Goal: Transaction & Acquisition: Purchase product/service

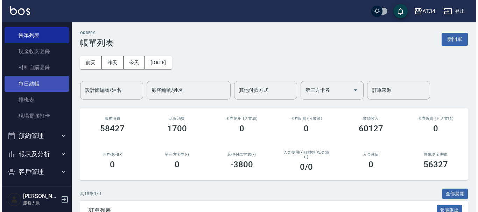
scroll to position [70, 0]
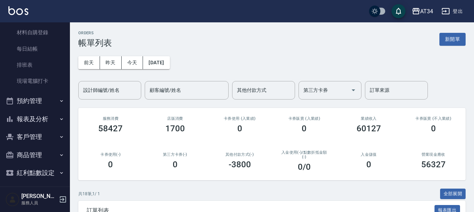
click at [40, 103] on button "預約管理" at bounding box center [35, 101] width 64 height 18
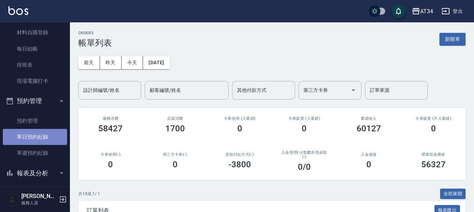
click at [37, 134] on link "單日預約紀錄" at bounding box center [35, 137] width 64 height 16
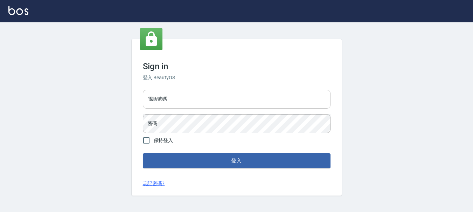
click at [193, 97] on input "電話號碼" at bounding box center [237, 99] width 188 height 19
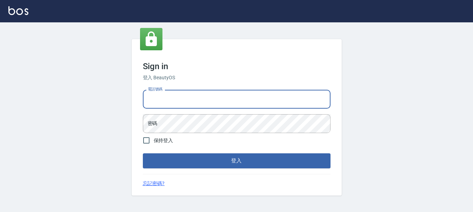
type input "0989752772"
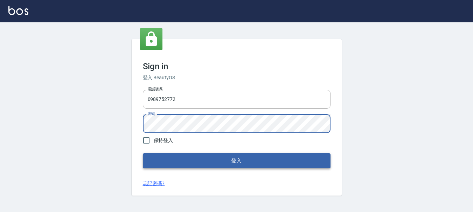
click at [221, 160] on button "登入" at bounding box center [237, 161] width 188 height 15
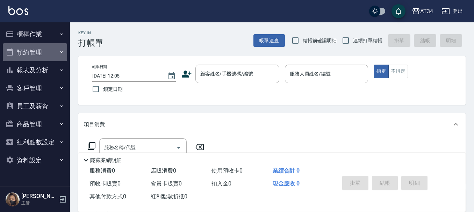
click at [36, 56] on button "預約管理" at bounding box center [35, 52] width 64 height 18
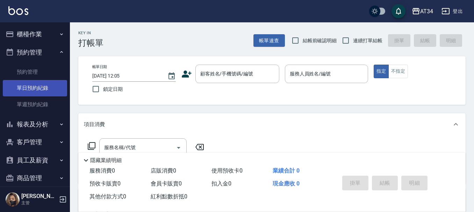
click at [34, 87] on link "單日預約紀錄" at bounding box center [35, 88] width 64 height 16
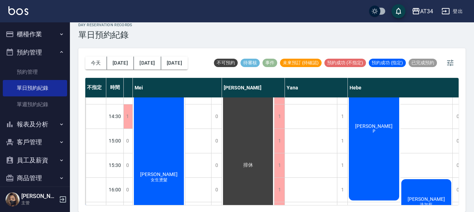
scroll to position [164, 437]
drag, startPoint x: 269, startPoint y: 200, endPoint x: 263, endPoint y: 200, distance: 5.2
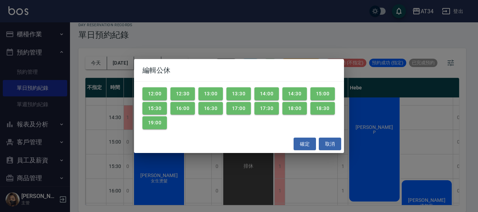
click at [270, 203] on div "編輯公休 12:00 12:30 13:00 13:30 14:00 14:30 15:00 15:30 16:00 16:30 17:00 17:30 18…" at bounding box center [239, 106] width 478 height 212
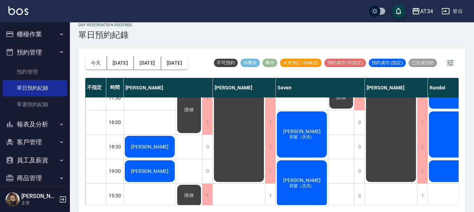
scroll to position [339, 0]
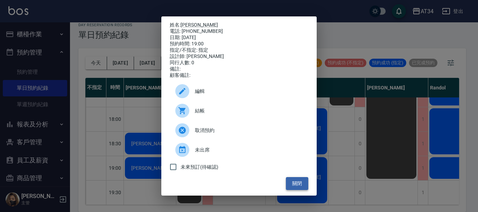
click at [293, 185] on button "關閉" at bounding box center [297, 183] width 22 height 13
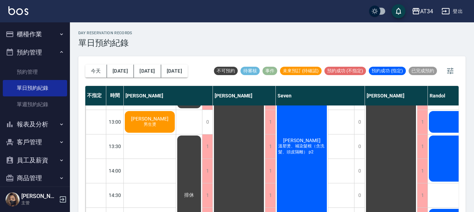
scroll to position [59, 0]
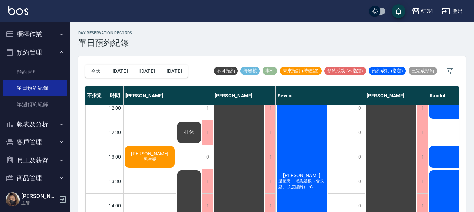
click at [59, 31] on icon "button" at bounding box center [62, 34] width 6 height 6
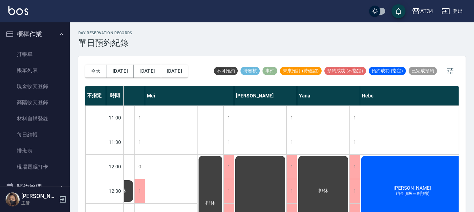
scroll to position [0, 456]
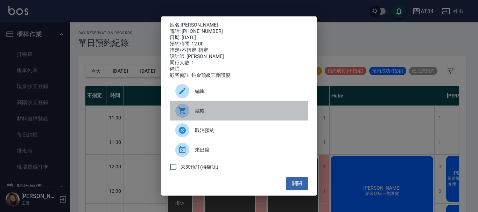
click at [199, 107] on div "結帳" at bounding box center [239, 111] width 139 height 20
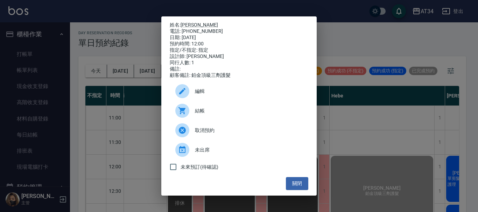
click at [353, 37] on div "姓名: 鄧如芸 電話: 0983555516 日期: 2025/08/15 預約時間: 12:00 指定/不指定: 指定 設計師: Hebe 同行人數: 1 …" at bounding box center [239, 106] width 478 height 212
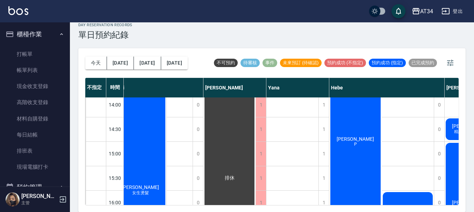
scroll to position [164, 456]
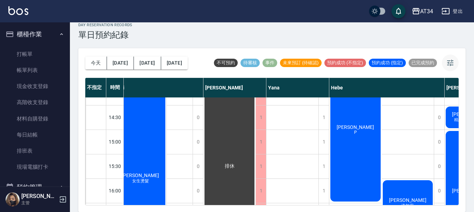
click at [452, 64] on icon "button" at bounding box center [450, 63] width 8 height 8
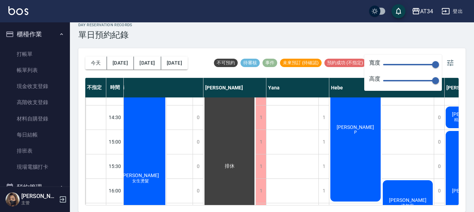
click at [400, 63] on span "150" at bounding box center [409, 64] width 52 height 10
type input "48"
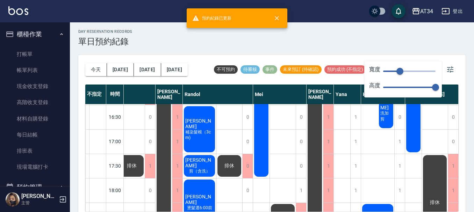
scroll to position [0, 0]
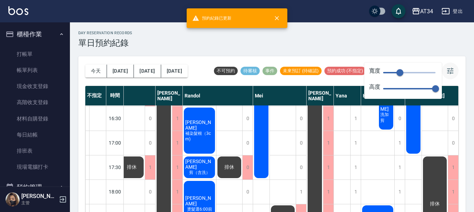
click at [453, 71] on icon "button" at bounding box center [451, 71] width 6 height 6
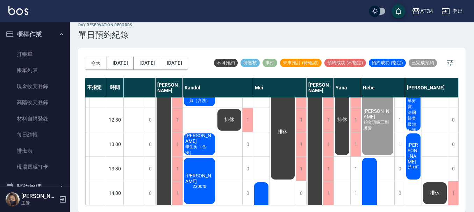
scroll to position [70, 106]
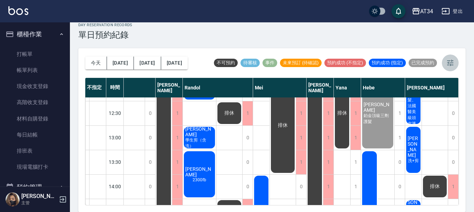
click at [451, 65] on icon "button" at bounding box center [451, 63] width 6 height 6
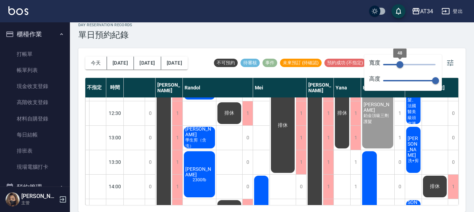
click at [397, 63] on span "48" at bounding box center [400, 64] width 7 height 7
type input "35"
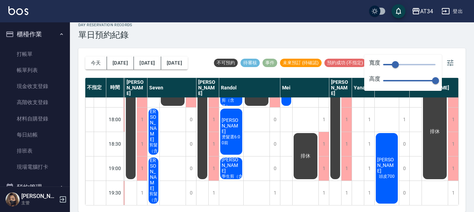
scroll to position [339, 51]
click at [458, 58] on button "button" at bounding box center [450, 63] width 17 height 17
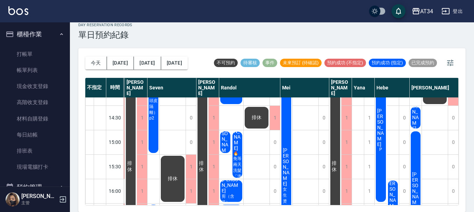
scroll to position [175, 51]
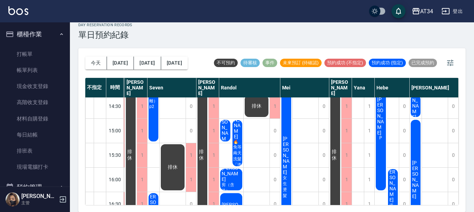
click at [87, 49] on span "劉子脈" at bounding box center [82, 29] width 10 height 39
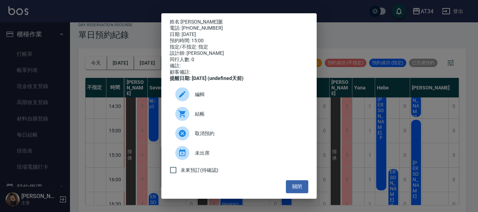
click at [327, 110] on div "姓名: 劉子脈 電話: 0931125492 日期: 2025/08/15 預約時間: 15:00 指定/不指定: 指定 設計師: Randol 同行人數: …" at bounding box center [239, 106] width 478 height 212
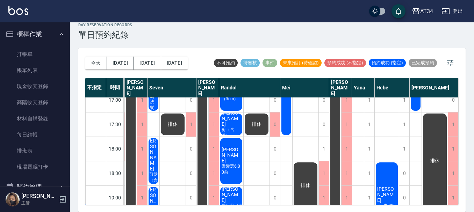
scroll to position [339, 48]
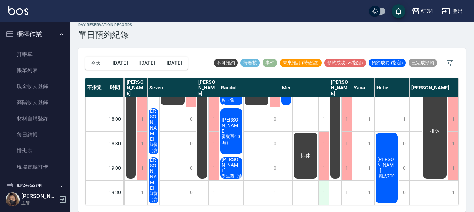
click at [327, 184] on div "1" at bounding box center [324, 193] width 10 height 24
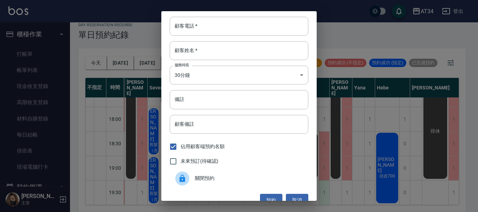
click at [327, 184] on div "顧客電話   * 顧客電話   * 顧客姓名   * 顧客姓名   * 服務時長 30分鐘 1 服務時長 備註 備註 顧客備註 顧客備註 佔用顧客端預約名額 …" at bounding box center [239, 106] width 478 height 212
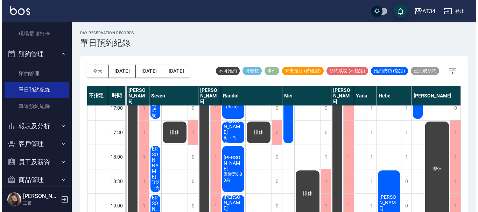
scroll to position [175, 0]
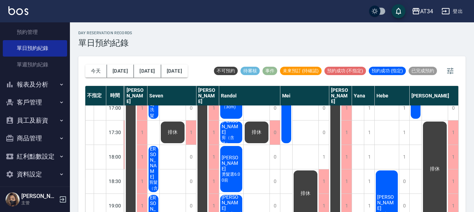
click at [29, 83] on button "報表及分析" at bounding box center [35, 85] width 64 height 18
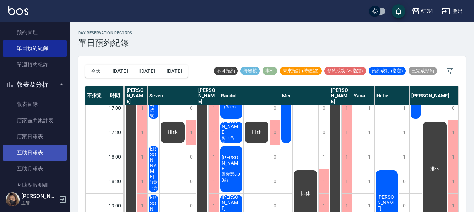
click at [26, 150] on link "互助日報表" at bounding box center [35, 153] width 64 height 16
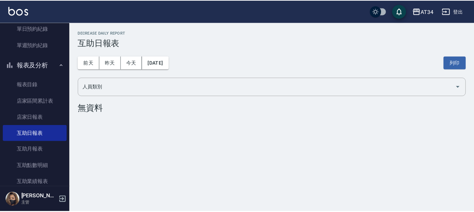
scroll to position [210, 0]
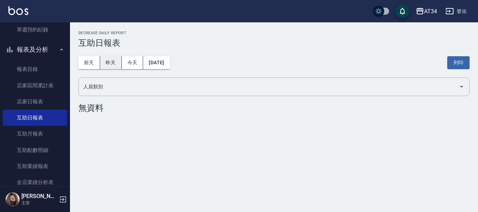
click at [112, 68] on button "昨天" at bounding box center [111, 62] width 22 height 13
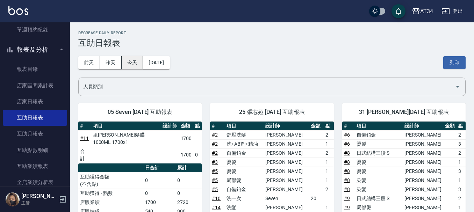
click at [132, 64] on button "今天" at bounding box center [133, 62] width 22 height 13
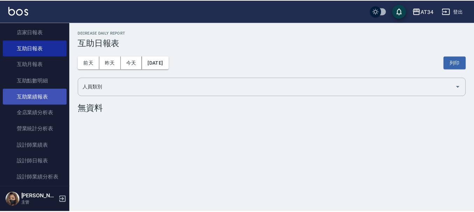
scroll to position [280, 0]
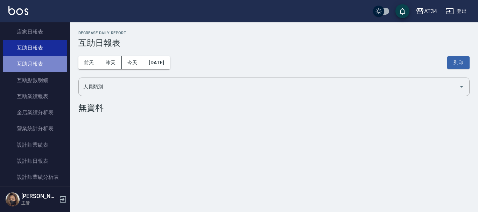
click at [57, 64] on link "互助月報表" at bounding box center [35, 64] width 64 height 16
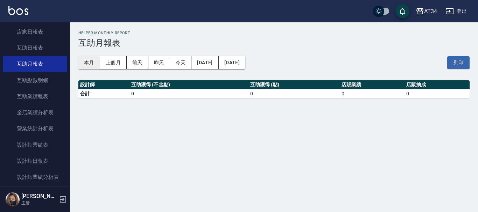
click at [92, 65] on button "本月" at bounding box center [89, 62] width 22 height 13
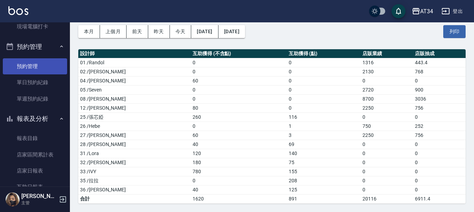
scroll to position [140, 0]
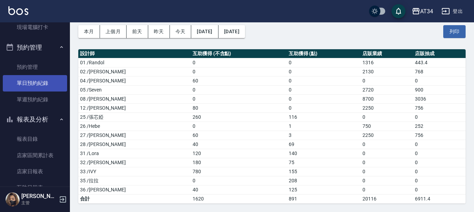
click at [43, 85] on link "單日預約紀錄" at bounding box center [35, 83] width 64 height 16
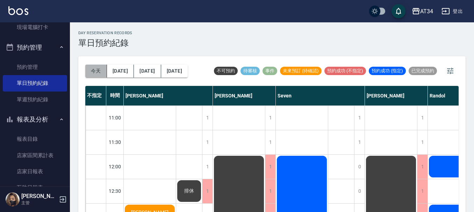
click at [92, 71] on button "今天" at bounding box center [96, 71] width 22 height 13
click at [115, 71] on button "[DATE]" at bounding box center [120, 71] width 27 height 13
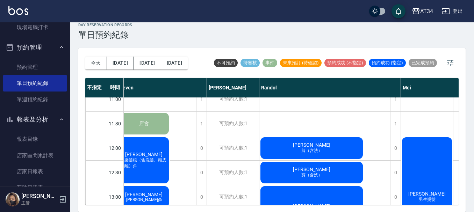
scroll to position [0, 158]
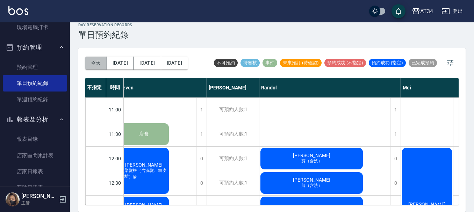
drag, startPoint x: 97, startPoint y: 64, endPoint x: 101, endPoint y: 63, distance: 4.0
click at [101, 63] on button "今天" at bounding box center [96, 63] width 22 height 13
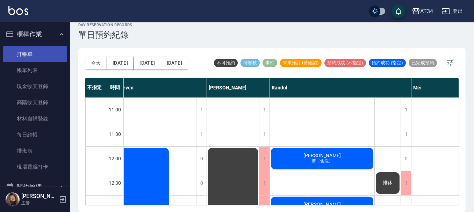
click at [42, 49] on link "打帳單" at bounding box center [35, 54] width 64 height 16
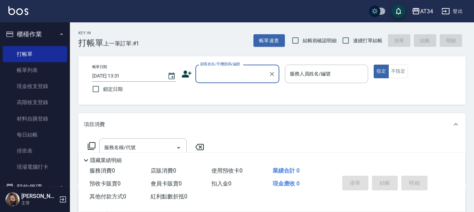
click at [188, 73] on icon at bounding box center [187, 74] width 10 height 10
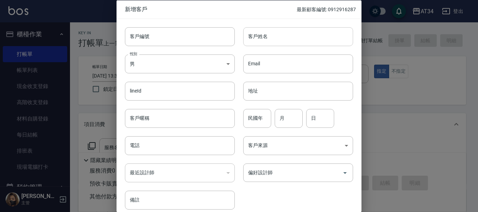
click at [261, 38] on input "客戶姓名" at bounding box center [298, 36] width 110 height 19
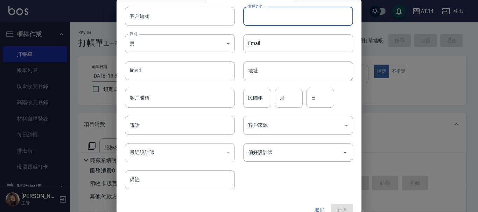
scroll to position [30, 0]
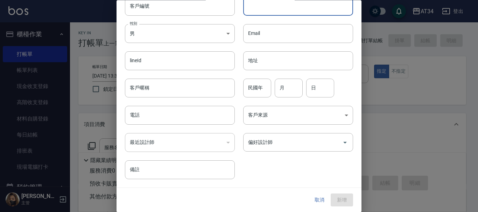
click at [318, 202] on button "取消" at bounding box center [319, 200] width 22 height 13
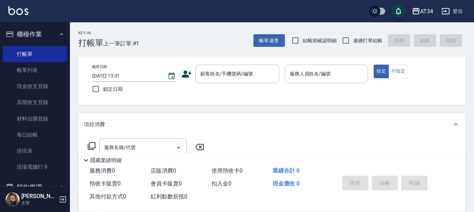
click at [190, 70] on icon at bounding box center [187, 74] width 10 height 10
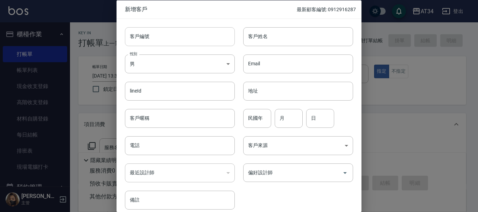
click at [171, 42] on input "客戶編號" at bounding box center [180, 36] width 110 height 19
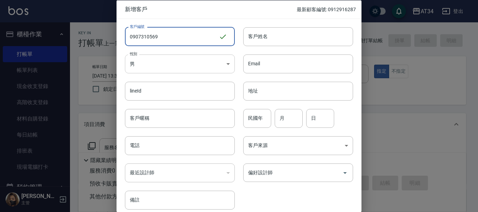
type input "0907310569"
click at [149, 63] on body "AT34 登出 櫃檯作業 打帳單 帳單列表 現金收支登錄 高階收支登錄 材料自購登錄 每日結帳 排班表 現場電腦打卡 預約管理 預約管理 單日預約紀錄 單週預…" at bounding box center [239, 179] width 478 height 358
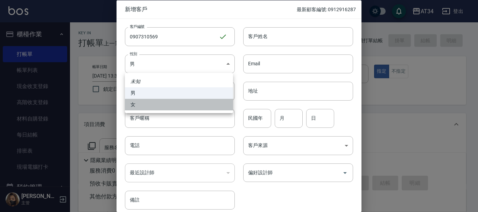
click at [148, 105] on li "女" at bounding box center [179, 105] width 108 height 12
type input "FEMALE"
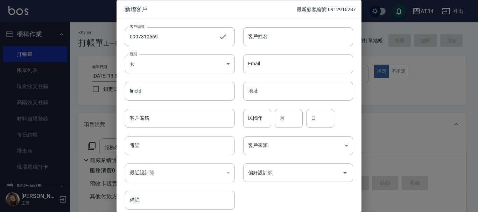
click at [137, 146] on input "電話" at bounding box center [180, 145] width 110 height 19
type input "0907310569"
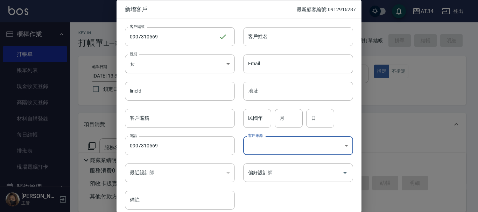
click at [272, 31] on input "客戶姓名" at bounding box center [298, 36] width 110 height 19
type input "2"
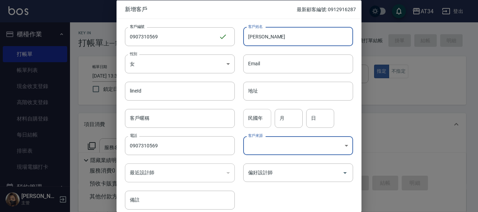
type input "[PERSON_NAME]"
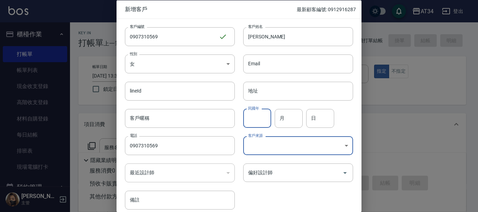
click at [255, 116] on input "民國年" at bounding box center [257, 118] width 28 height 19
type input "94"
type input "11"
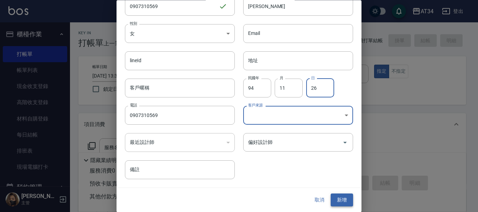
type input "26"
click at [331, 200] on button "新增" at bounding box center [342, 200] width 22 height 13
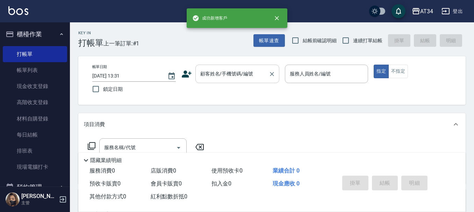
click at [217, 81] on div "顧客姓名/手機號碼/編號" at bounding box center [238, 74] width 84 height 19
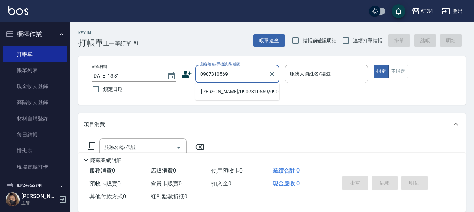
click at [221, 98] on li "杜恩瑜/0907310569/0907310569" at bounding box center [238, 92] width 84 height 12
type input "杜恩瑜/0907310569/0907310569"
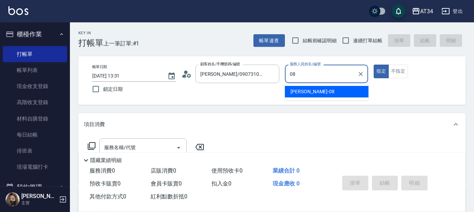
type input "Emma-08"
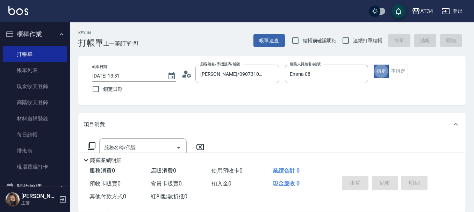
type button "true"
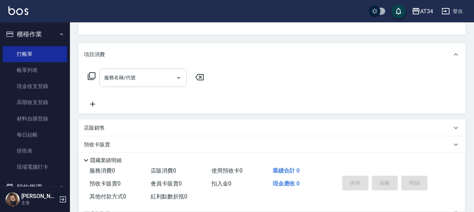
click at [161, 80] on input "服務名稱/代號" at bounding box center [138, 78] width 71 height 12
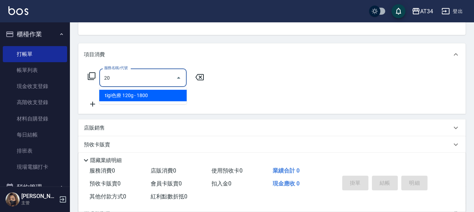
type input "201"
type input "30"
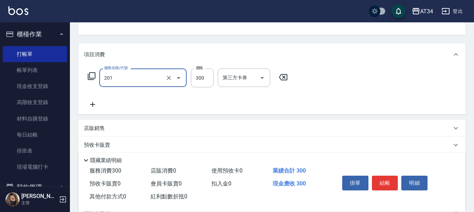
type input "洗髮(201)"
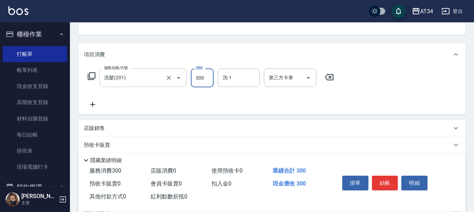
type input "0"
type input "20"
type input "200"
click at [92, 104] on icon at bounding box center [92, 104] width 5 height 5
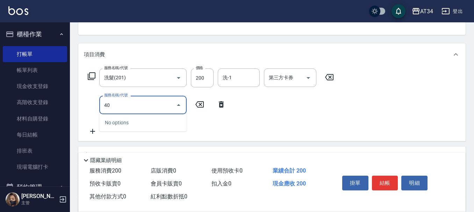
type input "401"
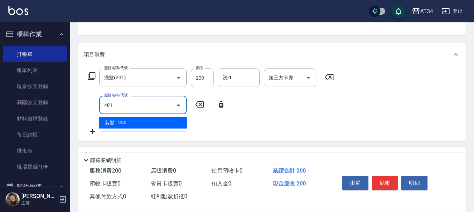
type input "40"
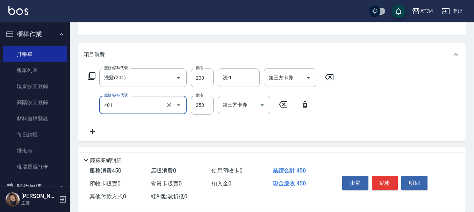
type input "剪髮(401)"
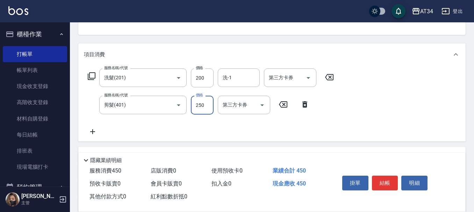
type input "5"
type input "20"
type input "50"
type input "70"
type input "500"
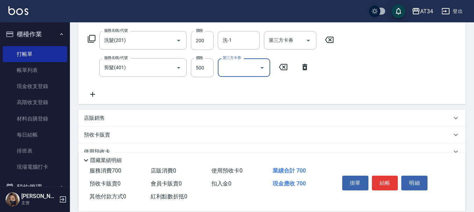
scroll to position [173, 0]
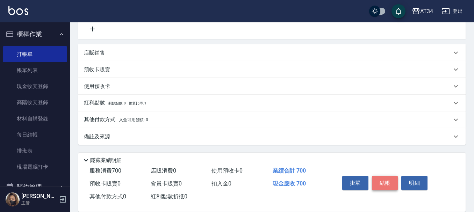
click at [383, 183] on button "結帳" at bounding box center [385, 183] width 26 height 15
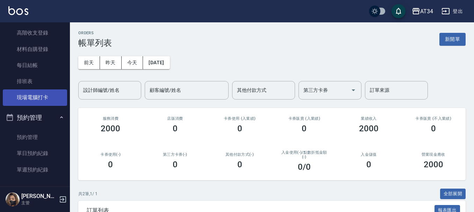
scroll to position [70, 0]
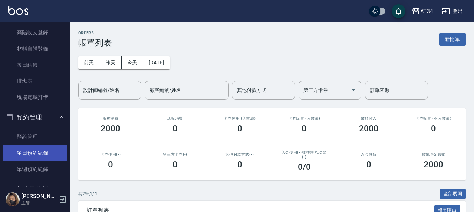
click at [30, 153] on link "單日預約紀錄" at bounding box center [35, 153] width 64 height 16
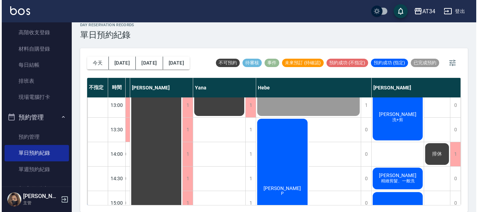
scroll to position [105, 534]
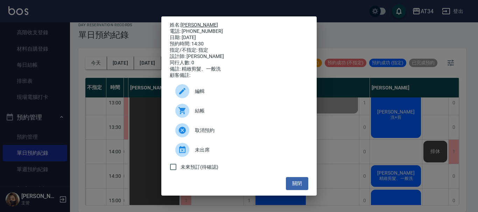
click at [196, 24] on link "[PERSON_NAME]" at bounding box center [199, 25] width 37 height 6
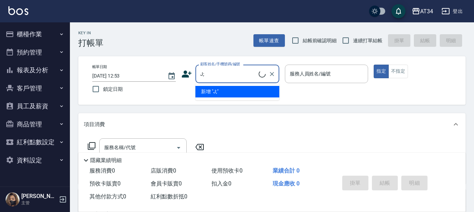
type input "J"
click at [213, 94] on li "[PERSON_NAME]/0922131391/0922131391" at bounding box center [238, 92] width 84 height 12
type input "[PERSON_NAME]/0922131391/0922131391"
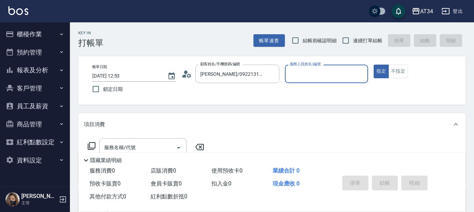
type input "Emma-08"
click at [192, 73] on div "顧客姓名/手機號碼/編號 汪彥甫/0922131391/0922131391 顧客姓名/手機號碼/編號" at bounding box center [231, 74] width 98 height 19
click at [185, 76] on icon at bounding box center [184, 76] width 4 height 3
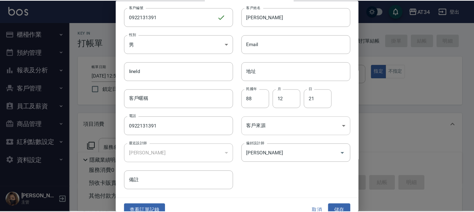
scroll to position [30, 0]
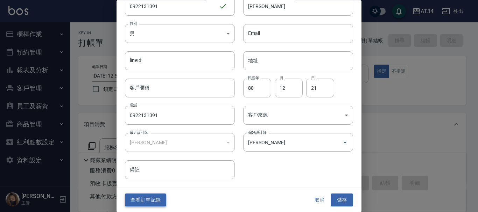
click at [141, 200] on button "查看訂單記錄" at bounding box center [145, 200] width 41 height 13
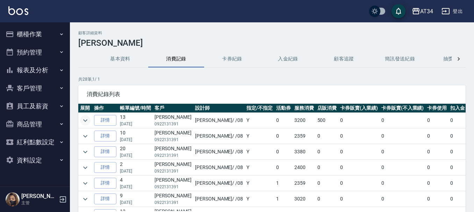
click at [87, 119] on icon "expand row" at bounding box center [85, 121] width 8 height 8
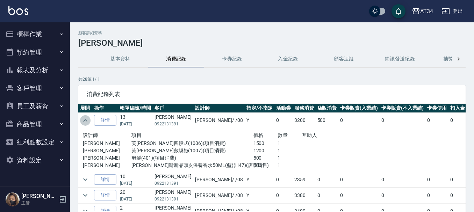
click at [86, 121] on icon "expand row" at bounding box center [85, 121] width 8 height 8
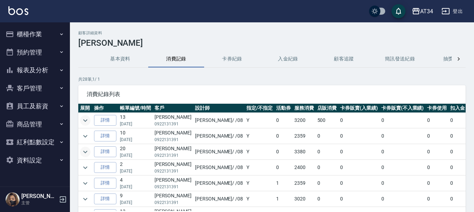
click at [82, 150] on icon "expand row" at bounding box center [85, 152] width 8 height 8
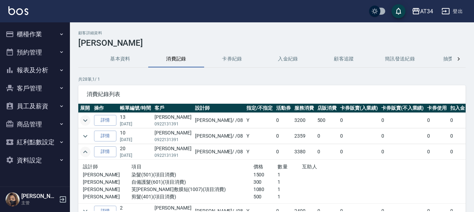
click at [50, 30] on button "櫃檯作業" at bounding box center [35, 34] width 64 height 18
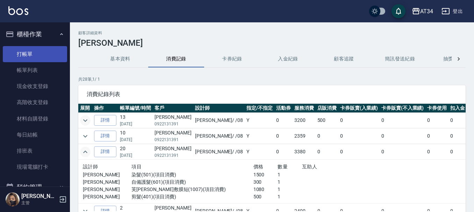
click at [48, 53] on link "打帳單" at bounding box center [35, 54] width 64 height 16
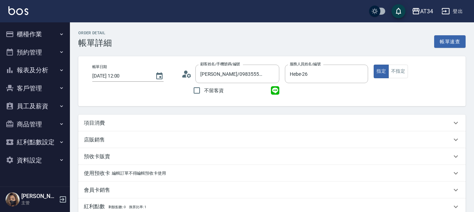
click at [219, 125] on div "項目消費" at bounding box center [268, 123] width 368 height 7
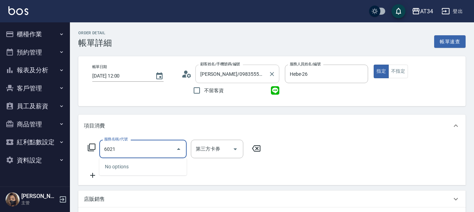
type input "602"
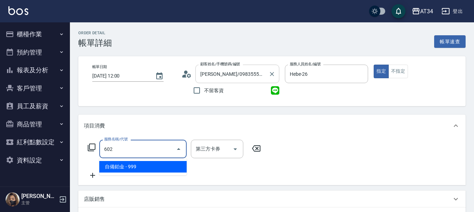
type input "90"
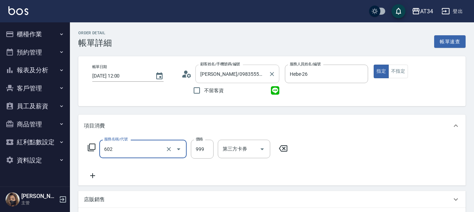
type input "自備鉑金(602)"
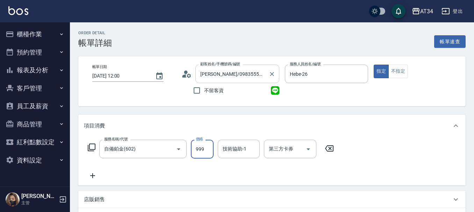
type input "0"
type input "13"
type input "10"
type input "130"
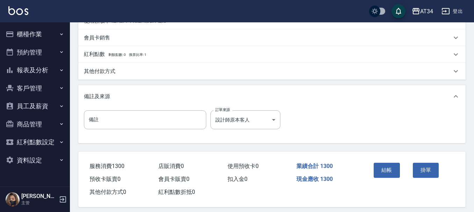
scroll to position [219, 0]
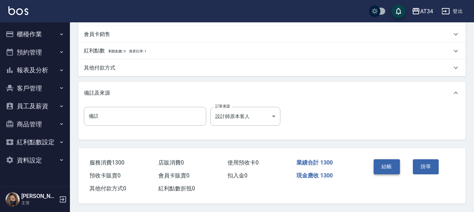
type input "1300"
click at [387, 163] on button "結帳" at bounding box center [387, 167] width 26 height 15
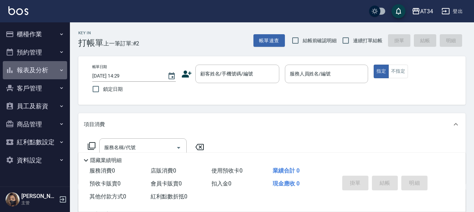
click at [42, 73] on button "報表及分析" at bounding box center [35, 70] width 64 height 18
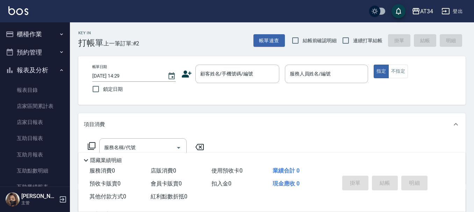
click at [42, 73] on button "報表及分析" at bounding box center [35, 70] width 64 height 18
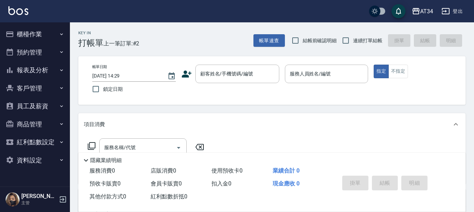
click at [41, 30] on button "櫃檯作業" at bounding box center [35, 34] width 64 height 18
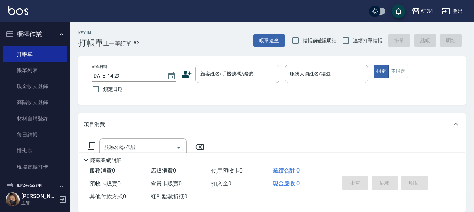
click at [44, 35] on button "櫃檯作業" at bounding box center [35, 34] width 64 height 18
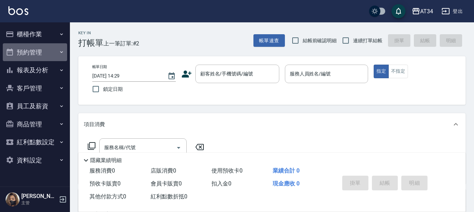
click at [45, 49] on button "預約管理" at bounding box center [35, 52] width 64 height 18
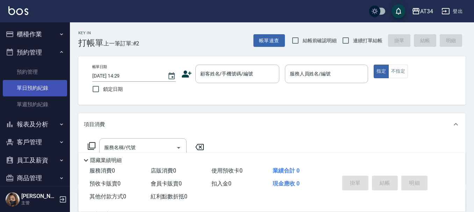
click at [51, 87] on link "單日預約紀錄" at bounding box center [35, 88] width 64 height 16
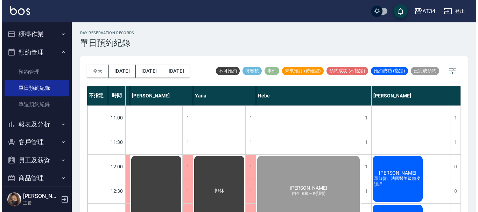
scroll to position [0, 534]
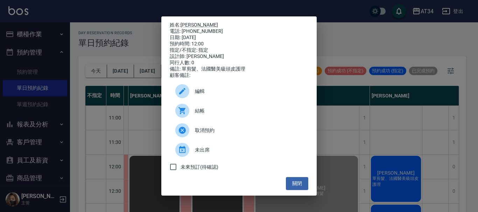
click at [202, 114] on span "結帳" at bounding box center [249, 110] width 108 height 7
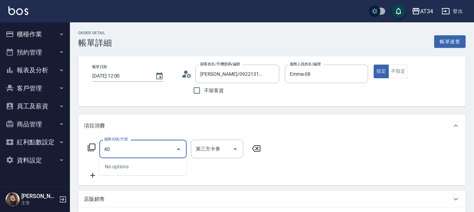
type input "401"
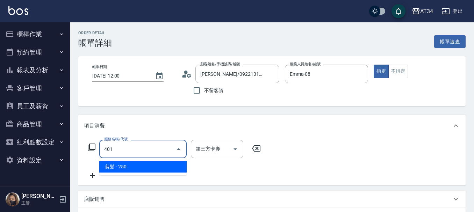
type input "20"
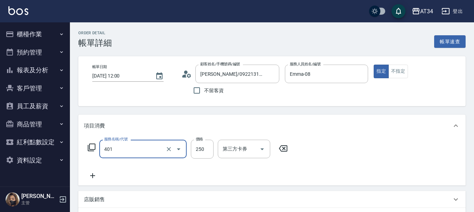
type input "剪髮(401)"
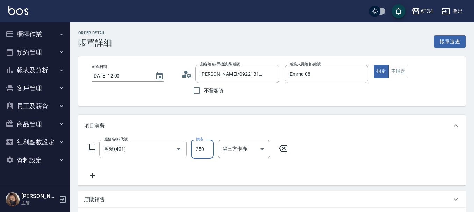
type input "5"
type input "0"
type input "50"
type input "500"
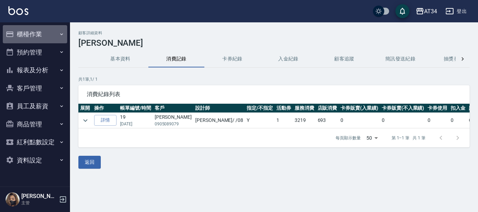
click at [50, 40] on button "櫃檯作業" at bounding box center [35, 34] width 64 height 18
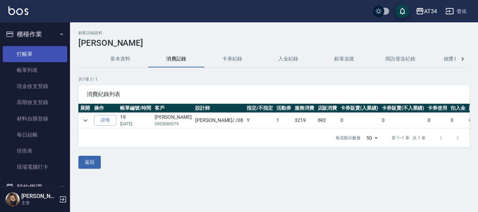
click at [50, 53] on link "打帳單" at bounding box center [35, 54] width 64 height 16
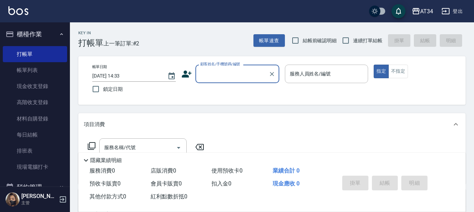
click at [29, 31] on button "櫃檯作業" at bounding box center [35, 34] width 64 height 18
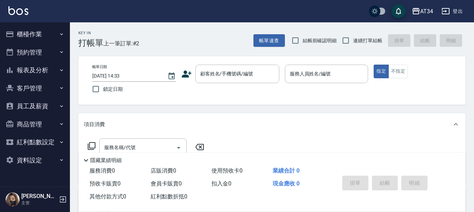
click at [35, 72] on button "報表及分析" at bounding box center [35, 70] width 64 height 18
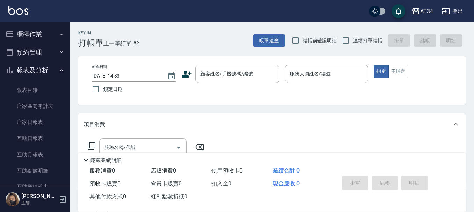
click at [29, 68] on button "報表及分析" at bounding box center [35, 70] width 64 height 18
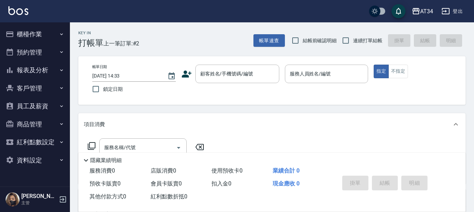
click at [34, 51] on button "預約管理" at bounding box center [35, 52] width 64 height 18
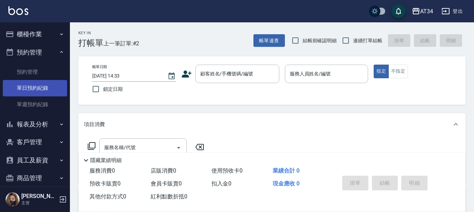
click at [38, 89] on link "單日預約紀錄" at bounding box center [35, 88] width 64 height 16
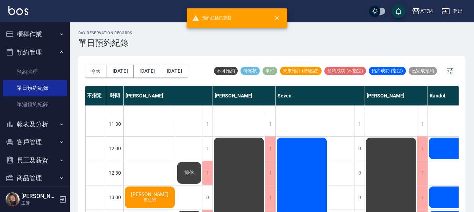
scroll to position [35, 0]
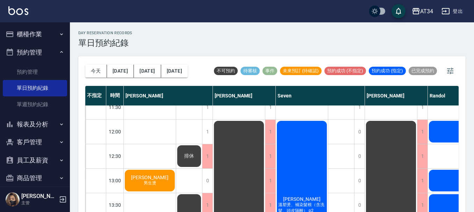
click at [121, 70] on button "[DATE]" at bounding box center [120, 71] width 27 height 13
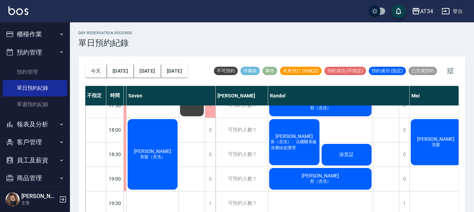
scroll to position [339, 149]
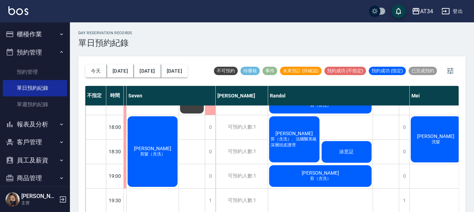
click at [466, 134] on div "day Reservation records 單日預約紀錄 [DATE] [DATE] [DATE] [DATE] 不可預約 待審核 事件 未來預訂 (待確…" at bounding box center [272, 121] width 404 height 198
click at [125, 71] on button "[DATE]" at bounding box center [120, 71] width 27 height 13
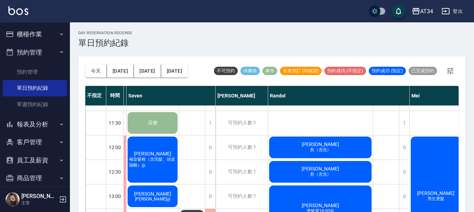
scroll to position [0, 149]
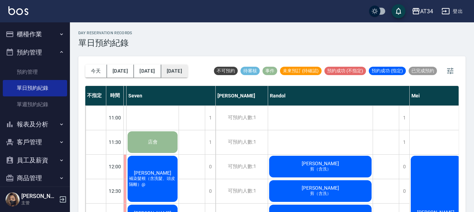
click at [172, 66] on button "[DATE]" at bounding box center [174, 71] width 27 height 13
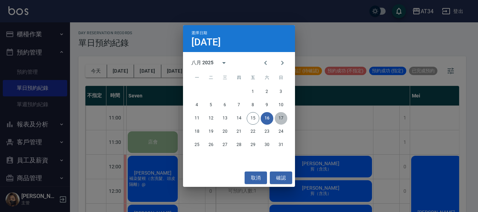
click at [284, 117] on button "17" at bounding box center [281, 118] width 13 height 13
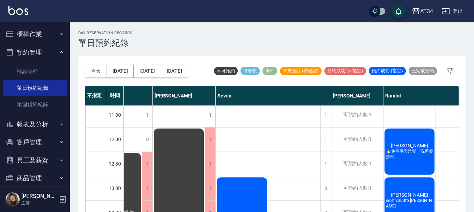
scroll to position [0, 60]
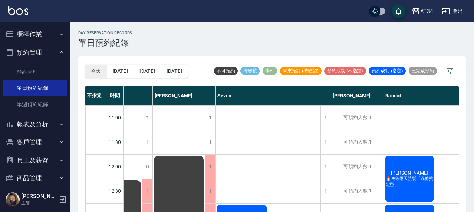
click at [100, 70] on button "今天" at bounding box center [96, 71] width 22 height 13
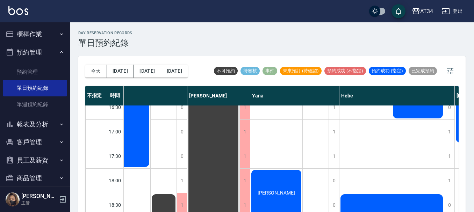
scroll to position [280, 472]
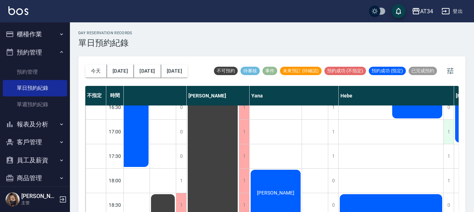
click at [446, 132] on div "1" at bounding box center [449, 132] width 10 height 24
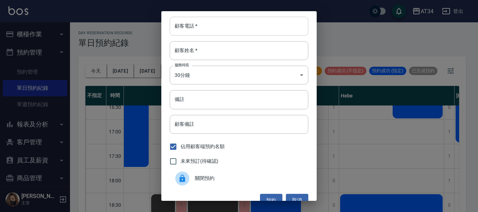
click at [211, 27] on input "顧客電話   *" at bounding box center [239, 26] width 139 height 19
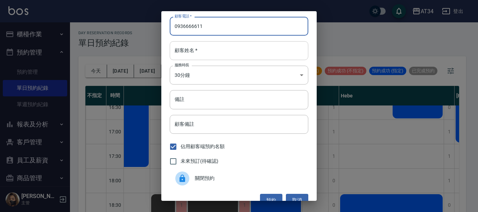
type input "0936666611"
click at [208, 51] on input "顧客姓名   *" at bounding box center [239, 50] width 139 height 19
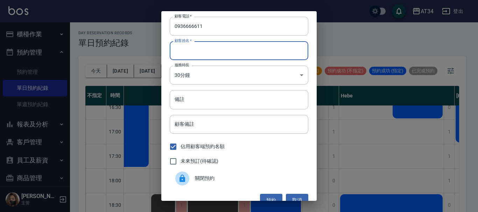
type input "Z"
type input "方S"
click at [192, 97] on input "備註" at bounding box center [239, 99] width 139 height 19
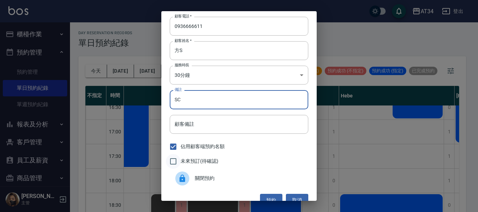
type input "SC"
click at [173, 163] on input "未來預訂(待確認)" at bounding box center [173, 161] width 15 height 15
checkbox input "true"
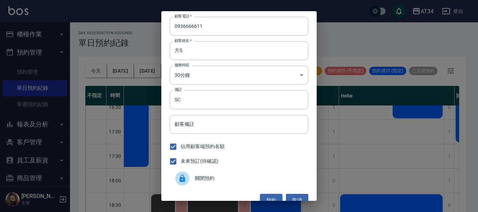
click at [267, 197] on button "預約" at bounding box center [271, 200] width 22 height 13
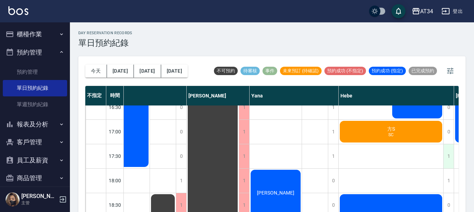
click at [450, 158] on div "1" at bounding box center [449, 157] width 10 height 24
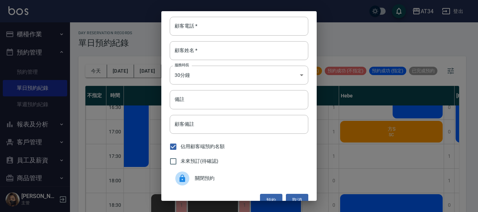
click at [197, 178] on span "關閉預約" at bounding box center [249, 178] width 108 height 7
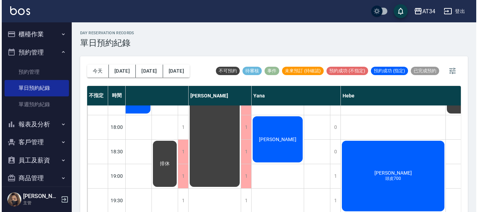
scroll to position [304, 472]
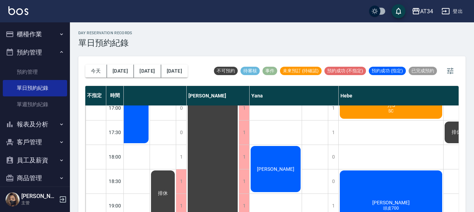
click at [304, 182] on div "排休" at bounding box center [315, 22] width 26 height 441
click at [18, 35] on button "櫃檯作業" at bounding box center [35, 34] width 64 height 18
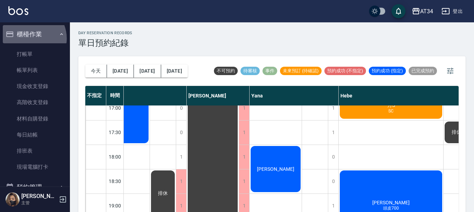
click at [30, 38] on button "櫃檯作業" at bounding box center [35, 34] width 64 height 18
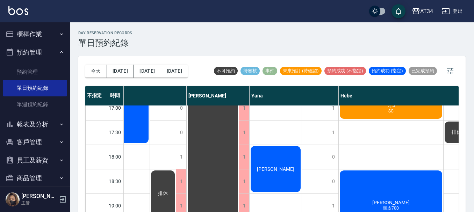
click at [50, 34] on button "櫃檯作業" at bounding box center [35, 34] width 64 height 18
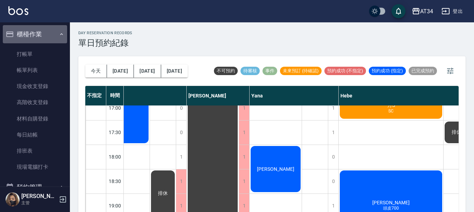
click at [42, 31] on button "櫃檯作業" at bounding box center [35, 34] width 64 height 18
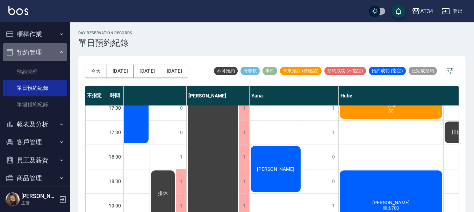
click at [35, 57] on button "預約管理" at bounding box center [35, 52] width 64 height 18
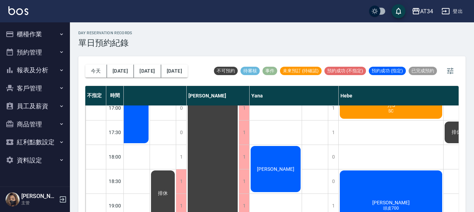
click at [37, 84] on button "客戶管理" at bounding box center [35, 88] width 64 height 18
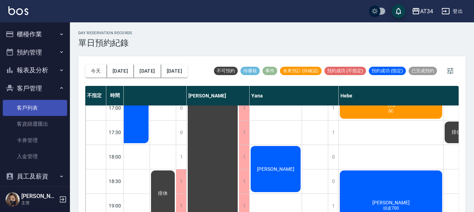
click at [37, 108] on link "客戶列表" at bounding box center [35, 108] width 64 height 16
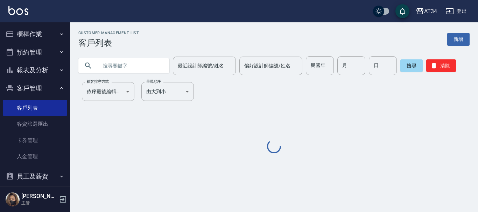
click at [154, 59] on input "text" at bounding box center [131, 65] width 66 height 19
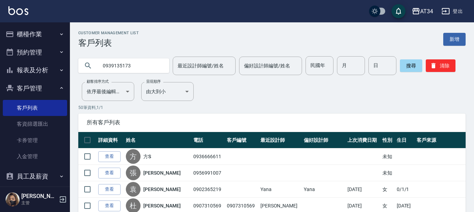
type input "0939135173"
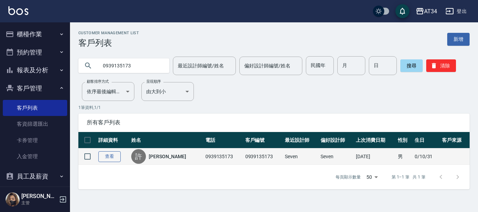
click at [115, 153] on link "查看" at bounding box center [109, 157] width 22 height 11
click at [115, 153] on div "Customer Management List 客戶列表 新增 0939135173 最近設計師編號/姓名 最近設計師編號/姓名 偏好設計師編號/姓名 偏好…" at bounding box center [239, 106] width 478 height 212
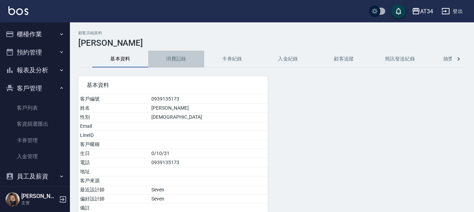
click at [187, 59] on button "消費記錄" at bounding box center [176, 59] width 56 height 17
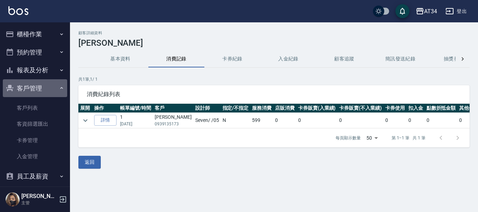
click at [48, 84] on button "客戶管理" at bounding box center [35, 88] width 64 height 18
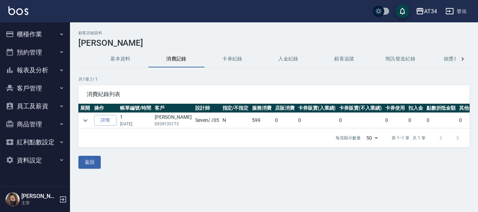
click at [45, 35] on button "櫃檯作業" at bounding box center [35, 34] width 64 height 18
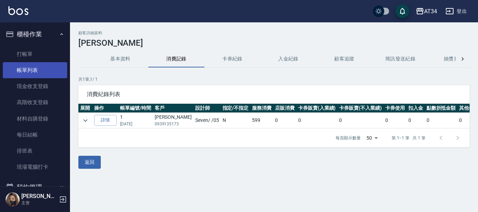
click at [38, 66] on link "帳單列表" at bounding box center [35, 70] width 64 height 16
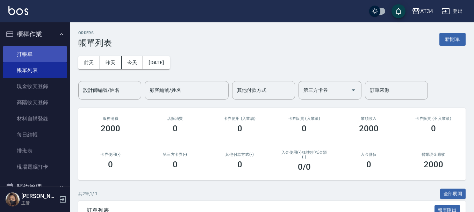
click at [45, 51] on link "打帳單" at bounding box center [35, 54] width 64 height 16
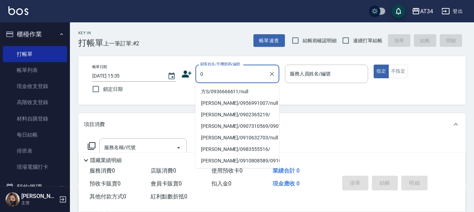
type input "0"
click at [35, 35] on button "櫃檯作業" at bounding box center [35, 34] width 64 height 18
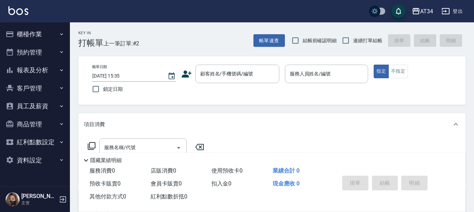
click at [35, 67] on button "報表及分析" at bounding box center [35, 70] width 64 height 18
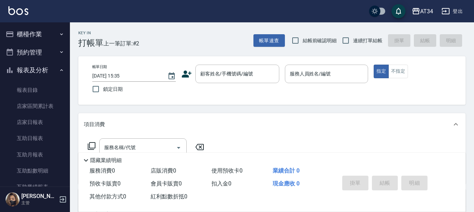
click at [36, 50] on button "預約管理" at bounding box center [35, 52] width 64 height 18
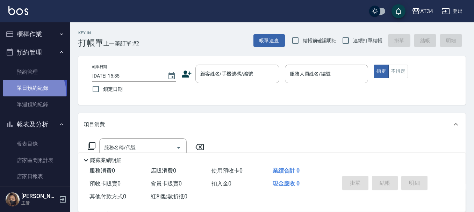
click at [33, 92] on link "單日預約紀錄" at bounding box center [35, 88] width 64 height 16
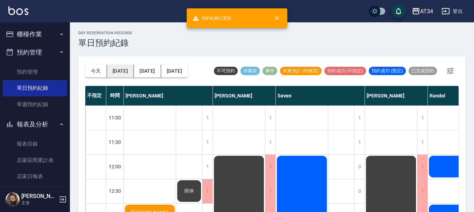
click at [114, 71] on button "明天" at bounding box center [120, 71] width 27 height 13
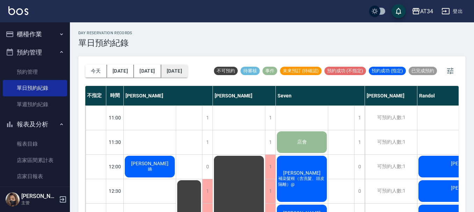
click at [176, 71] on button "2025/08/16" at bounding box center [174, 71] width 27 height 13
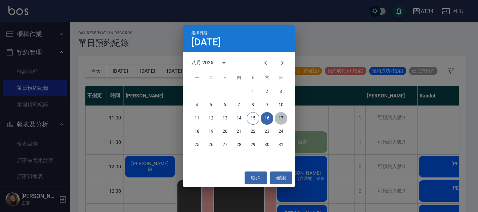
click at [280, 114] on button "17" at bounding box center [281, 118] width 13 height 13
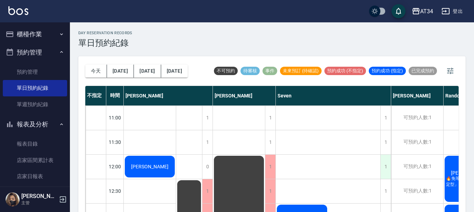
click at [387, 167] on div "1" at bounding box center [386, 167] width 10 height 24
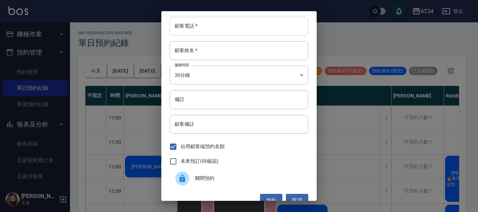
click at [276, 25] on input "顧客電話   *" at bounding box center [239, 26] width 139 height 19
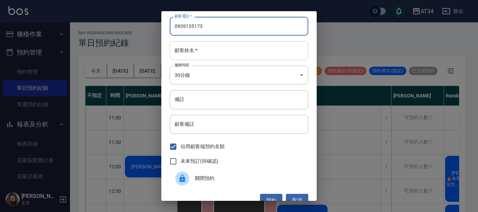
type input "0939135173"
click at [186, 52] on input "顧客姓名   *" at bounding box center [239, 50] width 139 height 19
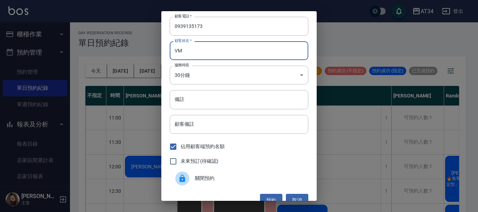
type input "V"
type input "許"
click at [186, 102] on input "備註" at bounding box center [239, 99] width 139 height 19
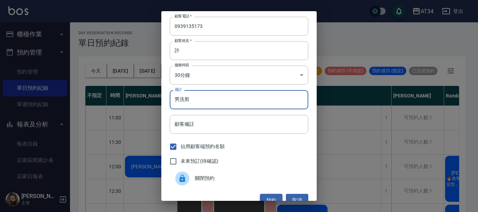
type input "男洗剪"
click at [272, 197] on button "預約" at bounding box center [271, 200] width 22 height 13
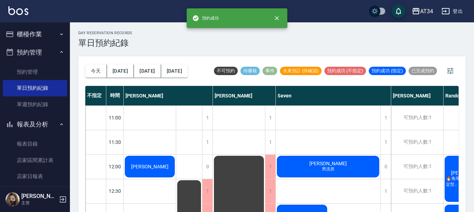
click at [176, 162] on div "許家榮 男洗剪" at bounding box center [150, 167] width 52 height 24
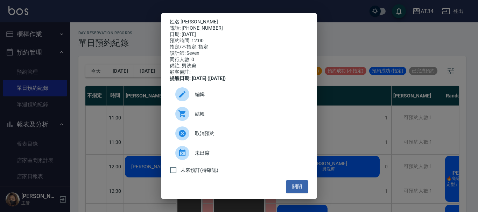
click at [190, 23] on link "許家榮" at bounding box center [199, 22] width 37 height 6
click at [197, 98] on span "編輯" at bounding box center [249, 94] width 108 height 7
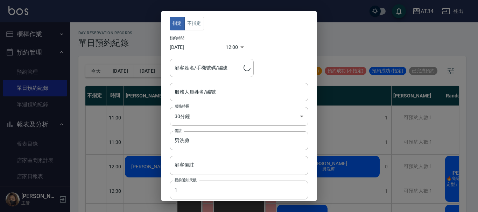
type input "Seven-05"
type input "許家榮/0939135173/0939135173"
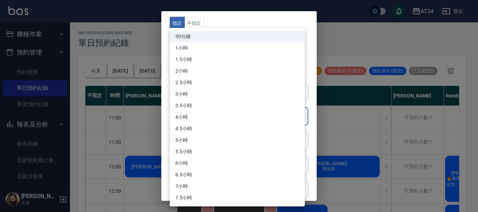
click at [217, 117] on body "AT34 登出 櫃檯作業 打帳單 帳單列表 現金收支登錄 高階收支登錄 材料自購登錄 每日結帳 排班表 現場電腦打卡 預約管理 預約管理 單日預約紀錄 單週預…" at bounding box center [239, 110] width 478 height 220
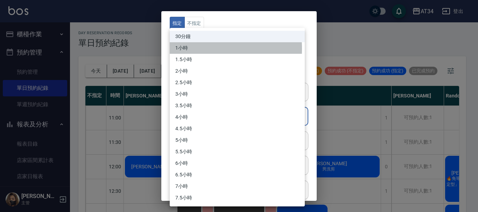
click at [191, 49] on li "1小時" at bounding box center [237, 48] width 135 height 12
type input "2"
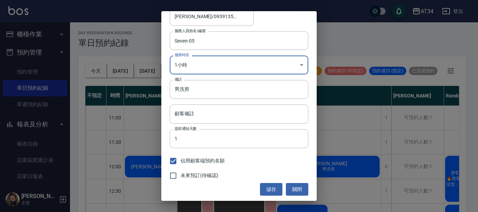
scroll to position [52, 0]
click at [272, 188] on button "儲存" at bounding box center [271, 189] width 22 height 13
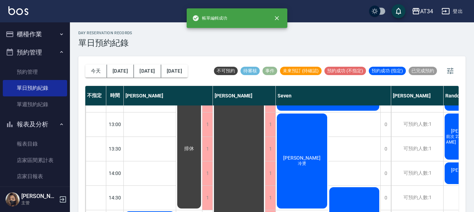
scroll to position [175, 0]
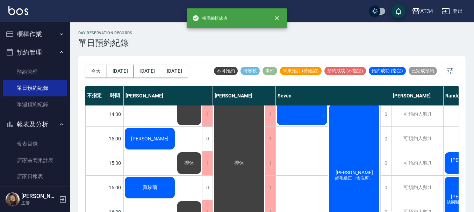
click at [56, 29] on button "櫃檯作業" at bounding box center [35, 34] width 64 height 18
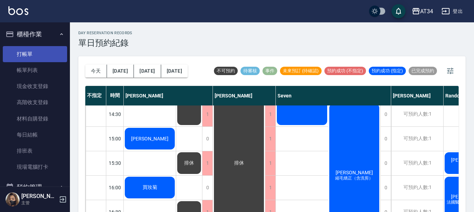
click at [49, 50] on link "打帳單" at bounding box center [35, 54] width 64 height 16
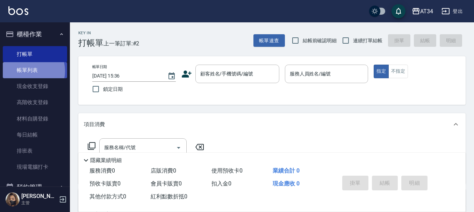
click at [27, 71] on link "帳單列表" at bounding box center [35, 70] width 64 height 16
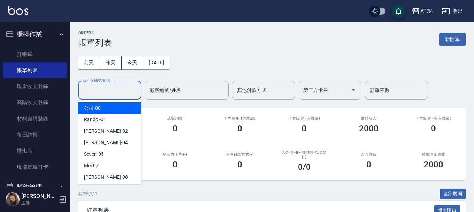
click at [89, 91] on input "設計師編號/姓名" at bounding box center [110, 90] width 57 height 12
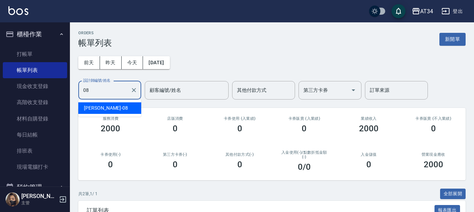
type input "Emma-08"
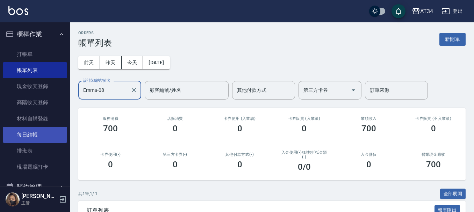
scroll to position [70, 0]
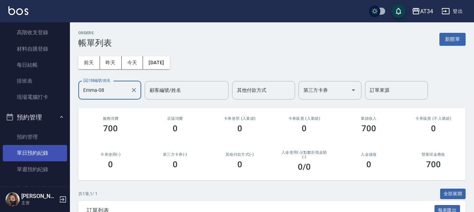
click at [51, 156] on link "單日預約紀錄" at bounding box center [35, 153] width 64 height 16
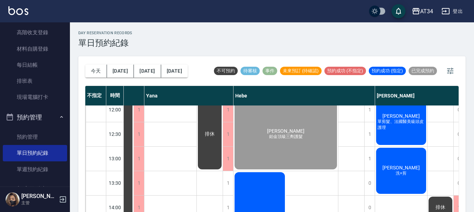
scroll to position [35, 578]
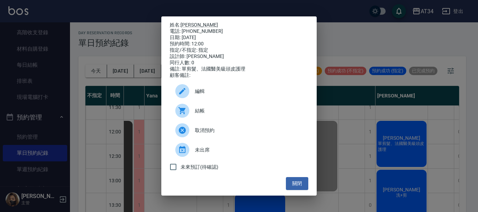
click at [211, 113] on span "結帳" at bounding box center [249, 110] width 108 height 7
click at [293, 181] on button "關閉" at bounding box center [297, 183] width 22 height 13
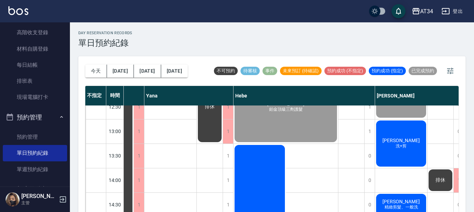
scroll to position [175, 578]
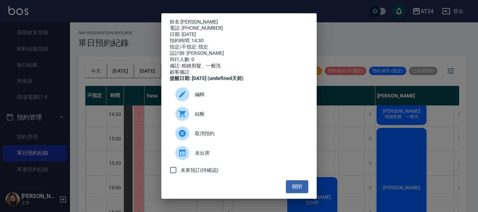
click at [199, 124] on div "結帳" at bounding box center [239, 114] width 139 height 20
click at [291, 190] on button "關閉" at bounding box center [297, 187] width 22 height 13
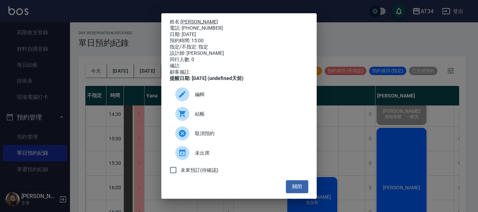
click at [190, 20] on link "張任宇" at bounding box center [199, 22] width 37 height 6
click at [292, 191] on button "關閉" at bounding box center [297, 187] width 22 height 13
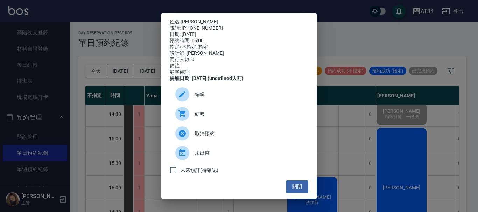
click at [202, 124] on div "結帳" at bounding box center [239, 114] width 139 height 20
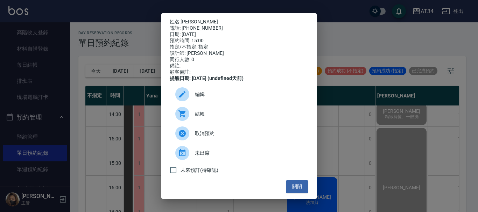
click at [334, 47] on div "姓名: 張任宇 電話: 0975585786 日期: 2025/08/15 預約時間: 15:00 指定/不指定: 指定 設計師: Emma 同行人數: 0 …" at bounding box center [239, 106] width 478 height 212
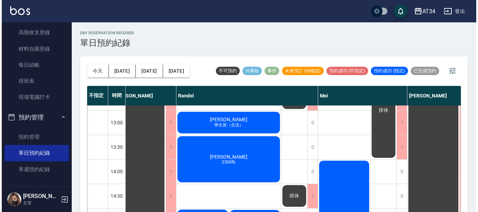
scroll to position [105, 254]
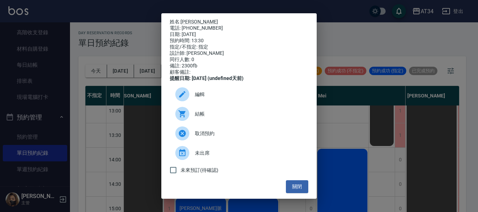
click at [216, 114] on div "結帳" at bounding box center [239, 114] width 139 height 20
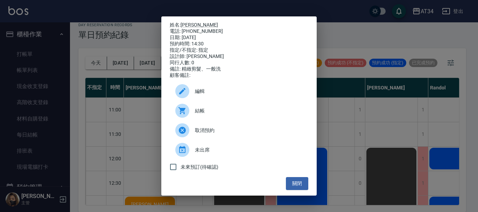
scroll to position [105, 534]
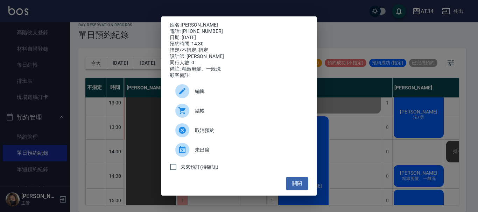
click at [181, 22] on link "[PERSON_NAME]" at bounding box center [199, 25] width 37 height 6
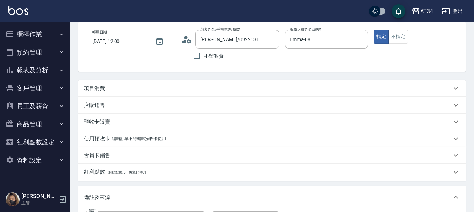
scroll to position [35, 0]
click at [113, 82] on div "項目消費" at bounding box center [272, 88] width 388 height 17
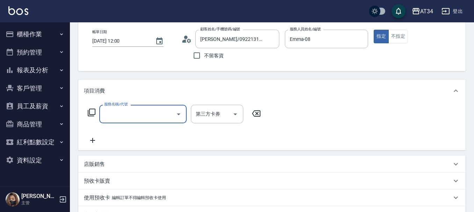
scroll to position [0, 0]
click at [89, 111] on icon at bounding box center [92, 113] width 8 height 8
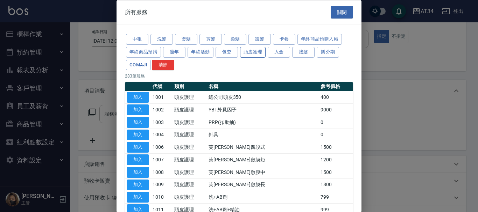
click at [254, 48] on button "頭皮護理" at bounding box center [253, 52] width 26 height 11
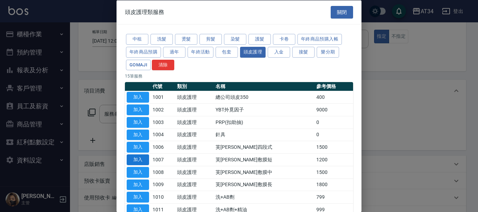
click at [141, 159] on button "加入" at bounding box center [138, 160] width 22 height 11
type input "芙[PERSON_NAME]敷膜短(1007)"
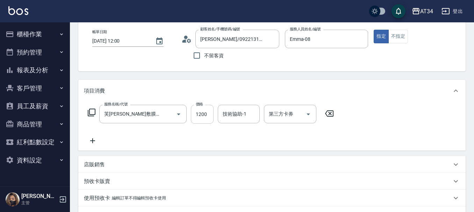
click at [202, 113] on input "1200" at bounding box center [202, 114] width 23 height 19
type input "0"
type input "108"
type input "10"
type input "1080"
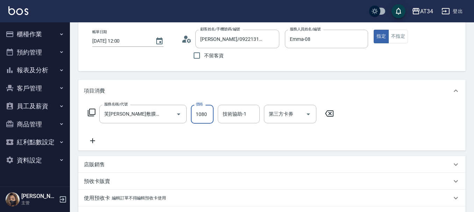
type input "100"
type input "1080"
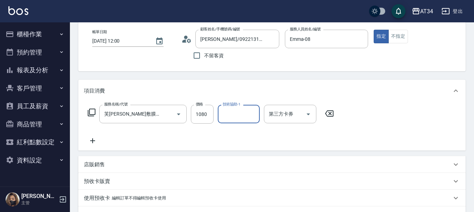
click at [234, 117] on input "技術協助-1" at bounding box center [239, 114] width 36 height 12
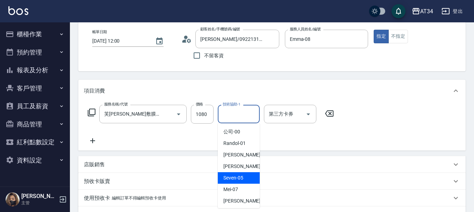
scroll to position [35, 0]
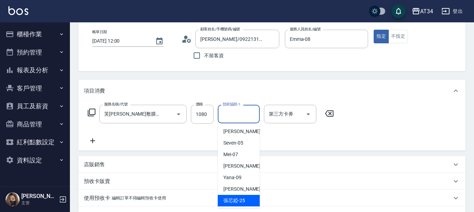
click at [245, 206] on div "張芯婭 -25" at bounding box center [239, 201] width 42 height 12
type input "張芯婭-25"
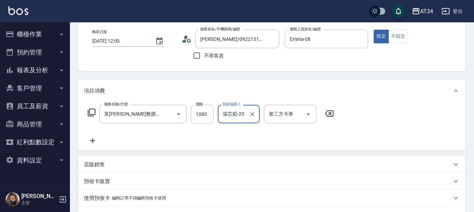
click at [91, 143] on icon at bounding box center [92, 141] width 17 height 8
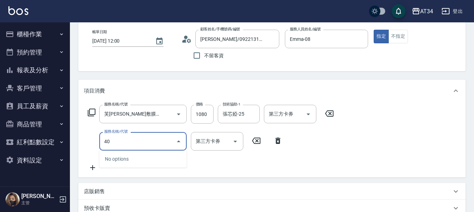
type input "401"
type input "130"
type input "剪髮(401)"
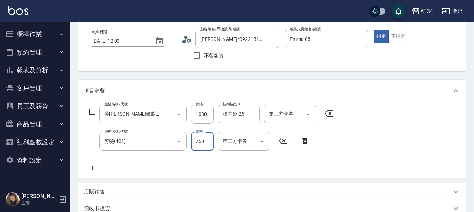
type input "5"
type input "110"
type input "500"
type input "150"
type input "500"
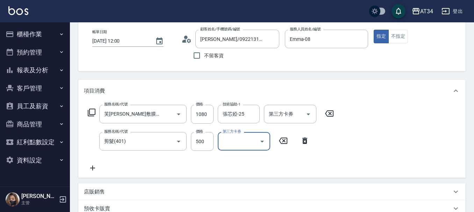
click at [94, 168] on icon at bounding box center [92, 168] width 17 height 8
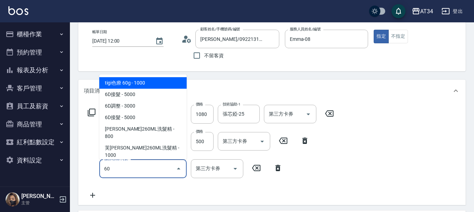
type input "601"
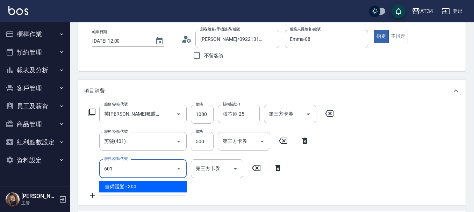
type input "180"
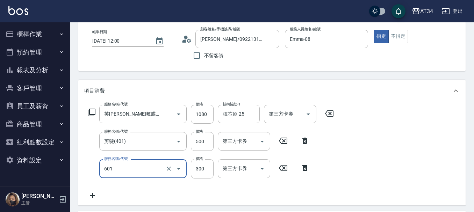
type input "自備護髮(601)"
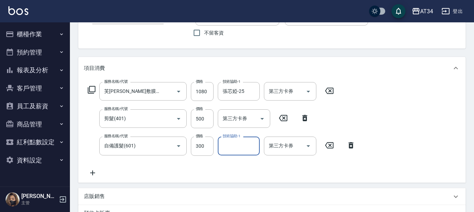
scroll to position [70, 0]
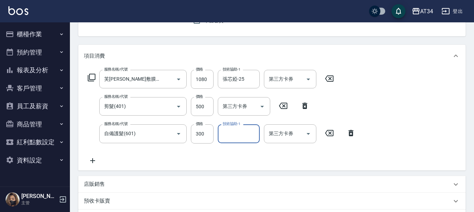
click at [92, 162] on icon at bounding box center [92, 161] width 5 height 5
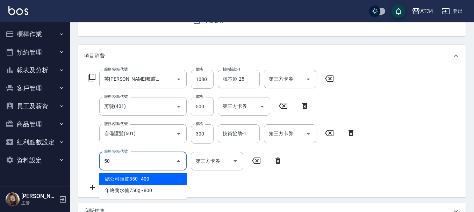
type input "501"
type input "280"
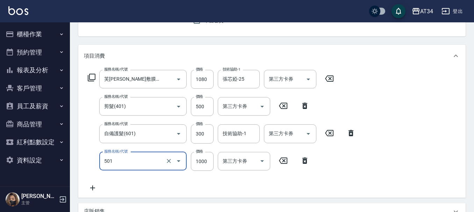
type input "染髮(501)"
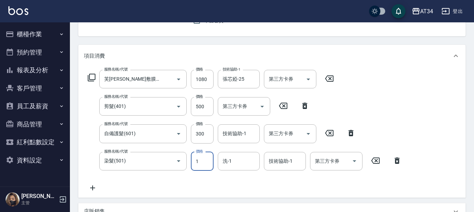
type input "15"
type input "180"
type input "150"
type input "330"
type input "1500"
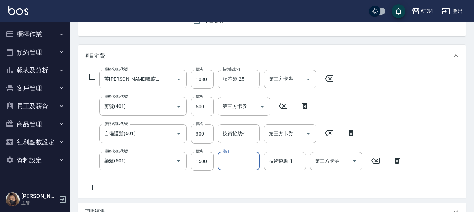
click at [90, 191] on icon at bounding box center [92, 188] width 17 height 8
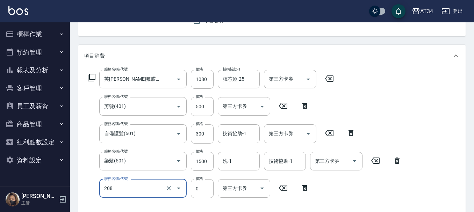
type input "洗一次(208)"
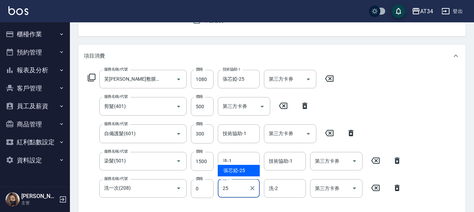
type input "張芯婭-25"
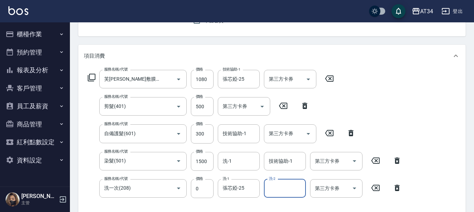
click at [408, 104] on div "服務名稱/代號 芙[PERSON_NAME]敷膜短(1007) 服務名稱/代號 價格 1080 價格 技術協助-1 張芯婭-25 技術協助-1 第三方卡券 第…" at bounding box center [272, 146] width 388 height 158
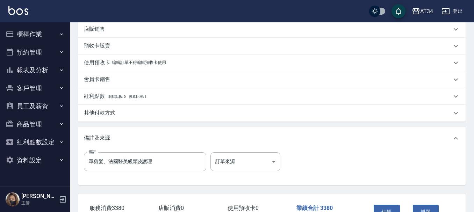
scroll to position [329, 0]
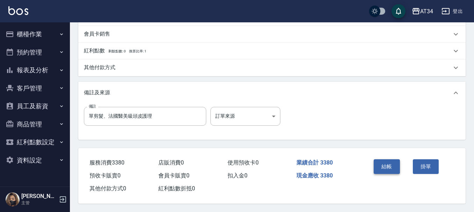
click at [393, 166] on button "結帳" at bounding box center [387, 167] width 26 height 15
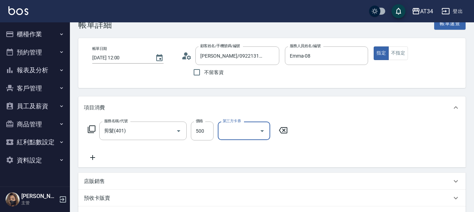
scroll to position [35, 0]
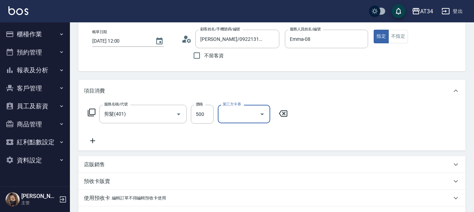
click at [92, 138] on icon at bounding box center [92, 141] width 17 height 8
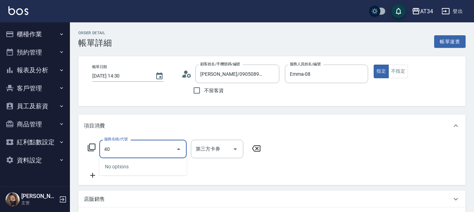
type input "401"
type input "20"
type input "剪髮(401)"
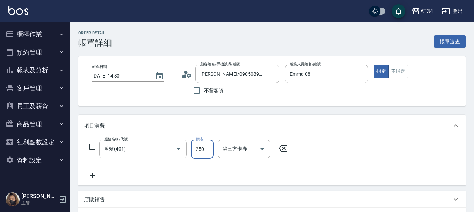
type input "0"
type input "50"
type input "500"
click at [95, 179] on icon at bounding box center [92, 176] width 17 height 8
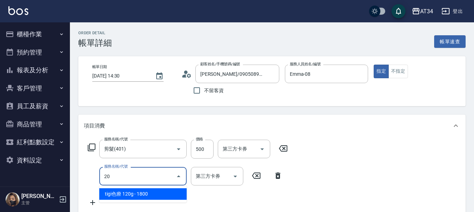
type input "201"
type input "80"
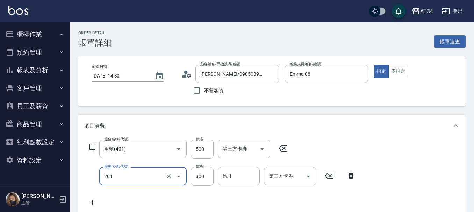
type input "洗髮(201)"
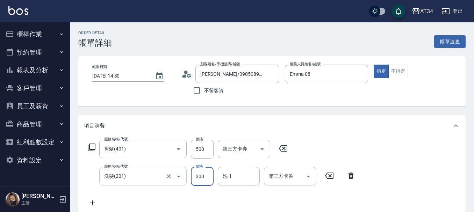
type input "50"
type input "20"
type input "70"
type input "200"
type input "張芯婭-25"
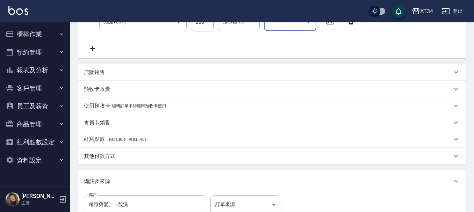
scroll to position [210, 0]
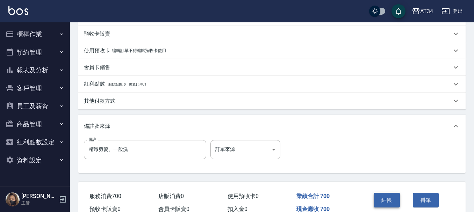
click at [389, 205] on button "結帳" at bounding box center [387, 200] width 26 height 15
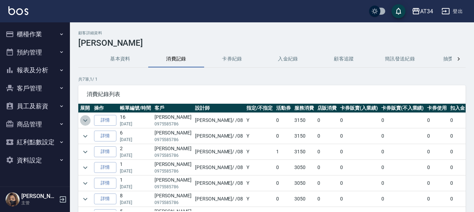
click at [85, 121] on icon "expand row" at bounding box center [85, 121] width 8 height 8
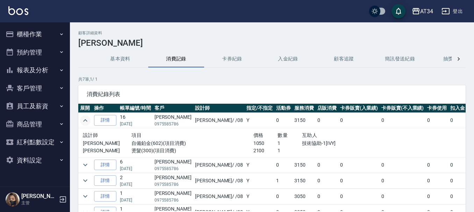
click at [85, 121] on icon "expand row" at bounding box center [85, 121] width 8 height 8
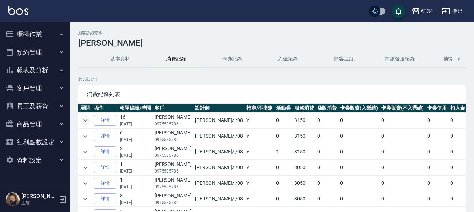
click at [136, 143] on td "6 04/19/2025" at bounding box center [135, 136] width 35 height 15
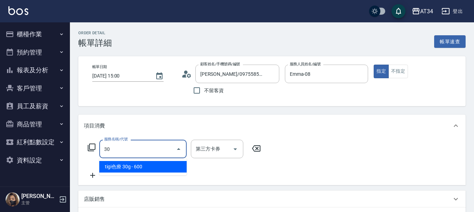
type input "300"
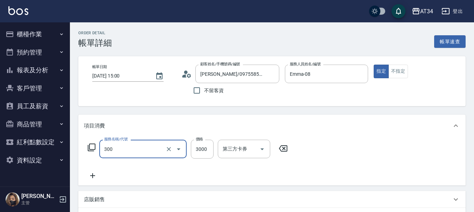
type input "燙髮(300)"
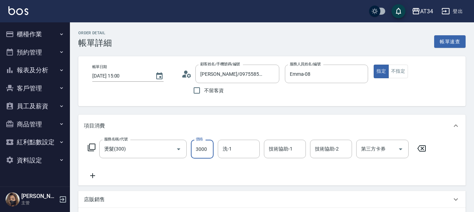
type input "2"
type input "0"
type input "210"
type input "2100"
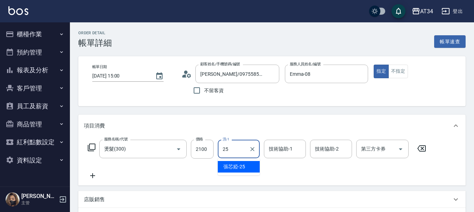
type input "張芯婭-25"
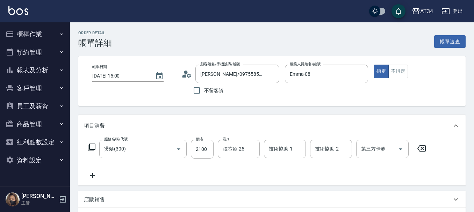
click at [91, 178] on icon at bounding box center [92, 176] width 17 height 8
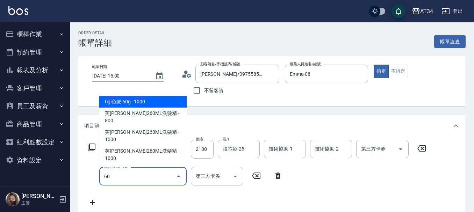
type input "602"
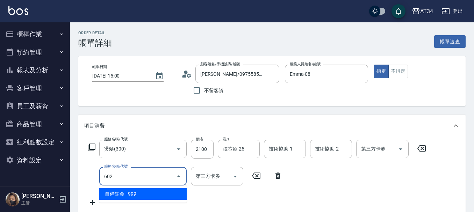
type input "300"
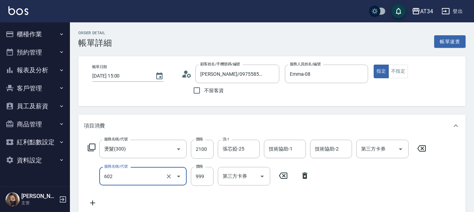
type input "自備鉑金(602)"
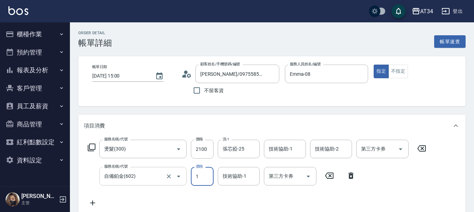
type input "210"
type input "10"
type input "220"
type input "105"
type input "310"
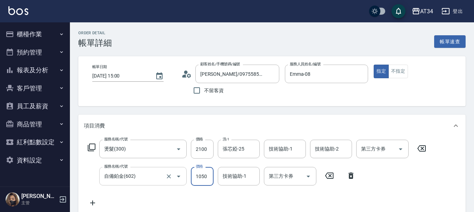
type input "1050"
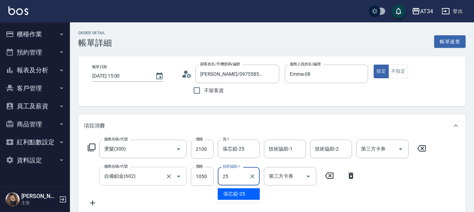
type input "張芯婭-25"
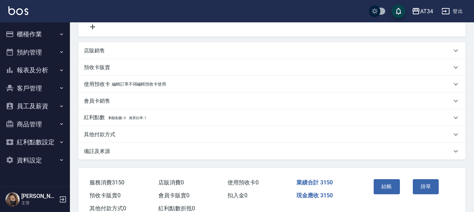
scroll to position [199, 0]
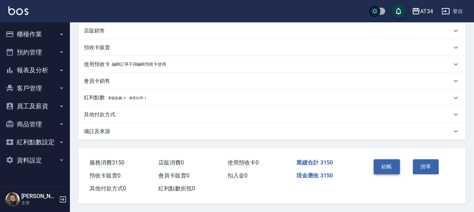
click at [394, 165] on button "結帳" at bounding box center [387, 167] width 26 height 15
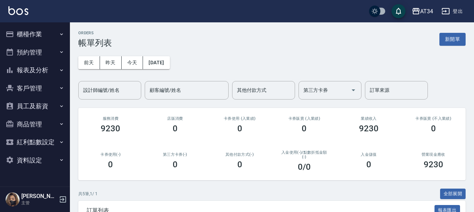
click at [35, 35] on button "櫃檯作業" at bounding box center [35, 34] width 64 height 18
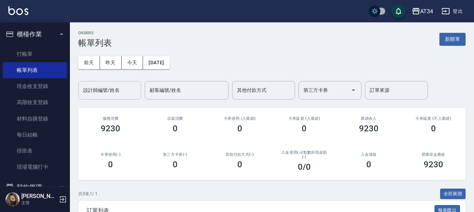
click at [80, 85] on div "設計師編號/姓名" at bounding box center [109, 90] width 63 height 19
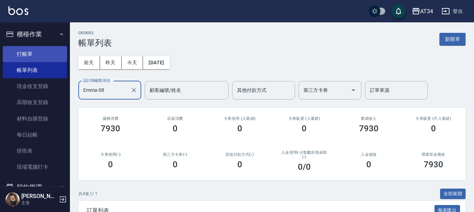
type input "Emma-08"
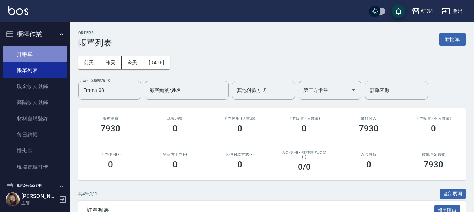
click at [49, 52] on link "打帳單" at bounding box center [35, 54] width 64 height 16
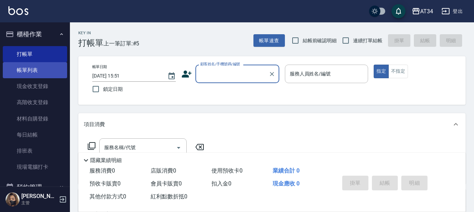
click at [33, 78] on link "帳單列表" at bounding box center [35, 70] width 64 height 16
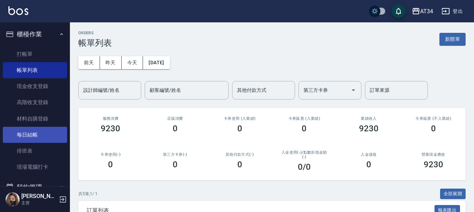
scroll to position [35, 0]
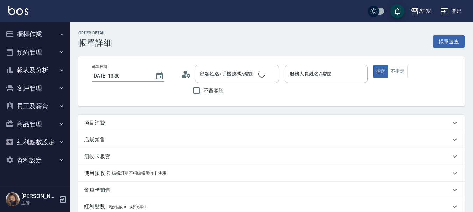
type input "Randol-01"
type input "[PERSON_NAME]/0926022001/null"
click at [189, 74] on icon at bounding box center [189, 75] width 4 height 4
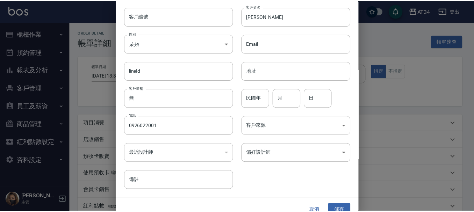
scroll to position [30, 0]
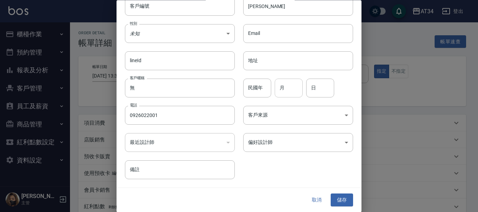
click at [292, 91] on input "月" at bounding box center [289, 88] width 28 height 19
type input "7"
type input "22"
click at [191, 113] on input "0926022001" at bounding box center [180, 115] width 110 height 19
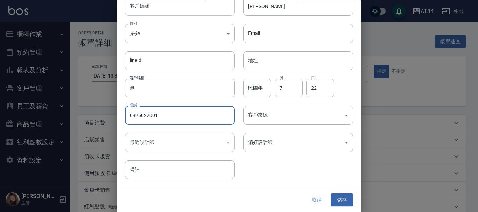
click at [163, 14] on input "客戶編號" at bounding box center [180, 6] width 110 height 19
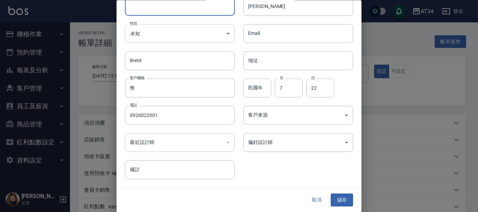
paste input "0926022001"
type input "0926022001"
click at [147, 31] on body "AT34 登出 櫃檯作業 打帳單 帳單列表 現金收支登錄 高階收支登錄 材料自購登錄 每日結帳 排班表 現場電腦打卡 預約管理 預約管理 單日預約紀錄 單週預…" at bounding box center [239, 176] width 478 height 352
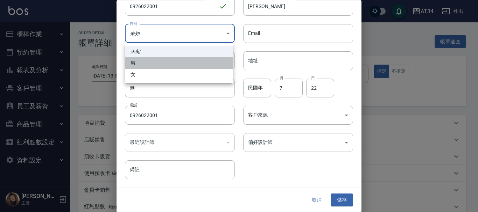
click at [152, 62] on li "男" at bounding box center [179, 63] width 108 height 12
type input "[DEMOGRAPHIC_DATA]"
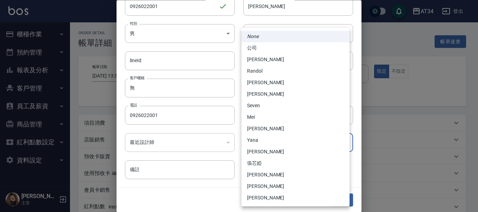
click at [305, 145] on body "AT34 登出 櫃檯作業 打帳單 帳單列表 現金收支登錄 高階收支登錄 材料自購登錄 每日結帳 排班表 現場電腦打卡 預約管理 預約管理 單日預約紀錄 單週預…" at bounding box center [239, 176] width 478 height 352
click at [269, 72] on li "Randol" at bounding box center [295, 71] width 108 height 12
type input "d5b9eb47-41c9-48ce-9c60-4287899162ba"
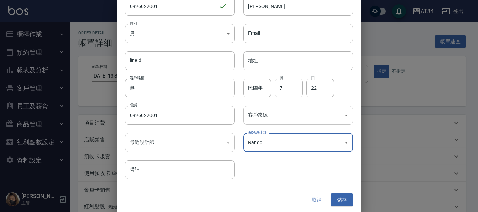
click at [276, 115] on body "AT34 登出 櫃檯作業 打帳單 帳單列表 現金收支登錄 高階收支登錄 材料自購登錄 每日結帳 排班表 現場電腦打卡 預約管理 預約管理 單日預約紀錄 單週預…" at bounding box center [239, 176] width 478 height 352
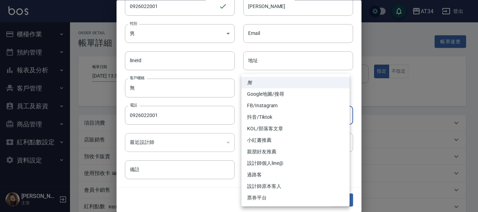
click at [274, 106] on li "FB/Instagram" at bounding box center [295, 106] width 108 height 12
type input "FB/Instagram"
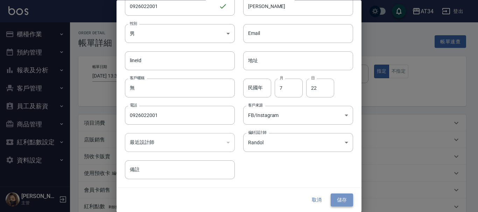
drag, startPoint x: 341, startPoint y: 202, endPoint x: 336, endPoint y: 197, distance: 7.2
click at [340, 201] on button "儲存" at bounding box center [342, 200] width 22 height 13
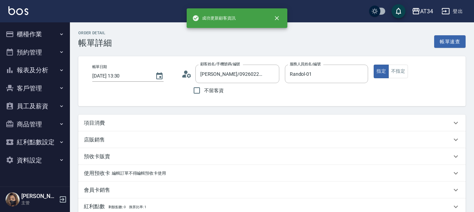
type input "李邦祁/0926022001/0926022001"
click at [118, 126] on div "項目消費" at bounding box center [268, 123] width 368 height 7
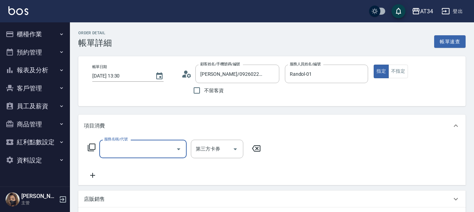
scroll to position [0, 0]
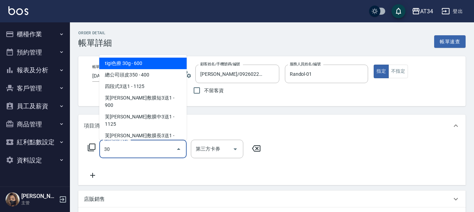
type input "300"
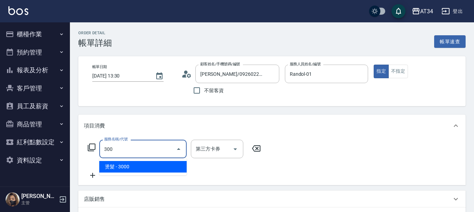
type input "300"
type input "燙髮(300)"
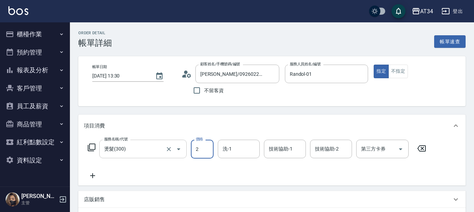
type input "23"
type input "20"
type input "2300"
type input "230"
type input "2300"
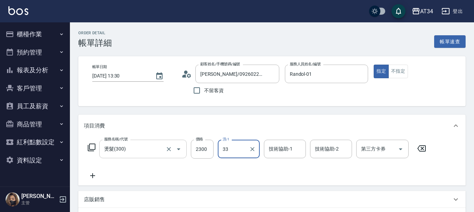
type input "IVY-33"
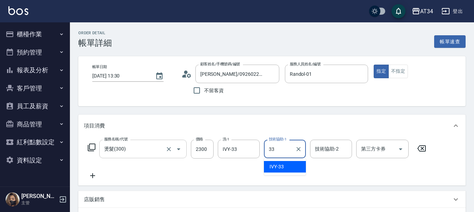
type input "IVY-33"
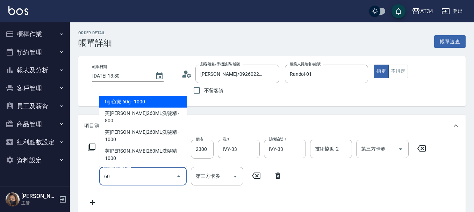
type input "602"
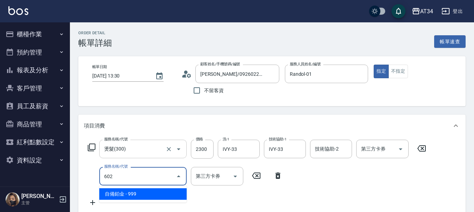
type input "320"
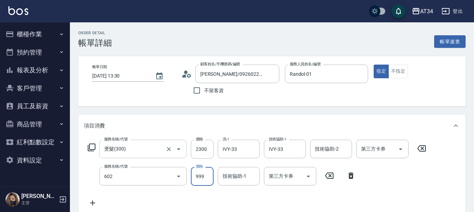
type input "自備鉑金(602)"
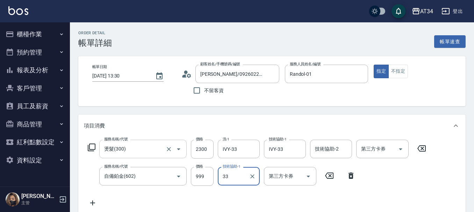
type input "IVY-33"
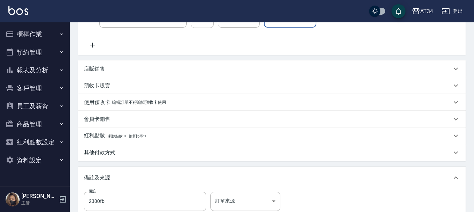
scroll to position [247, 0]
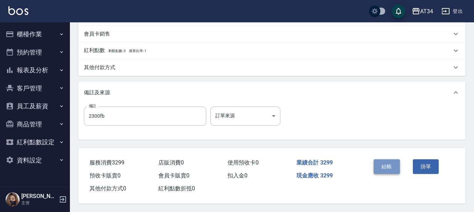
click at [379, 160] on button "結帳" at bounding box center [387, 167] width 26 height 15
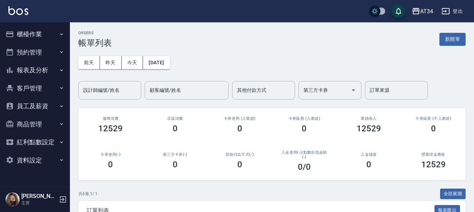
click at [32, 37] on button "櫃檯作業" at bounding box center [35, 34] width 64 height 18
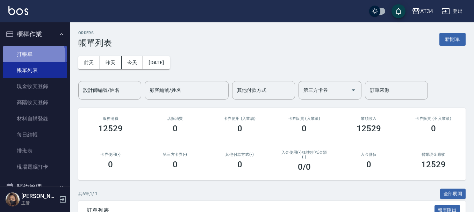
click at [33, 55] on link "打帳單" at bounding box center [35, 54] width 64 height 16
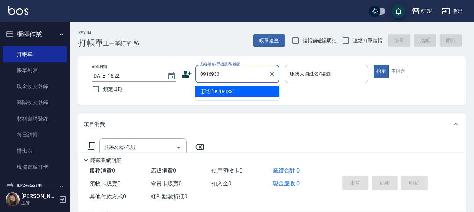
click at [205, 78] on input "0916933" at bounding box center [232, 74] width 67 height 12
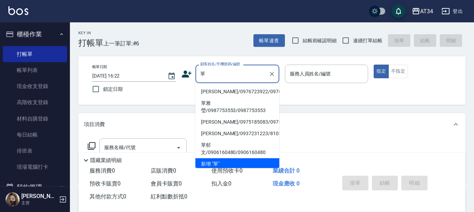
click at [205, 93] on li "單仁傑/0976723922/0976723922" at bounding box center [238, 92] width 84 height 12
type input "單仁傑/0976723922/0976723922"
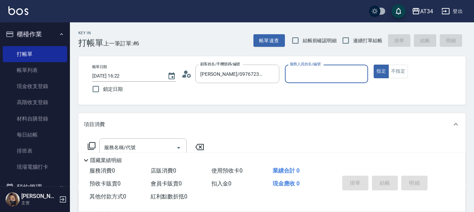
type input "Mei-07"
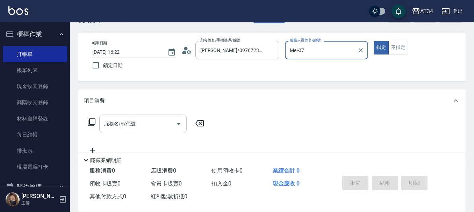
scroll to position [35, 0]
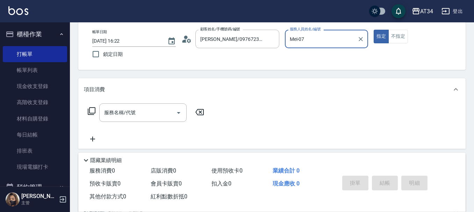
click at [150, 106] on div "服務名稱/代號" at bounding box center [142, 113] width 87 height 19
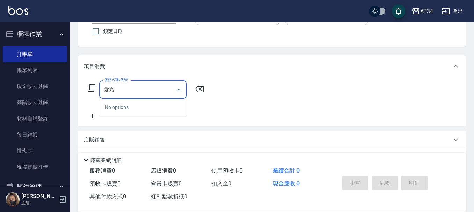
scroll to position [70, 0]
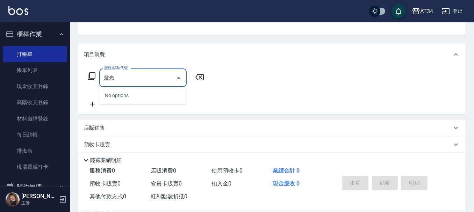
type input "髮"
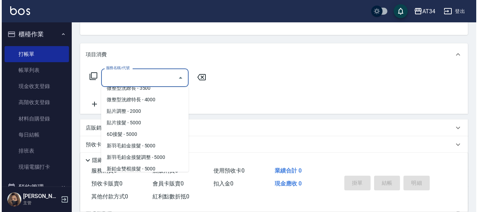
scroll to position [3, 0]
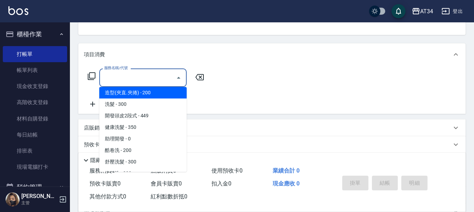
click at [95, 78] on icon at bounding box center [92, 76] width 8 height 8
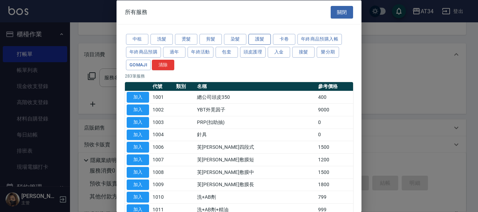
click at [254, 40] on button "護髮" at bounding box center [259, 39] width 22 height 11
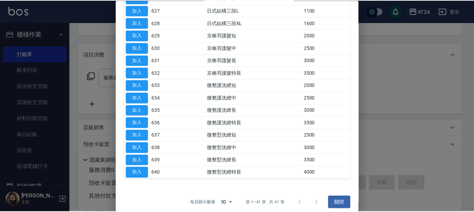
scroll to position [430, 0]
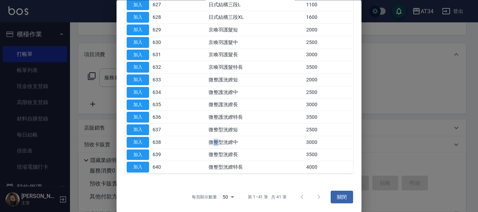
drag, startPoint x: 211, startPoint y: 142, endPoint x: 218, endPoint y: 142, distance: 7.0
click at [218, 142] on td "微整型洸繚中" at bounding box center [255, 142] width 97 height 13
click at [224, 105] on td "微整護洸繚長" at bounding box center [255, 105] width 97 height 13
click at [139, 140] on button "加入" at bounding box center [138, 142] width 22 height 11
type input "微整型洸繚中(638)"
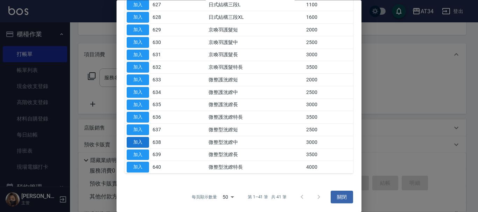
type input "300"
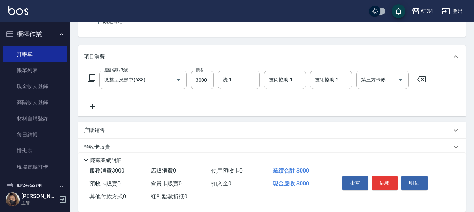
scroll to position [70, 0]
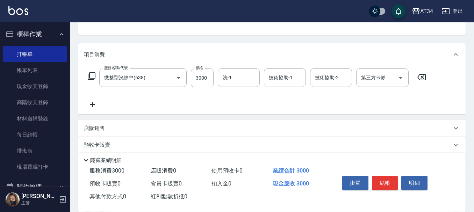
click at [89, 103] on icon at bounding box center [92, 104] width 17 height 8
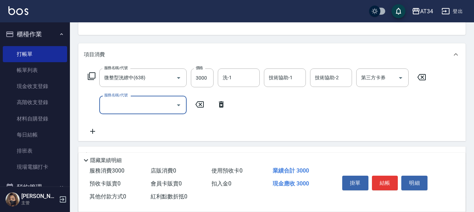
click at [122, 108] on input "服務名稱/代號" at bounding box center [138, 105] width 71 height 12
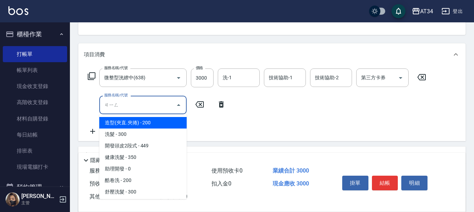
type input "京"
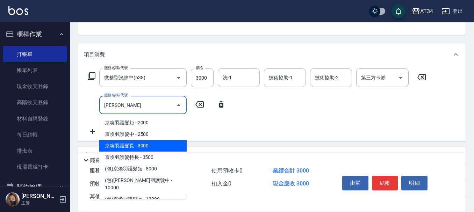
click at [148, 145] on span "京喚羽護髮長 - 3000" at bounding box center [142, 146] width 87 height 12
type input "600"
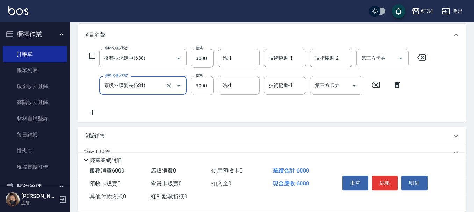
scroll to position [105, 0]
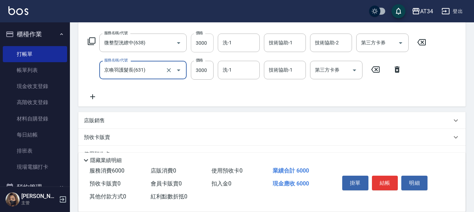
type input "京喚羽護髮長(631)"
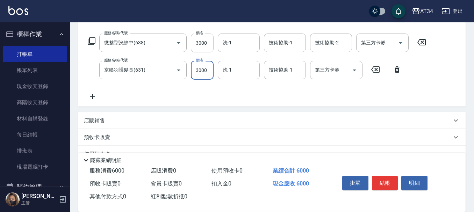
click at [207, 49] on input "3000" at bounding box center [202, 43] width 23 height 19
click at [211, 35] on input "3000" at bounding box center [202, 43] width 23 height 19
type input "2"
type input "300"
type input "29"
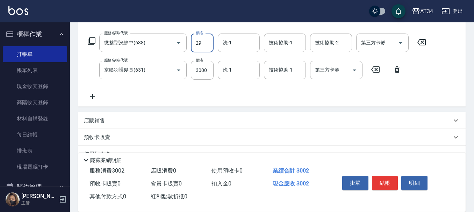
type input "320"
type input "290"
type input "590"
type input "2900"
click at [92, 96] on icon at bounding box center [92, 97] width 17 height 8
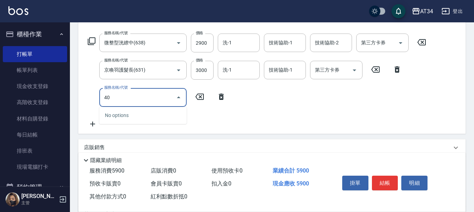
type input "401"
type input "610"
type input "剪髮(401)"
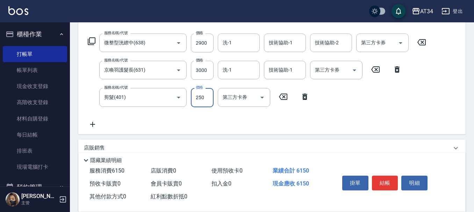
type input "590"
type input "300"
type input "620"
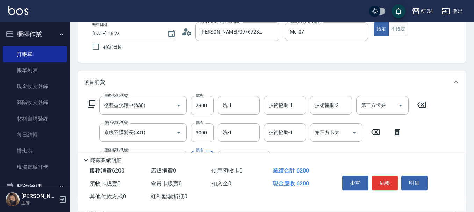
scroll to position [35, 0]
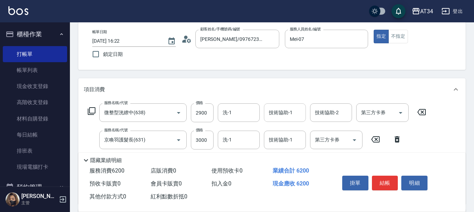
click at [281, 119] on div "技術協助-1" at bounding box center [285, 113] width 42 height 19
type input "300"
type input "阿源-32"
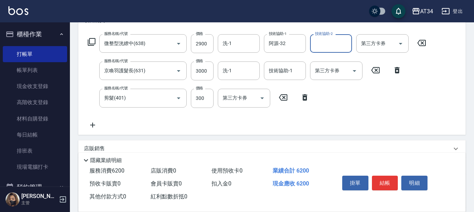
scroll to position [105, 0]
click at [279, 73] on div "技術協助-1 技術協助-1" at bounding box center [285, 70] width 42 height 19
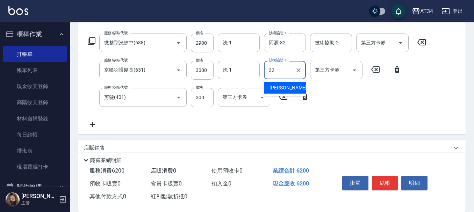
type input "阿源-32"
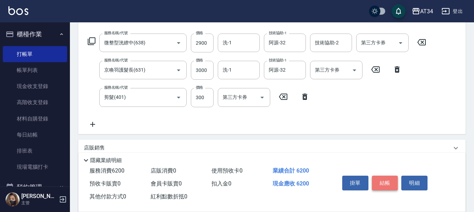
click at [395, 178] on button "結帳" at bounding box center [385, 183] width 26 height 15
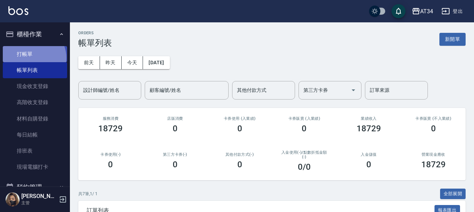
click at [33, 58] on link "打帳單" at bounding box center [35, 54] width 64 height 16
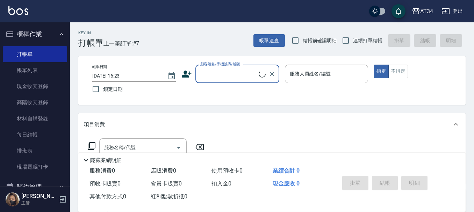
click at [225, 75] on input "顧客姓名/手機號碼/編號" at bounding box center [229, 74] width 60 height 12
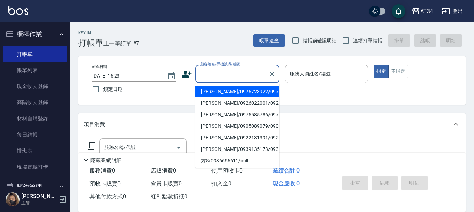
type input "ㄑ"
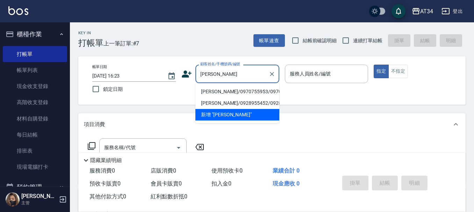
click at [220, 98] on li "吳晨瑋/0970755953/0970755953" at bounding box center [238, 92] width 84 height 12
type input "吳晨瑋/0970755953/0970755953"
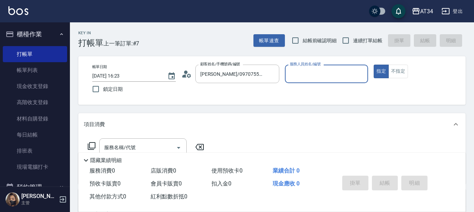
type input "Mei-07"
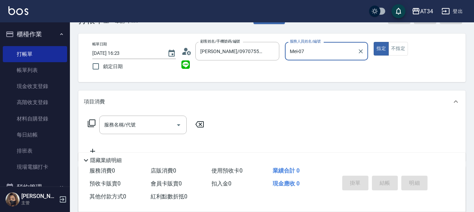
scroll to position [35, 0]
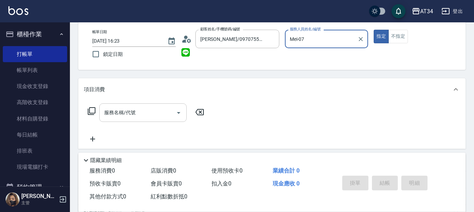
click at [129, 115] on div "服務名稱/代號 服務名稱/代號" at bounding box center [142, 113] width 87 height 19
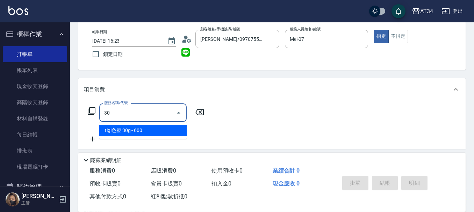
type input "303"
type input "90"
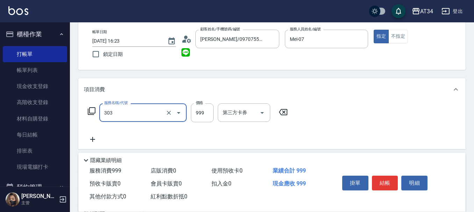
type input "局部燙(303)"
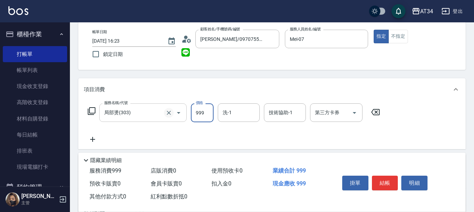
type input "1"
type input "0"
type input "150"
type input "1500"
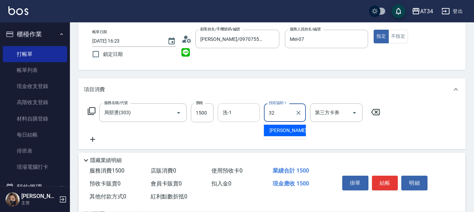
type input "阿源-32"
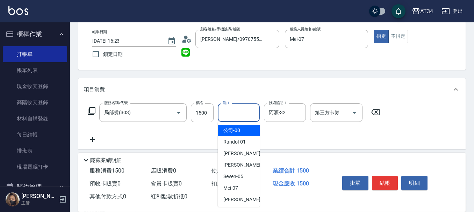
click at [242, 117] on input "洗-1" at bounding box center [239, 113] width 36 height 12
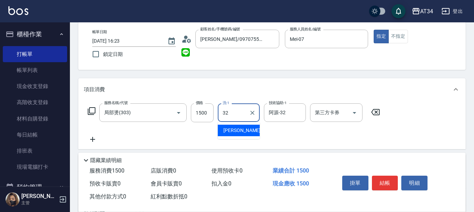
type input "阿源-32"
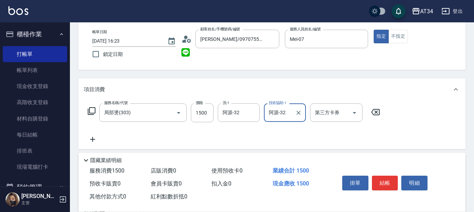
click at [100, 139] on icon at bounding box center [92, 139] width 17 height 8
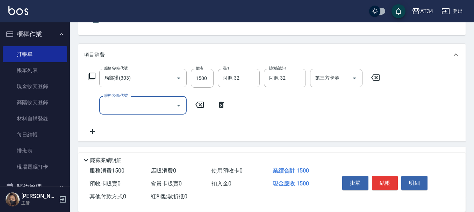
scroll to position [70, 0]
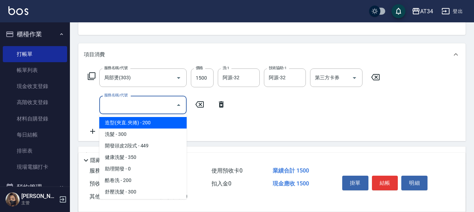
click at [134, 105] on input "服務名稱/代號" at bounding box center [138, 105] width 71 height 12
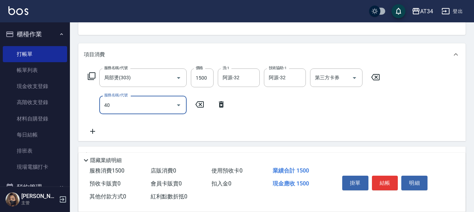
type input "401"
type input "170"
type input "剪髮(401)"
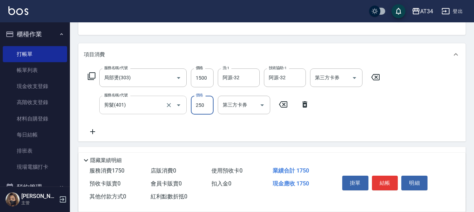
type input "3"
type input "150"
type input "30"
type input "180"
type input "300"
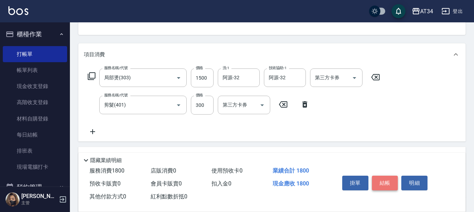
click at [391, 178] on button "結帳" at bounding box center [385, 183] width 26 height 15
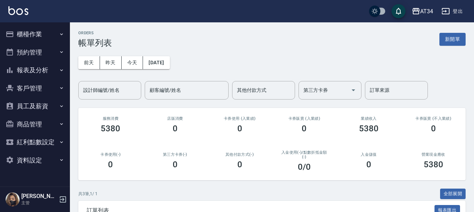
click at [38, 50] on button "預約管理" at bounding box center [35, 52] width 64 height 18
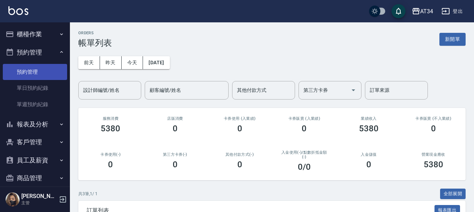
click at [38, 68] on link "預約管理" at bounding box center [35, 72] width 64 height 16
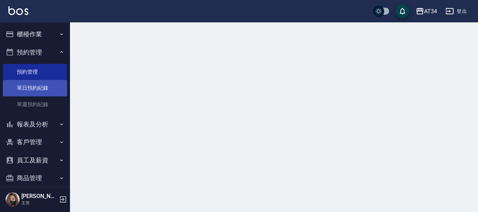
click at [37, 82] on link "單日預約紀錄" at bounding box center [35, 88] width 64 height 16
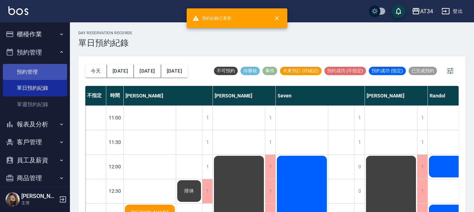
click at [26, 73] on link "預約管理" at bounding box center [35, 72] width 64 height 16
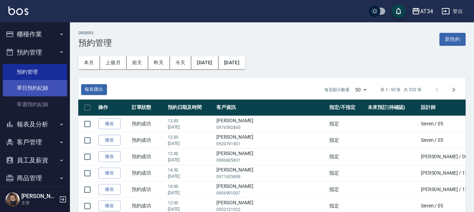
click at [26, 84] on link "單日預約紀錄" at bounding box center [35, 88] width 64 height 16
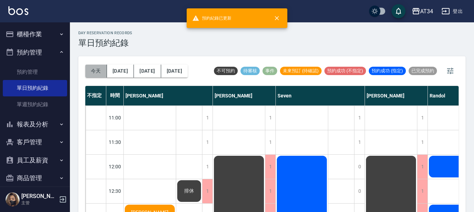
click at [99, 73] on button "今天" at bounding box center [96, 71] width 22 height 13
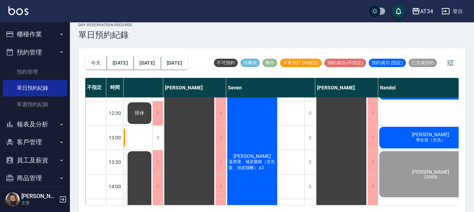
scroll to position [70, 0]
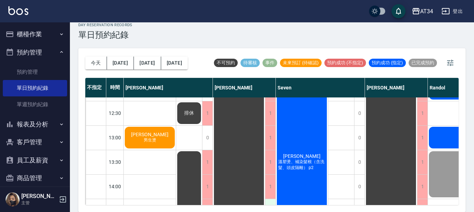
click at [275, 200] on div "1" at bounding box center [270, 211] width 10 height 24
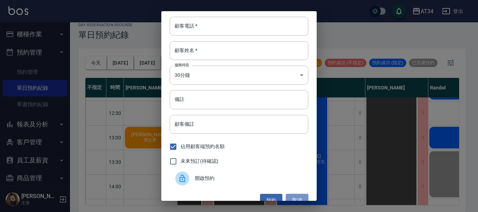
click at [299, 199] on button "取消" at bounding box center [297, 200] width 22 height 13
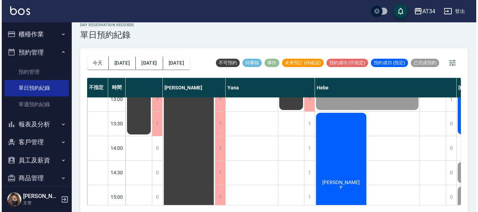
scroll to position [140, 498]
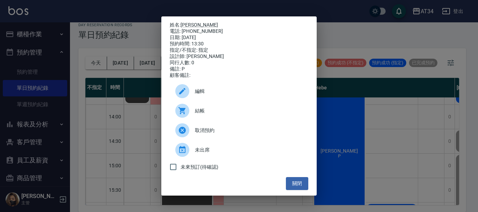
click at [198, 115] on span "結帳" at bounding box center [249, 110] width 108 height 7
click at [227, 110] on span "結帳" at bounding box center [249, 110] width 108 height 7
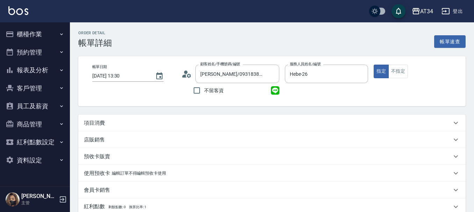
click at [124, 128] on div "項目消費" at bounding box center [272, 123] width 388 height 17
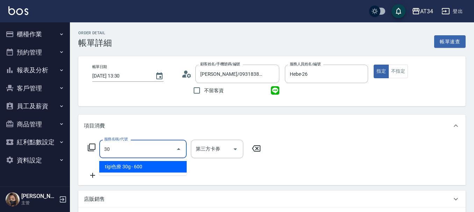
type input "301"
type input "150"
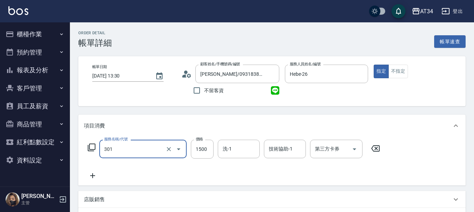
type input "燙髮(301)"
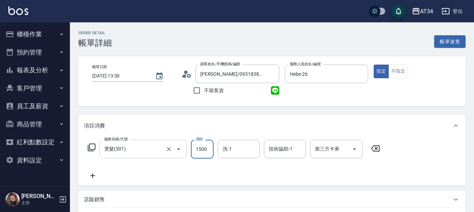
type input "0"
type input "170"
type input "1700"
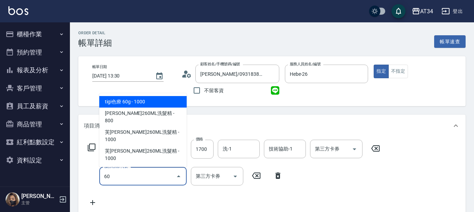
type input "601"
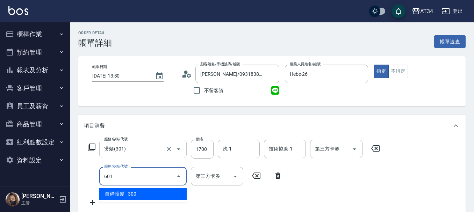
type input "200"
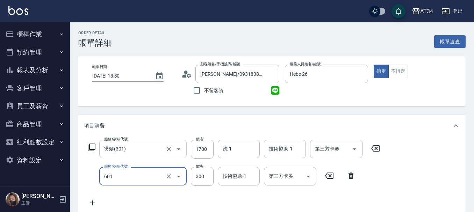
type input "自備護髮(601)"
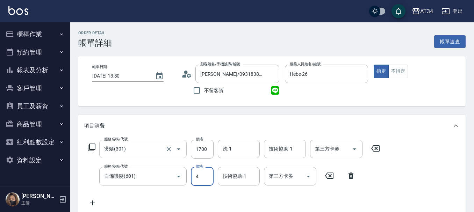
type input "170"
type input "499"
type input "210"
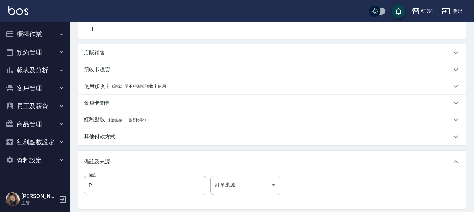
scroll to position [245, 0]
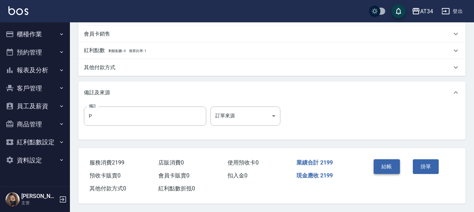
type input "499"
click at [391, 170] on button "結帳" at bounding box center [387, 167] width 26 height 15
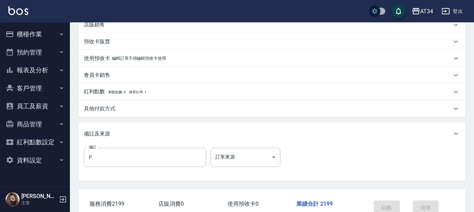
scroll to position [156, 0]
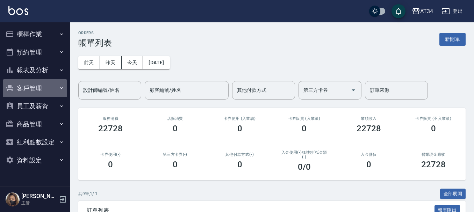
click at [44, 88] on button "客戶管理" at bounding box center [35, 88] width 64 height 18
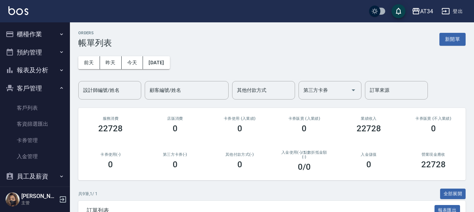
click at [54, 74] on button "報表及分析" at bounding box center [35, 70] width 64 height 18
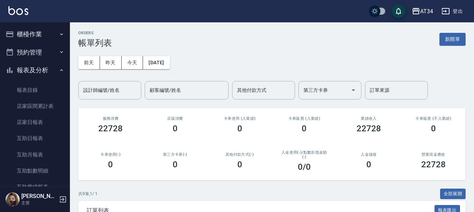
click at [52, 55] on button "預約管理" at bounding box center [35, 52] width 64 height 18
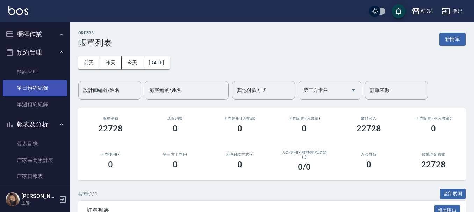
click at [45, 84] on link "單日預約紀錄" at bounding box center [35, 88] width 64 height 16
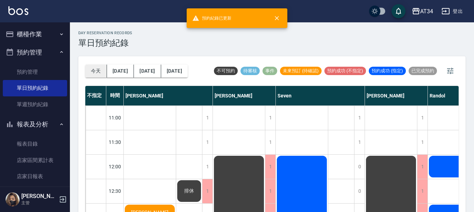
click at [102, 66] on button "今天" at bounding box center [96, 71] width 22 height 13
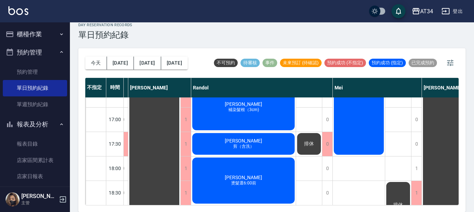
scroll to position [269, 237]
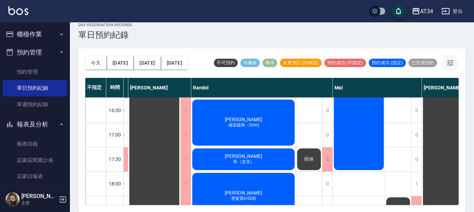
click at [455, 66] on button "button" at bounding box center [450, 63] width 17 height 17
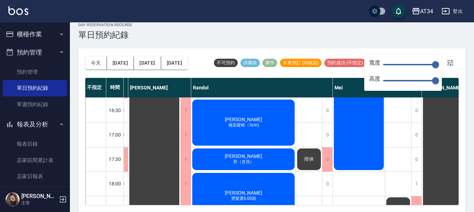
click at [393, 66] on span "150" at bounding box center [409, 64] width 52 height 10
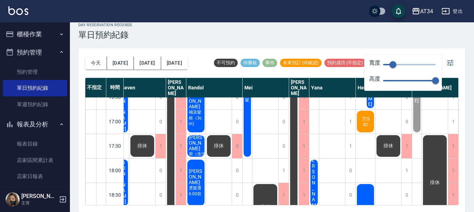
scroll to position [269, 75]
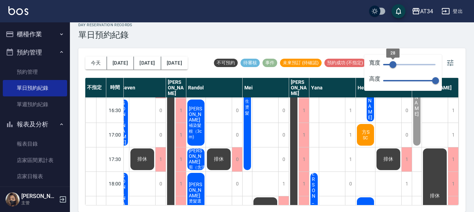
type input "9"
click at [390, 65] on span "28" at bounding box center [393, 64] width 7 height 7
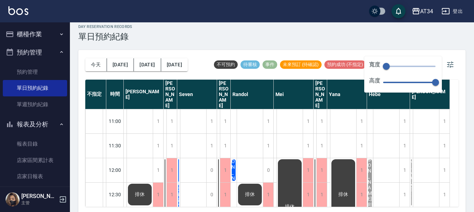
scroll to position [8, 0]
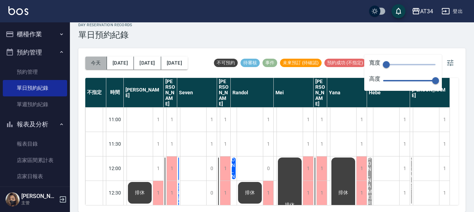
click at [95, 62] on button "今天" at bounding box center [96, 63] width 22 height 13
click at [179, 62] on button "[DATE]" at bounding box center [174, 63] width 27 height 13
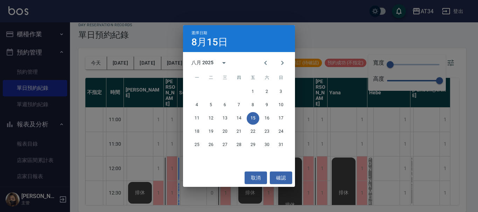
click at [353, 27] on div "選擇日期 8月15日 八月 2025 一 二 三 四 五 六 日 1 2 3 4 5 6 7 8 9 10 11 12 13 14 15 16 17 18 1…" at bounding box center [239, 106] width 478 height 212
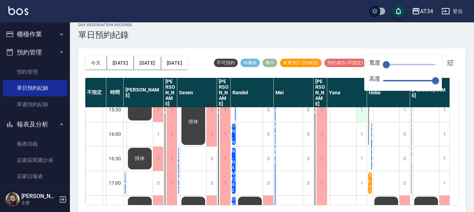
scroll to position [269, 0]
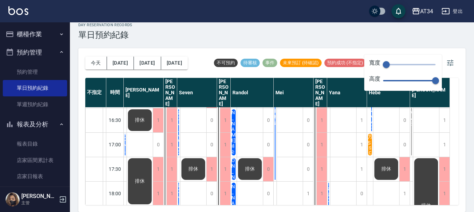
type input "18"
click at [397, 82] on span "70" at bounding box center [409, 81] width 52 height 10
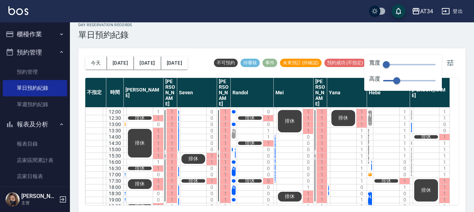
type input "34"
click at [395, 66] on span "9" at bounding box center [409, 64] width 52 height 10
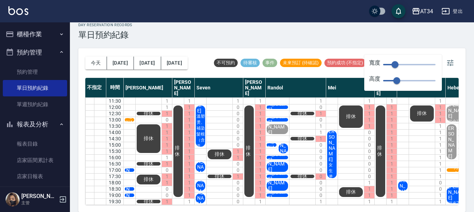
type input "42"
click at [415, 82] on span "18" at bounding box center [409, 81] width 52 height 10
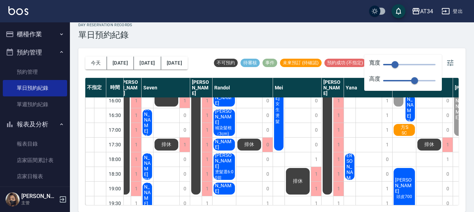
scroll to position [151, 59]
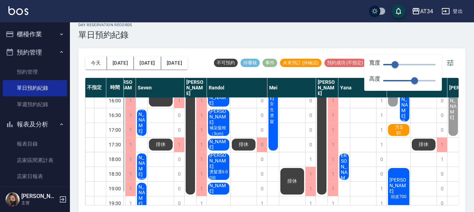
click at [76, 29] on span "方S" at bounding box center [70, 9] width 9 height 39
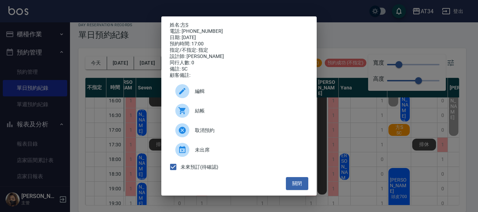
click at [388, 164] on div "姓名: 方S 電話: 0936666611 日期: 2025/08/15 預約時間: 17:00 指定/不指定: 指定 設計師: Hebe 同行人數: 0 備…" at bounding box center [239, 106] width 478 height 212
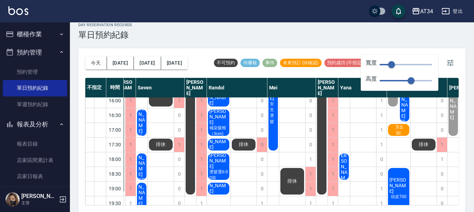
click at [124, 205] on div "不指定 時間 Gina Wendy Seven annie Randol Mei Emily Yana Hebe Emma 11:00 11:30 12:00…" at bounding box center [272, 141] width 374 height 127
click at [119, 199] on div "19:30" at bounding box center [114, 203] width 17 height 15
click at [124, 205] on div "不指定 時間 Gina Wendy Seven annie Randol Mei Emily Yana Hebe Emma 11:00 11:30 12:00…" at bounding box center [272, 141] width 374 height 127
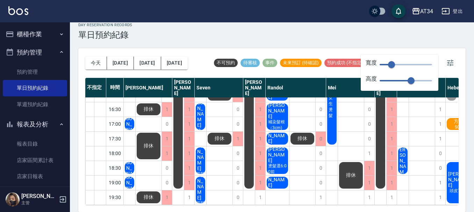
scroll to position [162, 25]
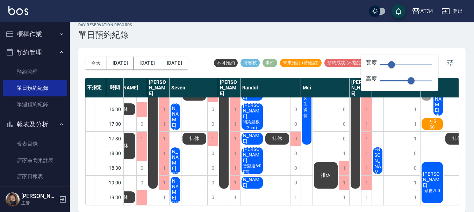
click at [44, 30] on button "櫃檯作業" at bounding box center [35, 34] width 64 height 18
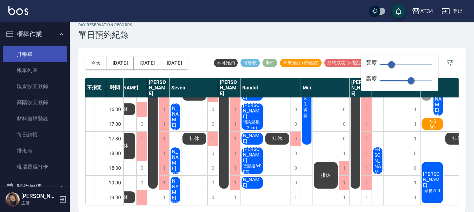
click at [41, 62] on link "打帳單" at bounding box center [35, 54] width 64 height 16
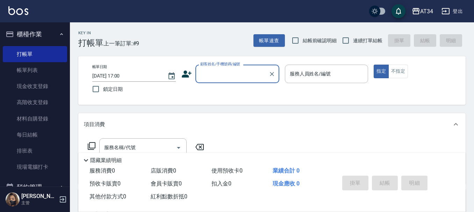
click at [189, 73] on icon at bounding box center [187, 74] width 10 height 7
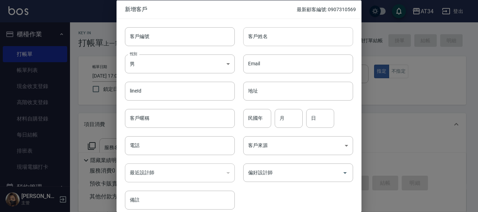
click at [260, 35] on div "客戶姓名 客戶姓名" at bounding box center [298, 36] width 110 height 19
drag, startPoint x: 197, startPoint y: 126, endPoint x: 266, endPoint y: 149, distance: 72.4
click at [224, 143] on div "客戶編號 客戶編號 客戶姓名 客戶姓名 性別 男 MALE 性別 Email Email lineId lineId 地址 地址 客戶暱稱 客戶暱稱 民國年 …" at bounding box center [235, 114] width 237 height 191
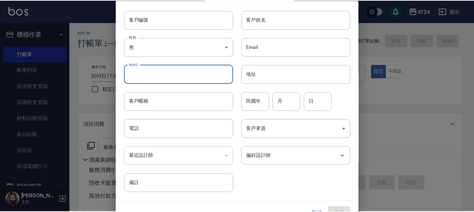
scroll to position [30, 0]
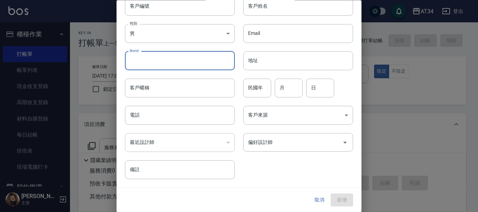
click at [316, 202] on button "取消" at bounding box center [319, 200] width 22 height 13
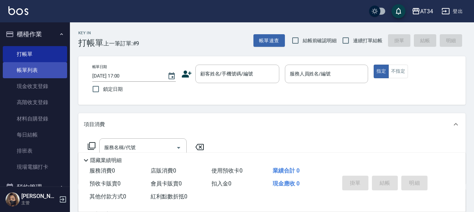
click at [35, 73] on link "帳單列表" at bounding box center [35, 70] width 64 height 16
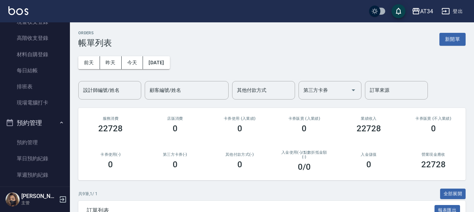
scroll to position [70, 0]
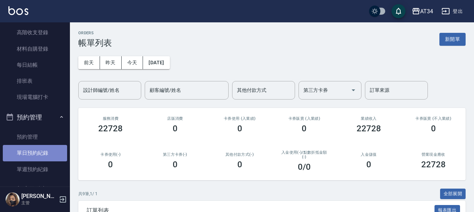
click at [40, 151] on link "單日預約紀錄" at bounding box center [35, 153] width 64 height 16
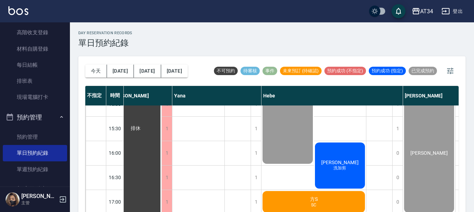
scroll to position [210, 550]
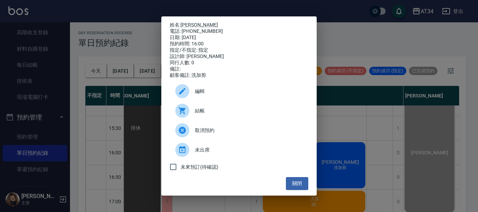
click at [217, 115] on span "結帳" at bounding box center [249, 110] width 108 height 7
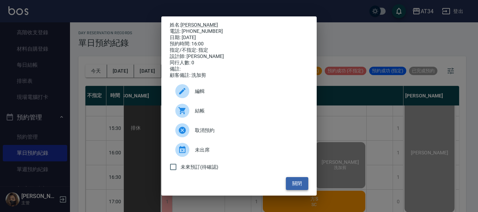
click at [295, 189] on button "關閉" at bounding box center [297, 183] width 22 height 13
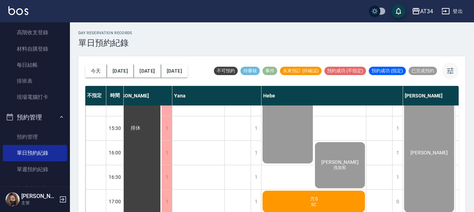
click at [449, 74] on icon "button" at bounding box center [450, 71] width 8 height 8
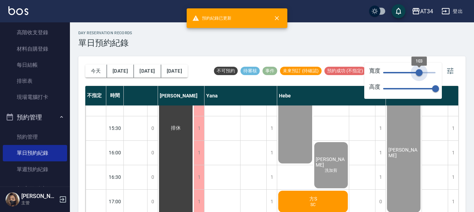
type input "79"
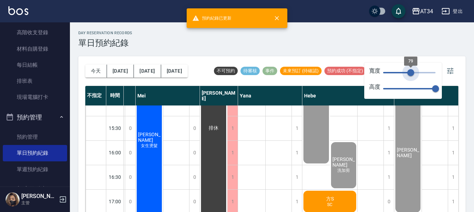
drag, startPoint x: 437, startPoint y: 73, endPoint x: 411, endPoint y: 77, distance: 26.5
click at [411, 76] on span "79" at bounding box center [411, 72] width 7 height 7
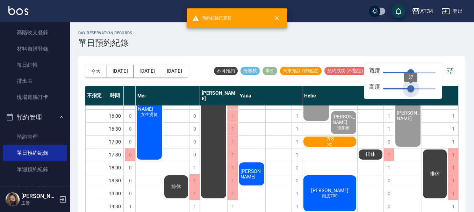
type input "35"
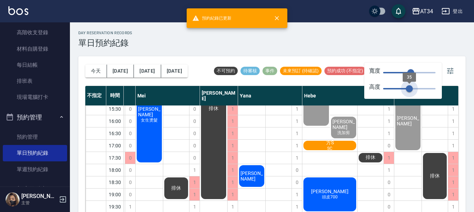
drag, startPoint x: 436, startPoint y: 90, endPoint x: 410, endPoint y: 90, distance: 25.9
click at [410, 90] on span "35" at bounding box center [409, 88] width 7 height 7
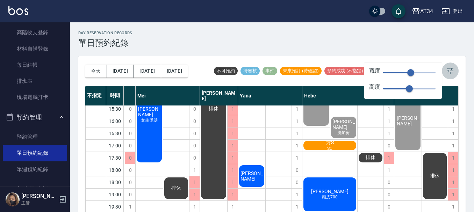
click at [448, 70] on icon "button" at bounding box center [450, 71] width 8 height 8
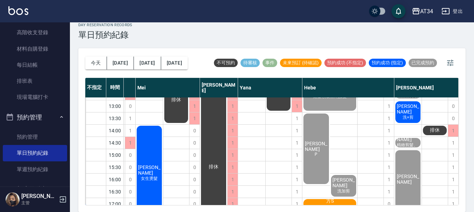
scroll to position [70, 289]
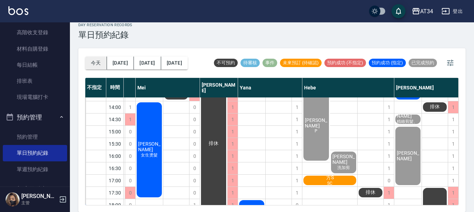
click at [97, 66] on button "今天" at bounding box center [96, 63] width 22 height 13
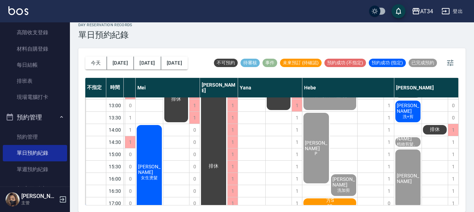
scroll to position [0, 289]
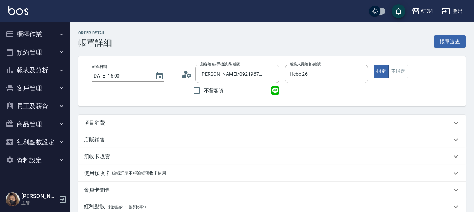
click at [156, 126] on div "項目消費" at bounding box center [268, 123] width 368 height 7
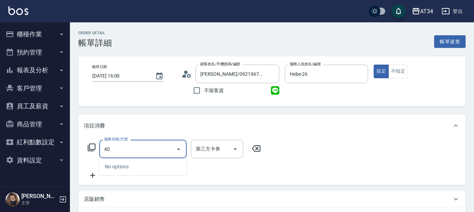
type input "401"
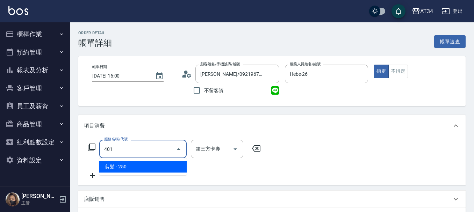
type input "20"
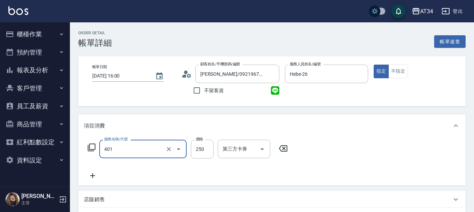
type input "剪髮(401)"
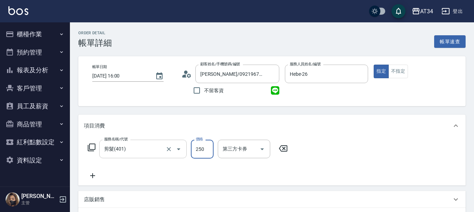
type input "0"
type input "30"
type input "300"
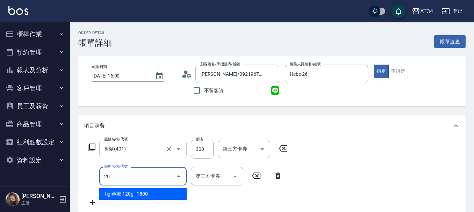
type input "201"
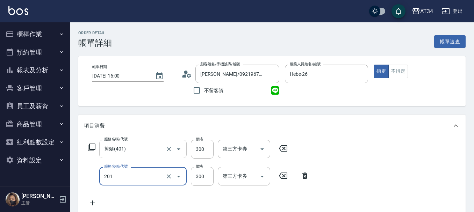
type input "60"
type input "洗髮(201)"
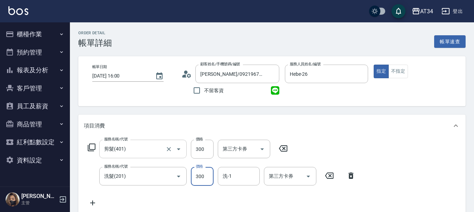
type input "30"
type input "60"
type input "300"
click at [252, 179] on input "洗-1" at bounding box center [239, 176] width 36 height 12
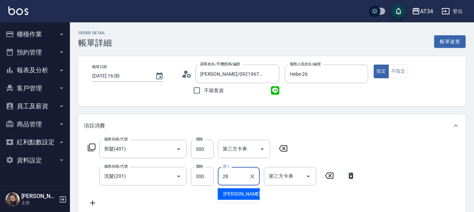
type input "[PERSON_NAME]-28"
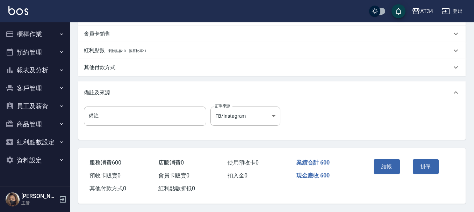
scroll to position [247, 0]
click at [382, 165] on button "結帳" at bounding box center [387, 167] width 26 height 15
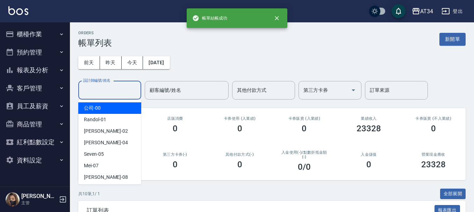
click at [106, 95] on input "設計師編號/姓名" at bounding box center [110, 90] width 57 height 12
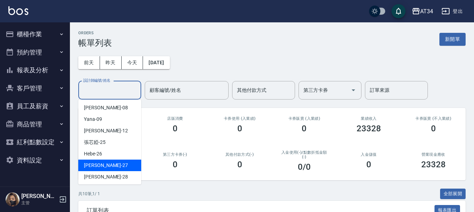
scroll to position [70, 0]
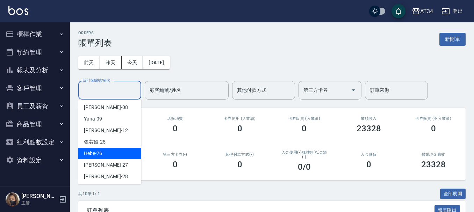
click at [111, 156] on div "Hebe -26" at bounding box center [109, 154] width 63 height 12
type input "Hebe-26"
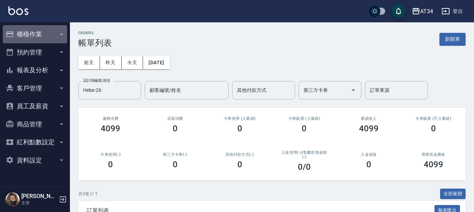
click at [40, 37] on button "櫃檯作業" at bounding box center [35, 34] width 64 height 18
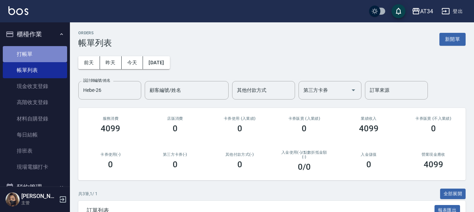
click at [40, 57] on link "打帳單" at bounding box center [35, 54] width 64 height 16
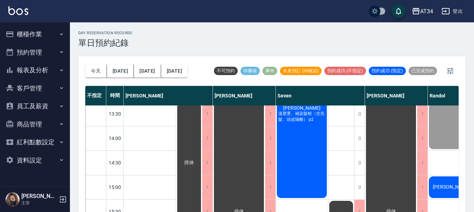
scroll to position [105, 0]
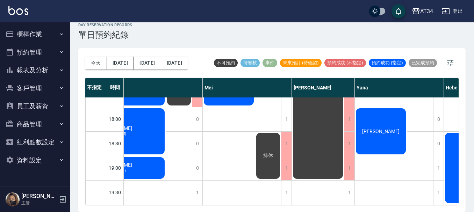
scroll to position [339, 424]
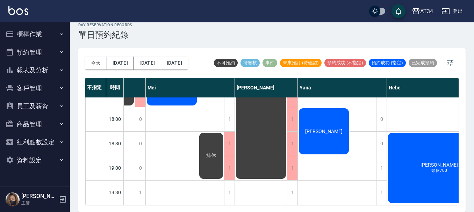
drag, startPoint x: 331, startPoint y: 205, endPoint x: 312, endPoint y: 205, distance: 18.9
click at [312, 205] on div "今天 明天 後天 2025/08/15 不可預約 待審核 事件 未來預訂 (待確認) 預約成功 (不指定) 預約成功 (指定) 已完成預約 不指定 時間 Gi…" at bounding box center [272, 130] width 388 height 164
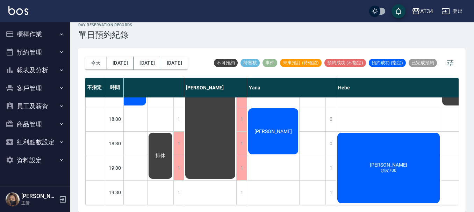
scroll to position [339, 573]
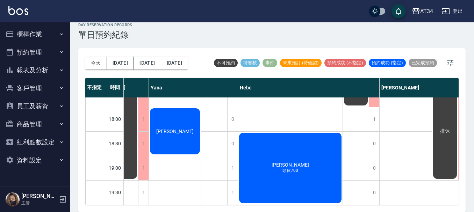
drag, startPoint x: 429, startPoint y: 206, endPoint x: 414, endPoint y: 205, distance: 15.8
click at [414, 205] on div "今天 明天 後天 2025/08/15 不可預約 待審核 事件 未來預訂 (待確認) 預約成功 (不指定) 預約成功 (指定) 已完成預約 不指定 時間 Gi…" at bounding box center [272, 130] width 388 height 164
drag, startPoint x: 423, startPoint y: 197, endPoint x: 397, endPoint y: 197, distance: 26.2
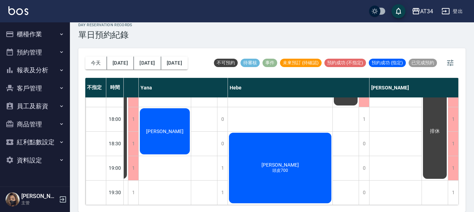
scroll to position [339, 587]
click at [454, 64] on icon "button" at bounding box center [450, 63] width 8 height 8
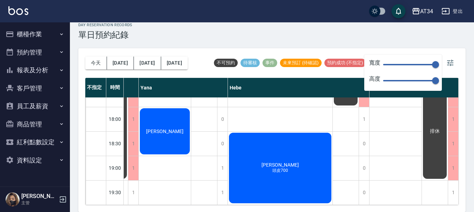
click at [396, 66] on span "150" at bounding box center [409, 64] width 52 height 10
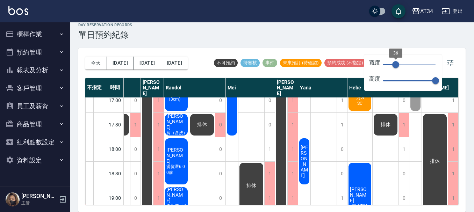
scroll to position [269, 108]
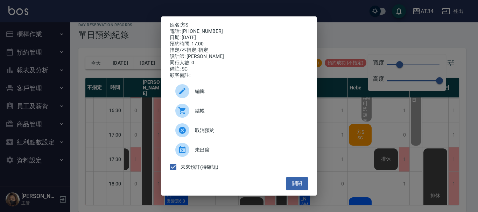
click at [207, 115] on span "結帳" at bounding box center [249, 110] width 108 height 7
click at [387, 41] on div "姓名: 方S 電話: 0936666611 日期: 2025/08/15 預約時間: 17:00 指定/不指定: 指定 設計師: Hebe 同行人數: 0 備…" at bounding box center [239, 106] width 478 height 212
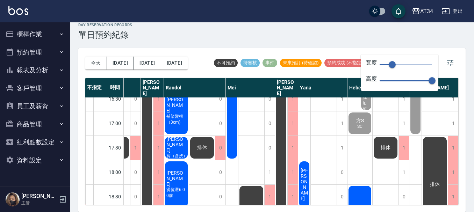
scroll to position [269, 105]
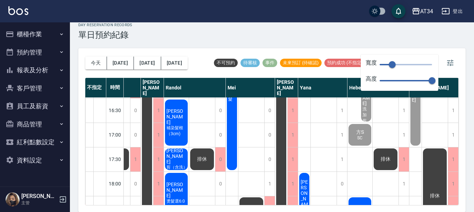
type input "8"
click at [383, 63] on div "寬度 36" at bounding box center [399, 64] width 66 height 10
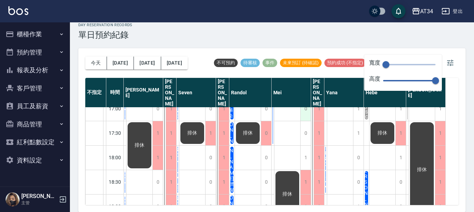
scroll to position [315, 0]
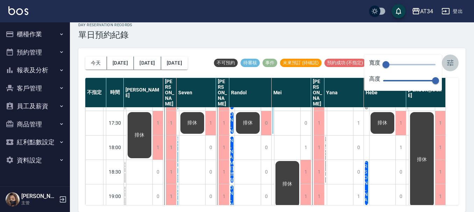
click at [453, 58] on button "button" at bounding box center [450, 63] width 17 height 17
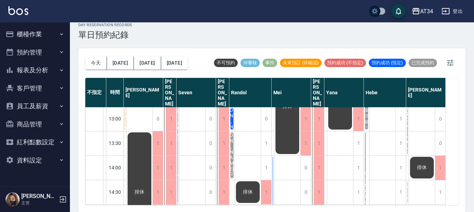
scroll to position [94, 0]
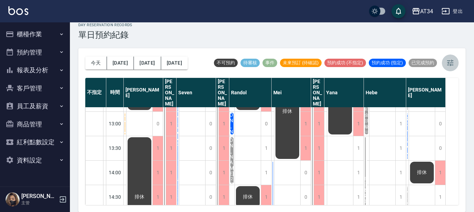
click at [454, 66] on icon "button" at bounding box center [450, 63] width 8 height 8
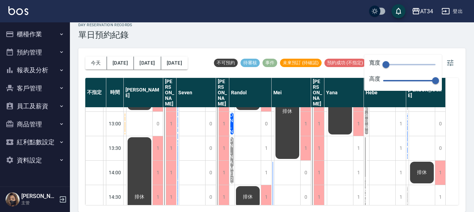
click at [400, 66] on span "8" at bounding box center [409, 64] width 52 height 10
type input "47"
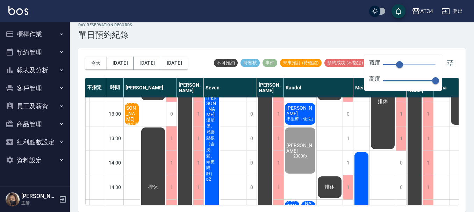
click at [128, 118] on span "[PERSON_NAME]" at bounding box center [132, 111] width 14 height 22
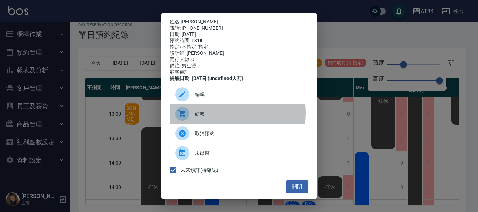
click at [204, 118] on span "結帳" at bounding box center [249, 114] width 108 height 7
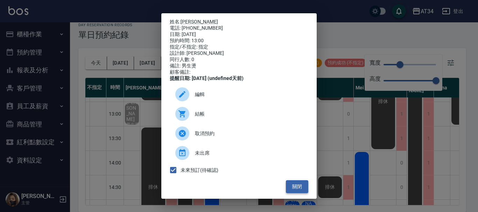
click at [293, 189] on button "關閉" at bounding box center [297, 187] width 22 height 13
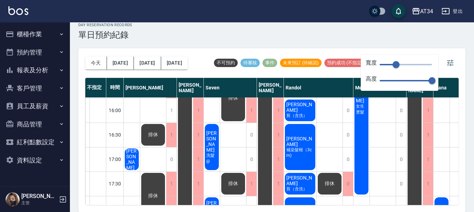
scroll to position [269, 0]
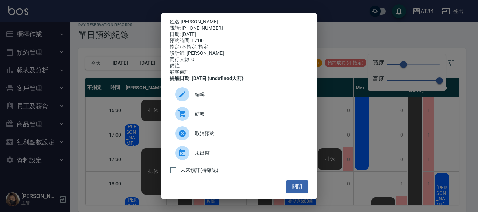
click at [201, 118] on span "結帳" at bounding box center [249, 114] width 108 height 7
click at [293, 193] on button "關閉" at bounding box center [297, 187] width 22 height 13
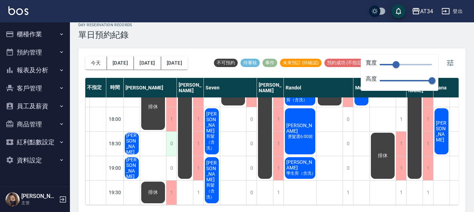
scroll to position [339, 0]
click at [98, 61] on button "今天" at bounding box center [96, 63] width 22 height 13
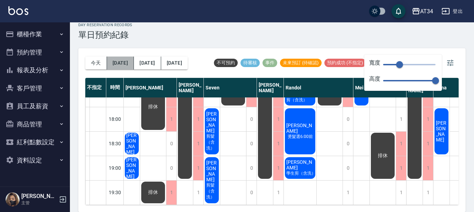
click at [122, 63] on button "[DATE]" at bounding box center [120, 63] width 27 height 13
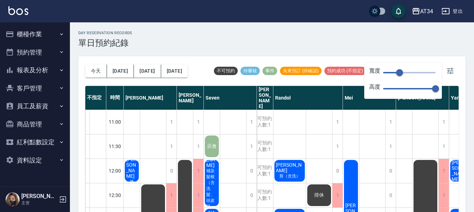
click at [27, 31] on button "櫃檯作業" at bounding box center [35, 34] width 64 height 18
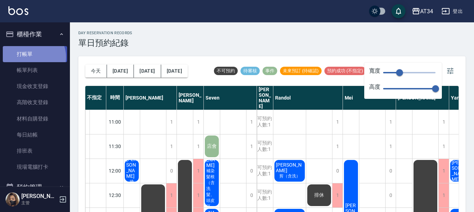
click at [31, 57] on link "打帳單" at bounding box center [35, 54] width 64 height 16
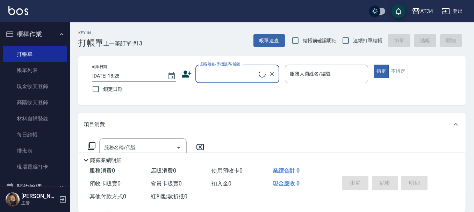
click at [245, 75] on input "顧客姓名/手機號碼/編號" at bounding box center [229, 74] width 60 height 12
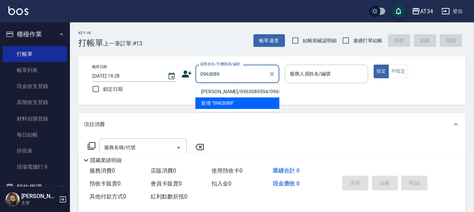
click at [237, 98] on li "黃映綺/0963089594/0963089594" at bounding box center [238, 92] width 84 height 12
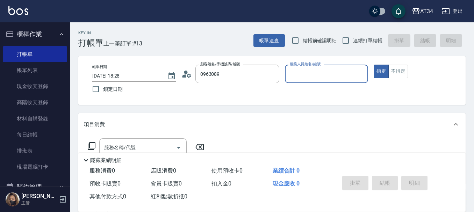
type input "黃映綺/0963089594/0963089594"
type input "Emma-08"
click at [189, 74] on icon at bounding box center [189, 75] width 4 height 4
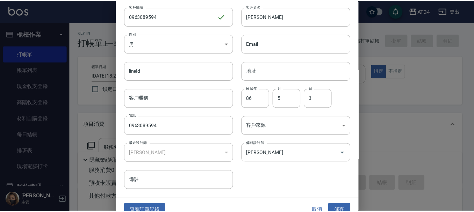
scroll to position [30, 0]
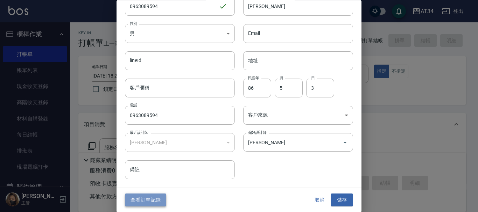
click at [149, 196] on button "查看訂單記錄" at bounding box center [145, 200] width 41 height 13
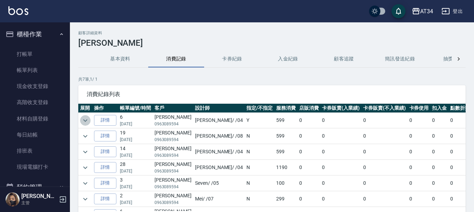
click at [85, 121] on icon "expand row" at bounding box center [85, 120] width 4 height 2
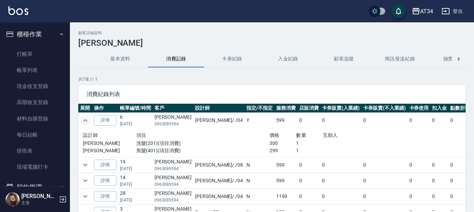
scroll to position [35, 0]
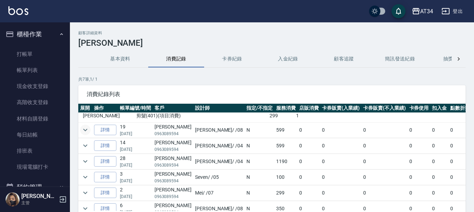
click at [89, 130] on icon "expand row" at bounding box center [85, 130] width 8 height 8
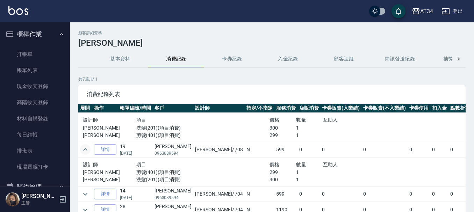
scroll to position [0, 0]
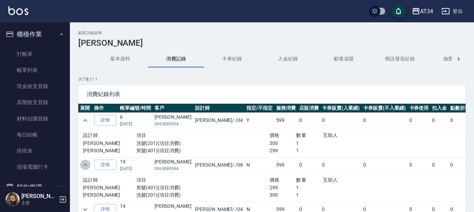
click at [83, 167] on icon "expand row" at bounding box center [85, 165] width 8 height 8
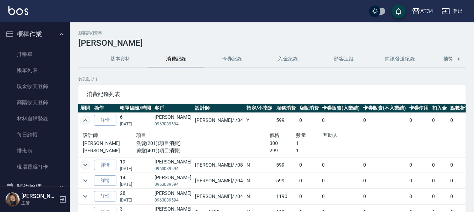
click at [87, 118] on icon "expand row" at bounding box center [85, 121] width 8 height 8
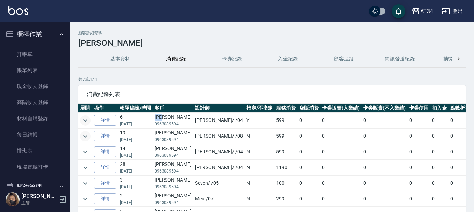
drag, startPoint x: 155, startPoint y: 117, endPoint x: 169, endPoint y: 117, distance: 14.0
click at [169, 117] on td "黃映綺 0963089594" at bounding box center [173, 120] width 41 height 15
copy td "[PERSON_NAME]"
click at [88, 167] on icon "expand row" at bounding box center [85, 168] width 8 height 8
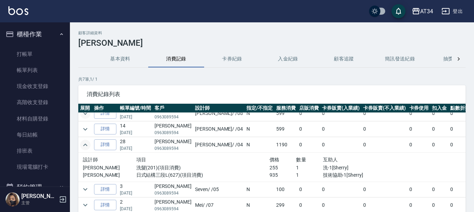
scroll to position [35, 0]
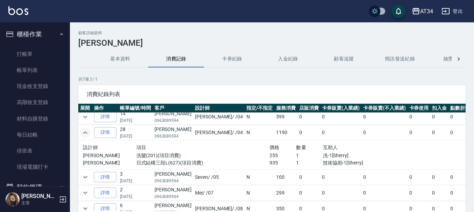
click at [88, 167] on div "設計師 項目 價格 數量 互助人 Gina 洗髮(201)(項目消費) 255 1 洗-1[Sherry] Gina 日式結構三段L(627)(項目消費) 9…" at bounding box center [243, 155] width 326 height 29
click at [22, 45] on ul "打帳單 帳單列表 現金收支登錄 高階收支登錄 材料自購登錄 每日結帳 排班表 現場電腦打卡" at bounding box center [35, 110] width 64 height 135
click at [24, 51] on link "打帳單" at bounding box center [35, 54] width 64 height 16
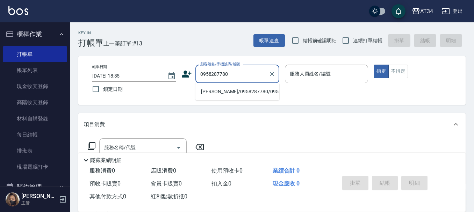
click at [229, 98] on li "蔡侗叡/0958287780/0958287780" at bounding box center [238, 92] width 84 height 12
type input "蔡侗叡/0958287780/0958287780"
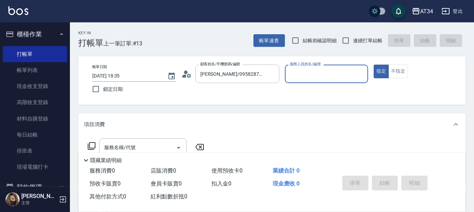
type input "Wendy-02"
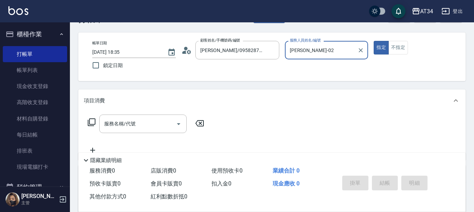
scroll to position [35, 0]
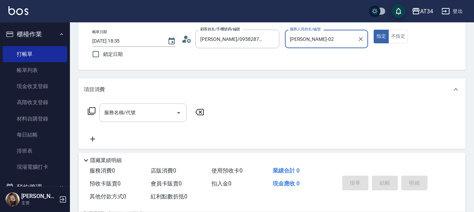
click at [162, 117] on input "服務名稱/代號" at bounding box center [138, 113] width 71 height 12
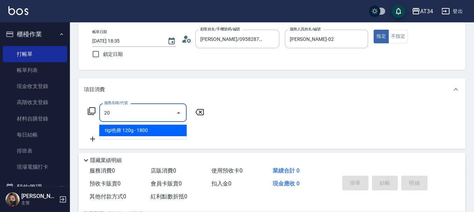
type input "201"
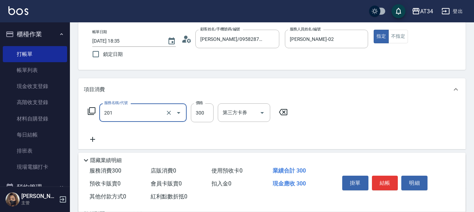
type input "30"
type input "洗髮(201)"
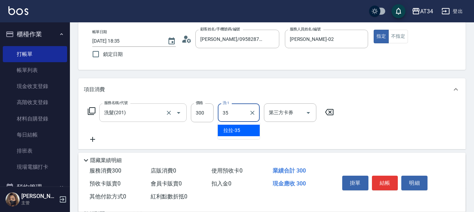
type input "拉拉-35"
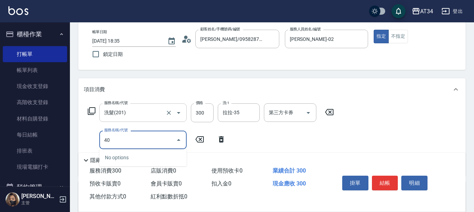
type input "401"
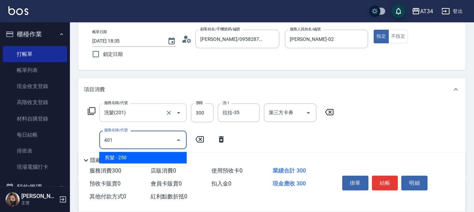
type input "50"
type input "剪髮(401)"
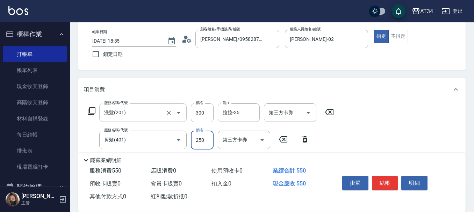
type input "3"
type input "30"
type input "60"
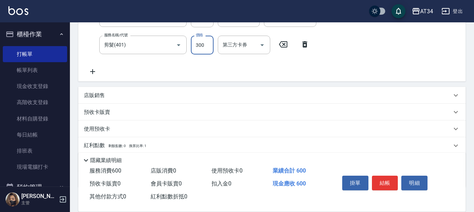
scroll to position [173, 0]
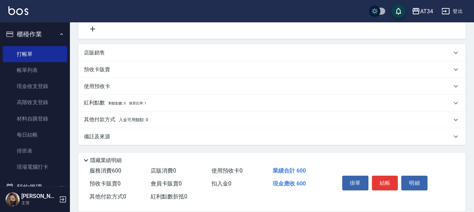
type input "300"
click at [106, 114] on div "其他付款方式 入金可用餘額: 0" at bounding box center [272, 120] width 388 height 17
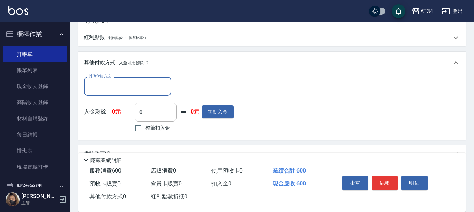
scroll to position [243, 0]
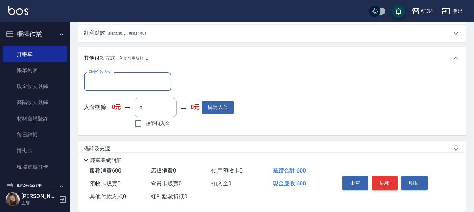
click at [127, 87] on input "其他付款方式" at bounding box center [127, 82] width 81 height 12
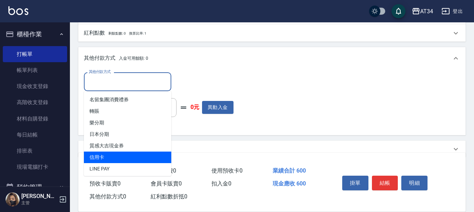
click at [120, 158] on span "信用卡" at bounding box center [127, 158] width 87 height 12
type input "信用卡"
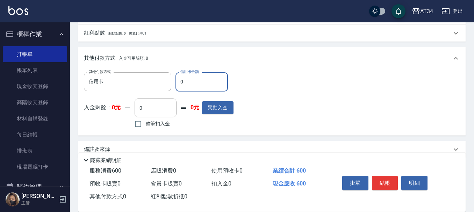
click at [188, 86] on input "0" at bounding box center [202, 81] width 52 height 19
type input "66"
type input "50"
type input "60"
type input "0"
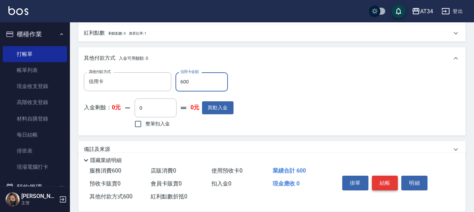
type input "600"
click at [382, 187] on button "結帳" at bounding box center [385, 183] width 26 height 15
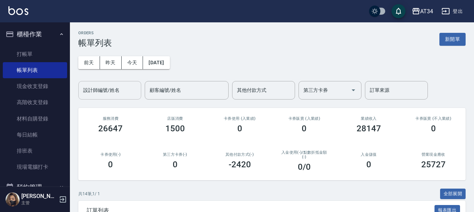
click at [107, 84] on div "設計師編號/姓名 設計師編號/姓名" at bounding box center [109, 90] width 63 height 19
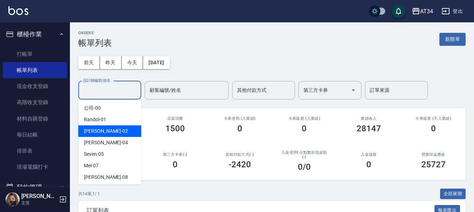
click at [109, 127] on div "Wendy -02" at bounding box center [109, 132] width 63 height 12
type input "Wendy-02"
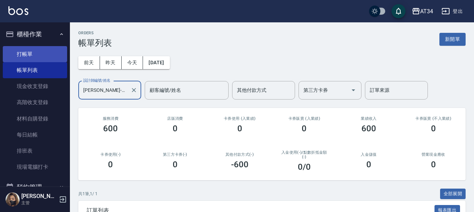
click at [28, 54] on link "打帳單" at bounding box center [35, 54] width 64 height 16
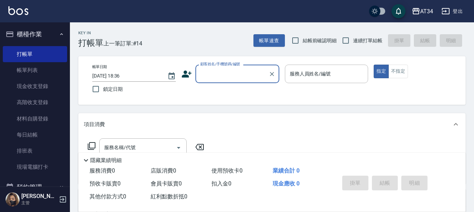
click at [186, 79] on icon at bounding box center [187, 74] width 10 height 10
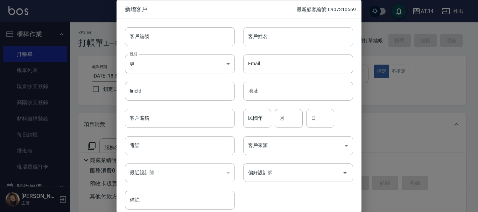
click at [282, 37] on input "客戶姓名" at bounding box center [298, 36] width 110 height 19
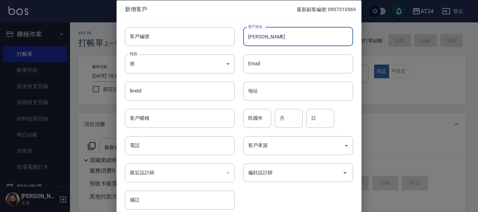
type input "[PERSON_NAME]"
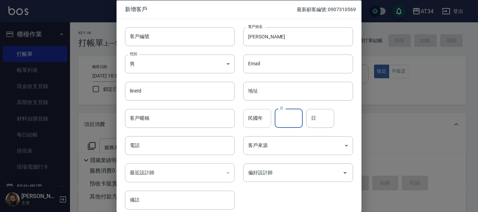
click at [255, 124] on input "民國年" at bounding box center [257, 118] width 28 height 19
type input "77"
click at [303, 113] on div "民國年 77 民國年 月 月 日 日" at bounding box center [294, 113] width 118 height 27
click at [291, 115] on input "月" at bounding box center [289, 118] width 28 height 19
type input "09"
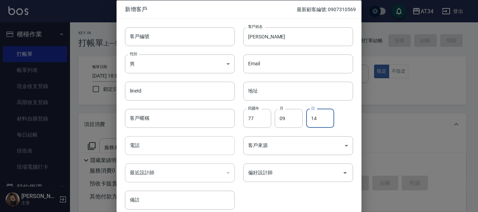
type input "14"
click at [166, 150] on input "電話" at bounding box center [180, 145] width 110 height 19
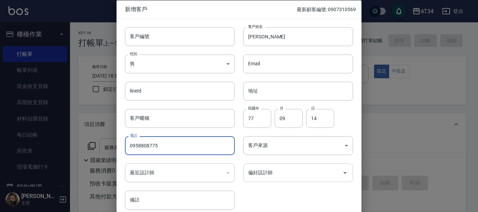
type input "0958808775"
click at [297, 171] on input "偏好設計師" at bounding box center [292, 173] width 93 height 12
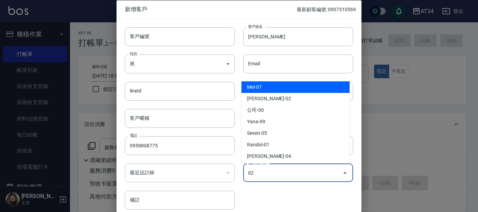
type input "[PERSON_NAME]"
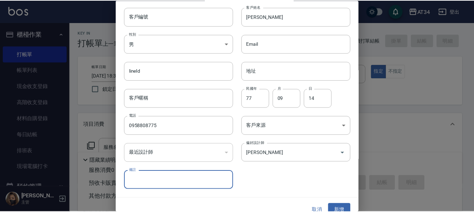
scroll to position [30, 0]
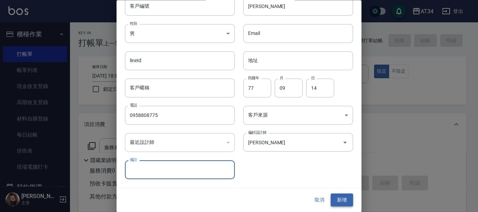
click at [339, 197] on button "新增" at bounding box center [342, 200] width 22 height 13
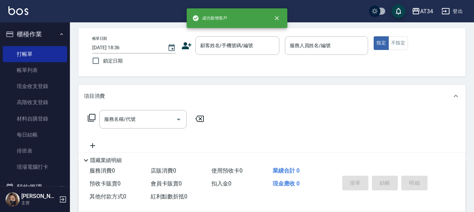
scroll to position [0, 0]
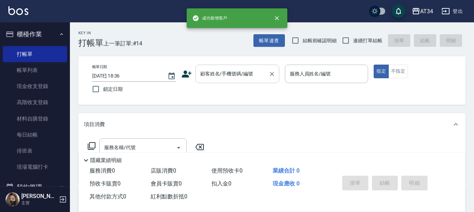
click at [234, 76] on div "顧客姓名/手機號碼/編號 顧客姓名/手機號碼/編號" at bounding box center [238, 74] width 84 height 19
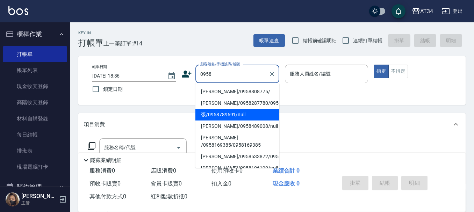
click at [230, 94] on li "林冠玲/0958808775/" at bounding box center [238, 92] width 84 height 12
type input "林冠玲/0958808775/"
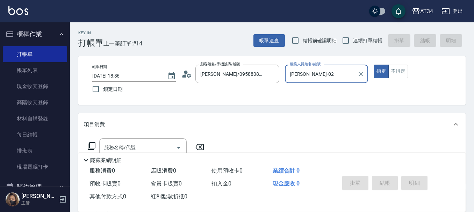
type input "Wendy-02"
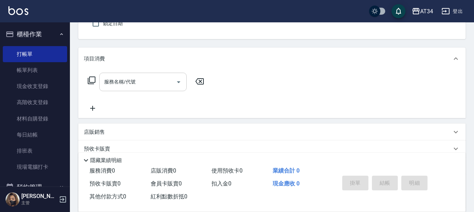
scroll to position [70, 0]
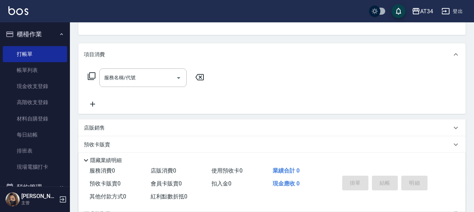
click at [143, 67] on div "服務名稱/代號 服務名稱/代號" at bounding box center [272, 90] width 388 height 48
click at [143, 69] on div "服務名稱/代號" at bounding box center [142, 78] width 87 height 19
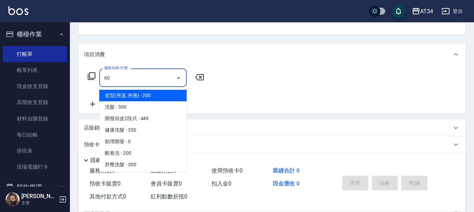
type input "602"
type input "90"
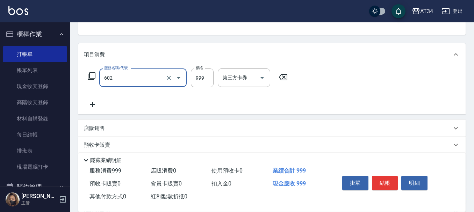
type input "自備鉑金(602)"
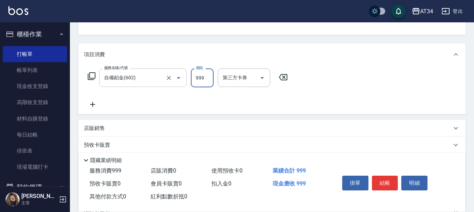
type input "1"
type input "0"
type input "180"
type input "1800"
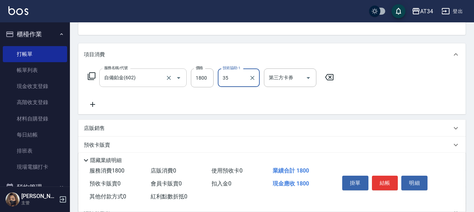
type input "拉拉-35"
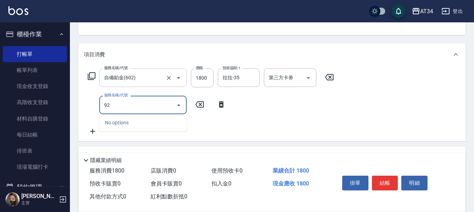
type input "921"
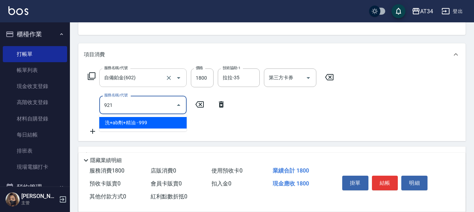
type input "270"
type input "洗+ab劑+精油(921)"
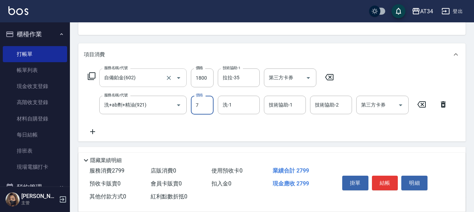
type input "79"
type input "180"
type input "799"
type input "250"
type input "799"
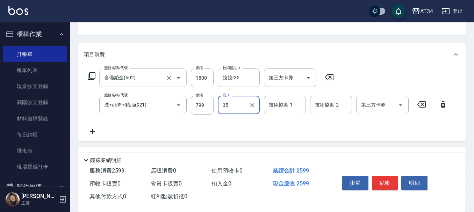
type input "拉拉-35"
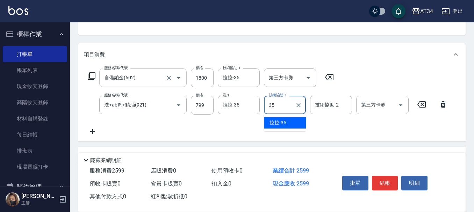
type input "拉拉-35"
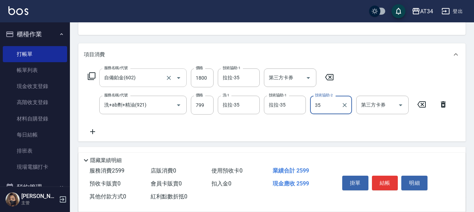
type input "拉拉-35"
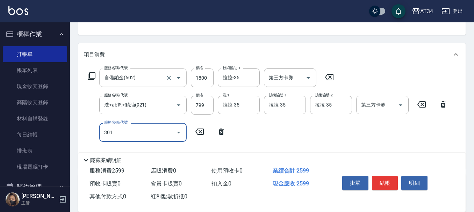
type input "301"
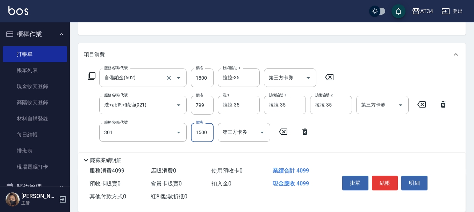
type input "400"
type input "燙髮(301)"
type input "2"
type input "260"
type input "279"
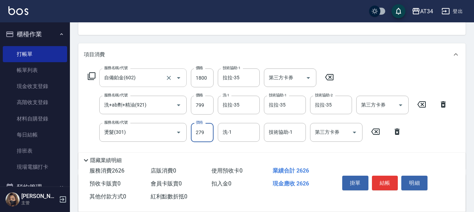
type input "530"
type input "2799"
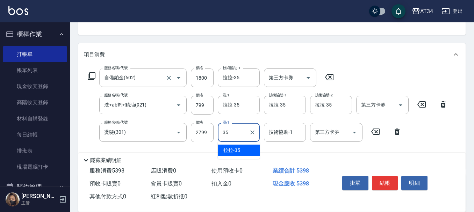
type input "拉拉-35"
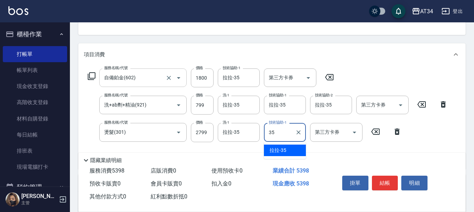
type input "拉拉-35"
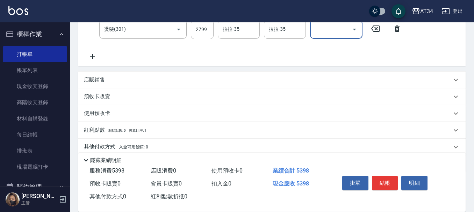
scroll to position [175, 0]
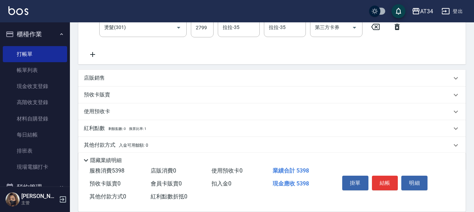
click at [116, 76] on div "店販銷售" at bounding box center [268, 78] width 368 height 7
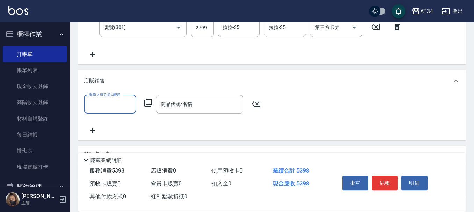
scroll to position [0, 0]
type input "Wendy-02"
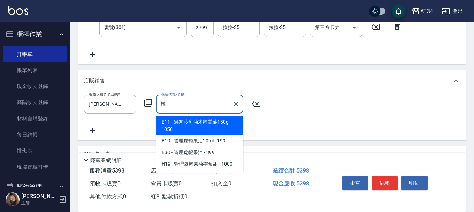
type input "娜普菈內部保濕修護液500ML"
type input "580"
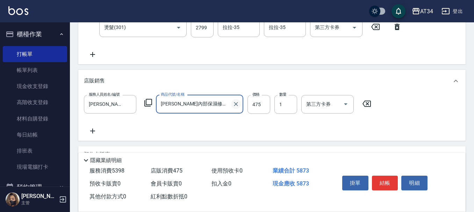
click at [235, 103] on icon "Clear" at bounding box center [236, 104] width 4 height 4
type input "530"
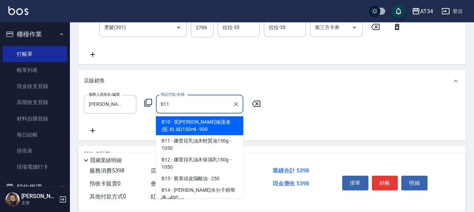
type input "娜普菈乳油木輕質油150g"
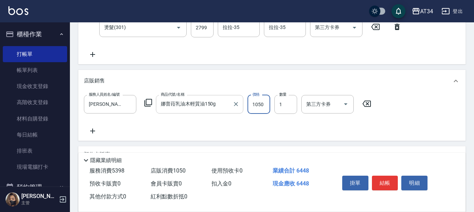
type input "540"
type input "94"
type input "630"
type input "945"
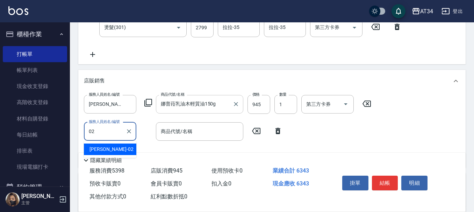
type input "Wendy-02"
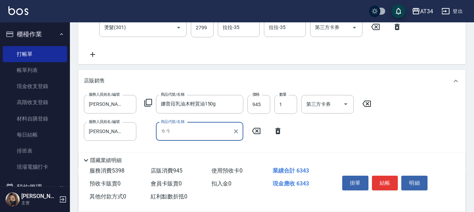
type input "藍"
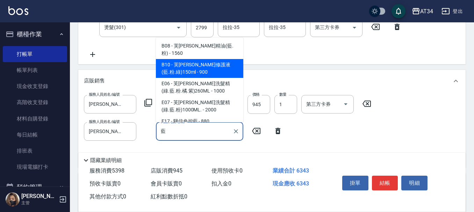
type input "680"
type input "娜普菈內部保濕修護液500ML"
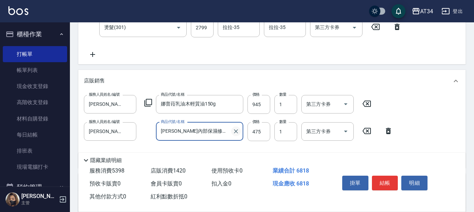
click at [235, 131] on icon "Clear" at bounding box center [236, 131] width 4 height 4
type input "630"
click at [210, 132] on input "商品代號/名稱" at bounding box center [199, 132] width 81 height 12
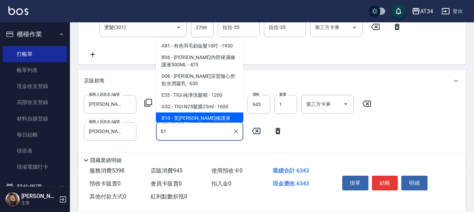
scroll to position [9, 0]
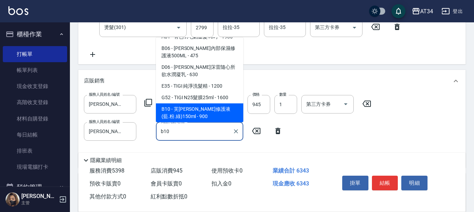
type input "芙米勒修護液(藍.粉.綠)150ml"
type input "720"
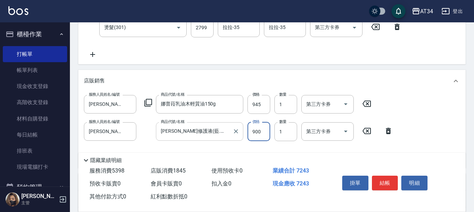
type input "8"
type input "630"
type input "81"
type input "640"
type input "810"
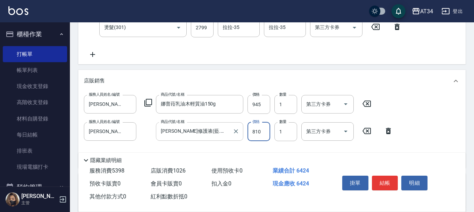
type input "710"
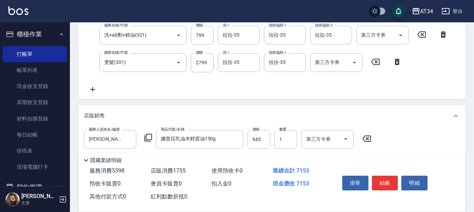
scroll to position [175, 0]
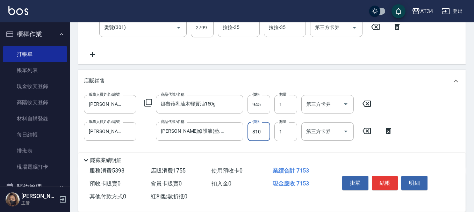
type input "9"
type input "640"
type input "900"
type input "720"
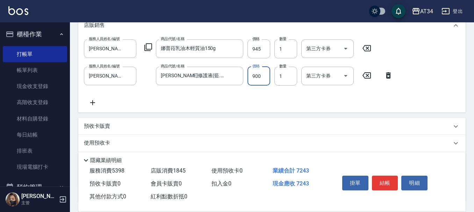
scroll to position [288, 0]
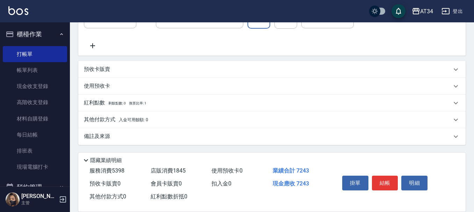
type input "900"
click at [122, 117] on p "其他付款方式 入金可用餘額: 0" at bounding box center [116, 120] width 64 height 8
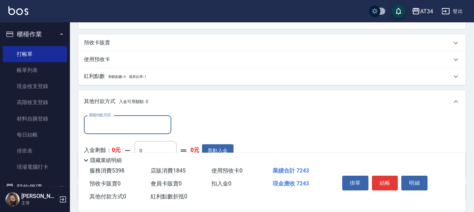
scroll to position [358, 0]
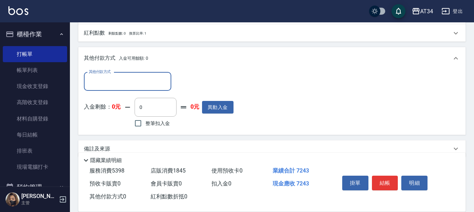
click at [124, 82] on input "其他付款方式" at bounding box center [127, 82] width 81 height 12
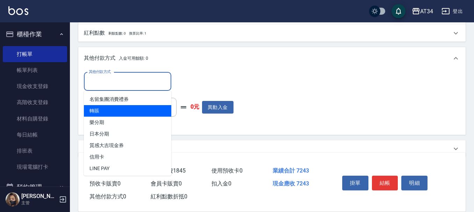
click at [122, 111] on span "轉賬" at bounding box center [127, 111] width 87 height 12
type input "轉賬"
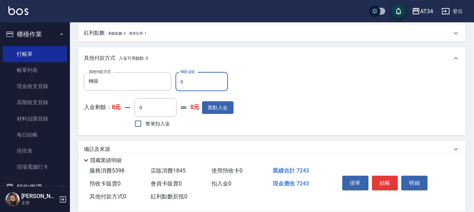
click at [185, 82] on input "0" at bounding box center [202, 81] width 52 height 19
type input "72"
type input "710"
type input "724"
type input "650"
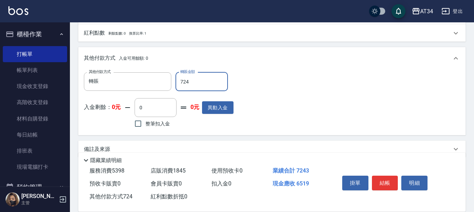
type input "7243"
type input "0"
type input "7243"
click at [391, 177] on button "結帳" at bounding box center [385, 183] width 26 height 15
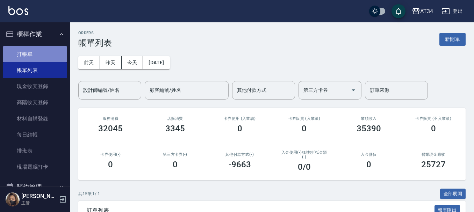
click at [48, 54] on link "打帳單" at bounding box center [35, 54] width 64 height 16
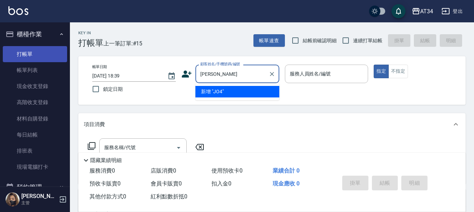
type input "J"
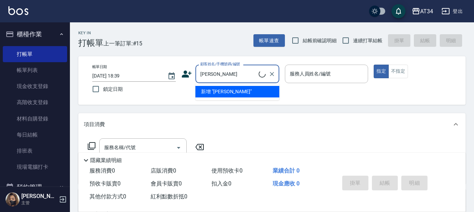
type input "魏妤安/0910365415/0910365415"
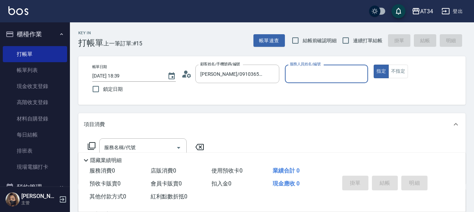
type input "Wendy-02"
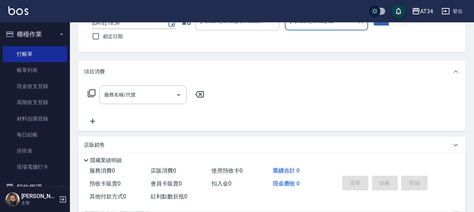
scroll to position [70, 0]
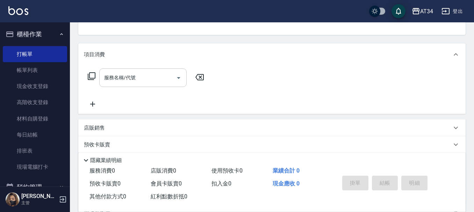
click at [168, 83] on input "服務名稱/代號" at bounding box center [138, 78] width 71 height 12
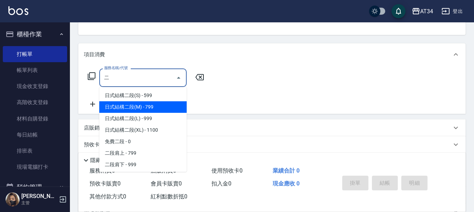
click at [153, 113] on span "日式結構二段(M) - 799" at bounding box center [142, 107] width 87 height 12
type input "日式結構二段(M)(605)"
type input "70"
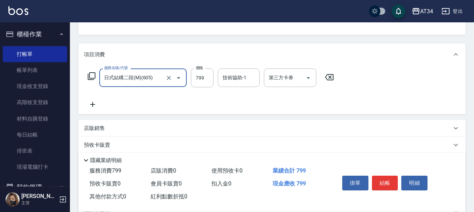
type input "日式結構二段(M)(605)"
click at [206, 68] on div "服務名稱/代號 日式結構二段(M)(605) 服務名稱/代號 價格 799 價格 技術協助-1 技術協助-1 第三方卡券 第三方卡券" at bounding box center [272, 90] width 388 height 49
click at [205, 70] on input "799" at bounding box center [202, 78] width 23 height 19
type input "9"
type input "0"
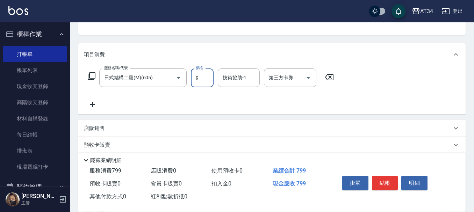
type input "99"
type input "90"
type input "990"
type input "拉拉-35"
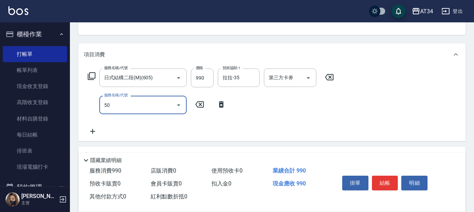
type input "501"
type input "190"
type input "染髮(501)"
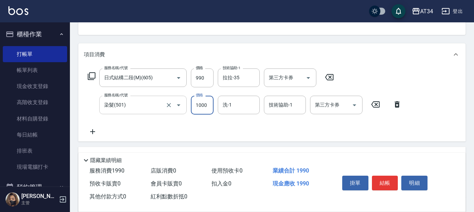
type input "2"
type input "90"
type input "27"
type input "100"
type input "270"
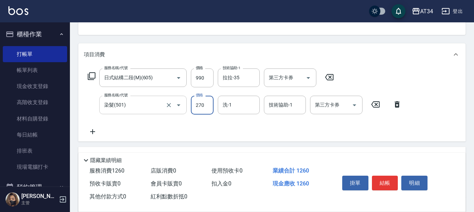
type input "360"
type input "2700"
type input "拉拉-35"
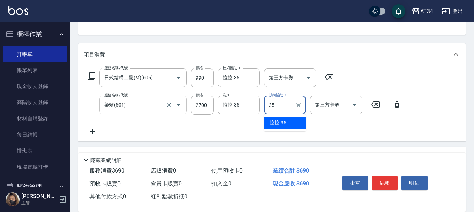
type input "拉拉-35"
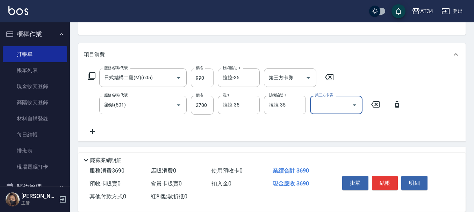
click at [202, 77] on input "990" at bounding box center [202, 78] width 23 height 19
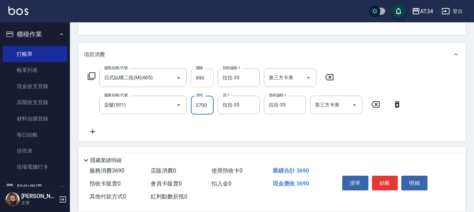
click at [202, 77] on input "990" at bounding box center [202, 78] width 23 height 19
type input "9"
type input "270"
type input "932"
type input "360"
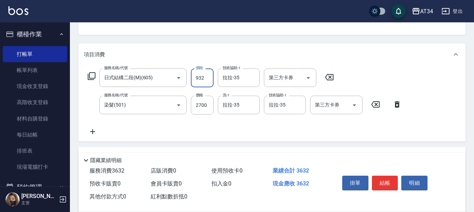
type input "93"
type input "270"
type input "935"
type input "360"
type input "935"
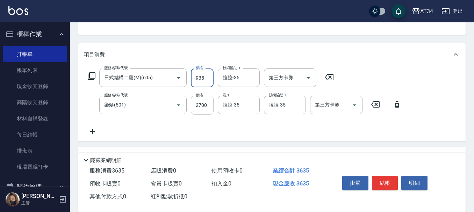
click at [203, 107] on input "2700" at bounding box center [202, 105] width 23 height 19
type input "2"
type input "90"
type input "255"
type input "110"
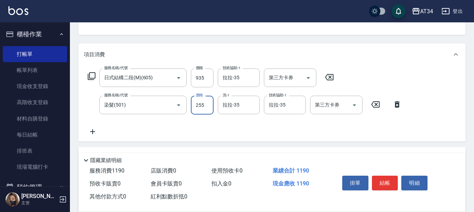
type input "2550"
type input "340"
type input "2550"
click at [390, 176] on button "結帳" at bounding box center [385, 183] width 26 height 15
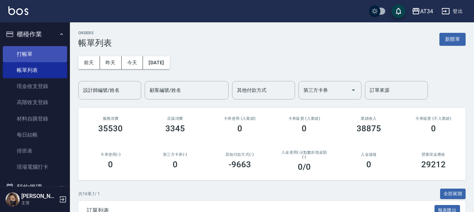
click at [35, 47] on link "打帳單" at bounding box center [35, 54] width 64 height 16
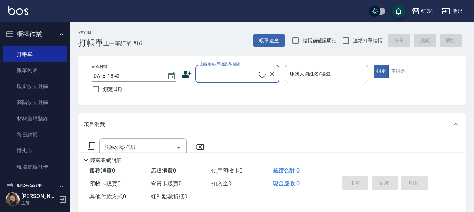
click at [190, 71] on icon at bounding box center [187, 74] width 10 height 10
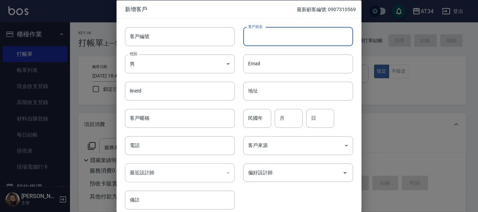
click at [262, 38] on input "客戶姓名" at bounding box center [298, 36] width 110 height 19
type input "[PERSON_NAME]"
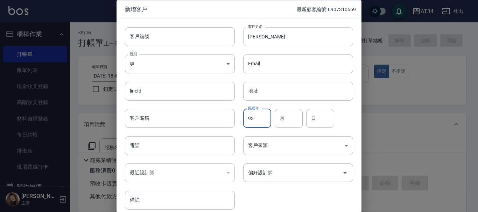
type input "93"
type input "0"
type input "10"
type input "09"
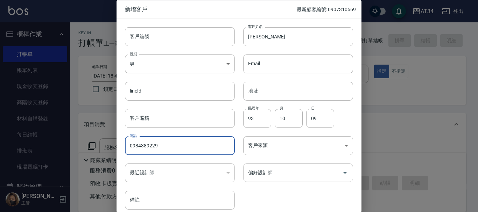
click at [268, 166] on div "偏好設計師" at bounding box center [298, 173] width 110 height 19
type input "0984389229"
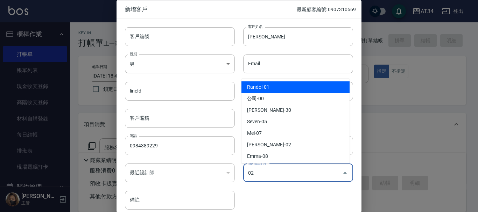
type input "[PERSON_NAME]"
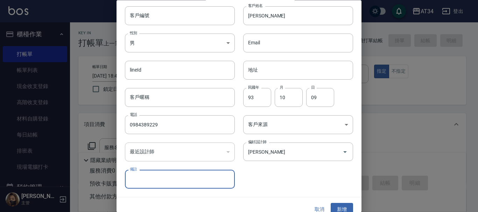
scroll to position [30, 0]
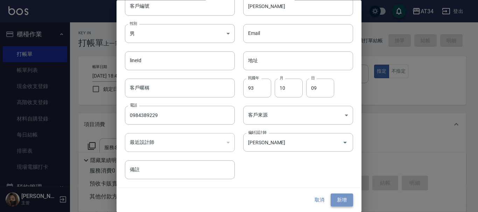
click at [346, 197] on button "新增" at bounding box center [342, 200] width 22 height 13
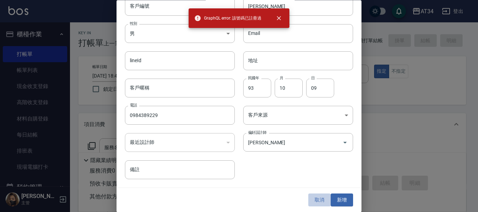
click at [313, 202] on button "取消" at bounding box center [319, 200] width 22 height 13
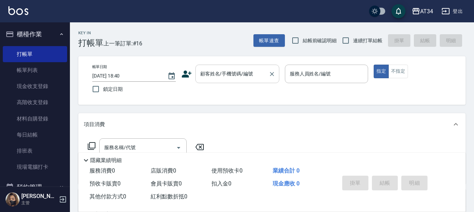
click at [227, 71] on div "顧客姓名/手機號碼/編號 顧客姓名/手機號碼/編號" at bounding box center [238, 74] width 84 height 19
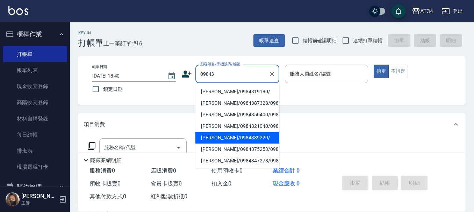
click at [232, 144] on li "黃鈺茵/0984389229/" at bounding box center [238, 138] width 84 height 12
type input "黃鈺茵/0984389229/"
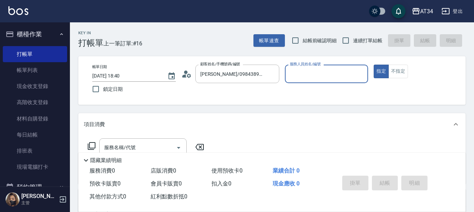
click at [185, 72] on circle at bounding box center [185, 72] width 3 height 3
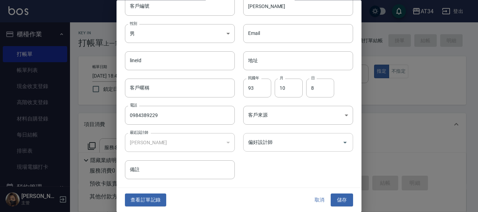
click at [294, 141] on input "偏好設計師" at bounding box center [292, 143] width 93 height 12
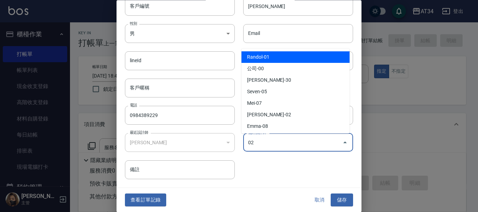
type input "[PERSON_NAME]"
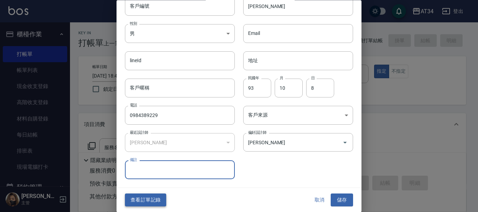
click at [148, 202] on button "查看訂單記錄" at bounding box center [145, 200] width 41 height 13
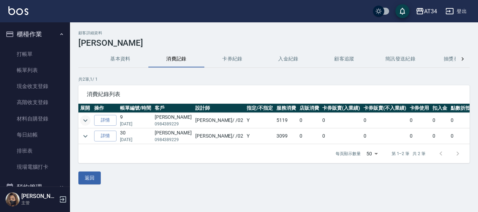
click at [86, 120] on icon "expand row" at bounding box center [85, 121] width 8 height 8
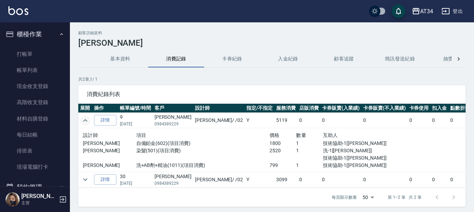
click at [86, 120] on icon "expand row" at bounding box center [85, 120] width 4 height 2
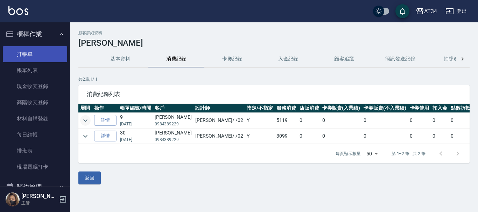
click at [44, 51] on link "打帳單" at bounding box center [35, 54] width 64 height 16
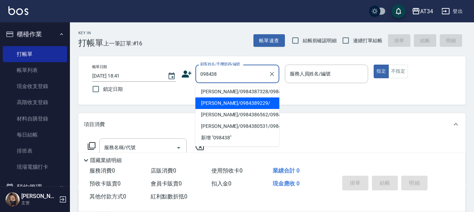
click at [222, 109] on li "黃鈺茵/0984389229/" at bounding box center [238, 104] width 84 height 12
type input "黃鈺茵/0984389229/"
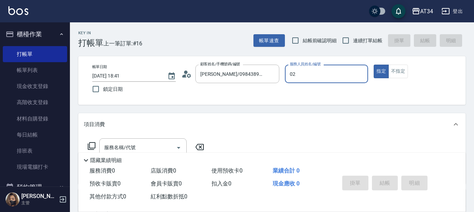
type input "Wendy-02"
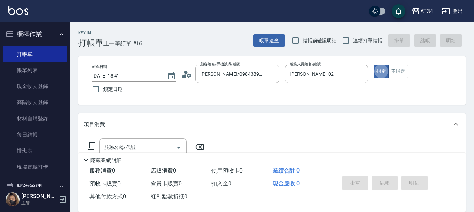
type button "true"
click at [183, 70] on icon at bounding box center [187, 74] width 10 height 10
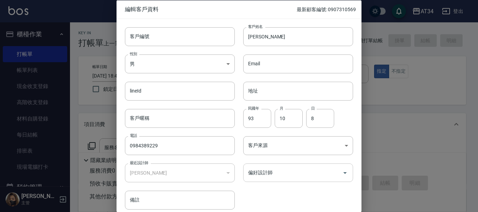
click at [287, 166] on div "偏好設計師" at bounding box center [298, 173] width 110 height 19
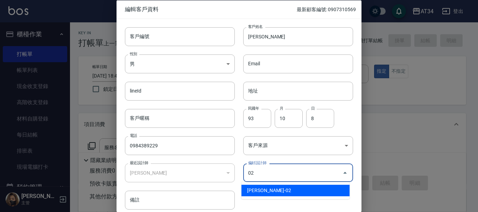
type input "[PERSON_NAME]"
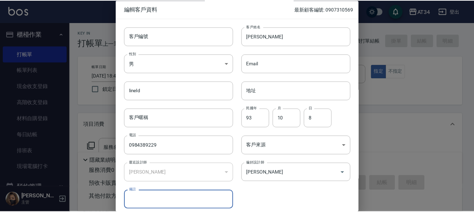
scroll to position [30, 0]
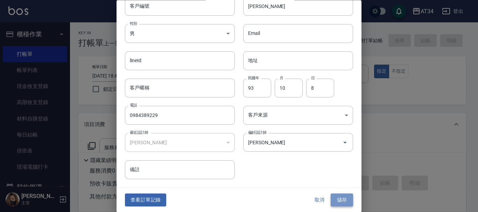
click at [346, 196] on button "儲存" at bounding box center [342, 200] width 22 height 13
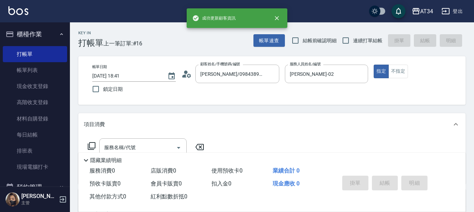
scroll to position [70, 0]
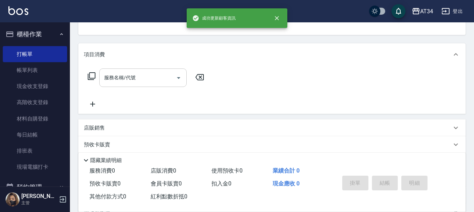
click at [164, 72] on input "服務名稱/代號" at bounding box center [138, 78] width 71 height 12
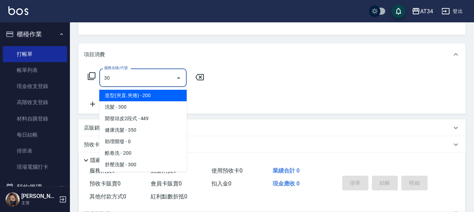
type input "301"
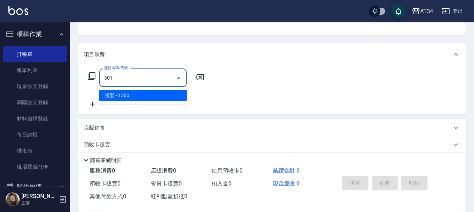
type input "150"
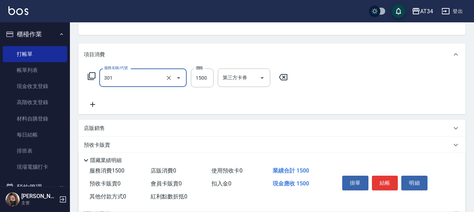
type input "燙髮(301)"
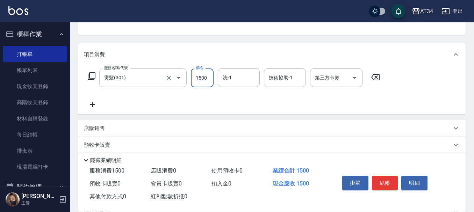
type input "2"
type input "0"
type input "229"
type input "220"
type input "2299"
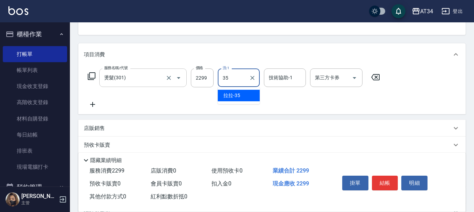
type input "拉拉-35"
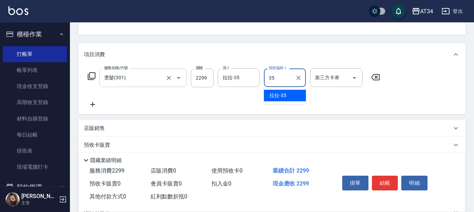
type input "拉拉-35"
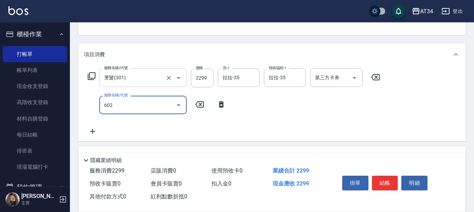
type input "602"
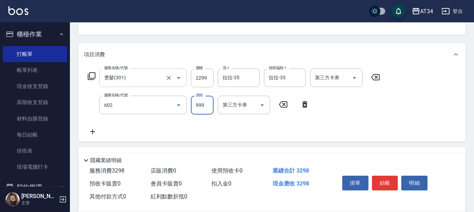
type input "320"
type input "自備鉑金(602)"
type input "2"
type input "230"
type input "200"
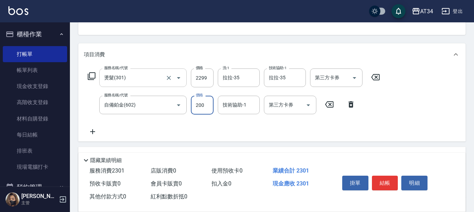
type input "240"
type input "2000"
type input "420"
type input "2000"
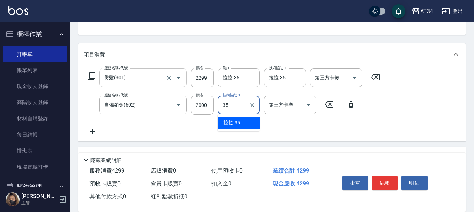
type input "拉拉-35"
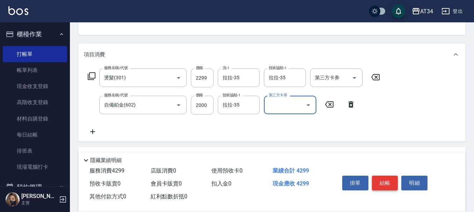
click at [388, 187] on button "結帳" at bounding box center [385, 183] width 26 height 15
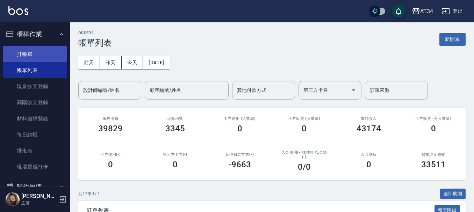
click at [59, 60] on link "打帳單" at bounding box center [35, 54] width 64 height 16
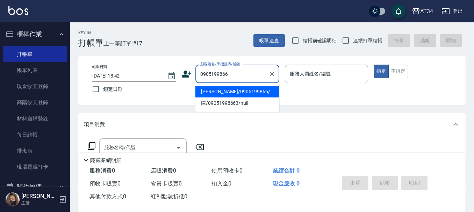
type input "陳品言/0905199866/"
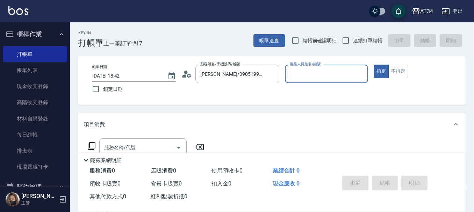
type input "Wendy-02"
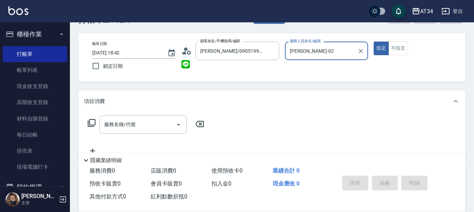
scroll to position [35, 0]
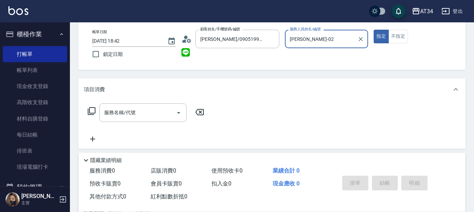
click at [374, 30] on button "指定" at bounding box center [381, 37] width 15 height 14
type button "true"
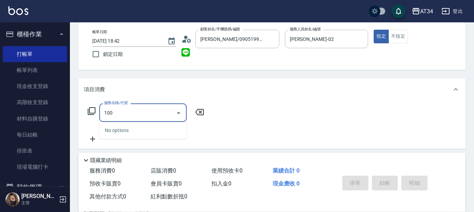
type input "1006"
type input "150"
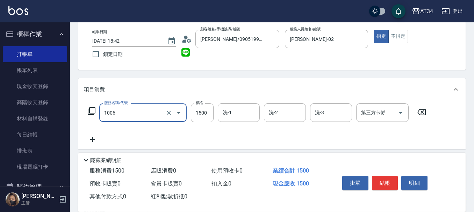
type input "芙米勒四段式(1006)"
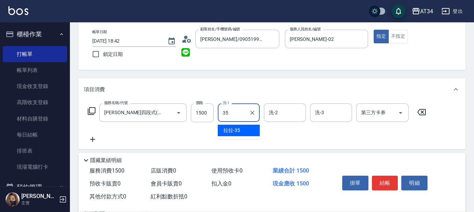
type input "拉拉-35"
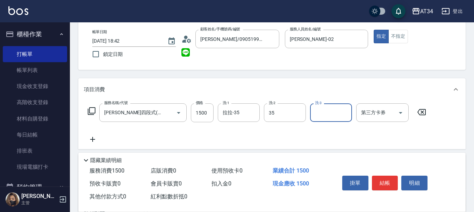
type input "拉拉-35"
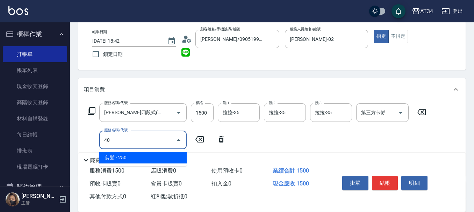
type input "401"
type input "170"
type input "3"
type input "150"
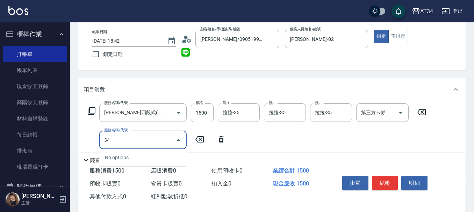
type input "3"
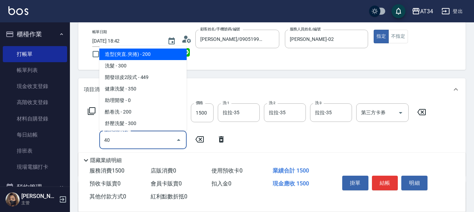
type input "401"
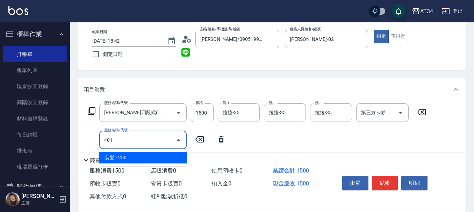
type input "170"
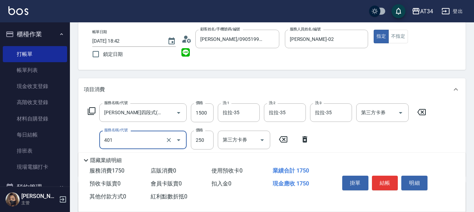
type input "剪髮(401)"
type input "150"
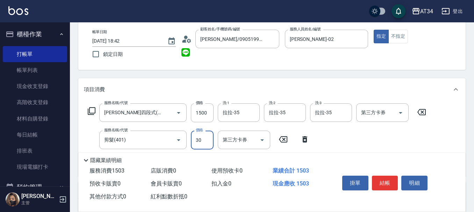
type input "300"
type input "180"
type input "300"
click at [389, 187] on button "結帳" at bounding box center [385, 183] width 26 height 15
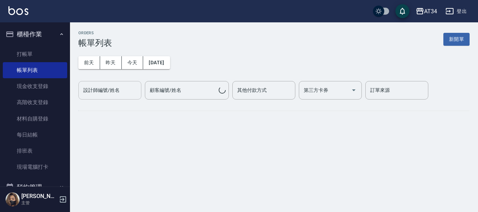
click at [80, 103] on div "ORDERS 帳單列表 新開單 前天 昨天 今天 2025/08/15 設計師編號/姓名 設計師編號/姓名 顧客編號/姓名 顧客編號/姓名 其他付款方式 其他…" at bounding box center [274, 76] width 408 height 108
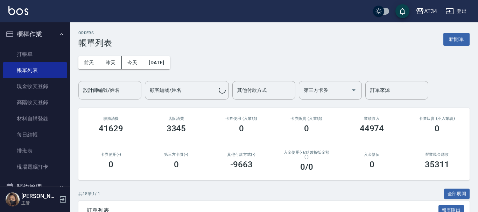
click at [95, 97] on div "設計師編號/姓名" at bounding box center [109, 90] width 63 height 19
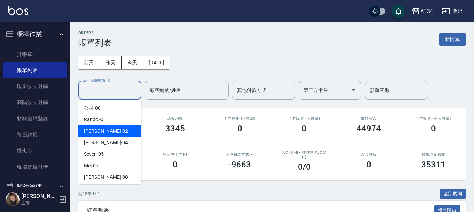
click at [118, 131] on div "Wendy -02" at bounding box center [109, 132] width 63 height 12
type input "Wendy-02"
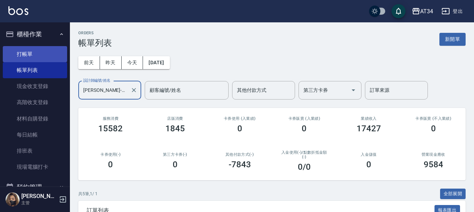
click at [41, 56] on link "打帳單" at bounding box center [35, 54] width 64 height 16
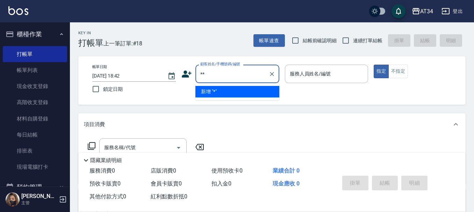
type input "**"
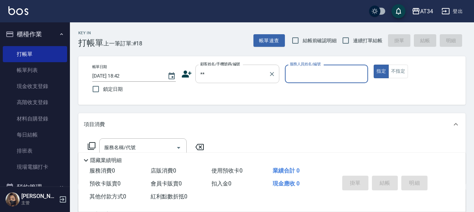
click at [374, 65] on button "指定" at bounding box center [381, 72] width 15 height 14
type button "true"
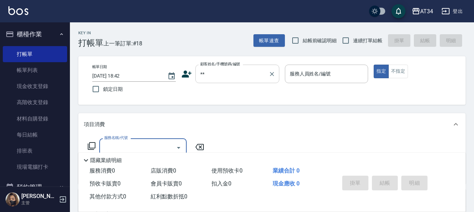
type input "新客人 姓名未設定/**/null"
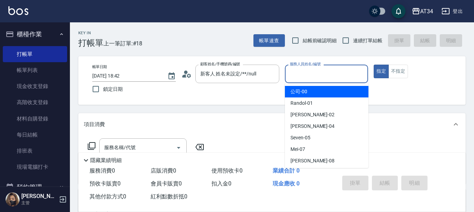
click at [311, 77] on input "服務人員姓名/編號" at bounding box center [326, 74] width 77 height 12
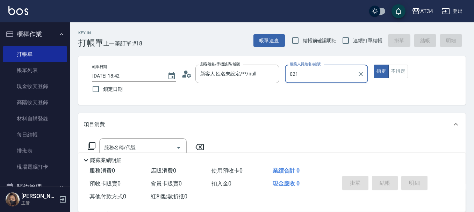
click at [374, 65] on button "指定" at bounding box center [381, 72] width 15 height 14
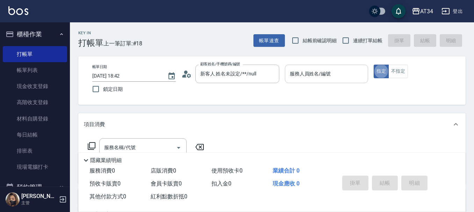
click at [311, 77] on input "服務人員姓名/編號" at bounding box center [326, 74] width 77 height 12
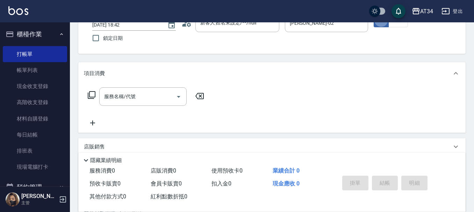
scroll to position [70, 0]
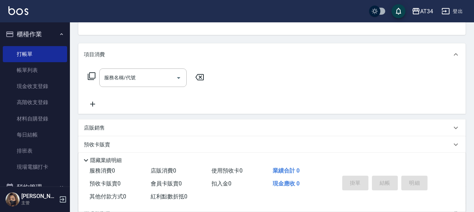
click at [164, 67] on div "服務名稱/代號 服務名稱/代號" at bounding box center [272, 90] width 388 height 48
click at [155, 74] on input "服務名稱/代號" at bounding box center [138, 78] width 71 height 12
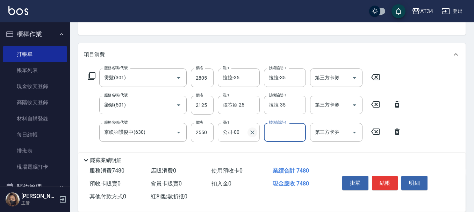
click at [254, 135] on icon "Clear" at bounding box center [252, 132] width 7 height 7
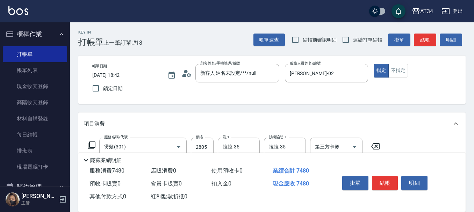
scroll to position [0, 0]
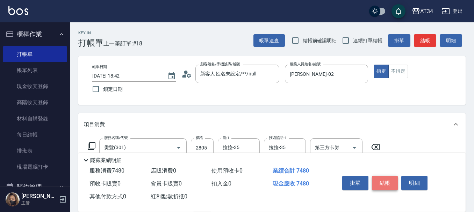
click at [382, 179] on button "結帳" at bounding box center [385, 183] width 26 height 15
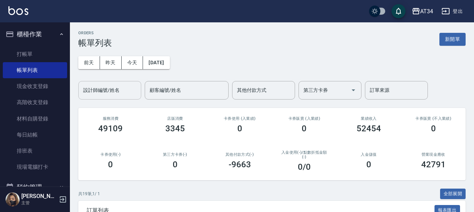
click at [109, 87] on div "設計師編號/姓名 設計師編號/姓名" at bounding box center [109, 90] width 63 height 19
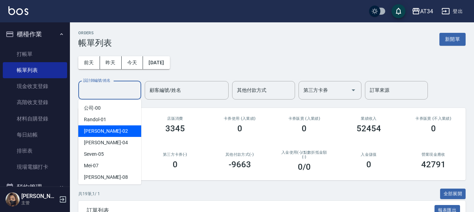
click at [112, 131] on div "Wendy -02" at bounding box center [109, 132] width 63 height 12
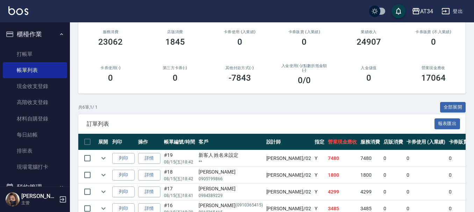
scroll to position [105, 0]
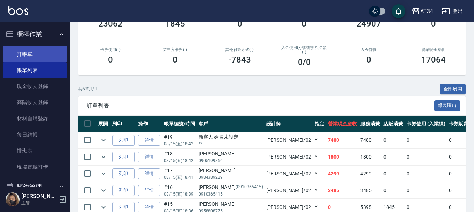
click at [36, 51] on link "打帳單" at bounding box center [35, 54] width 64 height 16
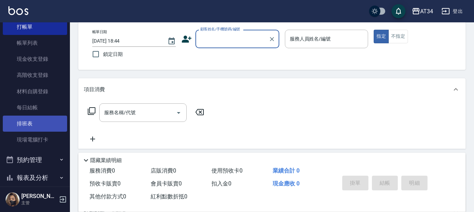
scroll to position [70, 0]
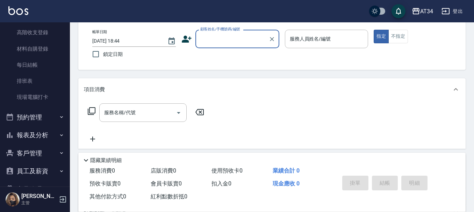
click at [42, 115] on button "預約管理" at bounding box center [35, 117] width 64 height 18
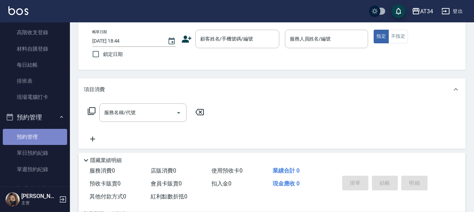
click at [43, 137] on link "預約管理" at bounding box center [35, 137] width 64 height 16
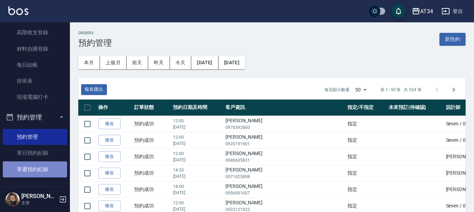
click at [41, 162] on link "單週預約紀錄" at bounding box center [35, 170] width 64 height 16
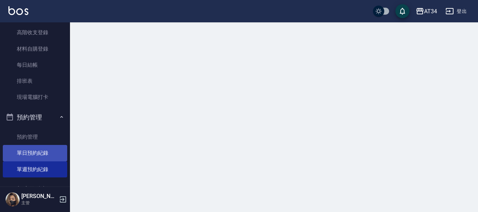
click at [43, 154] on link "單日預約紀錄" at bounding box center [35, 153] width 64 height 16
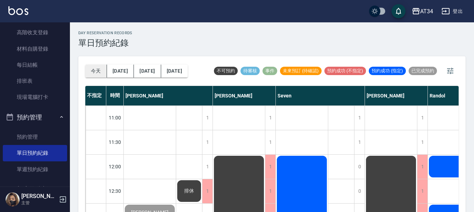
click at [93, 70] on button "今天" at bounding box center [96, 71] width 22 height 13
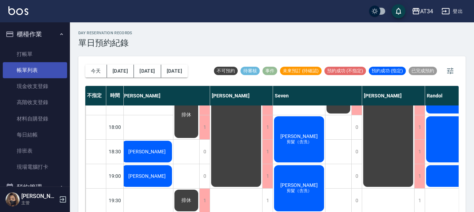
click at [34, 70] on link "帳單列表" at bounding box center [35, 70] width 64 height 16
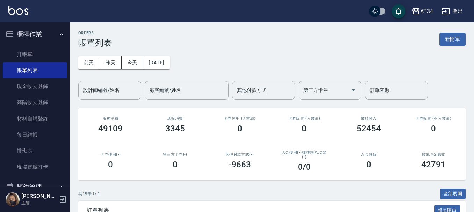
click at [33, 30] on button "櫃檯作業" at bounding box center [35, 34] width 64 height 18
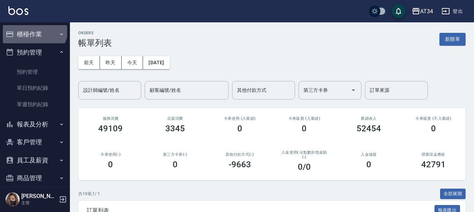
click at [34, 28] on button "櫃檯作業" at bounding box center [35, 34] width 64 height 18
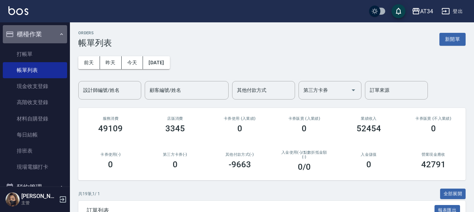
click at [36, 40] on button "櫃檯作業" at bounding box center [35, 34] width 64 height 18
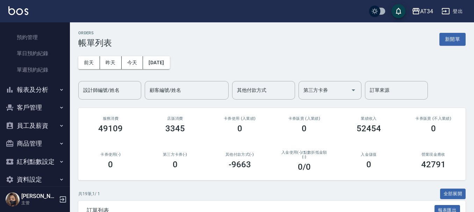
scroll to position [35, 0]
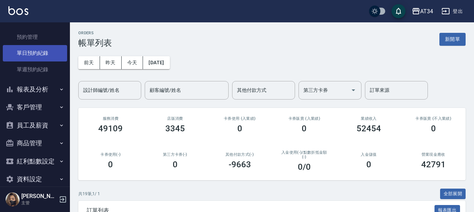
click at [36, 56] on link "單日預約紀錄" at bounding box center [35, 53] width 64 height 16
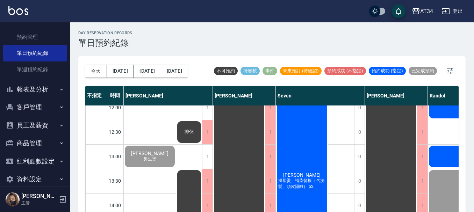
scroll to position [70, 0]
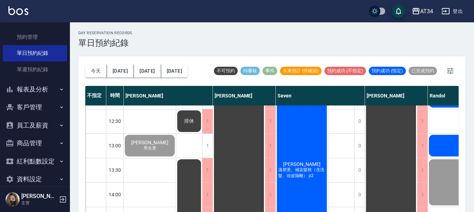
click at [176, 157] on div "陳麗雅 溫塑燙、補染髮根（含洗髮、頭皮隔離） p2" at bounding box center [150, 146] width 52 height 24
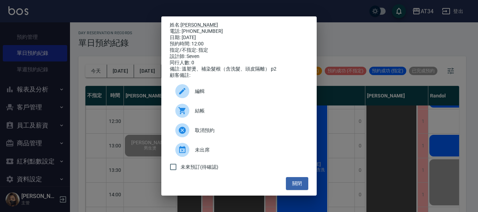
click at [217, 115] on span "結帳" at bounding box center [249, 110] width 108 height 7
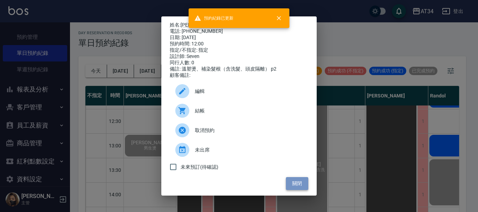
click at [300, 188] on button "關閉" at bounding box center [297, 183] width 22 height 13
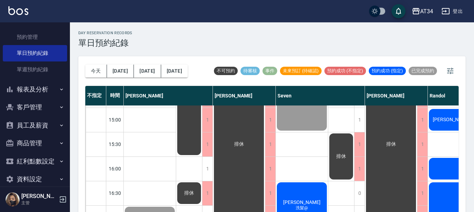
scroll to position [210, 0]
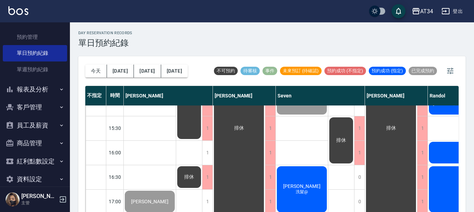
click at [170, 6] on span "羅悅心" at bounding box center [150, 3] width 40 height 6
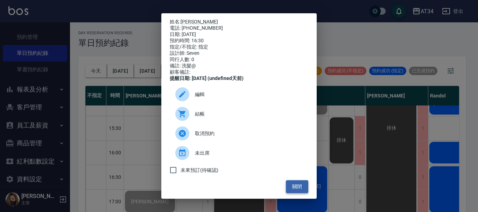
click at [293, 189] on button "關閉" at bounding box center [297, 187] width 22 height 13
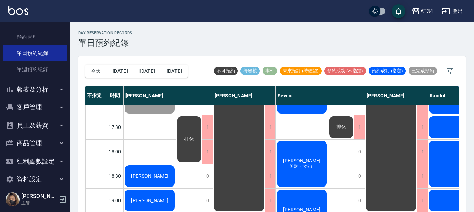
scroll to position [315, 0]
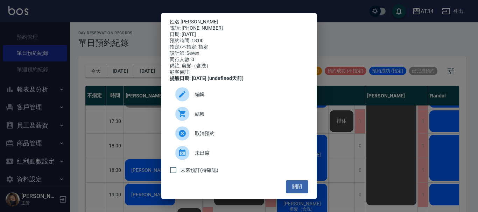
click at [225, 118] on span "結帳" at bounding box center [249, 114] width 108 height 7
click at [294, 193] on button "關閉" at bounding box center [297, 187] width 22 height 13
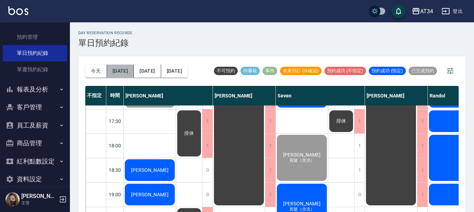
click at [124, 69] on button "明天" at bounding box center [120, 71] width 27 height 13
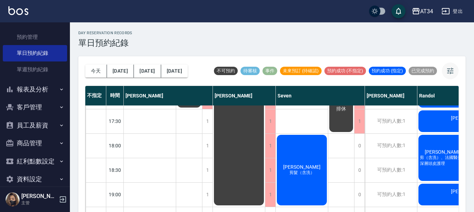
click at [447, 71] on icon "button" at bounding box center [450, 71] width 8 height 8
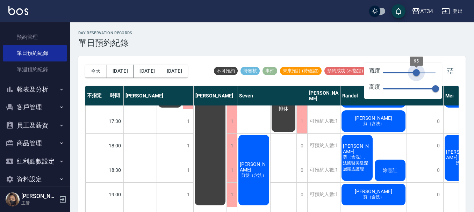
drag, startPoint x: 426, startPoint y: 76, endPoint x: 424, endPoint y: 80, distance: 4.5
click at [416, 76] on span "95" at bounding box center [416, 72] width 7 height 7
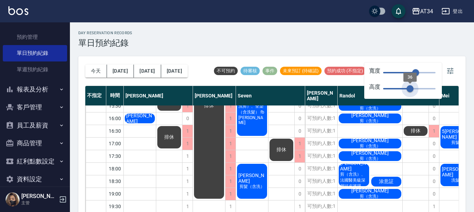
scroll to position [125, 0]
drag, startPoint x: 434, startPoint y: 87, endPoint x: 411, endPoint y: 93, distance: 24.3
click at [411, 92] on span "36" at bounding box center [410, 88] width 7 height 7
click at [450, 70] on icon "button" at bounding box center [450, 71] width 8 height 8
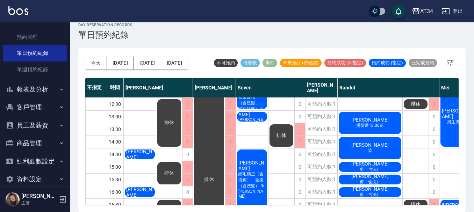
scroll to position [0, 0]
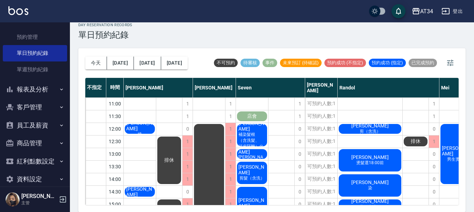
drag, startPoint x: 294, startPoint y: 128, endPoint x: 103, endPoint y: 62, distance: 202.7
click at [103, 62] on button "今天" at bounding box center [96, 63] width 22 height 13
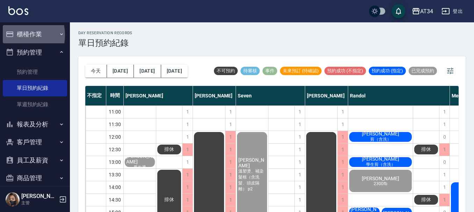
click at [15, 35] on button "櫃檯作業" at bounding box center [35, 34] width 64 height 18
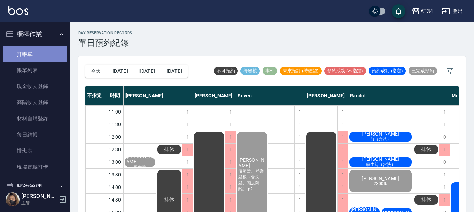
click at [45, 61] on link "打帳單" at bounding box center [35, 54] width 64 height 16
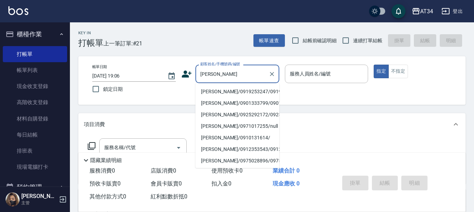
click at [237, 90] on li "陳建志/0919253247/0919253247" at bounding box center [238, 92] width 84 height 12
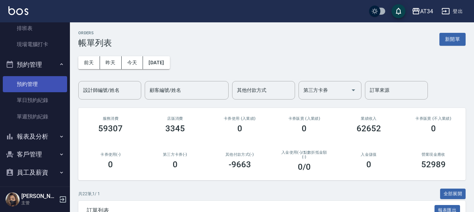
scroll to position [180, 0]
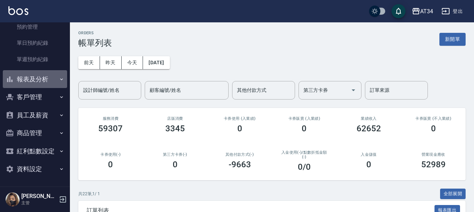
click at [50, 76] on button "報表及分析" at bounding box center [35, 79] width 64 height 18
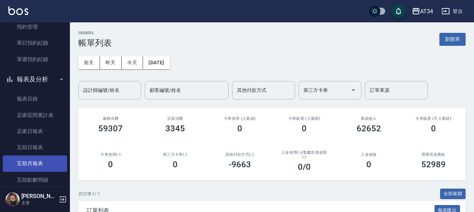
click at [38, 158] on link "互助月報表" at bounding box center [35, 164] width 64 height 16
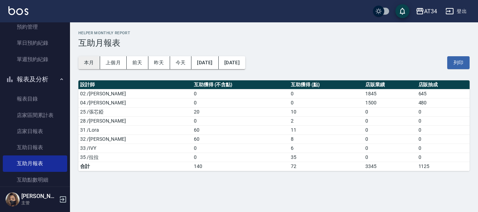
click at [88, 62] on button "本月" at bounding box center [89, 62] width 22 height 13
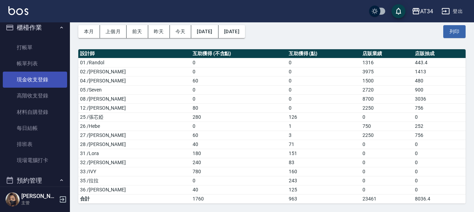
scroll to position [5, 0]
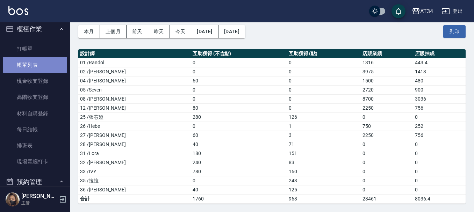
click at [35, 61] on link "帳單列表" at bounding box center [35, 65] width 64 height 16
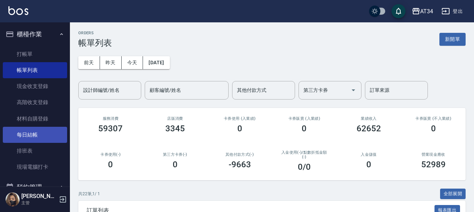
click at [44, 129] on link "每日結帳" at bounding box center [35, 135] width 64 height 16
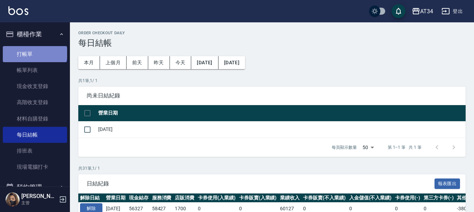
click at [34, 53] on link "打帳單" at bounding box center [35, 54] width 64 height 16
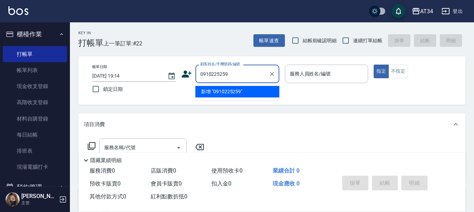
click at [233, 91] on li "新增 "0910225259"" at bounding box center [238, 92] width 84 height 12
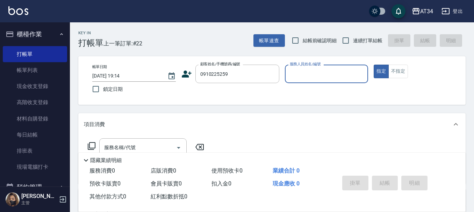
click at [233, 91] on div "帳單日期 2025/08/15 19:14 鎖定日期 顧客姓名/手機號碼/編號 0910225259 顧客姓名/手機號碼/編號 服務人員姓名/編號 服務人員姓…" at bounding box center [272, 81] width 371 height 32
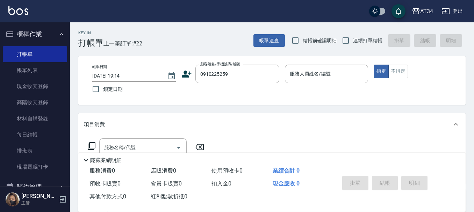
click at [185, 76] on icon at bounding box center [187, 74] width 10 height 7
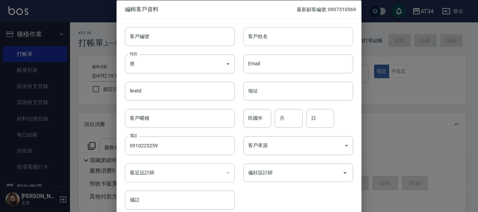
click at [250, 40] on input "客戶姓名" at bounding box center [298, 36] width 110 height 19
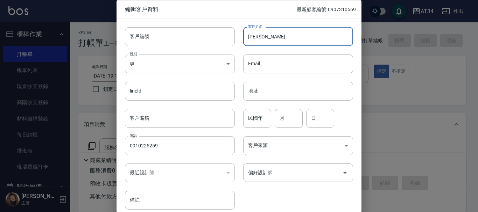
click at [219, 65] on body "AT34 登出 櫃檯作業 打帳單 帳單列表 現金收支登錄 高階收支登錄 材料自購登錄 每日結帳 排班表 現場電腦打卡 預約管理 預約管理 單日預約紀錄 單週預…" at bounding box center [239, 179] width 478 height 358
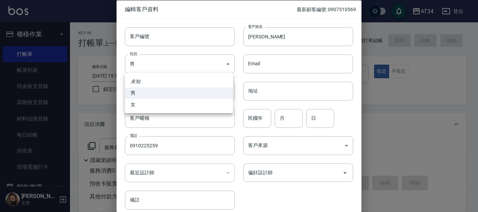
click at [166, 92] on li "男" at bounding box center [179, 93] width 108 height 12
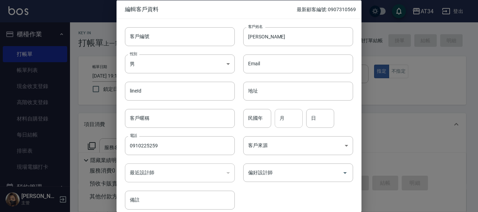
click at [294, 118] on input "月" at bounding box center [289, 118] width 28 height 19
click at [257, 122] on input "民國年" at bounding box center [257, 118] width 28 height 19
drag, startPoint x: 277, startPoint y: 127, endPoint x: 278, endPoint y: 120, distance: 7.8
click at [277, 127] on input "月" at bounding box center [289, 118] width 28 height 19
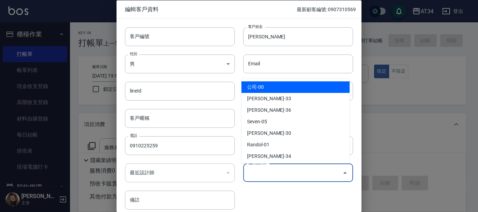
click at [295, 176] on input "偏好設計師" at bounding box center [292, 173] width 93 height 12
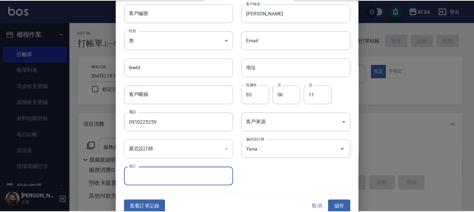
scroll to position [30, 0]
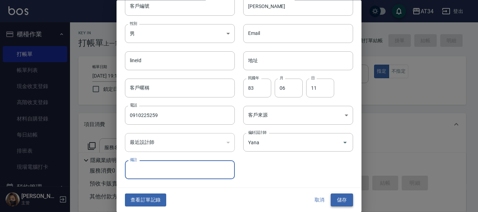
click at [340, 204] on button "儲存" at bounding box center [342, 200] width 22 height 13
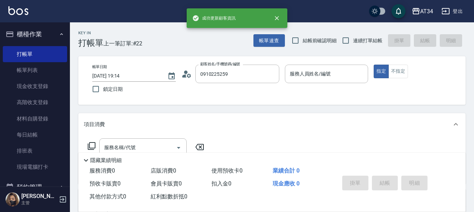
scroll to position [35, 0]
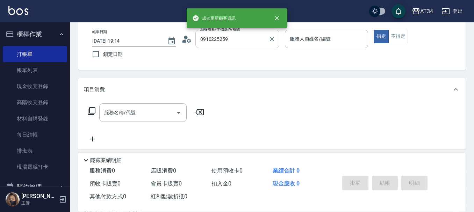
click at [259, 39] on input "0910225259" at bounding box center [232, 39] width 67 height 12
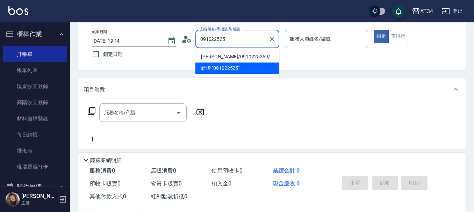
click at [258, 59] on li "李秉殷/0910225259/" at bounding box center [238, 57] width 84 height 12
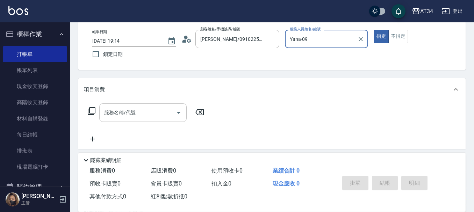
click at [137, 111] on input "服務名稱/代號" at bounding box center [138, 113] width 71 height 12
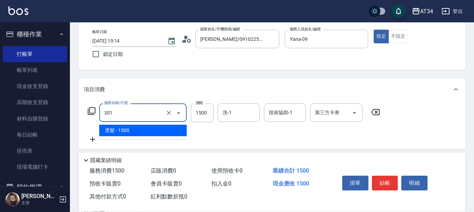
click at [136, 110] on input "301" at bounding box center [134, 113] width 62 height 12
drag, startPoint x: 136, startPoint y: 110, endPoint x: 75, endPoint y: 107, distance: 60.9
click at [75, 107] on div "Key In 打帳單 上一筆訂單:#22 帳單速查 結帳前確認明細 連續打單結帳 掛單 結帳 明細 帳單日期 2025/08/15 19:14 鎖定日期 顧客…" at bounding box center [272, 155] width 404 height 336
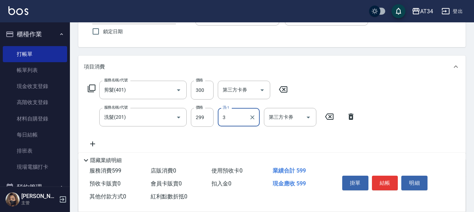
scroll to position [70, 0]
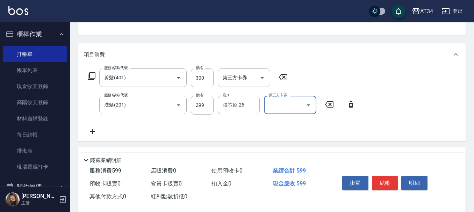
click at [385, 182] on button "結帳" at bounding box center [385, 183] width 26 height 15
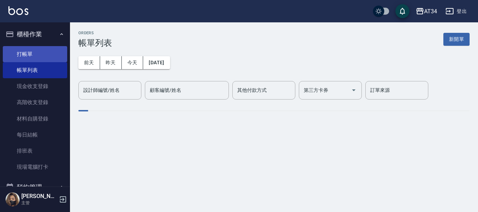
click at [21, 52] on link "打帳單" at bounding box center [35, 54] width 64 height 16
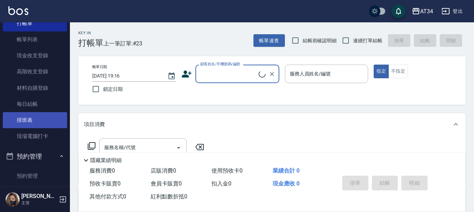
scroll to position [140, 0]
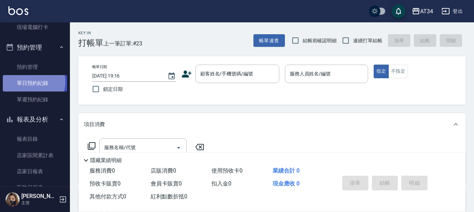
click at [33, 82] on link "單日預約紀錄" at bounding box center [35, 83] width 64 height 16
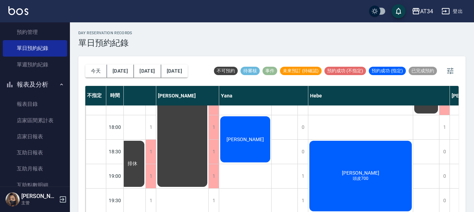
scroll to position [339, 503]
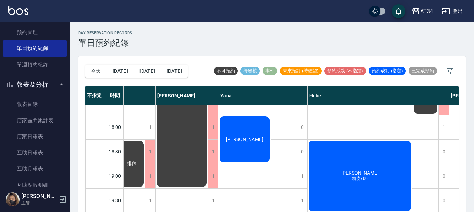
drag, startPoint x: 345, startPoint y: 177, endPoint x: 346, endPoint y: 191, distance: 14.4
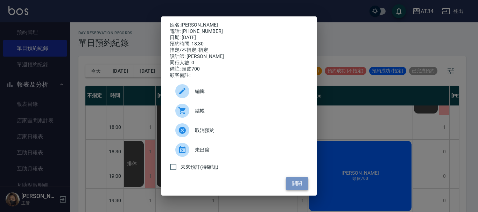
click at [293, 189] on button "關閉" at bounding box center [297, 183] width 22 height 13
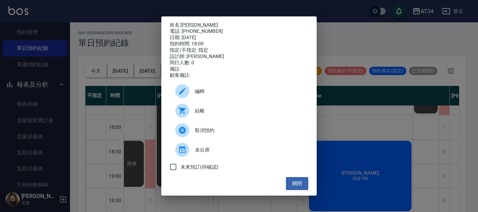
click at [190, 112] on div at bounding box center [185, 111] width 20 height 14
click at [294, 190] on button "關閉" at bounding box center [297, 183] width 22 height 13
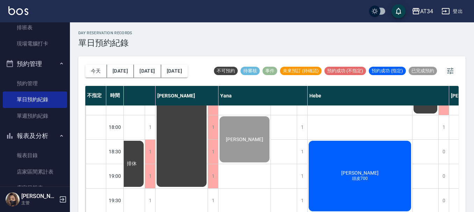
scroll to position [0, 0]
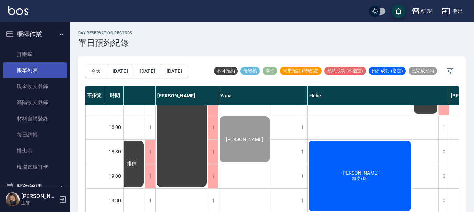
click at [37, 67] on link "帳單列表" at bounding box center [35, 70] width 64 height 16
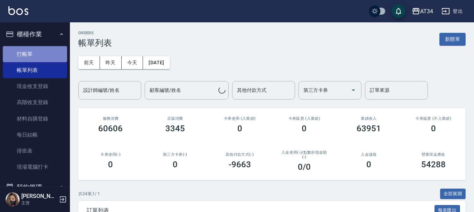
click at [35, 55] on link "打帳單" at bounding box center [35, 54] width 64 height 16
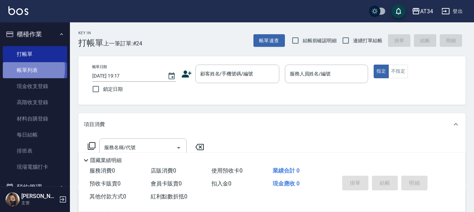
click at [16, 69] on link "帳單列表" at bounding box center [35, 70] width 64 height 16
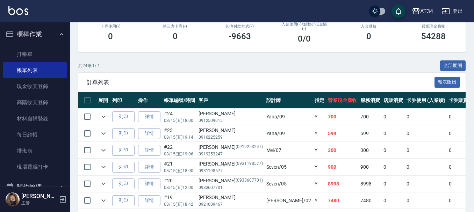
scroll to position [140, 0]
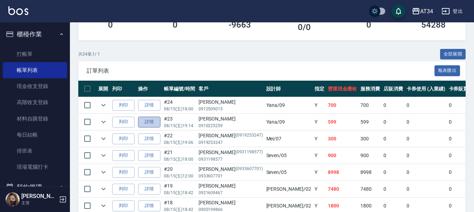
click at [146, 122] on link "詳情" at bounding box center [149, 122] width 22 height 11
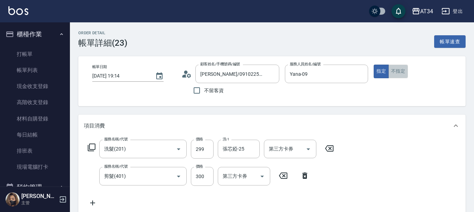
click at [398, 75] on button "不指定" at bounding box center [399, 72] width 20 height 14
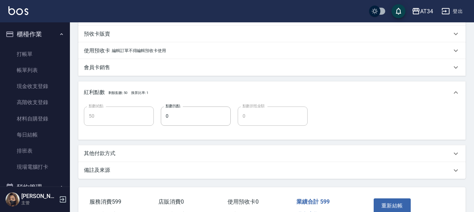
scroll to position [252, 0]
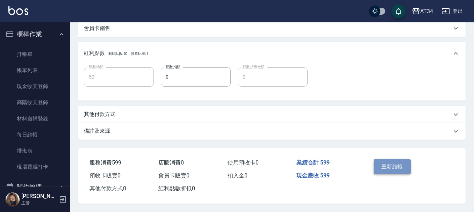
click at [392, 168] on button "重新結帳" at bounding box center [392, 167] width 37 height 15
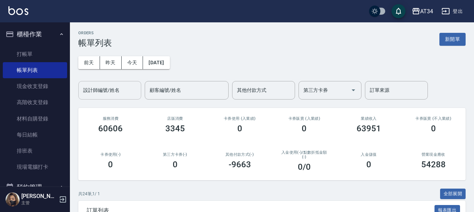
click at [107, 91] on input "設計師編號/姓名" at bounding box center [110, 90] width 57 height 12
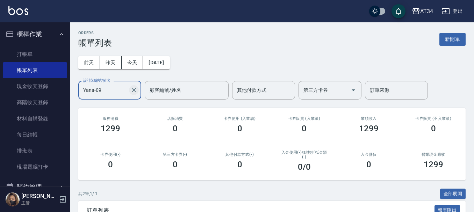
click at [132, 90] on icon "Clear" at bounding box center [134, 90] width 7 height 7
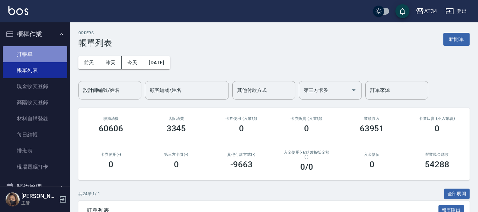
click at [57, 56] on link "打帳單" at bounding box center [35, 54] width 64 height 16
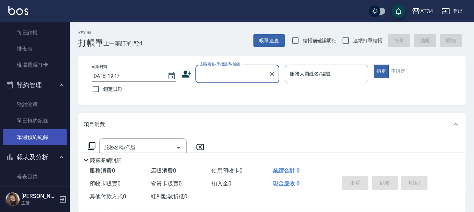
scroll to position [105, 0]
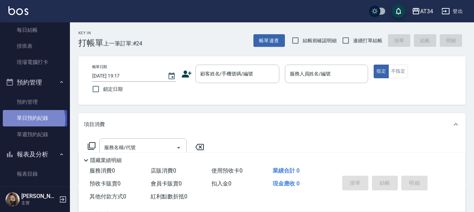
click at [31, 120] on link "單日預約紀錄" at bounding box center [35, 118] width 64 height 16
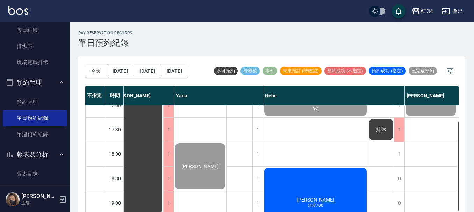
scroll to position [339, 548]
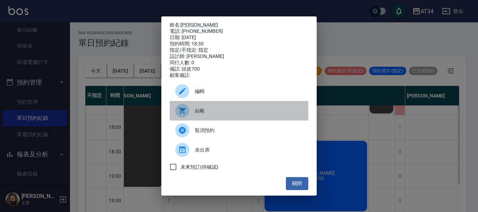
click at [216, 113] on span "結帳" at bounding box center [249, 110] width 108 height 7
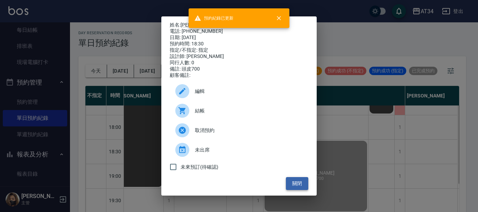
click at [299, 189] on button "關閉" at bounding box center [297, 183] width 22 height 13
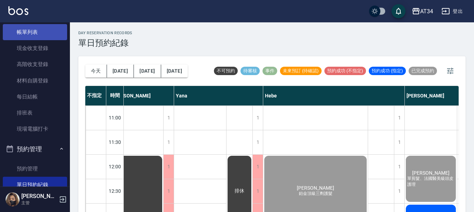
scroll to position [0, 0]
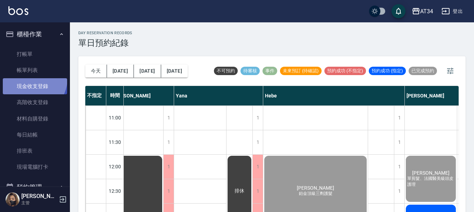
click at [30, 79] on link "現金收支登錄" at bounding box center [35, 86] width 64 height 16
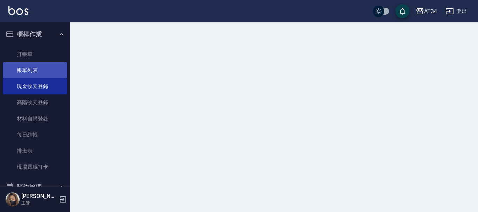
click at [32, 74] on link "帳單列表" at bounding box center [35, 70] width 64 height 16
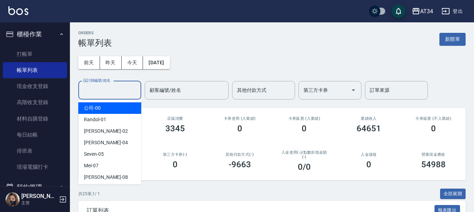
click at [116, 92] on input "設計師編號/姓名" at bounding box center [110, 90] width 57 height 12
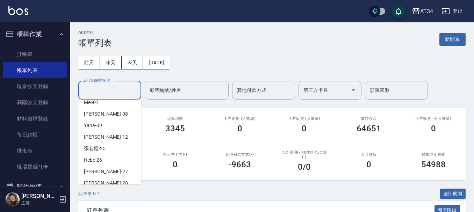
scroll to position [70, 0]
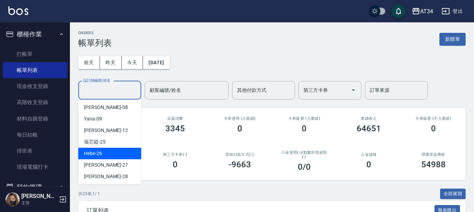
click at [110, 148] on div "Hebe -26" at bounding box center [109, 154] width 63 height 12
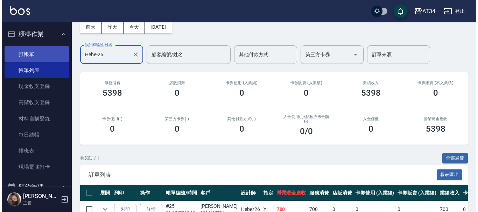
scroll to position [0, 0]
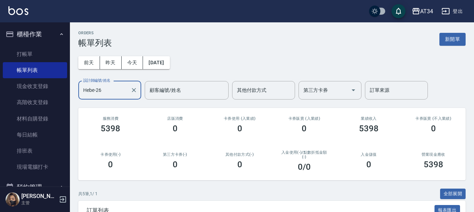
click at [26, 45] on ul "打帳單 帳單列表 現金收支登錄 高階收支登錄 材料自購登錄 每日結帳 排班表 現場電腦打卡" at bounding box center [35, 110] width 64 height 135
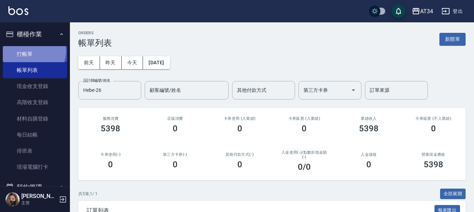
click at [31, 51] on link "打帳單" at bounding box center [35, 54] width 64 height 16
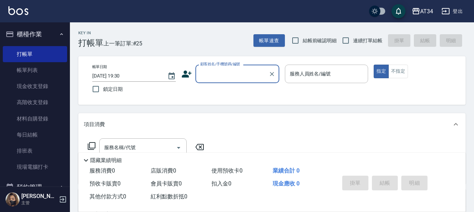
paste input "0934185734"
click at [231, 91] on li "[PERSON_NAME]/0934185734/null" at bounding box center [238, 92] width 84 height 12
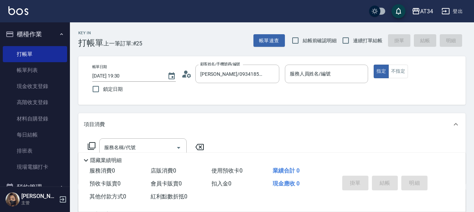
click at [211, 105] on div "帳單日期 2025/08/15 19:30 鎖定日期 顧客姓名/手機號碼/編號 葉芷伶/0934185734/null 顧客姓名/手機號碼/編號 服務人員姓名…" at bounding box center [272, 80] width 388 height 49
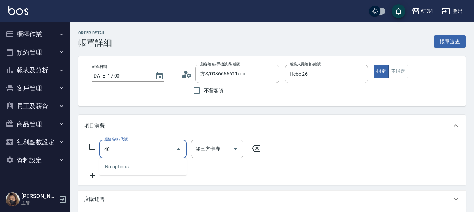
type input "401"
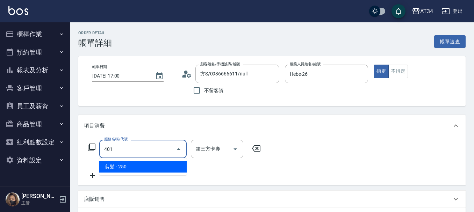
type input "20"
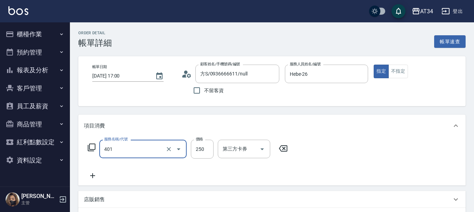
type input "剪髮(401)"
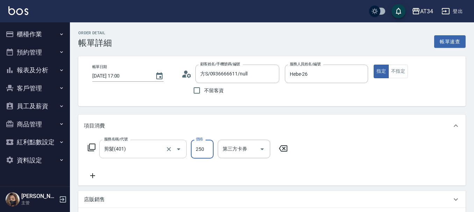
type input "0"
type input "30"
type input "300"
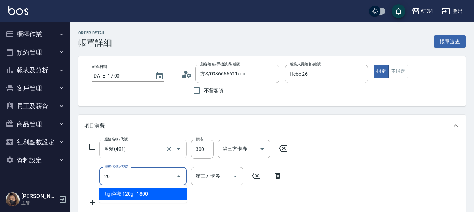
type input "201"
type input "60"
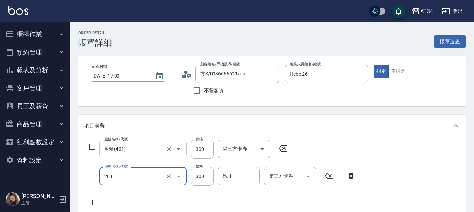
type input "洗髮(201)"
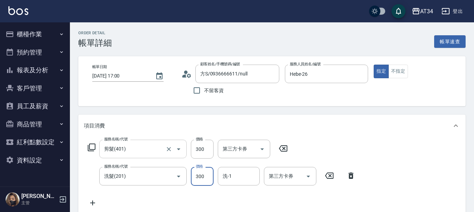
type input "2"
type input "30"
type input "299"
type input "50"
type input "299"
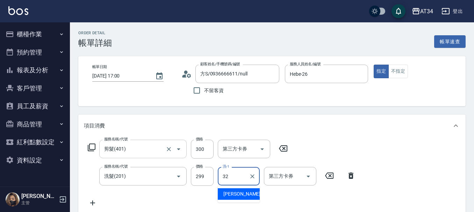
type input "阿源-32"
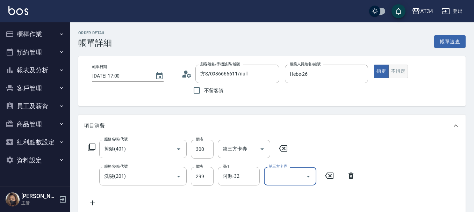
click at [397, 77] on button "不指定" at bounding box center [399, 72] width 20 height 14
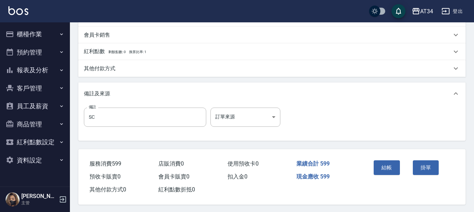
scroll to position [247, 0]
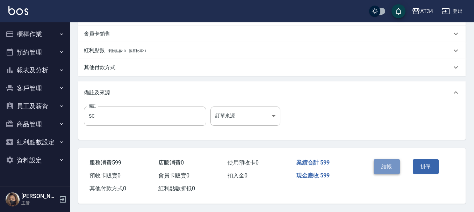
click at [391, 162] on button "結帳" at bounding box center [387, 167] width 26 height 15
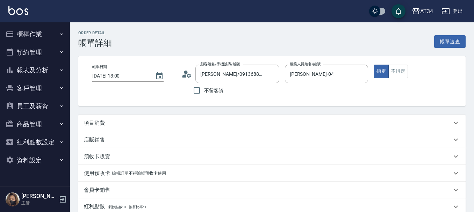
click at [113, 119] on div "項目消費" at bounding box center [272, 123] width 388 height 17
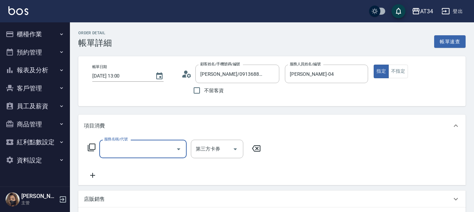
click at [128, 156] on div "服務名稱/代號" at bounding box center [142, 149] width 87 height 19
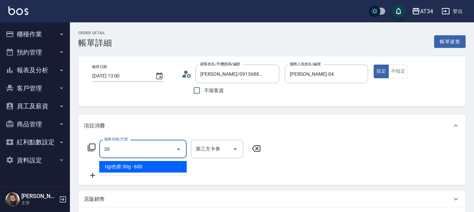
type input "301"
type input "150"
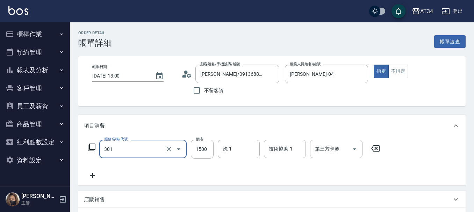
type input "燙髮(301)"
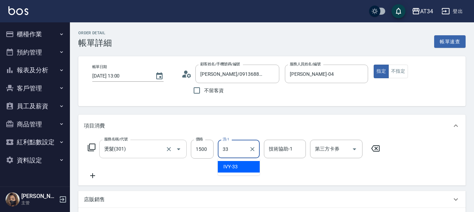
type input "IVY-33"
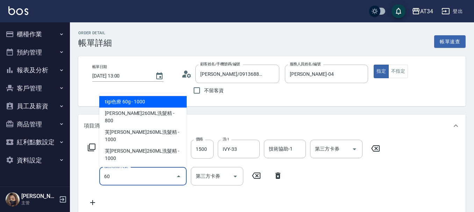
type input "601"
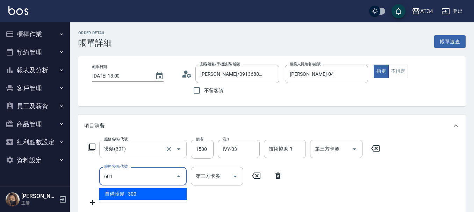
type input "180"
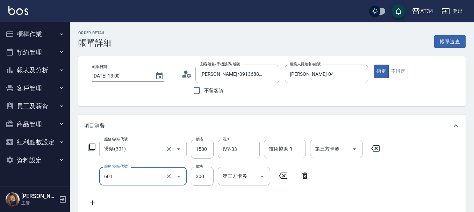
type input "自備護髮(601)"
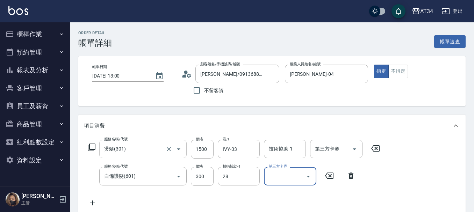
type input "劉城鈺-28"
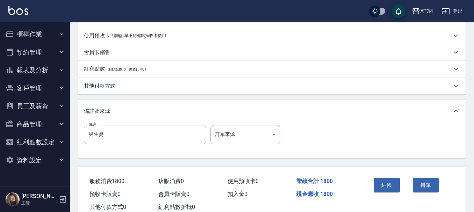
scroll to position [245, 0]
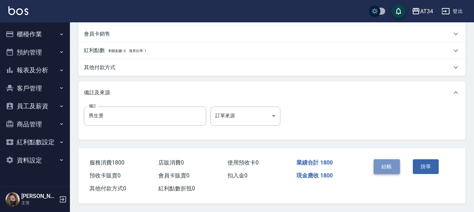
click at [384, 167] on button "結帳" at bounding box center [387, 167] width 26 height 15
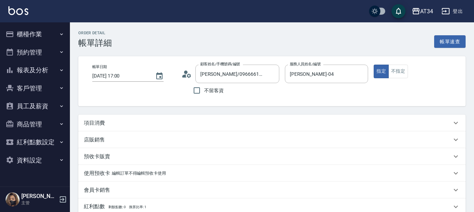
click at [103, 122] on p "項目消費" at bounding box center [94, 123] width 21 height 7
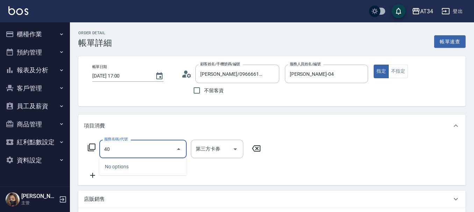
type input "401"
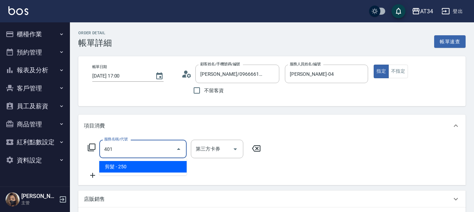
type input "20"
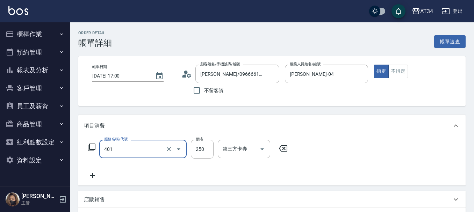
type input "剪髮(401)"
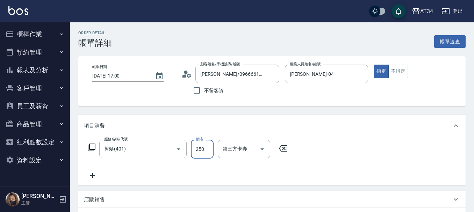
type input "0"
type input "32"
type input "30"
type input "320"
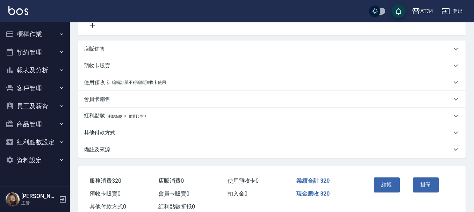
scroll to position [172, 0]
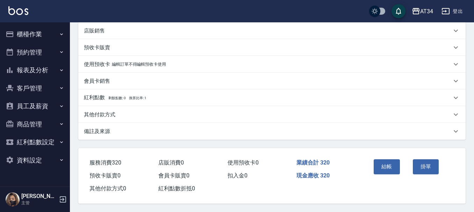
click at [101, 31] on p "店販銷售" at bounding box center [94, 30] width 21 height 7
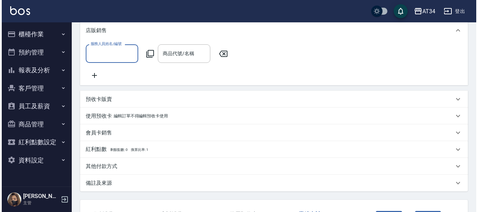
scroll to position [0, 0]
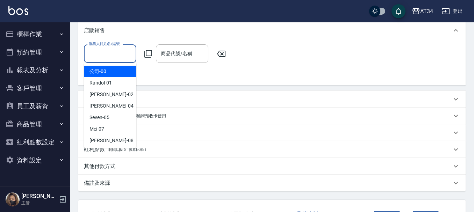
click at [107, 56] on input "服務人員姓名/編號" at bounding box center [110, 54] width 46 height 12
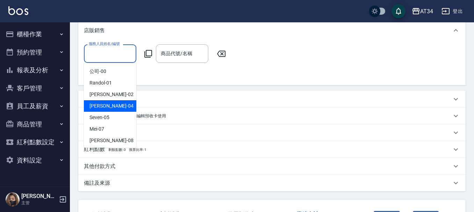
click at [106, 102] on div "Gina -04" at bounding box center [110, 106] width 52 height 12
type input "Gina-04"
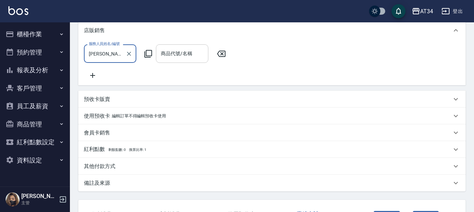
click at [162, 53] on div "商品代號/名稱 商品代號/名稱" at bounding box center [182, 53] width 52 height 19
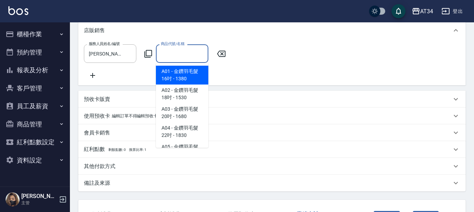
click at [145, 54] on icon at bounding box center [149, 54] width 8 height 8
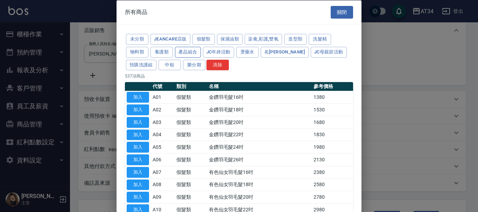
click at [181, 52] on button "產品組合" at bounding box center [188, 52] width 26 height 11
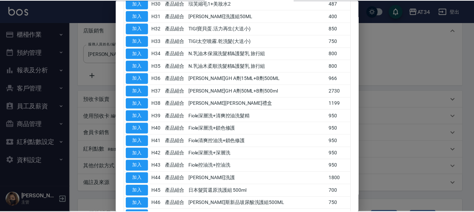
scroll to position [525, 0]
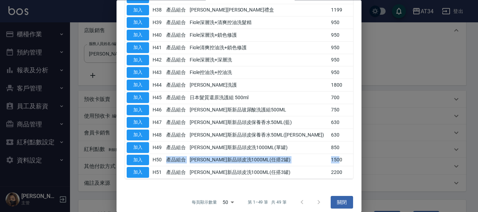
drag, startPoint x: 165, startPoint y: 159, endPoint x: 330, endPoint y: 160, distance: 165.5
click at [330, 160] on tr "加入 H50 產品組合 喬娜斯新品頭皮洗1000ML(任搭2罐) 1500" at bounding box center [239, 160] width 228 height 13
click at [134, 157] on button "加入" at bounding box center [138, 160] width 22 height 11
type input "喬娜斯新品頭皮洗1000ML(任搭2罐)"
type input "180"
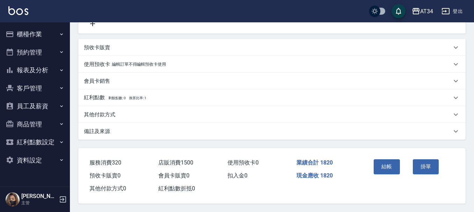
scroll to position [233, 0]
click at [109, 114] on p "其他付款方式" at bounding box center [99, 114] width 31 height 7
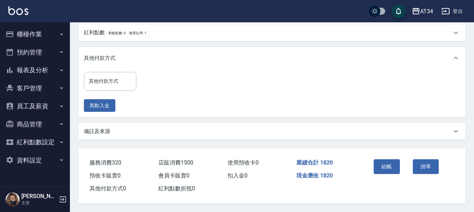
scroll to position [298, 0]
click at [106, 79] on div "其他付款方式 其他付款方式" at bounding box center [110, 81] width 52 height 19
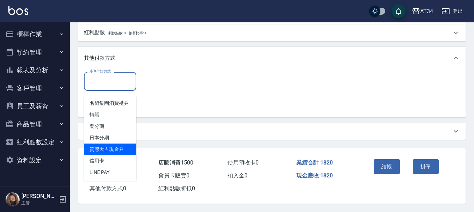
scroll to position [9, 0]
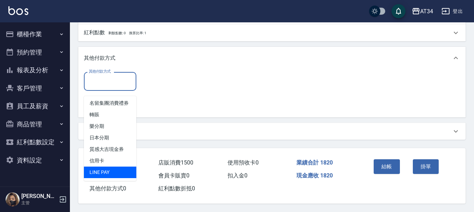
click at [104, 167] on span "LINE PAY" at bounding box center [110, 173] width 52 height 12
type input "LINE PAY"
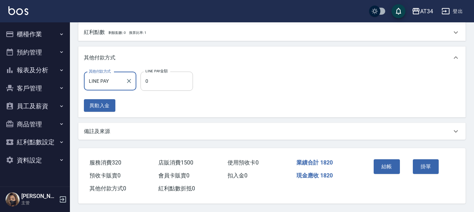
click at [166, 82] on input "0" at bounding box center [167, 81] width 52 height 19
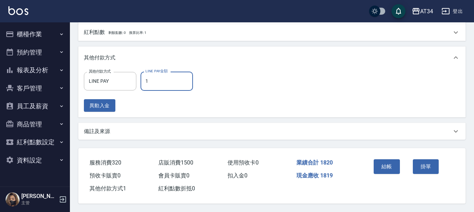
type input "18"
type input "160"
type input "182"
type input "0"
type input "1820"
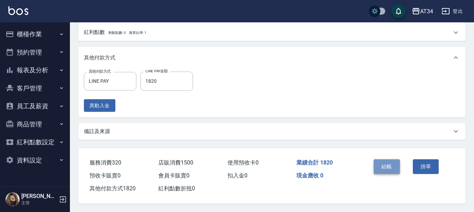
click at [387, 166] on button "結帳" at bounding box center [387, 167] width 26 height 15
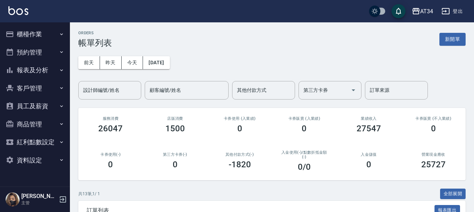
click at [34, 51] on button "預約管理" at bounding box center [35, 52] width 64 height 18
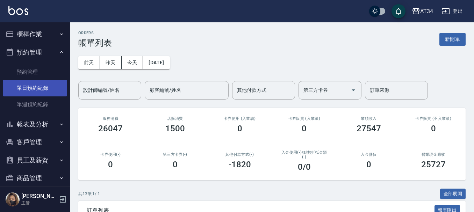
click at [35, 92] on link "單日預約紀錄" at bounding box center [35, 88] width 64 height 16
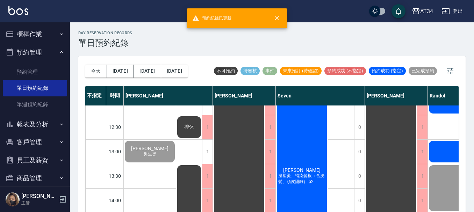
scroll to position [70, 0]
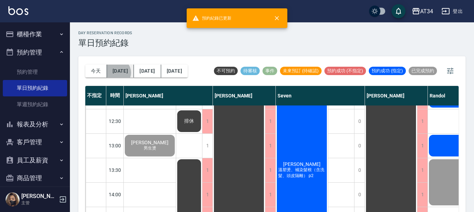
click at [117, 73] on button "明天" at bounding box center [120, 71] width 27 height 13
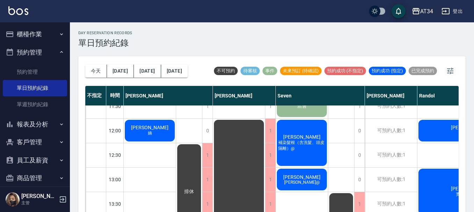
scroll to position [70, 0]
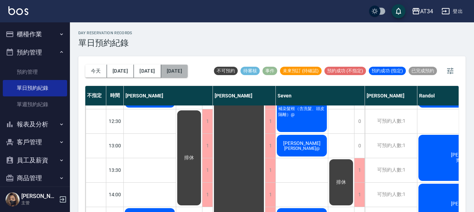
click at [171, 71] on button "2025/08/16" at bounding box center [174, 71] width 27 height 13
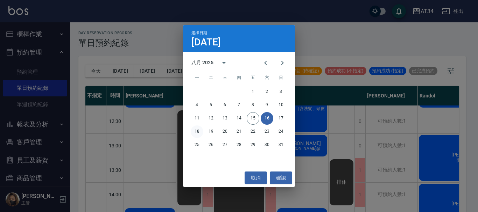
click at [195, 134] on button "18" at bounding box center [197, 132] width 13 height 13
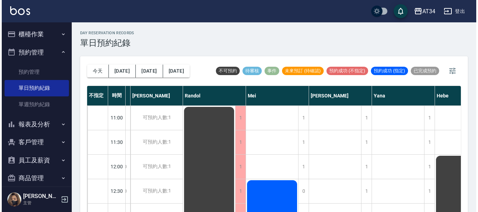
scroll to position [0, 181]
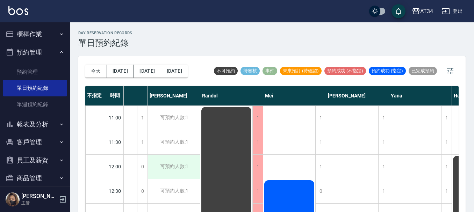
click at [164, 165] on div "可預約人數:1" at bounding box center [174, 167] width 52 height 24
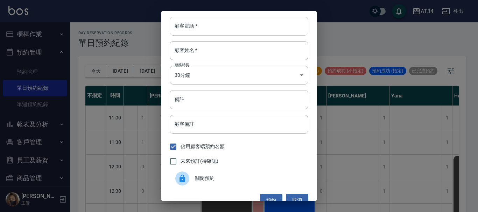
click at [212, 28] on input "顧客電話   *" at bounding box center [239, 26] width 139 height 19
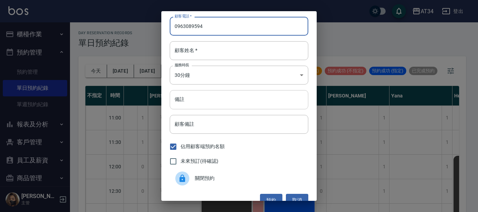
type input "0963089594"
click at [193, 103] on input "備註" at bounding box center [239, 99] width 139 height 19
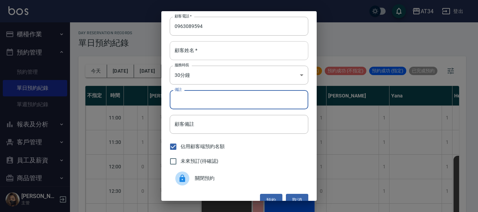
click at [203, 53] on input "顧客姓名   *" at bounding box center [239, 50] width 139 height 19
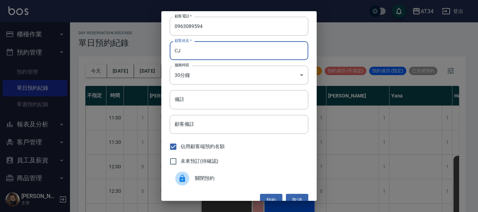
type input "C"
type input "黃"
click at [191, 99] on input "備註" at bounding box center [239, 99] width 139 height 19
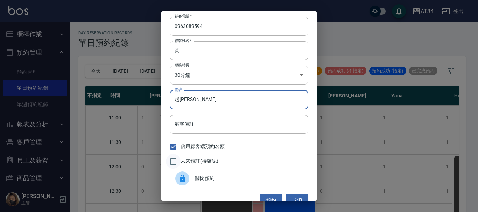
type input "趟劉海"
click at [176, 162] on input "未來預訂(待確認)" at bounding box center [173, 161] width 15 height 15
checkbox input "true"
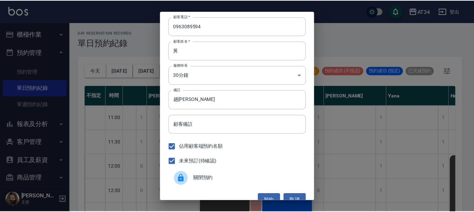
scroll to position [11, 0]
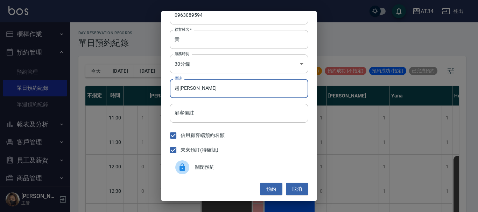
click at [206, 90] on input "趟劉海" at bounding box center [239, 88] width 139 height 19
type input "趟劉海500"
click at [266, 188] on button "預約" at bounding box center [271, 189] width 22 height 13
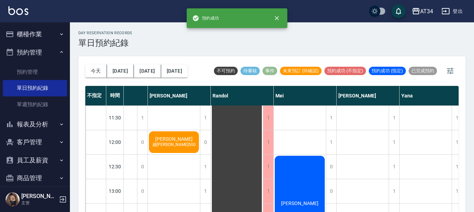
scroll to position [35, 181]
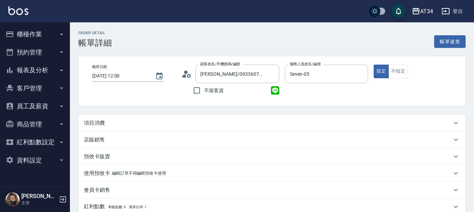
click at [120, 125] on div "項目消費" at bounding box center [268, 123] width 368 height 7
type input "溫塑燙、補染髮根（含洗髮、頭皮隔離）p2"
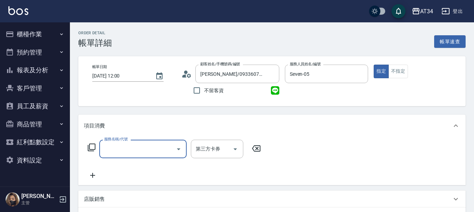
type input "5"
type input "溫塑燙、補染髮根（含洗髮、頭皮隔離）p2"
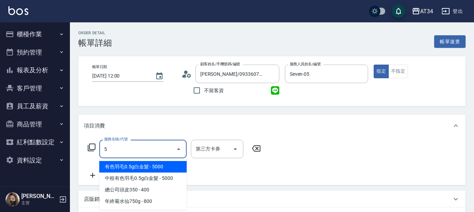
type input "50"
type input "溫塑燙、補染髮根（含洗髮、頭皮隔離）p2"
type input "503"
type input "溫塑燙、補染髮根（含洗髮、頭皮隔離）p2"
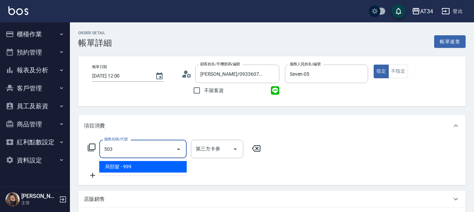
type input "90"
type input "溫塑燙、補染髮根（含洗髮、頭皮隔離）p2"
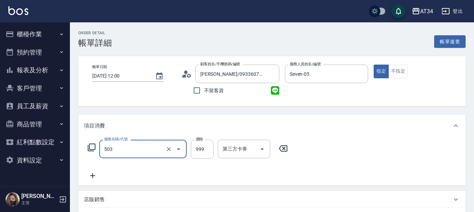
type input "局部髮(503)"
type input "溫塑燙、補染髮根（含洗髮、頭皮隔離）p2"
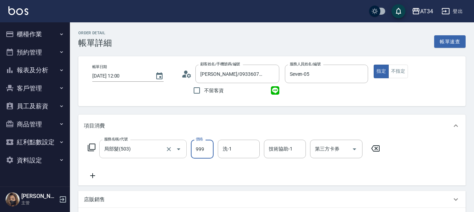
type input "0"
type input "溫塑燙、補染髮根（含洗髮、頭皮隔離）p2"
type input "1"
type input "溫塑燙、補染髮根（含洗髮、頭皮隔離）p2"
type input "130"
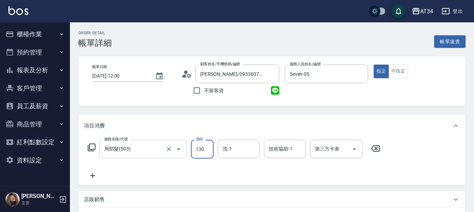
type input "10"
type input "溫塑燙、補染髮根（含洗髮、頭皮隔離）p2"
type input "130"
type input "溫塑燙、補染髮根（含洗髮、頭皮隔離）p2"
type input "1300"
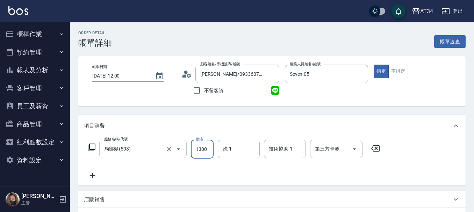
type input "溫塑燙、補染髮根（含洗髮、頭皮隔離）p2"
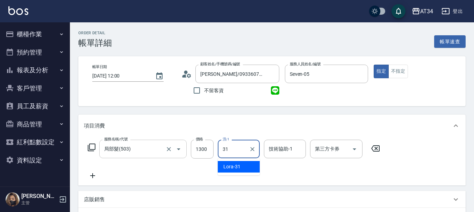
type input "31"
type input "溫塑燙、補染髮根（含洗髮、頭皮隔離）p2"
type input "Lora-31"
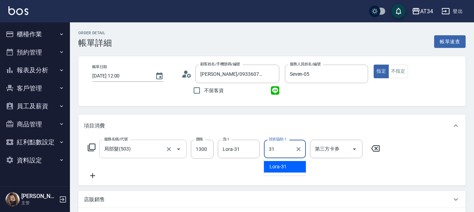
type input "31"
type input "溫塑燙、補染髮根（含洗髮、頭皮隔離）p2"
type input "Lora-31"
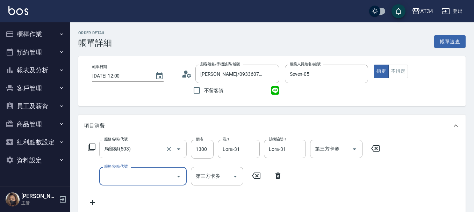
type input "溫塑燙、補染髮根（含洗髮、頭皮隔離）p2"
type input "3"
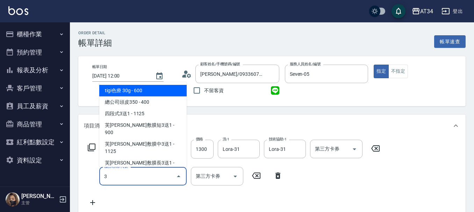
type input "溫塑燙、補染髮根（含洗髮、頭皮隔離）p2"
type input "30"
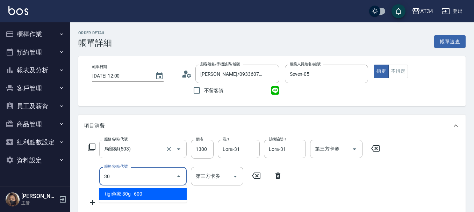
type input "溫塑燙、補染髮根（含洗髮、頭皮隔離）p2"
type input "301"
type input "280"
type input "溫塑燙、補染髮根（含洗髮、頭皮隔離）p2"
type input "301"
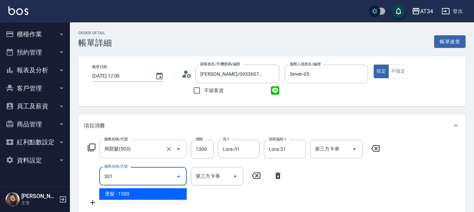
type input "溫塑燙、補染髮根（含洗髮、頭皮隔離）p2"
type input "燙髮(301)"
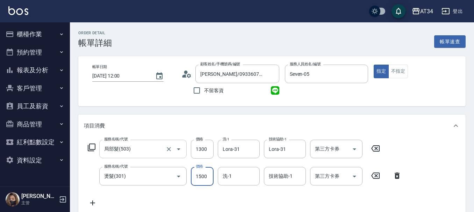
type input "130"
type input "溫塑燙、補染髮根（含洗髮、頭皮隔離）p2"
type input "3"
type input "溫塑燙、補染髮根（含洗髮、頭皮隔離）p2"
type input "300"
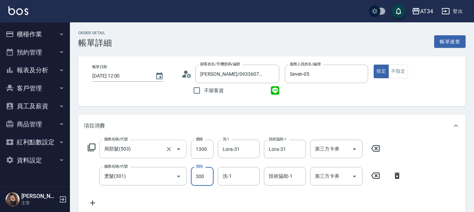
type input "160"
type input "溫塑燙、補染髮根（含洗髮、頭皮隔離）p2"
type input "430"
type input "溫塑燙、補染髮根（含洗髮、頭皮隔離）p2"
type input "3000"
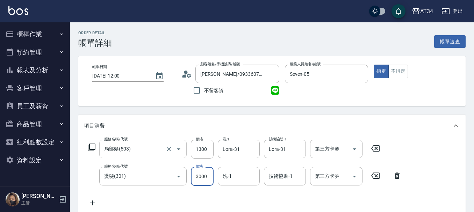
type input "溫塑燙、補染髮根（含洗髮、頭皮隔離）p2"
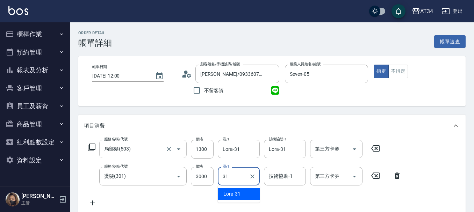
type input "31"
type input "溫塑燙、補染髮根（含洗髮、頭皮隔離）p2"
type input "Lora-31"
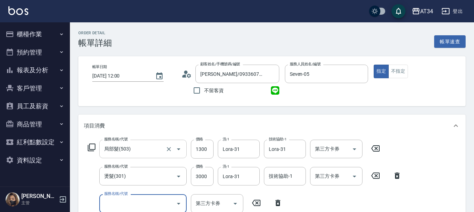
type input "溫塑燙、補染髮根（含洗髮、頭皮隔離）p2"
type input "6"
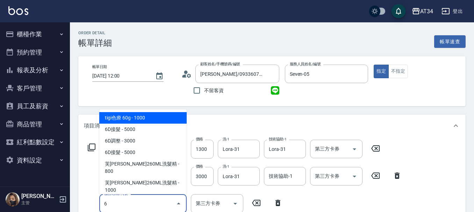
type input "溫塑燙、補染髮根（含洗髮、頭皮隔離）p2"
type input "60"
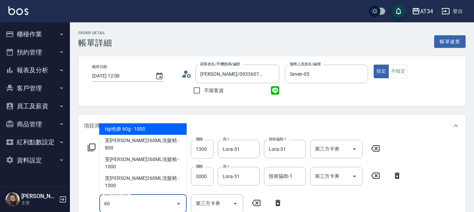
type input "溫塑燙、補染髮根（含洗髮、頭皮隔離）p2"
type input "602"
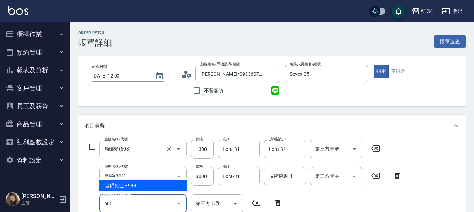
type input "520"
type input "溫塑燙、補染髮根（含洗髮、頭皮隔離）p2"
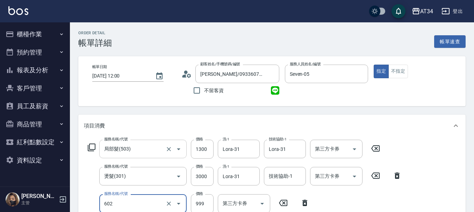
type input "602"
type input "溫塑燙、補染髮根（含洗髮、頭皮隔離）p2"
type input "自備鉑金(602)"
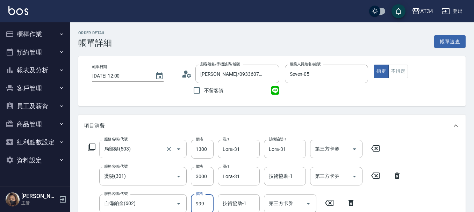
scroll to position [1, 0]
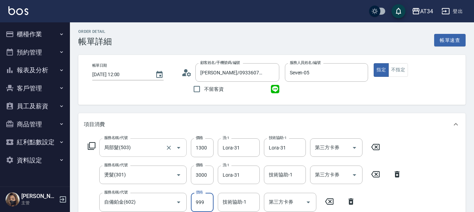
type input "溫塑燙、補染髮根（含洗髮、頭皮隔離）p2"
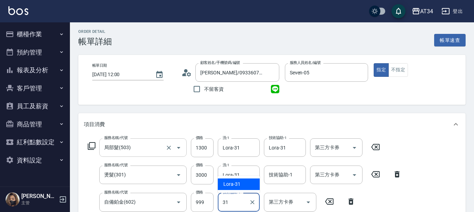
type input "31"
type input "溫塑燙、補染髮根（含洗髮、頭皮隔離）p2"
type input "Lora-31"
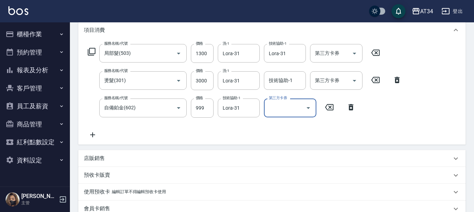
scroll to position [106, 0]
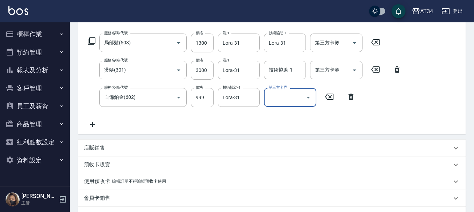
click at [93, 126] on icon at bounding box center [92, 124] width 5 height 5
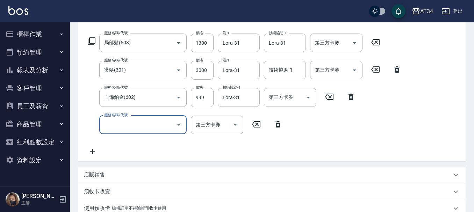
type input "溫塑燙、補染髮根（含洗髮、頭皮隔離）p2"
type input "3"
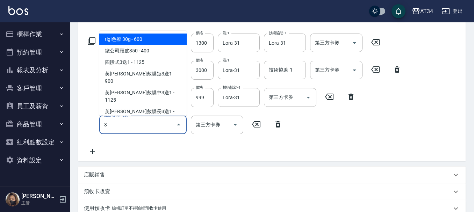
type input "溫塑燙、補染髮根（含洗髮、頭皮隔離）p2"
type input "30"
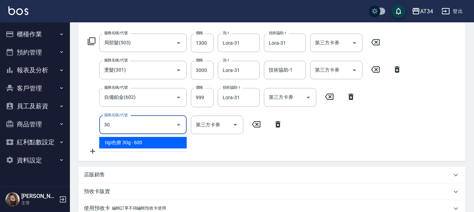
type input "溫塑燙、補染髮根（含洗髮、頭皮隔離）p2"
type input "303"
type input "620"
type input "溫塑燙、補染髮根（含洗髮、頭皮隔離）p2"
type input "303"
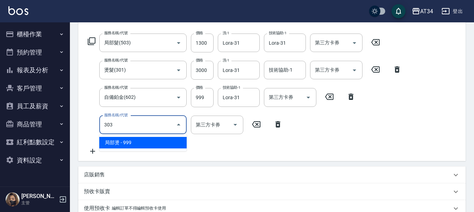
type input "溫塑燙、補染髮根（含洗髮、頭皮隔離）p2"
type input "局部燙(303)"
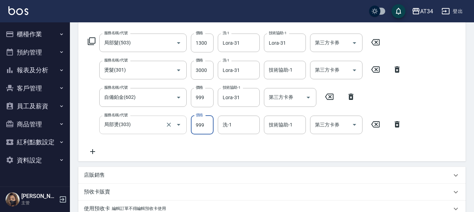
type input "2"
type input "530"
type input "溫塑燙、補染髮根（含洗髮、頭皮隔離）p2"
type input "270"
type input "550"
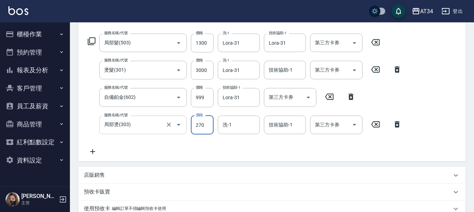
type input "溫塑燙、補染髮根（含洗髮、頭皮隔離）p2"
type input "790"
type input "溫塑燙、補染髮根（含洗髮、頭皮隔離）p2"
type input "2700"
type input "溫塑燙、補染髮根（含洗髮、頭皮隔離）p2"
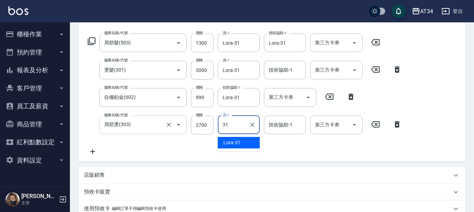
type input "31"
type input "溫塑燙、補染髮根（含洗髮、頭皮隔離）p2"
type input "Lora-31"
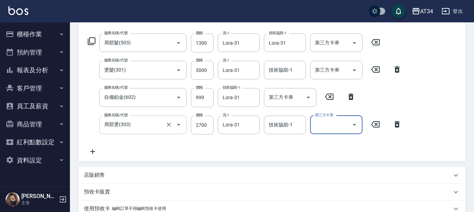
type input "溫塑燙、補染髮根（含洗髮、頭皮隔離）p2"
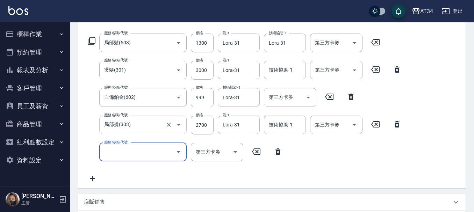
type input "6"
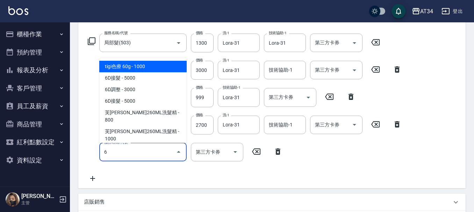
type input "溫塑燙、補染髮根（含洗髮、頭皮隔離）p2"
type input "60"
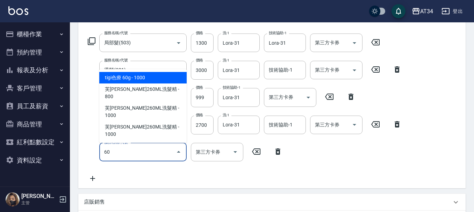
type input "溫塑燙、補染髮根（含洗髮、頭皮隔離）p2"
type input "602"
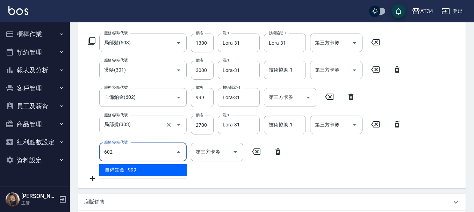
type input "890"
type input "溫塑燙、補染髮根（含洗髮、頭皮隔離）p2"
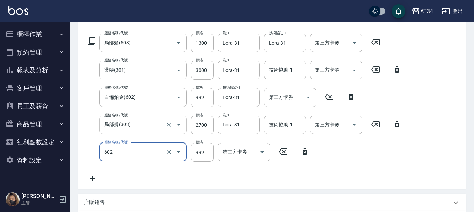
type input "602"
type input "溫塑燙、補染髮根（含洗髮、頭皮隔離）p2"
type input "自備鉑金(602)"
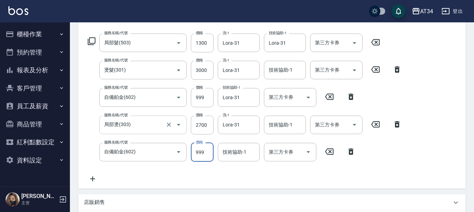
type input "溫塑燙、補染髮根（含洗髮、頭皮隔離）p2"
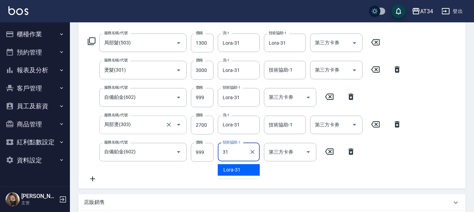
type input "31"
type input "溫塑燙、補染髮根（含洗髮、頭皮隔離）p2"
type input "Lora-31"
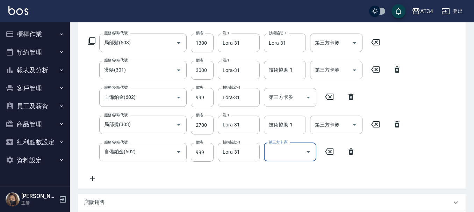
click at [286, 127] on div "技術協助-1 技術協助-1" at bounding box center [285, 125] width 42 height 19
type input "溫塑燙、補染髮根（含洗髮、頭皮隔離）p2"
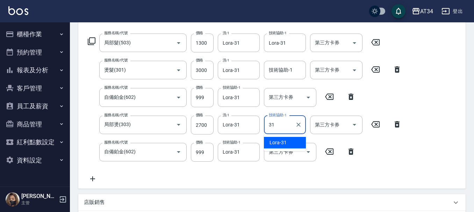
type input "31"
type input "溫塑燙、補染髮根（含洗髮、頭皮隔離）p2"
type input "Lora-31"
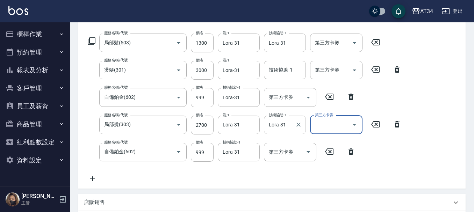
click at [299, 124] on icon "Clear" at bounding box center [298, 124] width 7 height 7
type input "溫塑燙、補染髮根（含洗髮、頭皮隔離）p2"
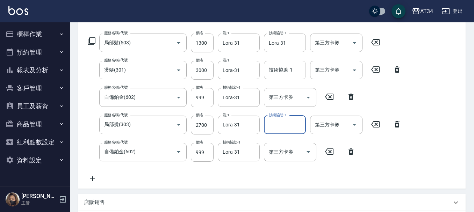
click at [284, 73] on input "技術協助-1" at bounding box center [285, 70] width 36 height 12
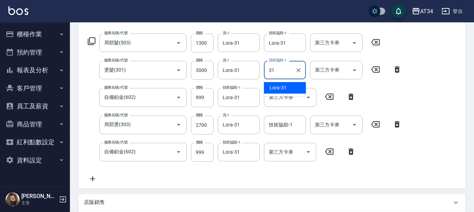
type input "31"
type input "溫塑燙、補染髮根（含洗髮、頭皮隔離）p2"
type input "Lora-31"
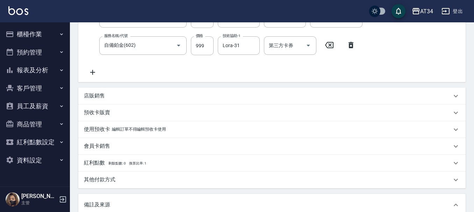
scroll to position [316, 0]
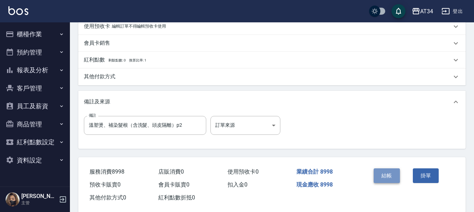
click at [389, 176] on button "結帳" at bounding box center [387, 176] width 26 height 15
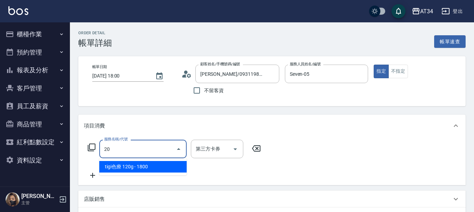
type input "201"
type input "30"
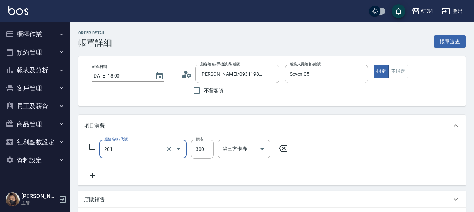
type input "洗髮(201)"
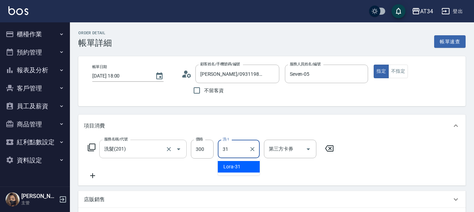
type input "Lora-31"
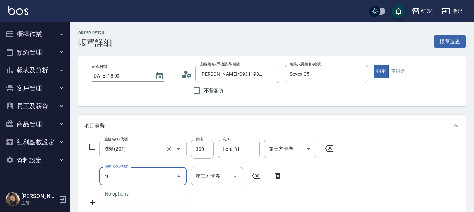
type input "401"
type input "50"
type input "剪髮(401)"
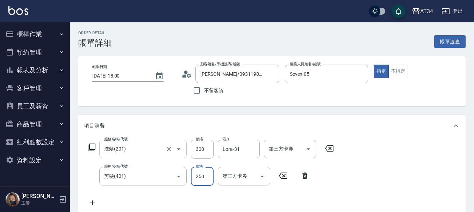
type input "30"
type input "600"
type input "90"
type input "600"
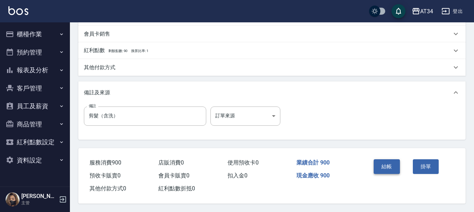
scroll to position [247, 0]
click at [389, 161] on button "結帳" at bounding box center [387, 167] width 26 height 15
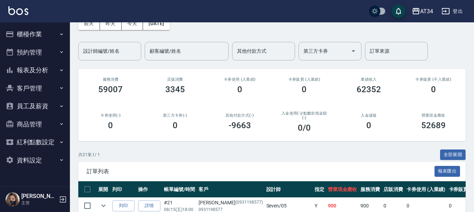
scroll to position [210, 0]
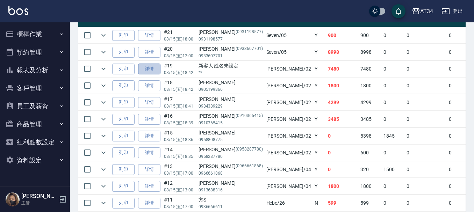
click at [146, 69] on link "詳情" at bounding box center [149, 69] width 22 height 11
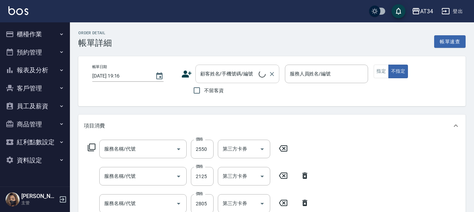
type input "[DATE] 18:42"
type input "[PERSON_NAME]-02"
type input "740"
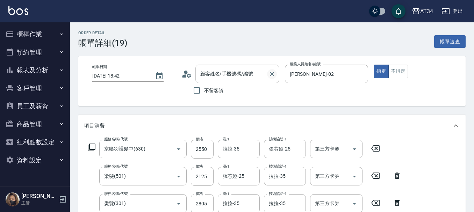
type input "京喚羽護髮中(630)"
type input "染髮(501)"
type input "燙髮(301)"
click at [274, 73] on icon "Clear" at bounding box center [272, 74] width 7 height 7
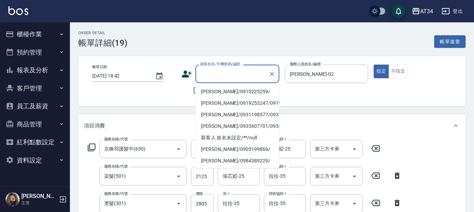
click at [256, 73] on input "顧客姓名/手機號碼/編號" at bounding box center [232, 74] width 67 height 12
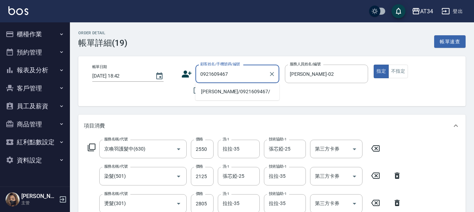
click at [248, 90] on li "[PERSON_NAME]/0921609467/" at bounding box center [238, 92] width 84 height 12
type input "[PERSON_NAME]/0921609467/"
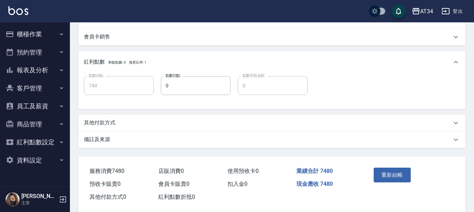
scroll to position [280, 0]
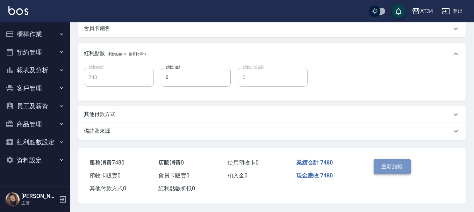
click at [397, 160] on button "重新結帳" at bounding box center [392, 167] width 37 height 15
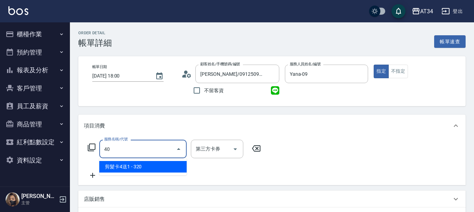
type input "401"
type input "20"
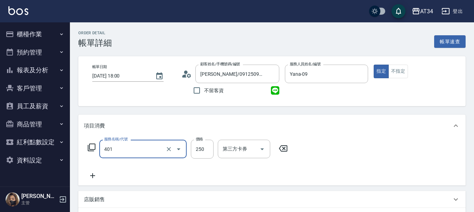
type input "剪髮(401)"
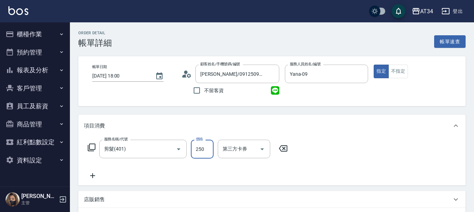
type input "0"
type input "30"
type input "300"
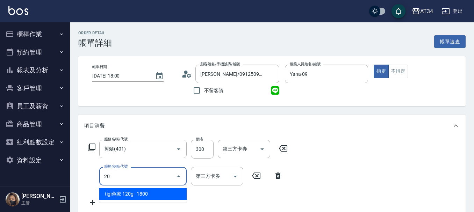
type input "201"
type input "60"
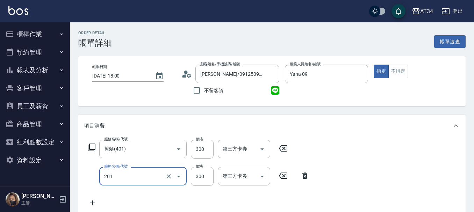
type input "洗髮(201)"
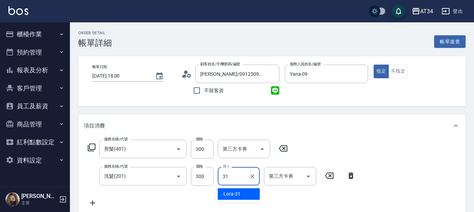
type input "Lora-31"
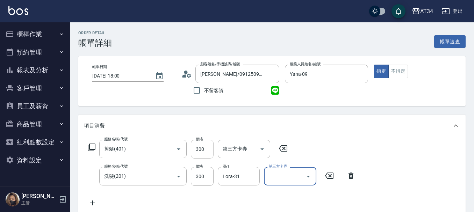
click at [199, 152] on input "300" at bounding box center [202, 149] width 23 height 19
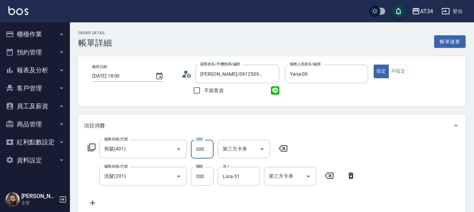
type input "30"
type input "40"
type input "70"
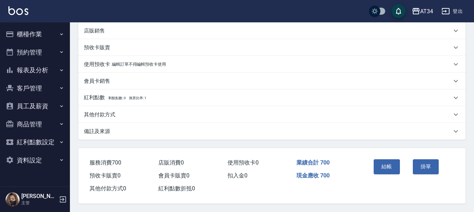
scroll to position [199, 0]
type input "400"
click at [383, 160] on button "結帳" at bounding box center [387, 167] width 26 height 15
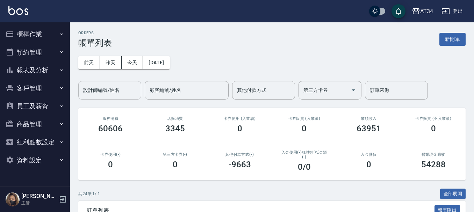
click at [115, 95] on input "設計師編號/姓名" at bounding box center [110, 90] width 57 height 12
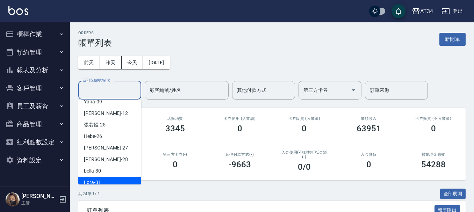
scroll to position [82, 0]
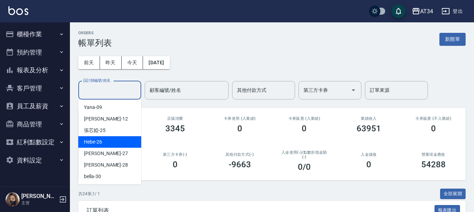
click at [106, 137] on div "Hebe -26" at bounding box center [109, 142] width 63 height 12
type input "Hebe-26"
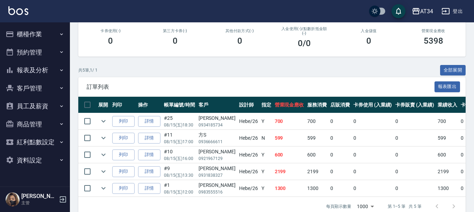
scroll to position [140, 0]
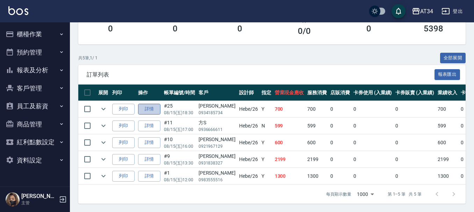
click at [152, 108] on link "詳情" at bounding box center [149, 109] width 22 height 11
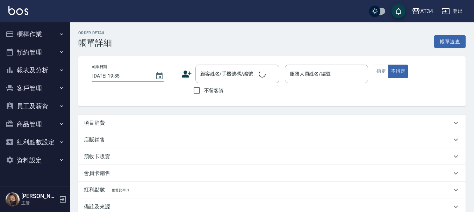
type input "2025/08/15 18:30"
type input "Hebe-26"
type input "70"
type input "頭皮700"
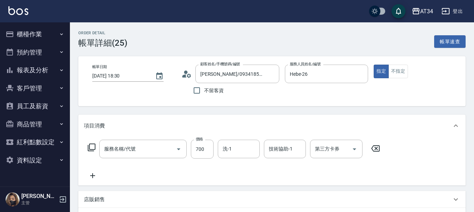
type input "[PERSON_NAME]/0934185734/null"
type input "洗+AB劑(1010)"
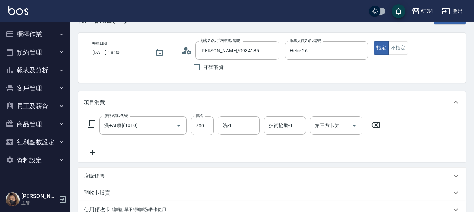
scroll to position [35, 0]
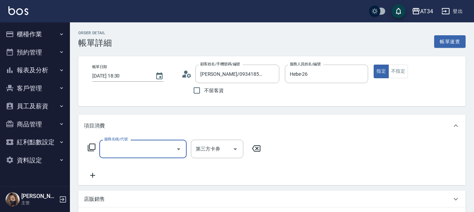
click at [92, 150] on icon at bounding box center [92, 148] width 8 height 8
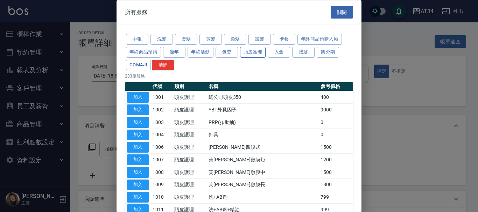
click at [254, 54] on button "頭皮護理" at bounding box center [253, 52] width 26 height 11
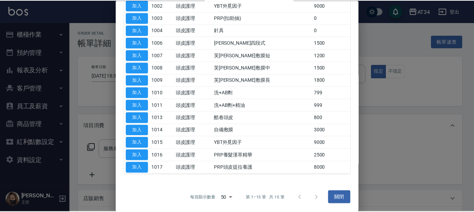
scroll to position [105, 0]
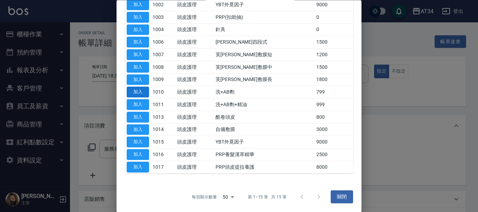
click at [140, 94] on button "加入" at bounding box center [138, 92] width 22 height 11
type input "洗+AB劑(1010)"
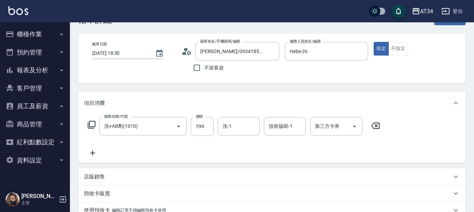
scroll to position [35, 0]
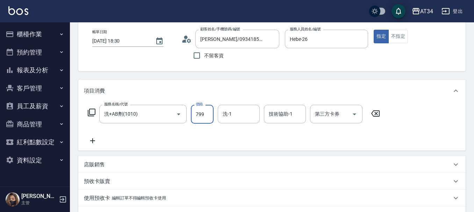
click at [203, 116] on input "799" at bounding box center [202, 114] width 23 height 19
type input "0"
type input "701"
type input "700"
type input "7010"
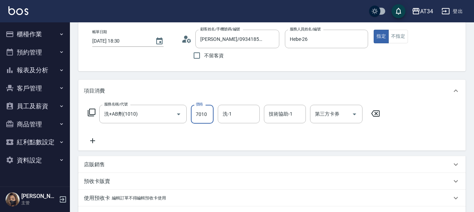
type input "70"
type input "701"
click at [203, 116] on input "701" at bounding box center [202, 114] width 23 height 19
type input "0"
type input "701"
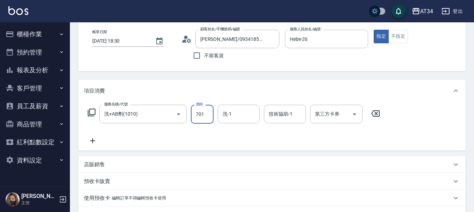
type input "700"
type input "7010"
type input "70"
type input "701"
type input "0"
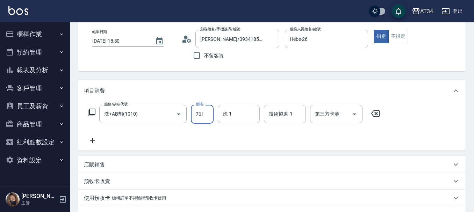
type input "70"
type input "700"
click at [336, 92] on div "項目消費" at bounding box center [268, 90] width 368 height 7
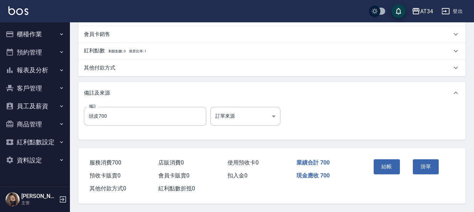
scroll to position [159, 0]
click at [385, 161] on button "結帳" at bounding box center [387, 167] width 26 height 15
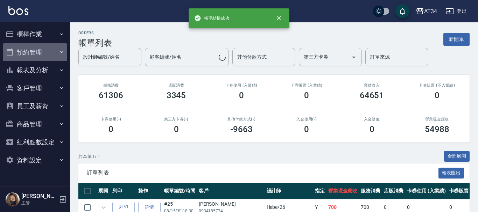
click at [48, 54] on button "預約管理" at bounding box center [35, 52] width 64 height 18
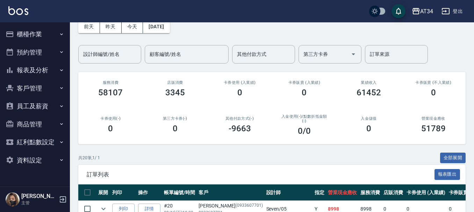
scroll to position [35, 0]
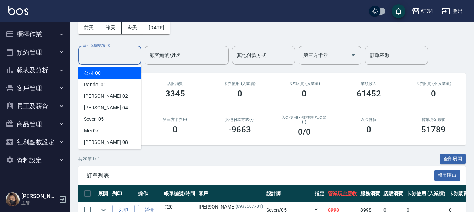
click at [97, 57] on input "設計師編號/姓名" at bounding box center [110, 55] width 57 height 12
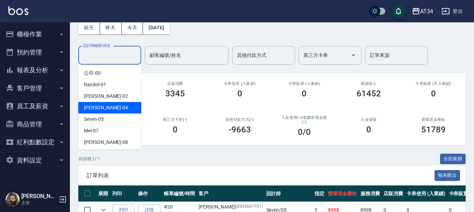
scroll to position [70, 0]
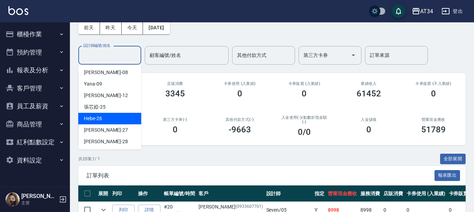
click at [106, 115] on div "Hebe -26" at bounding box center [109, 119] width 63 height 12
type input "Hebe-26"
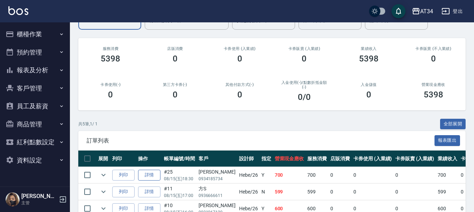
click at [139, 174] on link "詳情" at bounding box center [149, 175] width 22 height 11
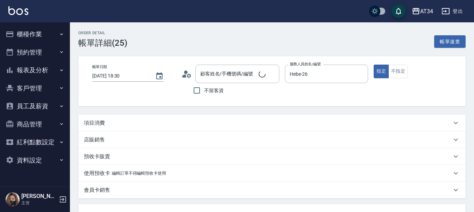
type input "[DATE] 18:30"
type input "Hebe-26"
type input "70"
type input "頭皮700"
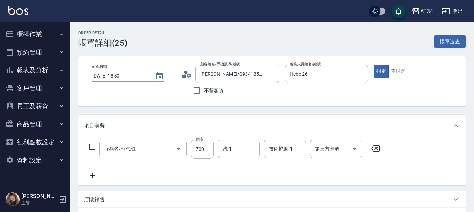
type input "[PERSON_NAME]/0934185734/null"
type input "洗+AB劑(1010)"
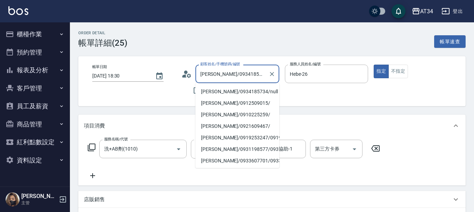
drag, startPoint x: 243, startPoint y: 76, endPoint x: 217, endPoint y: 80, distance: 26.6
click at [217, 80] on input "[PERSON_NAME]/0934185734/null" at bounding box center [232, 74] width 67 height 12
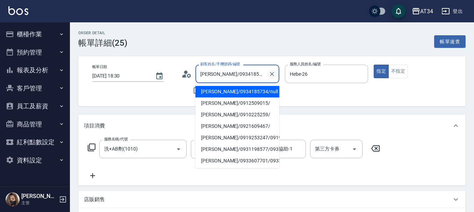
click at [274, 76] on icon "Clear" at bounding box center [272, 74] width 7 height 7
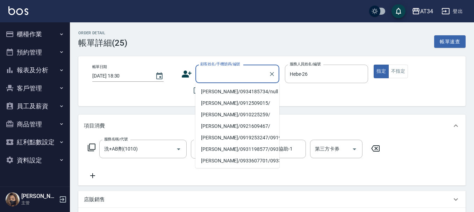
paste input "0934185734"
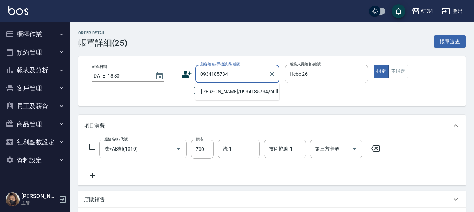
click at [235, 92] on li "[PERSON_NAME]/0934185734/null" at bounding box center [238, 92] width 84 height 12
type input "[PERSON_NAME]/0934185734/null"
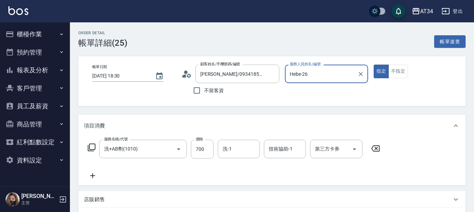
click at [256, 100] on div "帳單日期 [DATE] 18:30 顧客姓名/手機號碼/編號 [PERSON_NAME]/0934185734/null 顧客姓名/手機號碼/編號 不留客資 …" at bounding box center [272, 81] width 388 height 50
click at [235, 115] on div "項目消費" at bounding box center [272, 126] width 388 height 22
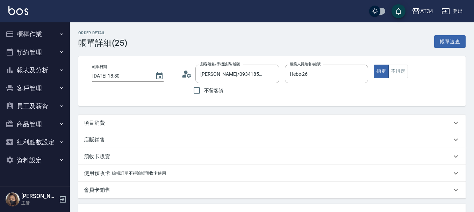
click at [204, 125] on div "項目消費" at bounding box center [268, 123] width 368 height 7
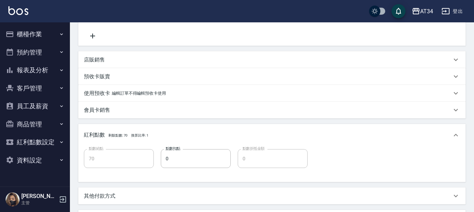
scroll to position [245, 0]
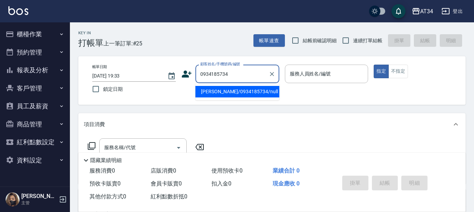
type input "[PERSON_NAME]/0934185734/null"
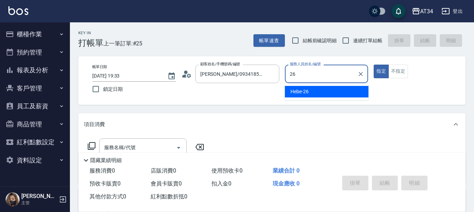
type input "26"
type button "true"
type input "Hebe-26"
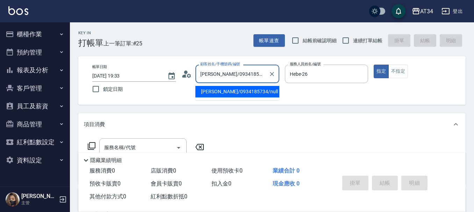
drag, startPoint x: 245, startPoint y: 75, endPoint x: 218, endPoint y: 79, distance: 26.5
click at [218, 79] on input "[PERSON_NAME]/0934185734/null" at bounding box center [232, 74] width 67 height 12
click at [275, 75] on icon "Clear" at bounding box center [272, 74] width 7 height 7
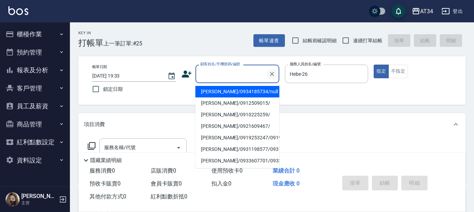
type input "0"
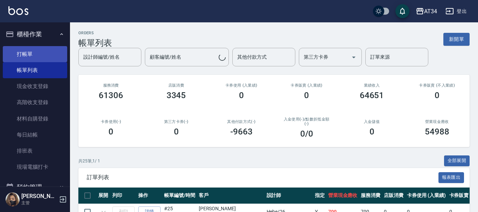
click at [42, 56] on link "打帳單" at bounding box center [35, 54] width 64 height 16
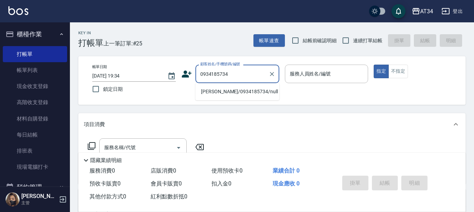
click at [245, 91] on li "[PERSON_NAME]/0934185734/null" at bounding box center [238, 92] width 84 height 12
type input "[PERSON_NAME]/0934185734/null"
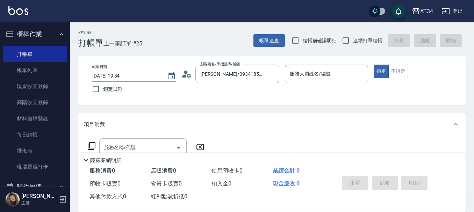
click at [267, 106] on div "Key In 打帳單 上一筆訂單:#25 帳單速查 結帳前確認明細 連續打單結帳 掛單 結帳 明細 帳單日期 [DATE] 19:34 鎖定日期 顧客姓名/手…" at bounding box center [272, 189] width 404 height 335
drag, startPoint x: 316, startPoint y: 82, endPoint x: 318, endPoint y: 78, distance: 4.6
click at [318, 79] on div "服務人員姓名/編號" at bounding box center [327, 74] width 84 height 19
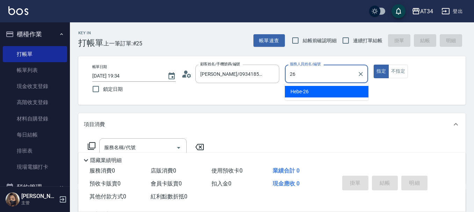
type input "Hebe-26"
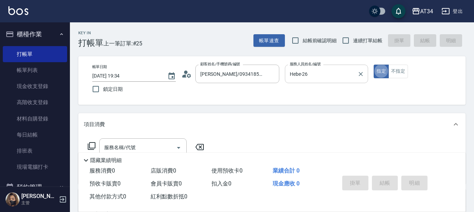
type button "true"
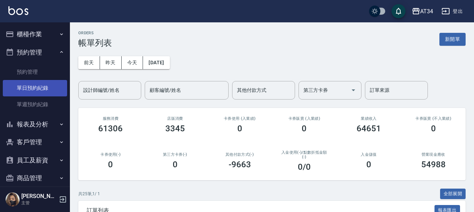
click at [33, 85] on link "單日預約紀錄" at bounding box center [35, 88] width 64 height 16
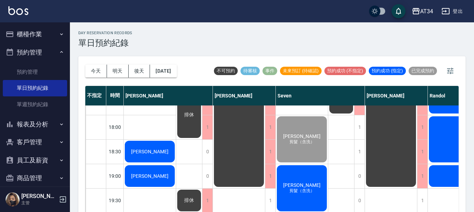
scroll to position [339, 0]
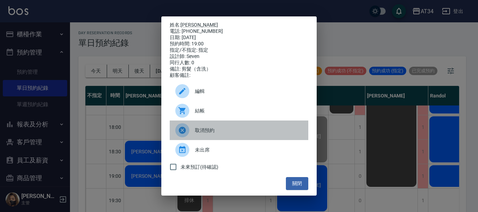
click at [218, 124] on ul "編輯 結帳 取消預約 未出席 未來預訂(待確認)" at bounding box center [239, 128] width 139 height 99
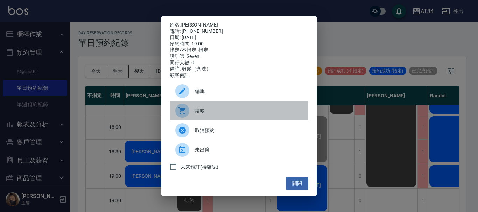
click at [211, 113] on span "結帳" at bounding box center [249, 110] width 108 height 7
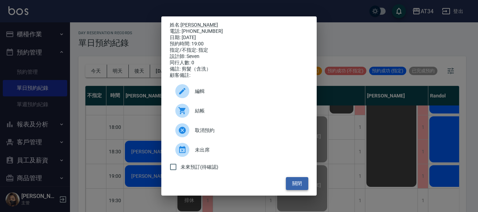
click at [296, 186] on button "關閉" at bounding box center [297, 183] width 22 height 13
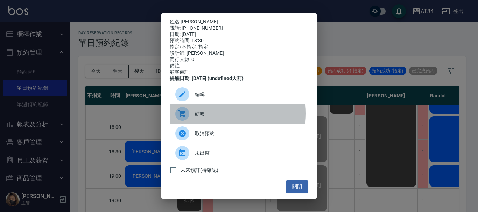
click at [204, 118] on span "結帳" at bounding box center [249, 114] width 108 height 7
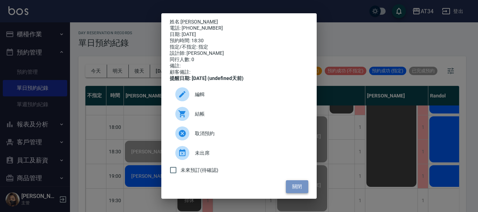
click at [292, 190] on button "關閉" at bounding box center [297, 187] width 22 height 13
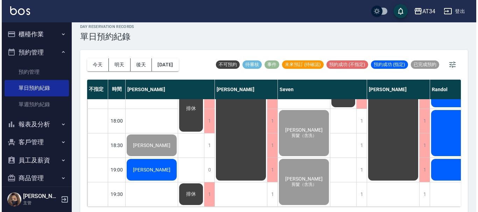
scroll to position [8, 0]
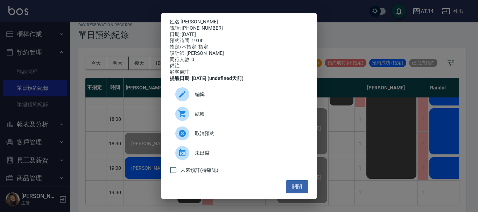
click at [192, 118] on div at bounding box center [185, 114] width 20 height 14
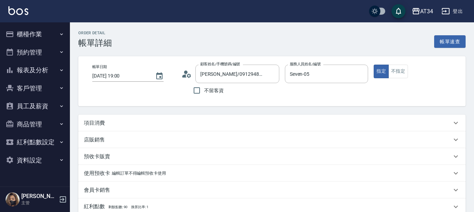
click at [187, 125] on div "項目消費" at bounding box center [268, 123] width 368 height 7
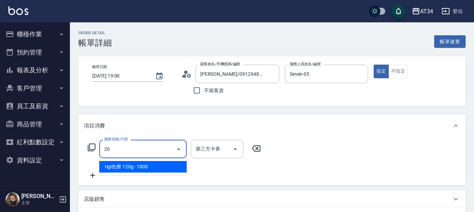
type input "201"
type input "30"
type input "洗髮(201)"
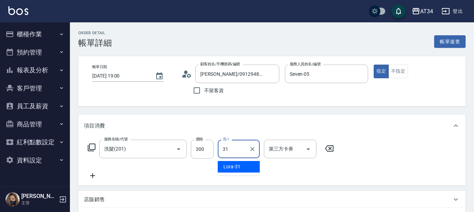
type input "Lora-31"
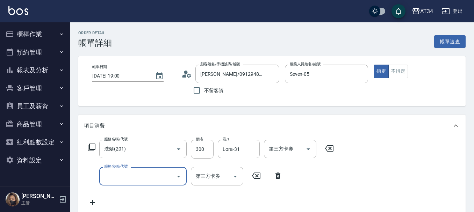
type input "1"
type input "401"
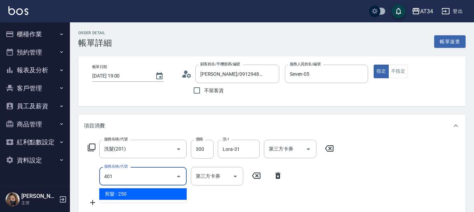
type input "50"
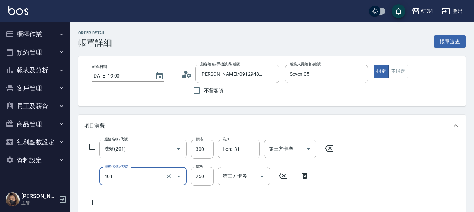
type input "剪髮(401)"
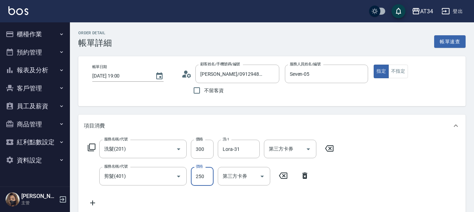
type input "30"
type input "600"
type input "90"
type input "600"
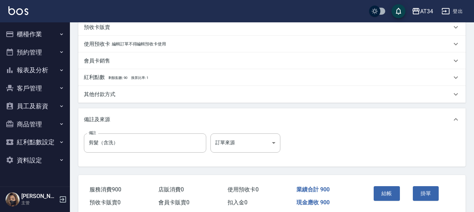
scroll to position [247, 0]
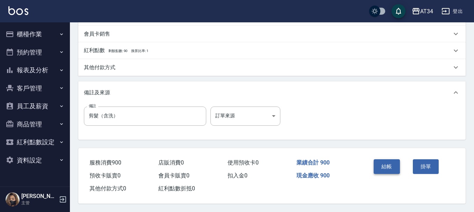
click at [397, 163] on button "結帳" at bounding box center [387, 167] width 26 height 15
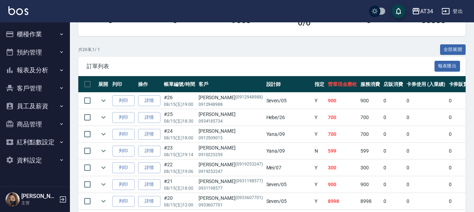
scroll to position [175, 0]
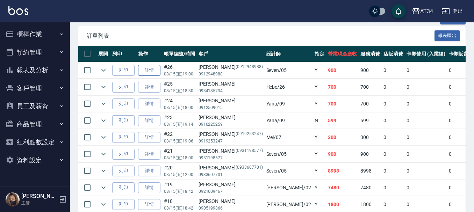
click at [155, 70] on link "詳情" at bounding box center [149, 70] width 22 height 11
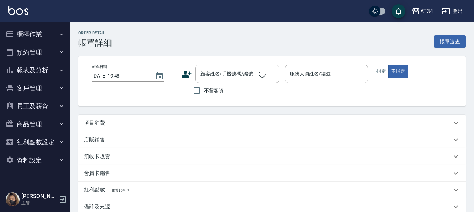
type input "2025/08/15 19:00"
type input "Seven-05"
type input "90"
type input "剪髮（含洗）"
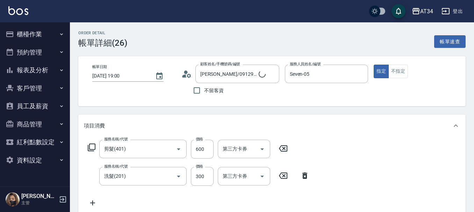
type input "吳姿萱/0912948988/0912948988"
type input "剪髮(401)"
type input "洗髮(201)"
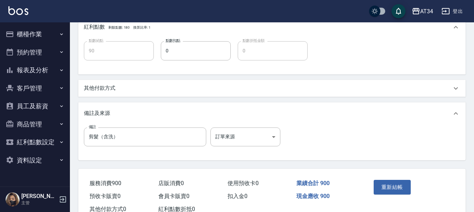
scroll to position [299, 0]
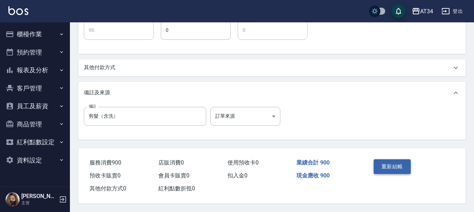
click at [393, 165] on button "重新結帳" at bounding box center [392, 167] width 37 height 15
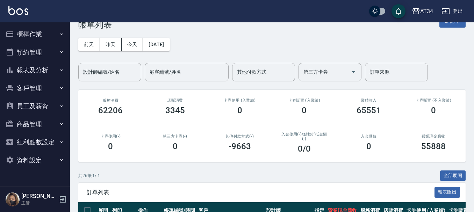
scroll to position [35, 0]
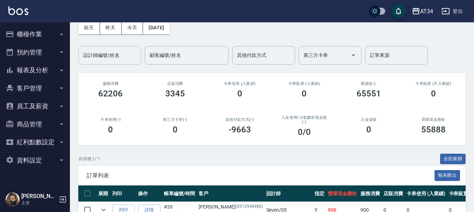
click at [106, 54] on input "設計師編號/姓名" at bounding box center [110, 55] width 57 height 12
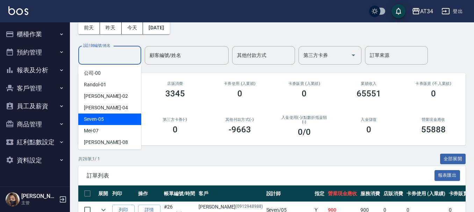
click at [101, 122] on span "Seven -05" at bounding box center [94, 119] width 20 height 7
type input "Seven-05"
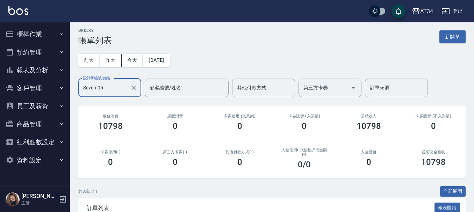
scroll to position [0, 0]
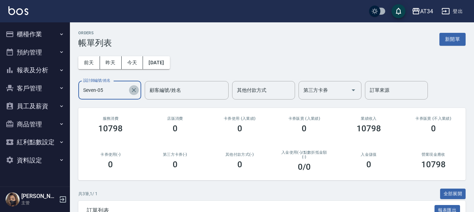
click at [132, 91] on icon "Clear" at bounding box center [134, 90] width 7 height 7
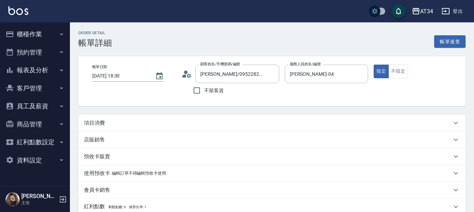
click at [114, 122] on div "項目消費" at bounding box center [268, 123] width 368 height 7
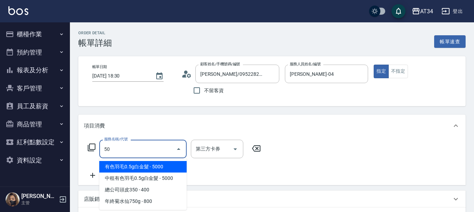
type input "501"
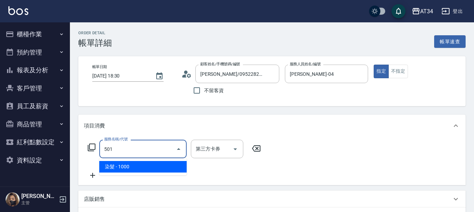
type input "100"
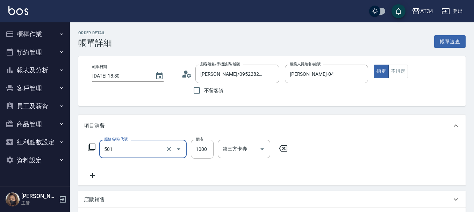
type input "染髮(501)"
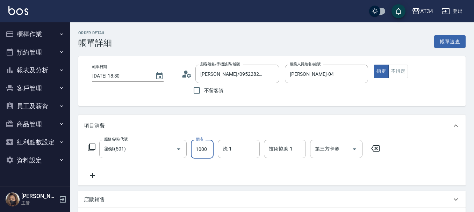
type input "1"
type input "0"
type input "180"
type input "1800"
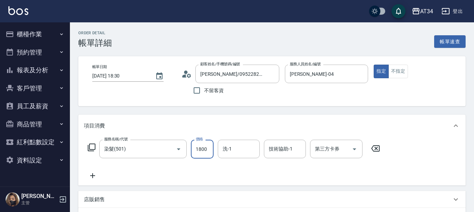
type input "10"
type input "180"
type input "0"
type input "22"
type input "20"
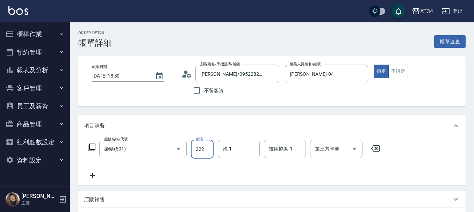
type input "22"
type input "0"
type input "220"
type input "2200"
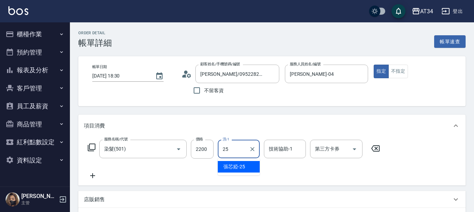
type input "張芯婭-25"
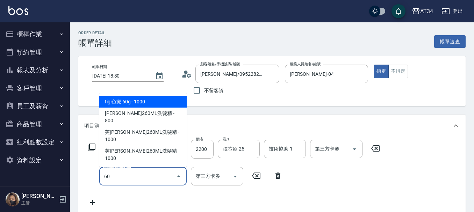
type input "601"
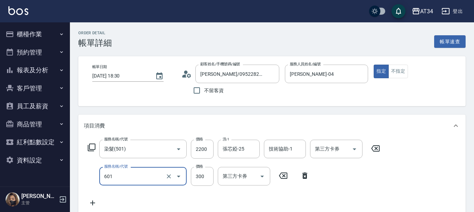
type input "250"
type input "自備護髮(601)"
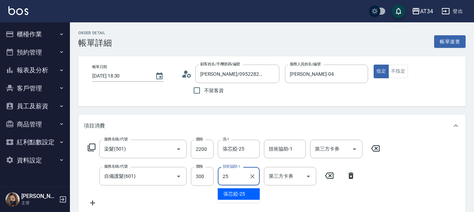
type input "張芯婭-25"
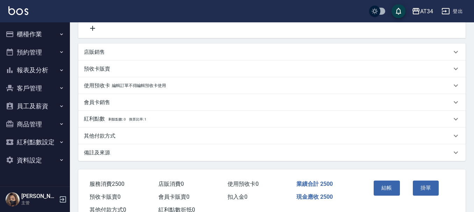
scroll to position [199, 0]
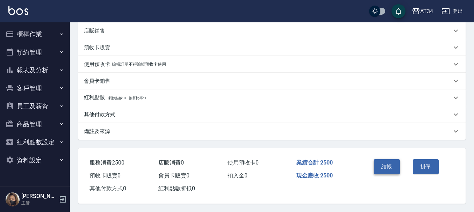
click at [389, 162] on button "結帳" at bounding box center [387, 167] width 26 height 15
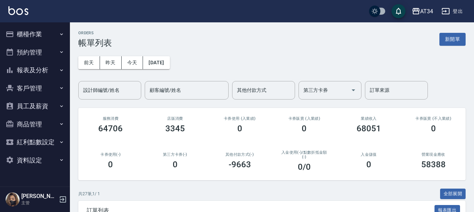
click at [116, 91] on input "設計師編號/姓名" at bounding box center [110, 90] width 57 height 12
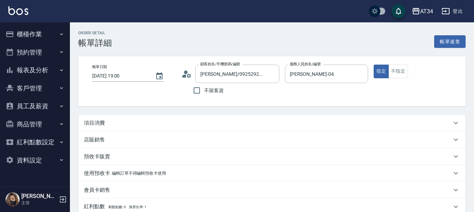
click at [107, 123] on div "項目消費" at bounding box center [268, 123] width 368 height 7
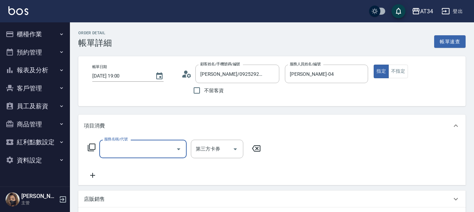
click at [113, 150] on input "服務名稱/代號" at bounding box center [138, 149] width 71 height 12
type input "401"
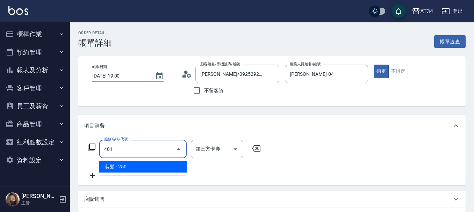
type input "20"
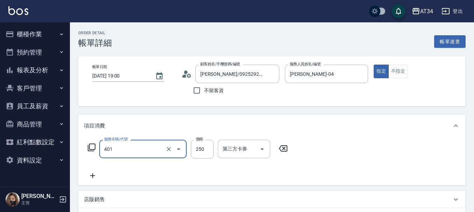
type input "剪髮(401)"
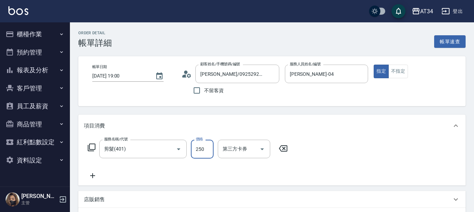
type input "0"
type input "400"
type input "40"
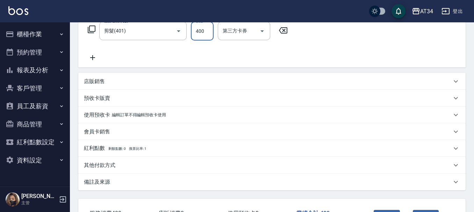
scroll to position [172, 0]
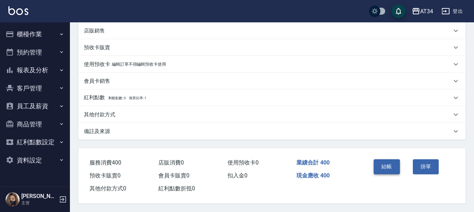
type input "400"
click at [383, 166] on button "結帳" at bounding box center [387, 167] width 26 height 15
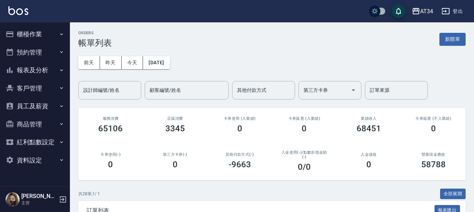
click at [383, 166] on div "0" at bounding box center [369, 165] width 48 height 10
click at [24, 28] on button "櫃檯作業" at bounding box center [35, 34] width 64 height 18
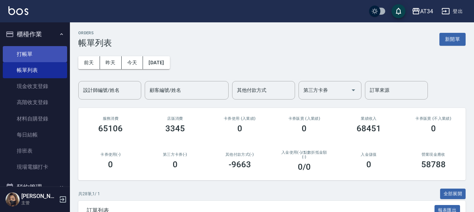
click at [30, 52] on link "打帳單" at bounding box center [35, 54] width 64 height 16
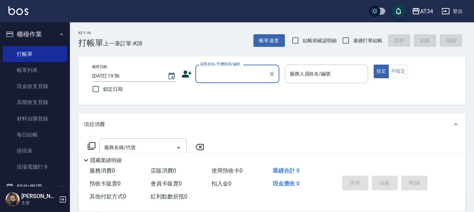
click at [189, 73] on icon at bounding box center [187, 74] width 10 height 7
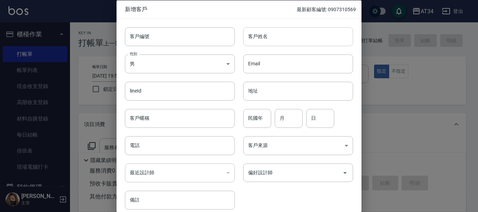
click at [310, 38] on input "客戶姓名" at bounding box center [298, 36] width 110 height 19
type input "停"
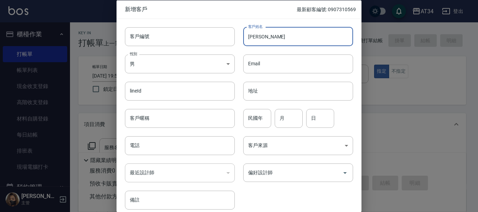
type input "[PERSON_NAME]"
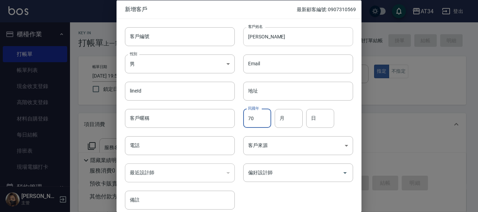
type input "70"
type input "02"
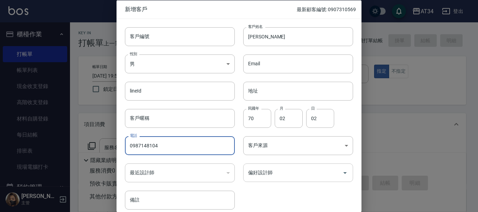
type input "0987148104"
click at [274, 177] on input "偏好設計師" at bounding box center [292, 173] width 93 height 12
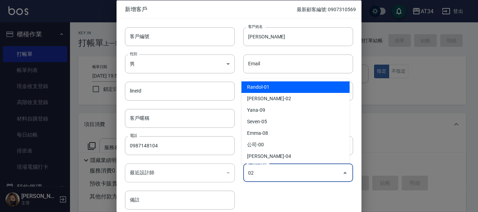
type input "[PERSON_NAME]"
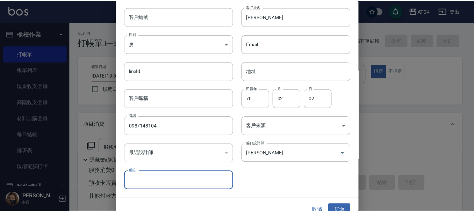
scroll to position [30, 0]
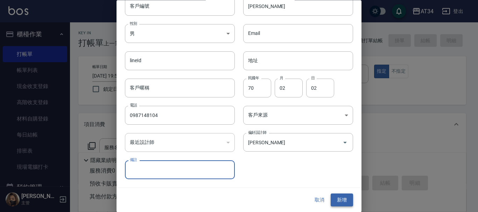
click at [338, 196] on button "新增" at bounding box center [342, 200] width 22 height 13
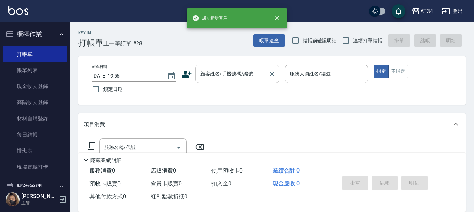
click at [224, 74] on div "顧客姓名/手機號碼/編號 顧客姓名/手機號碼/編號" at bounding box center [238, 74] width 84 height 19
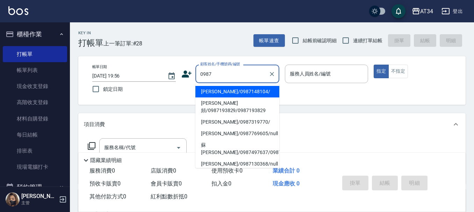
click at [233, 90] on li "[PERSON_NAME]/0987148104/" at bounding box center [238, 92] width 84 height 12
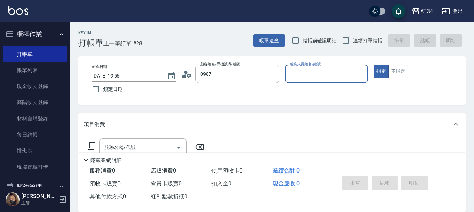
type input "[PERSON_NAME]/0987148104/"
type input "[PERSON_NAME]-02"
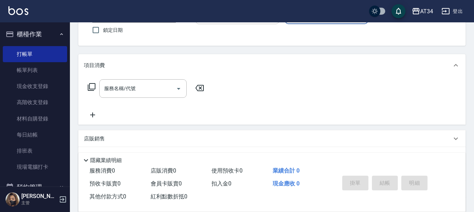
scroll to position [70, 0]
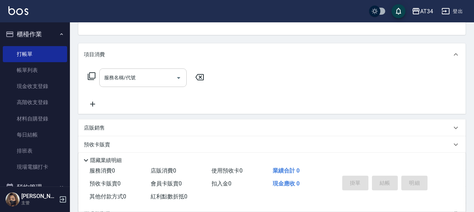
click at [148, 73] on input "服務名稱/代號" at bounding box center [138, 78] width 71 height 12
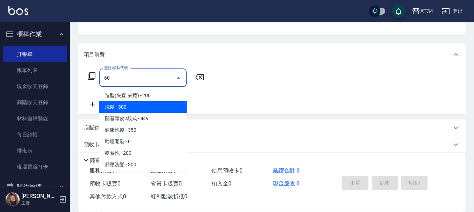
type input "602"
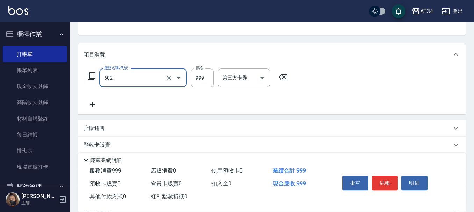
type input "90"
type input "自備鉑金(602)"
type input "1"
type input "0"
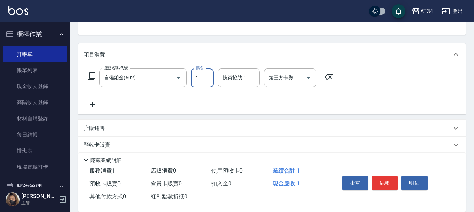
type input "18"
type input "10"
type input "180"
type input "1800"
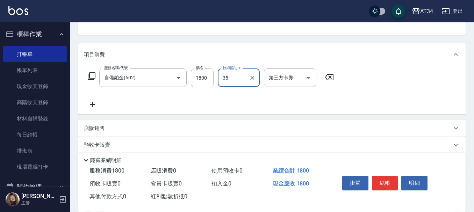
type input "拉拉-35"
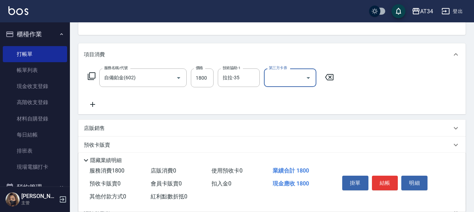
click at [97, 105] on icon at bounding box center [92, 104] width 17 height 8
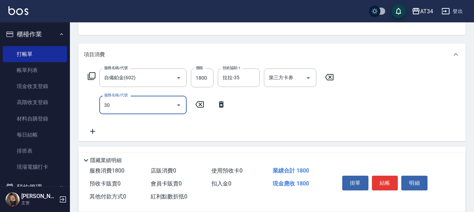
type input "301"
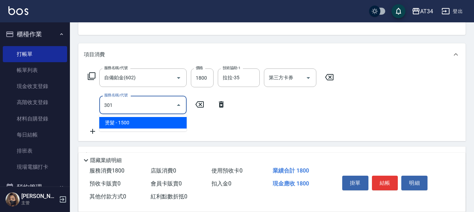
type input "330"
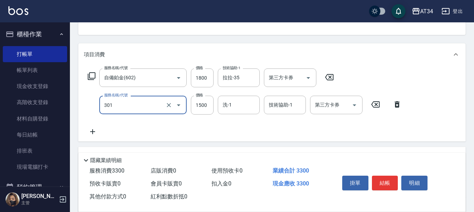
type input "燙髮(301)"
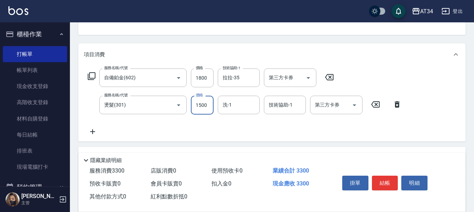
type input "2"
type input "180"
type input "289"
type input "200"
type input "2899"
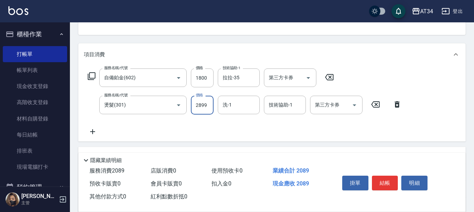
type input "460"
type input "2899"
type input "拉拉-35"
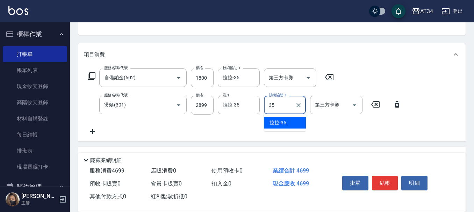
type input "拉拉-35"
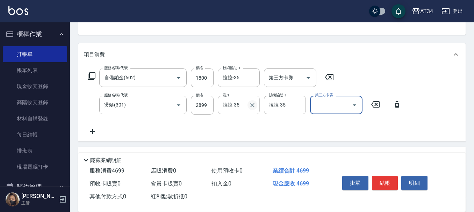
click at [253, 106] on icon "Clear" at bounding box center [252, 105] width 7 height 7
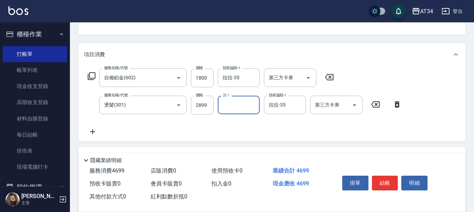
click at [235, 106] on input "洗-1" at bounding box center [239, 105] width 36 height 12
type input "劉城鈺-28"
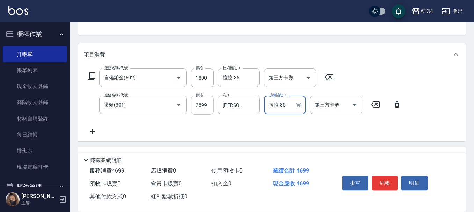
scroll to position [173, 0]
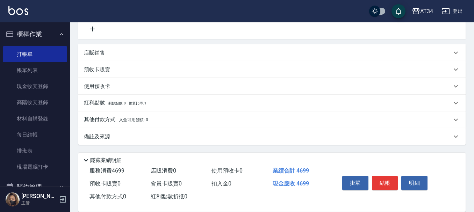
click at [121, 119] on span "入金可用餘額: 0" at bounding box center [134, 120] width 30 height 5
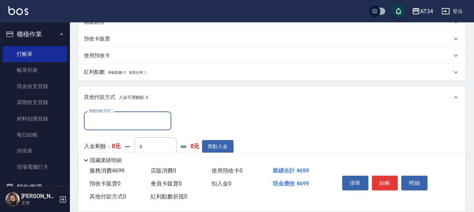
scroll to position [255, 0]
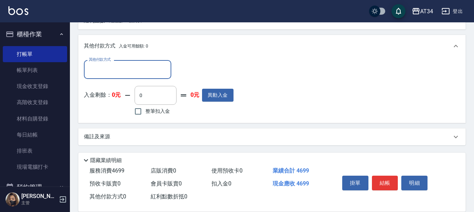
click at [116, 75] on input "其他付款方式" at bounding box center [127, 69] width 81 height 12
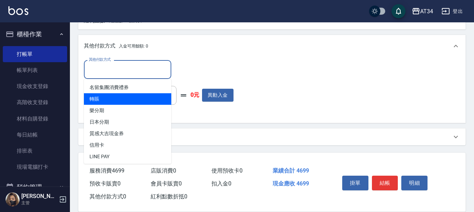
click at [112, 100] on span "轉賬" at bounding box center [127, 99] width 87 height 12
type input "轉賬"
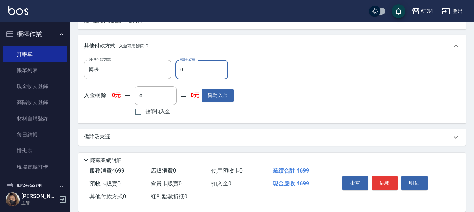
click at [203, 75] on input "0" at bounding box center [202, 69] width 52 height 19
type input "469"
type input "420"
type input "4699"
type input "0"
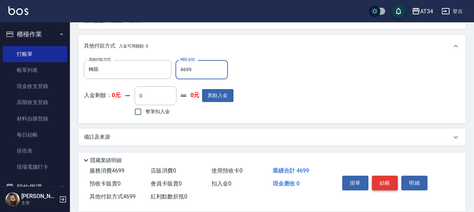
type input "4699"
click at [389, 179] on button "結帳" at bounding box center [385, 183] width 26 height 15
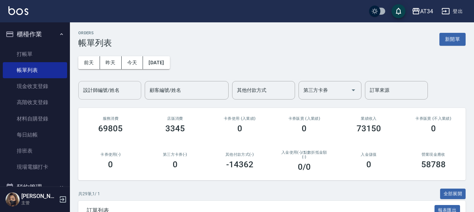
click at [104, 91] on div "設計師編號/姓名 設計師編號/姓名" at bounding box center [109, 90] width 63 height 19
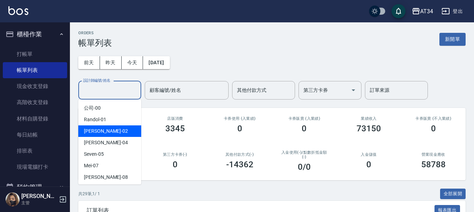
click at [108, 130] on div "Wendy -02" at bounding box center [109, 132] width 63 height 12
type input "Wendy-02"
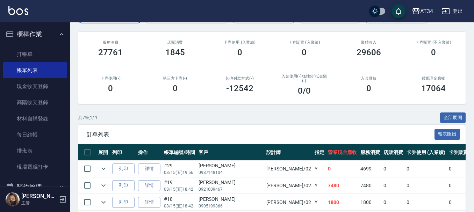
scroll to position [175, 0]
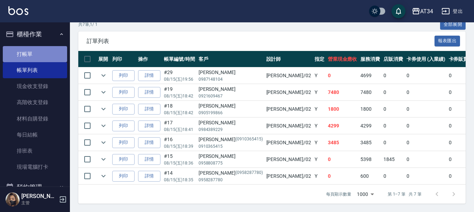
click at [43, 56] on link "打帳單" at bounding box center [35, 54] width 64 height 16
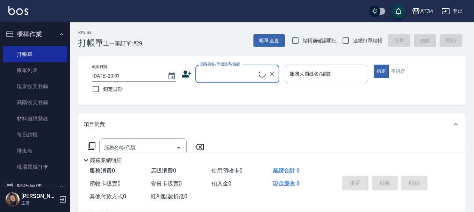
click at [43, 32] on button "櫃檯作業" at bounding box center [35, 34] width 64 height 18
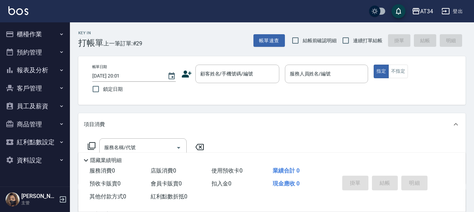
click at [41, 64] on button "報表及分析" at bounding box center [35, 70] width 64 height 18
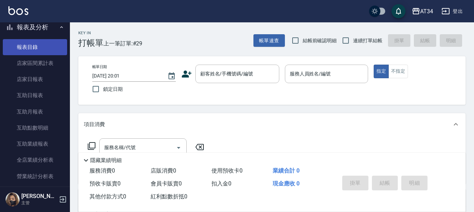
scroll to position [105, 0]
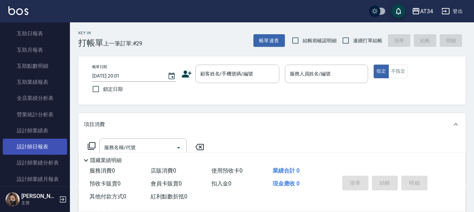
click at [41, 143] on link "設計師日報表" at bounding box center [35, 147] width 64 height 16
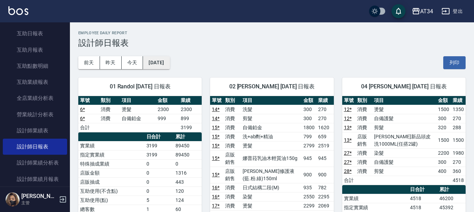
click at [170, 61] on button "[DATE]" at bounding box center [156, 62] width 27 height 13
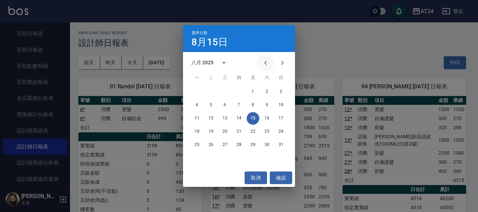
click at [263, 67] on icon "Previous month" at bounding box center [265, 63] width 8 height 8
click at [201, 116] on button "14" at bounding box center [197, 118] width 13 height 13
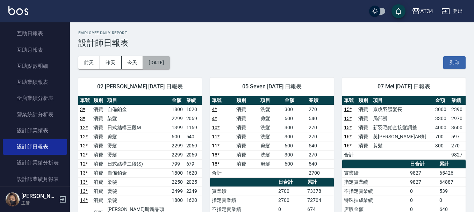
click at [170, 60] on button "2025/07/14" at bounding box center [156, 62] width 27 height 13
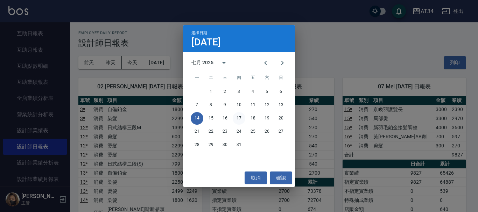
click at [242, 117] on button "17" at bounding box center [239, 118] width 13 height 13
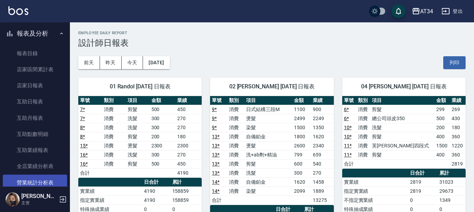
scroll to position [35, 0]
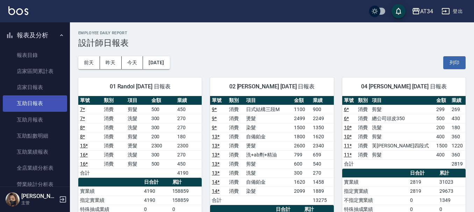
click at [32, 102] on link "互助日報表" at bounding box center [35, 104] width 64 height 16
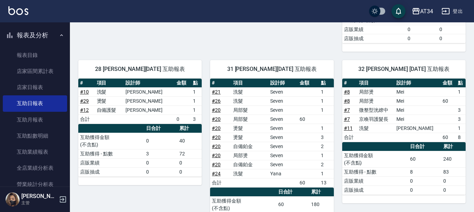
scroll to position [137, 0]
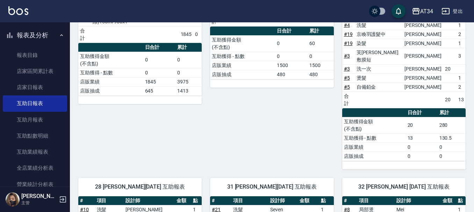
click at [28, 32] on button "報表及分析" at bounding box center [35, 35] width 64 height 18
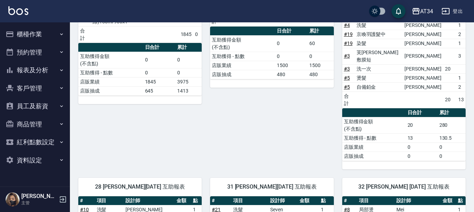
scroll to position [0, 0]
click at [30, 35] on button "櫃檯作業" at bounding box center [35, 34] width 64 height 18
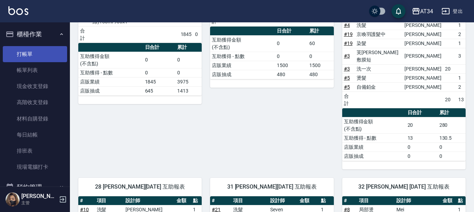
click at [31, 50] on link "打帳單" at bounding box center [35, 54] width 64 height 16
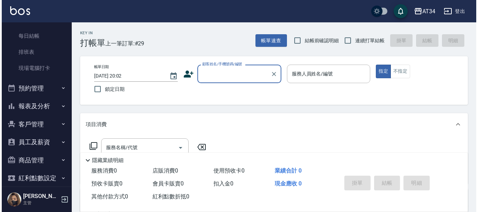
scroll to position [105, 0]
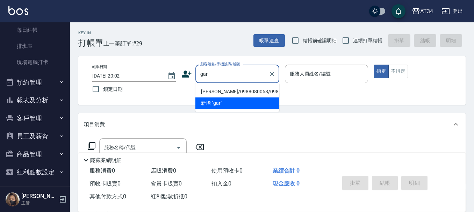
click at [220, 92] on li "Gary黃/0988080058/0988080058" at bounding box center [238, 92] width 84 height 12
type input "Gary黃/0988080058/0988080058"
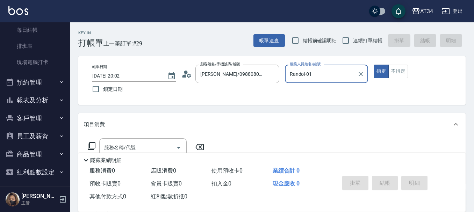
type input "Randol-01"
click at [157, 140] on div "服務名稱/代號" at bounding box center [142, 148] width 87 height 19
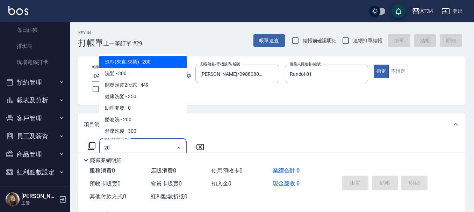
type input "201"
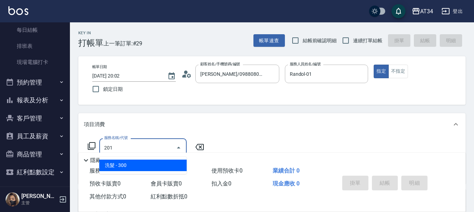
type input "30"
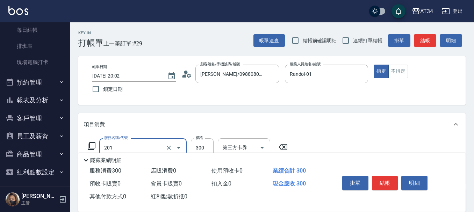
type input "洗髮(201)"
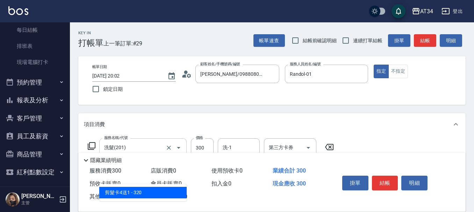
type input "401"
type input "50"
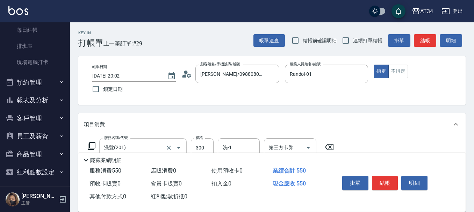
type input "剪髮(401)"
type input "5"
type input "30"
type input "500"
type input "80"
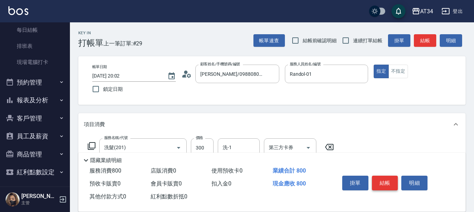
type input "500"
click at [389, 181] on button "結帳" at bounding box center [385, 183] width 26 height 15
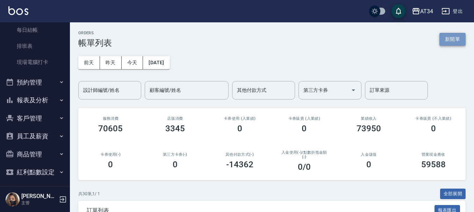
click at [449, 37] on button "新開單" at bounding box center [453, 39] width 26 height 13
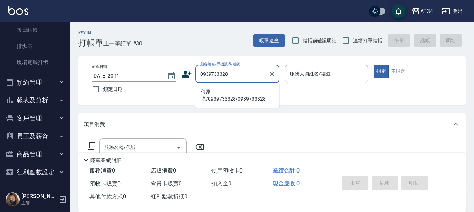
click at [246, 93] on li "何家境/0939733328/0939733328" at bounding box center [238, 95] width 84 height 19
type input "何家境/0939733328/0939733328"
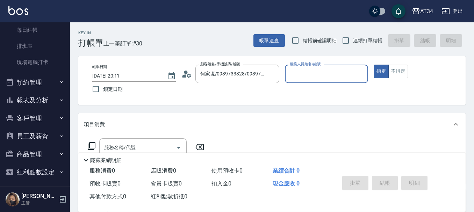
type input "Randol-01"
click at [161, 142] on input "服務名稱/代號" at bounding box center [138, 148] width 71 height 12
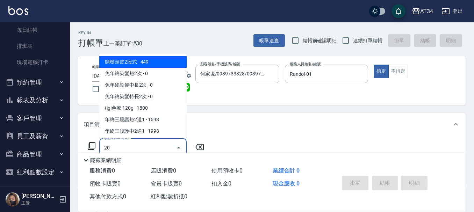
type input "201"
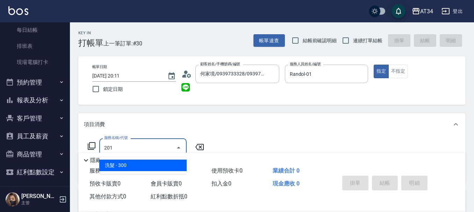
type input "30"
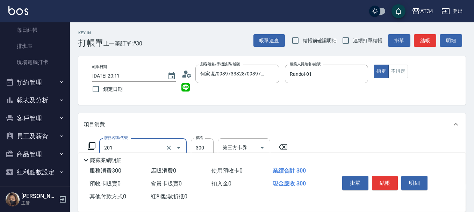
type input "洗髮(201)"
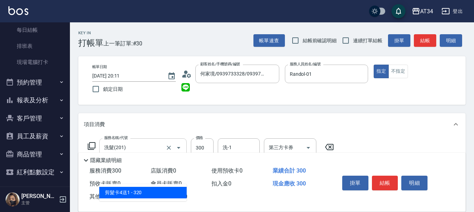
type input "401"
type input "50"
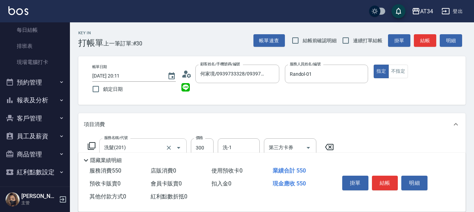
type input "剪髮(401)"
type input "30"
type input "50"
type input "80"
type input "500"
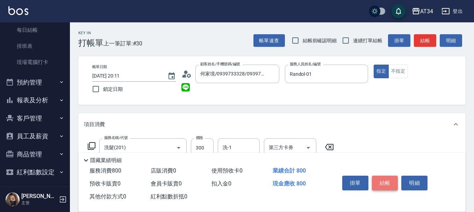
click at [387, 176] on button "結帳" at bounding box center [385, 183] width 26 height 15
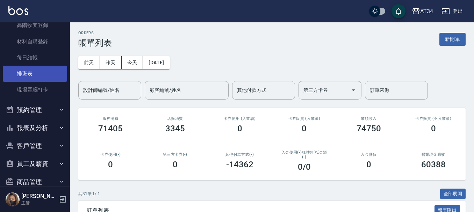
scroll to position [70, 0]
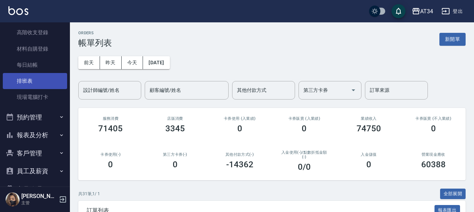
click at [47, 85] on link "排班表" at bounding box center [35, 81] width 64 height 16
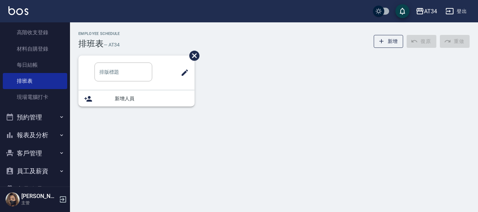
type input "助理"
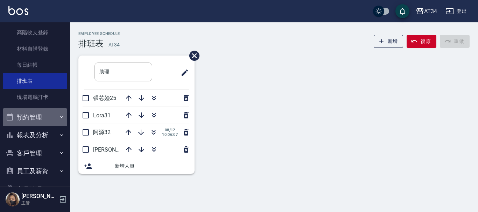
click at [49, 111] on button "預約管理" at bounding box center [35, 117] width 64 height 18
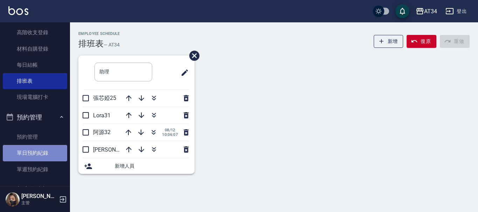
click at [42, 154] on link "單日預約紀錄" at bounding box center [35, 153] width 64 height 16
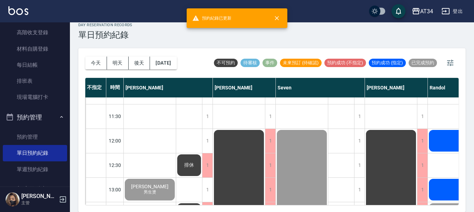
scroll to position [35, 0]
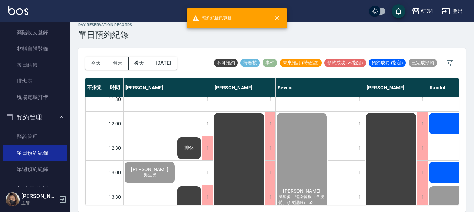
click at [176, 161] on div "郭品宏 剪（含洗）" at bounding box center [150, 173] width 52 height 24
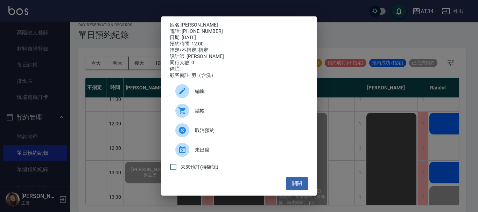
click at [189, 115] on div at bounding box center [185, 111] width 20 height 14
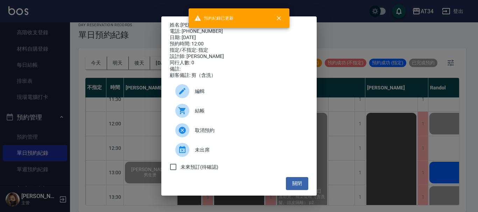
click at [369, 34] on div "姓名: 郭品宏 電話: 0956130315 日期: 2025/08/15 預約時間: 12:00 指定/不指定: 指定 設計師: Randol 同行人數: …" at bounding box center [239, 106] width 478 height 212
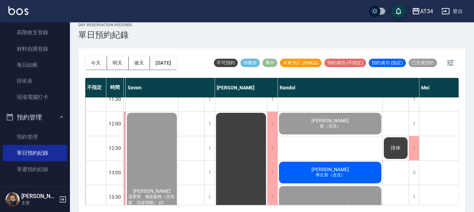
scroll to position [35, 154]
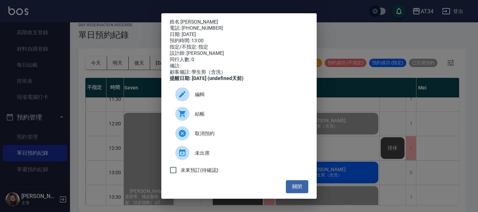
click at [235, 115] on span "結帳" at bounding box center [249, 114] width 108 height 7
drag, startPoint x: 398, startPoint y: 96, endPoint x: 393, endPoint y: 96, distance: 4.9
click at [397, 96] on div "姓名: 郭文哲 電話: 0900202510 日期: 2025/08/15 預約時間: 13:00 指定/不指定: 指定 設計師: Randol 同行人數: …" at bounding box center [239, 106] width 478 height 212
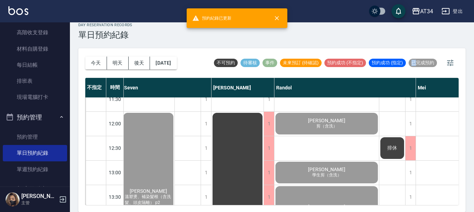
click at [414, 68] on div "不可預約 待審核 事件 未來預訂 (待確認) 預約成功 (不指定) 預約成功 (指定) 已完成預約" at bounding box center [326, 62] width 226 height 11
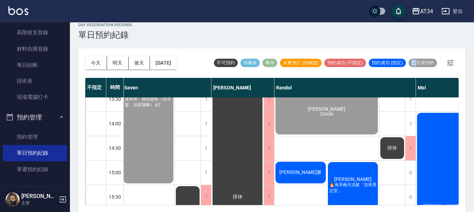
scroll to position [140, 154]
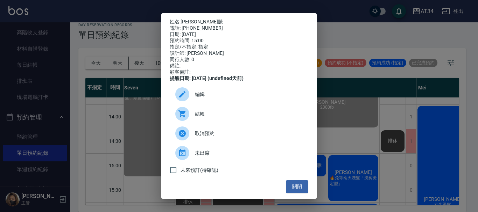
click at [230, 118] on span "結帳" at bounding box center [249, 114] width 108 height 7
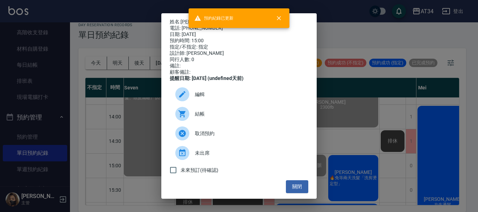
click at [403, 144] on div "姓名: 劉子脈 電話: 0931125492 日期: 2025/08/15 預約時間: 15:00 指定/不指定: 指定 設計師: Randol 同行人數: …" at bounding box center [239, 106] width 478 height 212
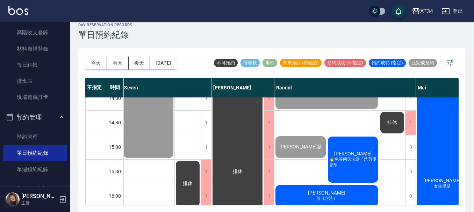
scroll to position [175, 154]
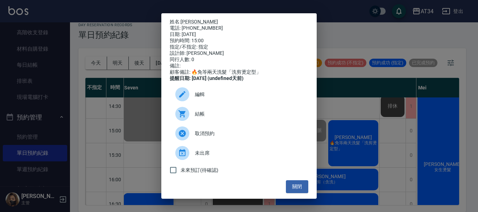
click at [235, 116] on span "結帳" at bounding box center [249, 114] width 108 height 7
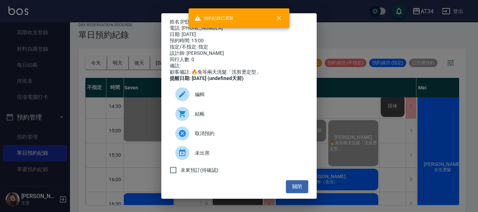
click at [374, 181] on div "姓名: 秦妙玲 電話: 0952071821 日期: 2025/08/15 預約時間: 15:00 指定/不指定: 指定 設計師: Randol 同行人數: …" at bounding box center [239, 106] width 478 height 212
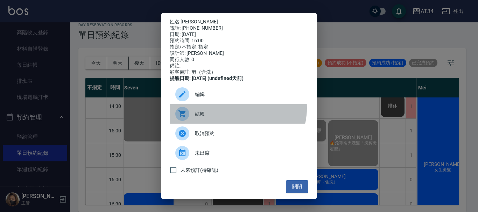
click at [237, 113] on div "結帳" at bounding box center [239, 114] width 139 height 20
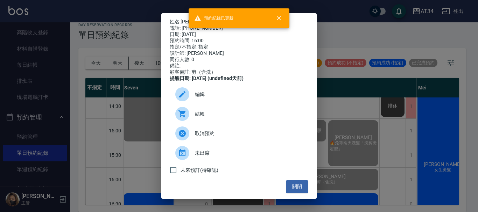
click at [388, 133] on div "姓名: 陳光宇 電話: 0901238502 日期: 2025/08/15 預約時間: 16:00 指定/不指定: 指定 設計師: Randol 同行人數: …" at bounding box center [239, 106] width 478 height 212
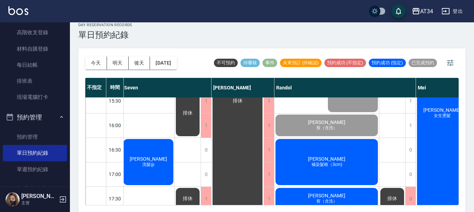
scroll to position [245, 154]
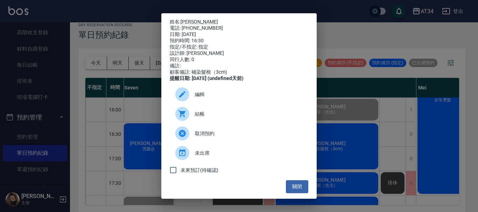
click at [210, 115] on span "結帳" at bounding box center [249, 114] width 108 height 7
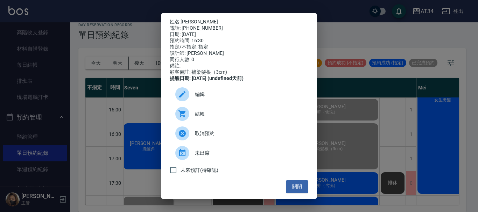
drag, startPoint x: 478, startPoint y: 145, endPoint x: 452, endPoint y: 148, distance: 26.1
click at [474, 145] on div "姓名: 王進忠 電話: 0988016824 日期: 2025/08/15 預約時間: 16:30 指定/不指定: 指定 設計師: Randol 同行人數: …" at bounding box center [239, 106] width 478 height 212
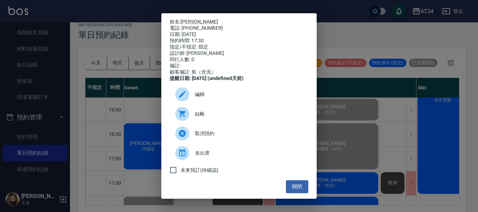
click at [239, 118] on span "結帳" at bounding box center [249, 114] width 108 height 7
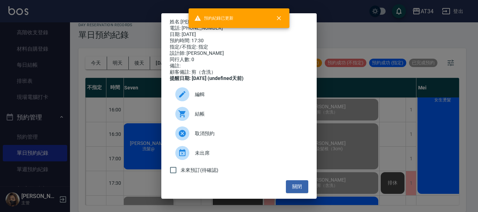
click at [334, 149] on div "姓名: 黃懷賢 電話: 0975099313 日期: 2025/08/15 預約時間: 17:30 指定/不指定: 指定 設計師: Randol 同行人數: …" at bounding box center [239, 106] width 478 height 212
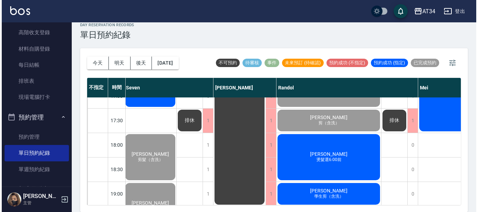
scroll to position [315, 154]
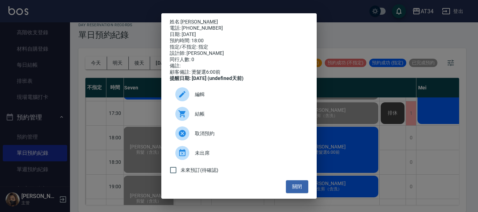
click at [206, 118] on span "結帳" at bounding box center [249, 114] width 108 height 7
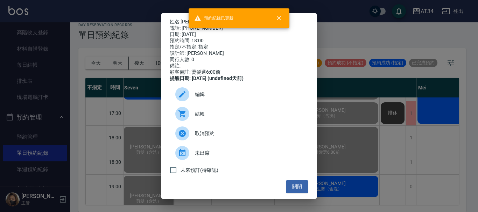
scroll to position [3, 0]
click at [395, 174] on div "姓名: 劉正緯 電話: 0986558961 日期: 2025/08/15 預約時間: 18:00 指定/不指定: 指定 設計師: Randol 同行人數: …" at bounding box center [239, 106] width 478 height 212
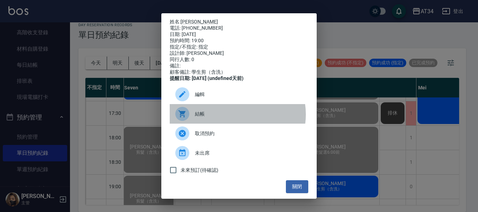
click at [235, 118] on span "結帳" at bounding box center [249, 114] width 108 height 7
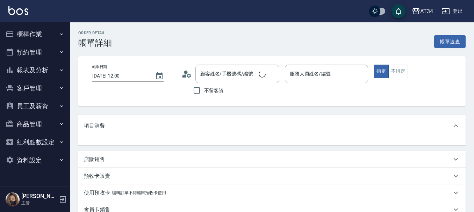
type input "Randol-01"
type input "[PERSON_NAME]/0956130315/0956130315"
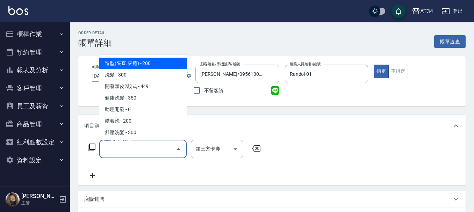
click at [143, 153] on input "服務名稱/代號" at bounding box center [138, 149] width 71 height 12
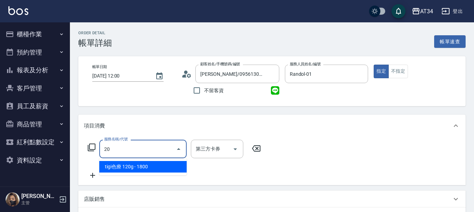
type input "201"
type input "30"
type input "洗髮(201)"
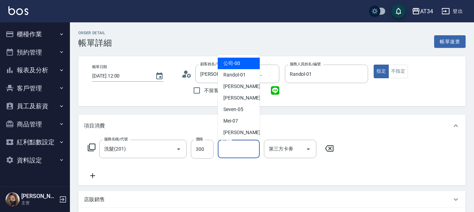
click at [248, 150] on input "洗-1" at bounding box center [239, 149] width 36 height 12
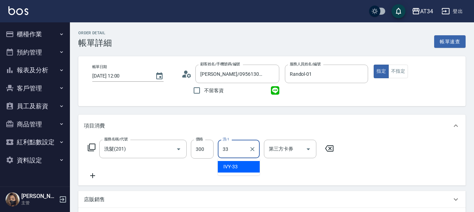
type input "3"
type input "2"
type input "阿源-32"
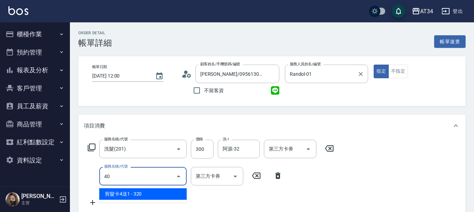
type input "401"
type input "50"
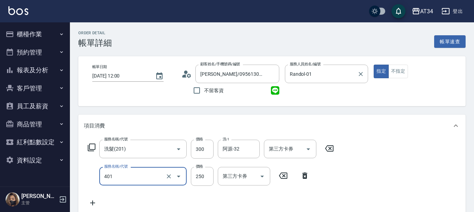
type input "剪髮(401)"
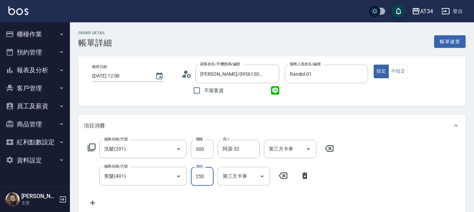
type input "30"
type input "500"
type input "80"
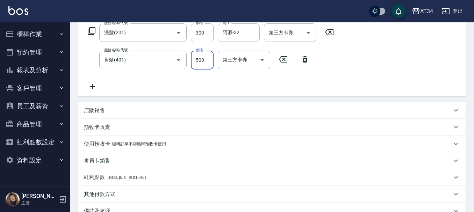
scroll to position [199, 0]
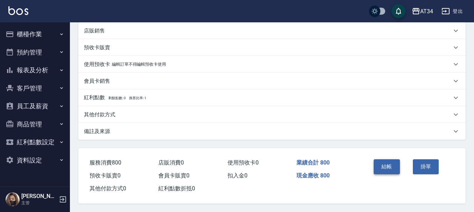
type input "500"
click at [388, 160] on button "結帳" at bounding box center [387, 167] width 26 height 15
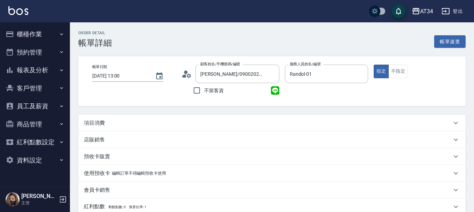
click at [176, 130] on div "項目消費" at bounding box center [272, 123] width 388 height 17
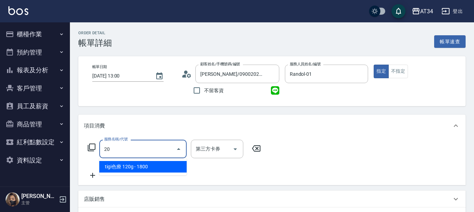
type input "201"
type input "30"
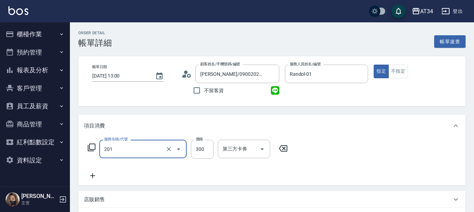
type input "洗髮(201)"
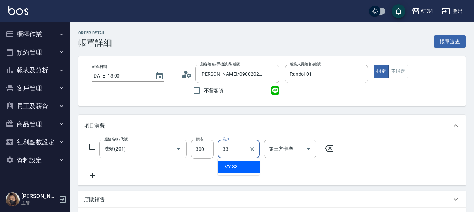
type input "IVY-33"
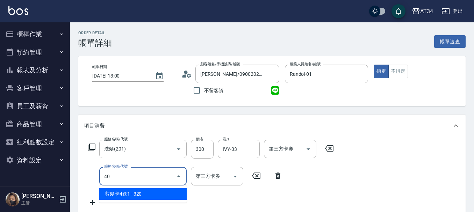
type input "401"
type input "50"
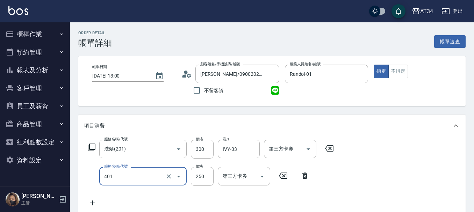
type input "剪髮(401)"
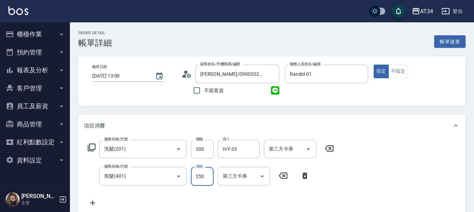
type input "30"
type input "50"
type input "80"
drag, startPoint x: 209, startPoint y: 174, endPoint x: 219, endPoint y: 174, distance: 9.4
click at [209, 174] on input "500" at bounding box center [202, 176] width 23 height 19
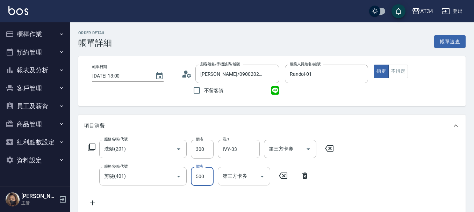
type input "5004"
type input "530"
click at [208, 175] on input "5004" at bounding box center [202, 176] width 23 height 19
type input "4"
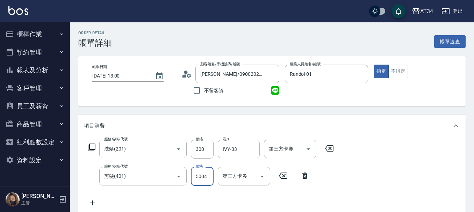
type input "30"
type input "400"
type input "70"
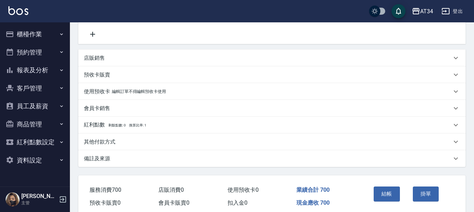
scroll to position [199, 0]
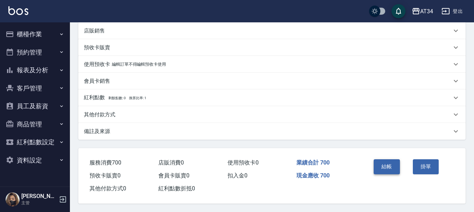
type input "400"
click at [379, 167] on button "結帳" at bounding box center [387, 167] width 26 height 15
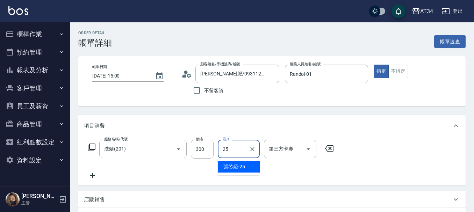
type input "張芯婭-25"
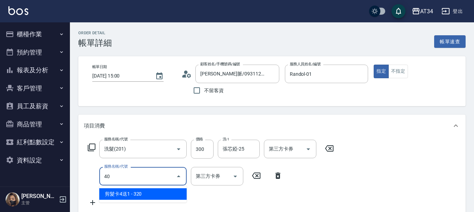
type input "401"
type input "50"
type input "剪髮(401)"
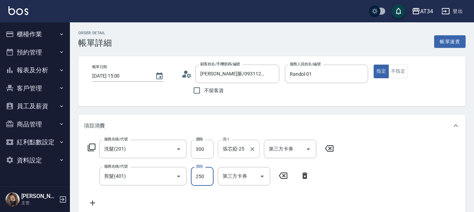
type input "5"
type input "30"
type input "50"
type input "80"
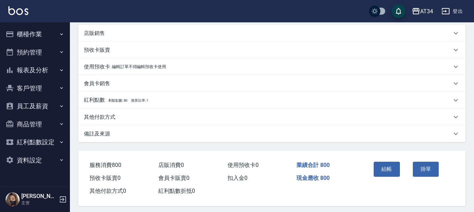
scroll to position [199, 0]
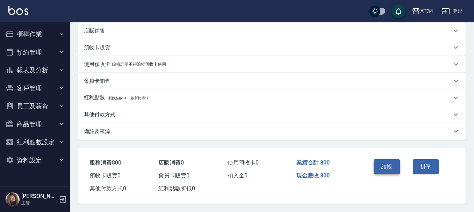
type input "500"
click at [393, 161] on button "結帳" at bounding box center [387, 167] width 26 height 15
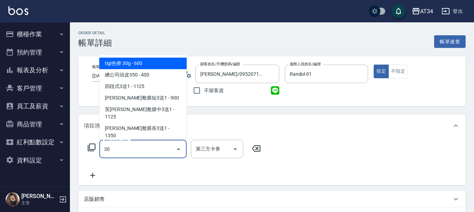
type input "300"
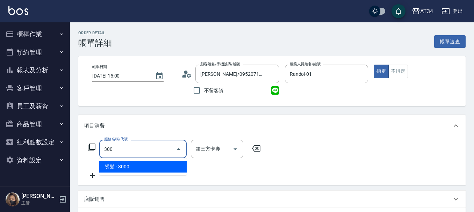
type input "300"
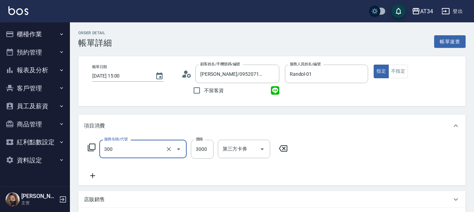
type input "燙髮(300)"
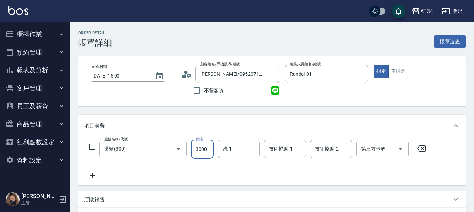
type input "0"
type input "31"
type input "30"
type input "310"
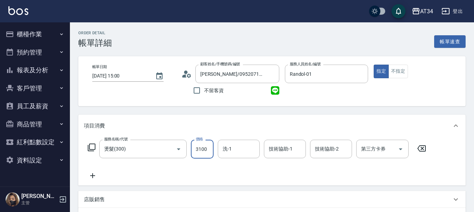
type input "3100"
type input "IVY-33"
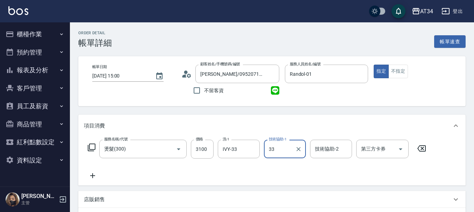
type input "IVY-33"
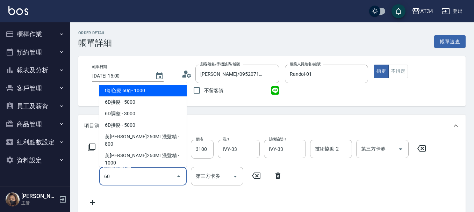
type input "602"
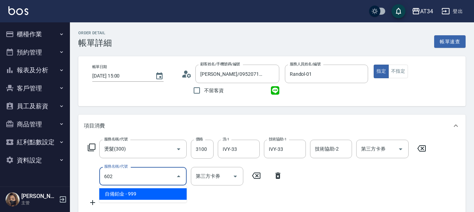
type input "400"
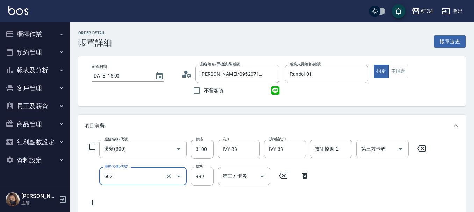
type input "自備鉑金(602)"
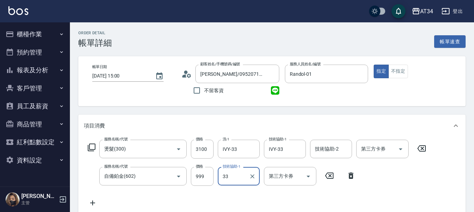
type input "IVY-33"
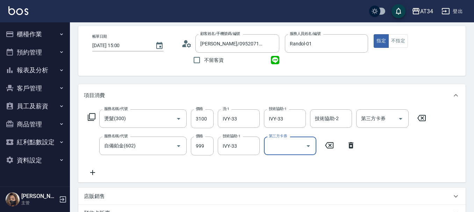
scroll to position [247, 0]
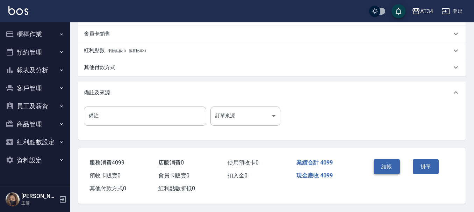
click at [391, 163] on button "結帳" at bounding box center [387, 167] width 26 height 15
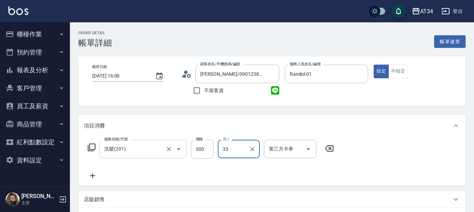
type input "IVY-33"
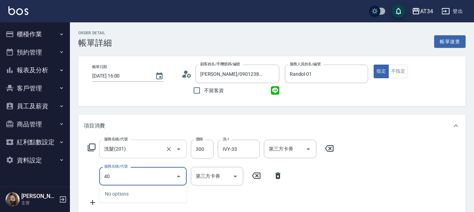
type input "401"
type input "30"
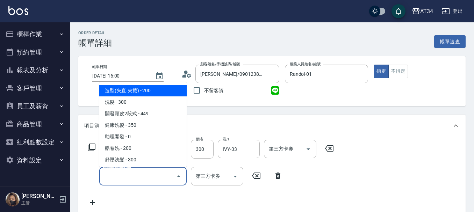
type input "0"
type input "造型(夾直.夾捲)(200)"
type input "50"
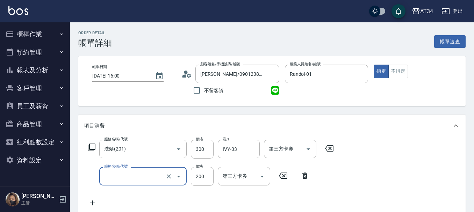
type input "30"
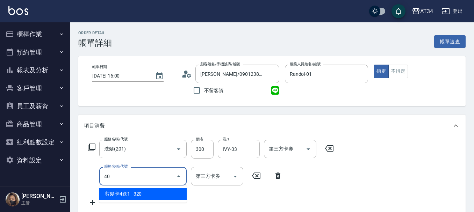
type input "401"
type input "50"
type input "剪髮(401)"
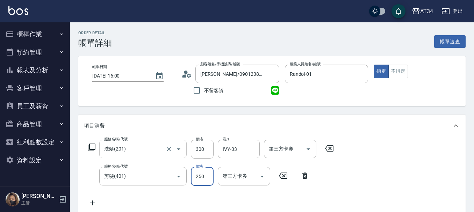
type input "30"
type input "500"
type input "80"
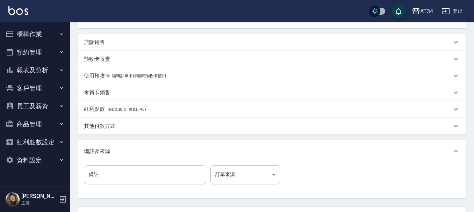
scroll to position [175, 0]
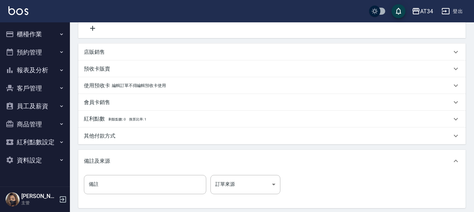
type input "500"
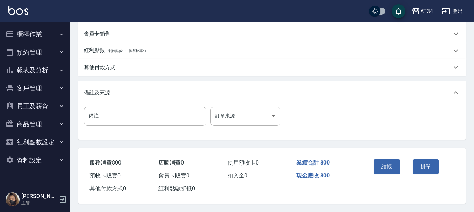
scroll to position [247, 0]
click at [383, 163] on button "結帳" at bounding box center [387, 167] width 26 height 15
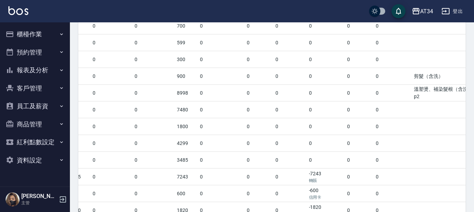
scroll to position [417, 0]
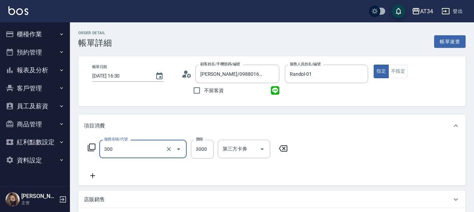
type input "燙髮(300)"
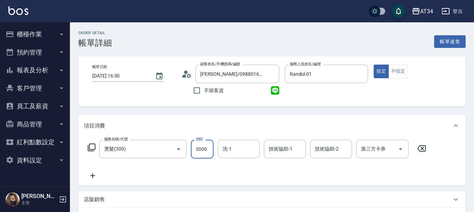
type input "1"
type input "0"
type input "150"
type input "10"
type input "1500"
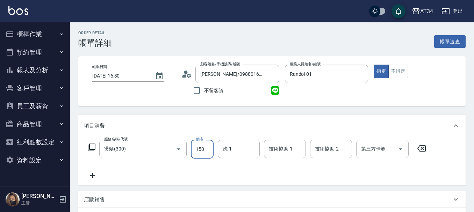
type input "150"
type input "1500"
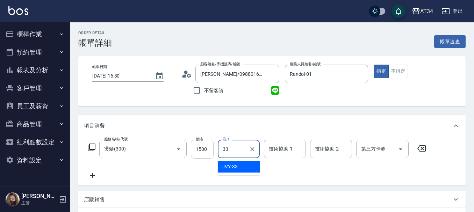
type input "IVY-33"
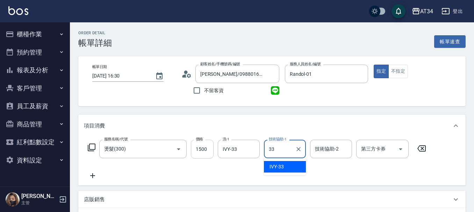
type input "IVY-33"
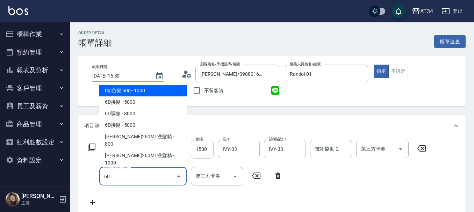
type input "602"
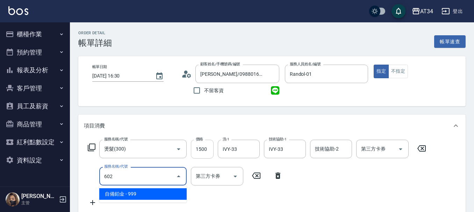
type input "240"
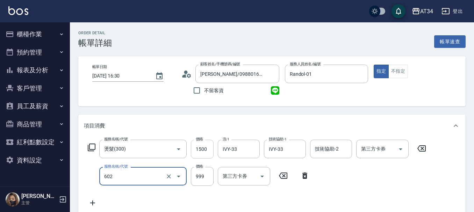
type input "自備鉑金(602)"
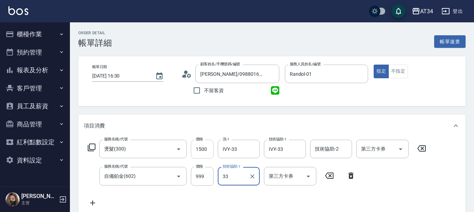
type input "IVY-33"
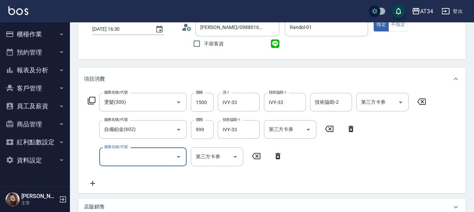
scroll to position [140, 0]
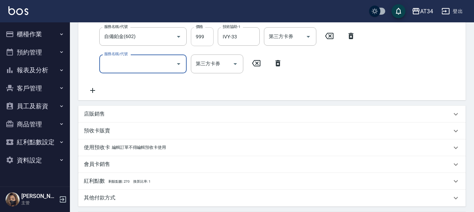
click at [202, 39] on input "999" at bounding box center [202, 36] width 23 height 19
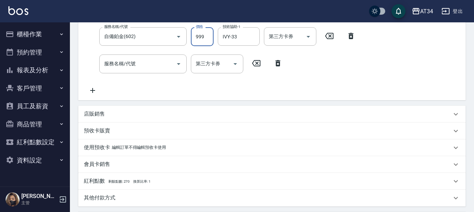
type input "1"
type input "150"
type input "12"
type input "160"
type input "127"
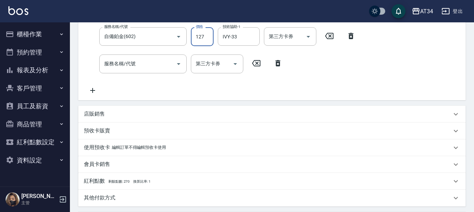
type input "270"
type input "1275"
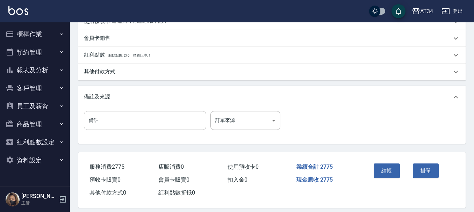
scroll to position [274, 0]
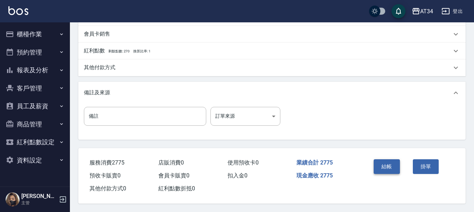
click at [384, 168] on button "結帳" at bounding box center [387, 167] width 26 height 15
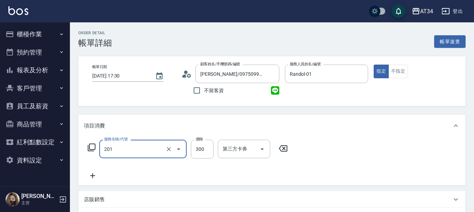
scroll to position [35, 0]
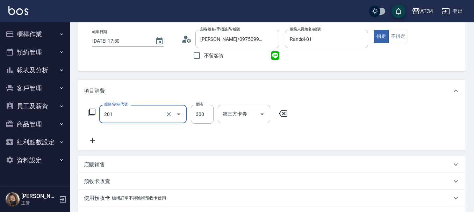
type input "洗髮(201)"
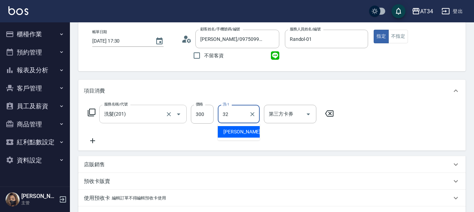
type input "阿源-32"
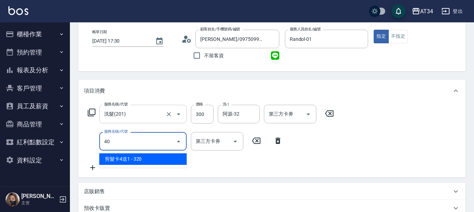
type input "401"
type input "50"
type input "剪髮(401)"
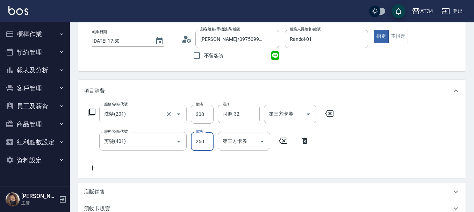
type input "5"
type input "30"
type input "50"
type input "80"
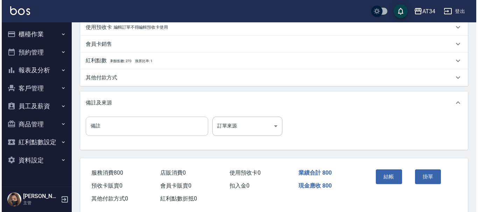
scroll to position [247, 0]
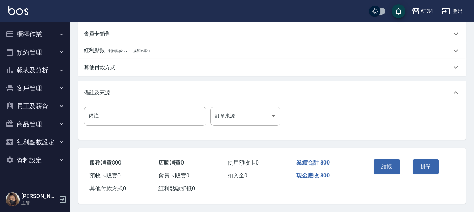
type input "500"
click at [133, 69] on div "其他付款方式" at bounding box center [272, 67] width 388 height 17
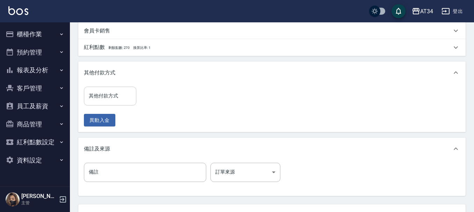
click at [125, 91] on input "其他付款方式" at bounding box center [110, 96] width 46 height 12
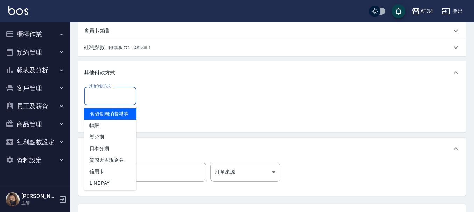
click at [112, 120] on span "名留集團消費禮券" at bounding box center [110, 114] width 52 height 12
type input "名留集團消費禮券"
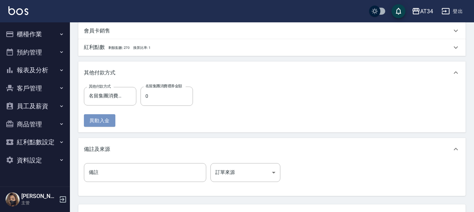
click at [112, 126] on button "異動入金" at bounding box center [99, 120] width 31 height 13
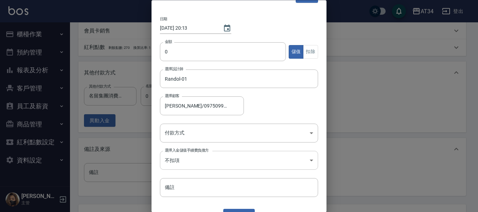
scroll to position [28, 0]
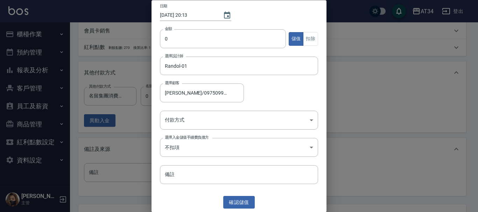
click at [126, 161] on div at bounding box center [239, 106] width 478 height 212
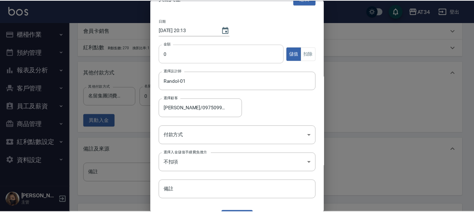
scroll to position [0, 0]
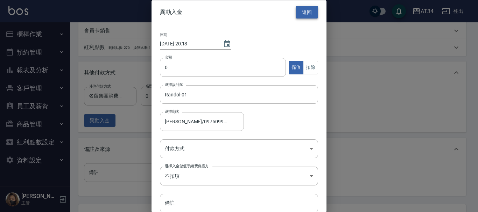
click at [307, 9] on button "返回" at bounding box center [307, 12] width 22 height 13
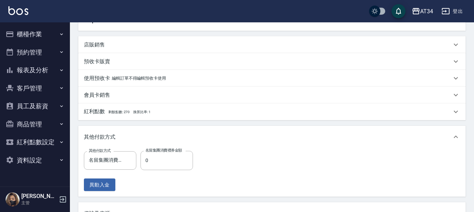
scroll to position [177, 0]
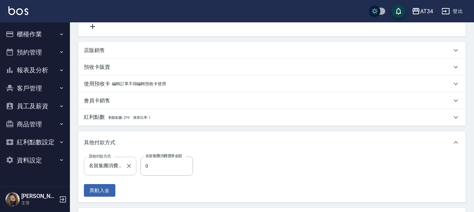
click at [130, 168] on icon "Clear" at bounding box center [129, 166] width 7 height 7
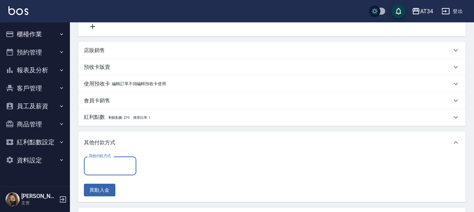
scroll to position [0, 0]
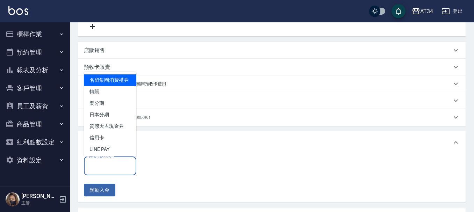
click at [108, 168] on input "其他付款方式" at bounding box center [110, 166] width 46 height 12
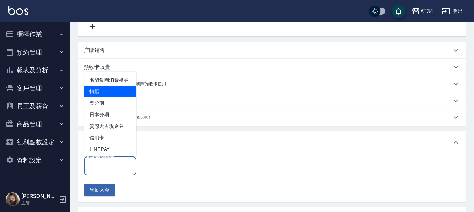
click at [101, 98] on span "轉賬" at bounding box center [110, 92] width 52 height 12
type input "轉賬"
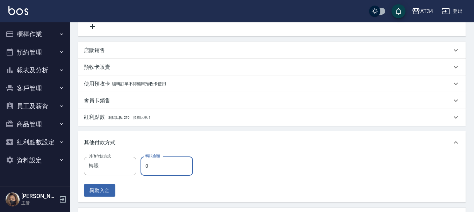
click at [160, 165] on input "0" at bounding box center [167, 166] width 52 height 19
type input "8"
type input "70"
type input "800"
type input "0"
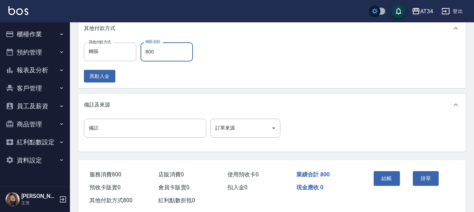
scroll to position [306, 0]
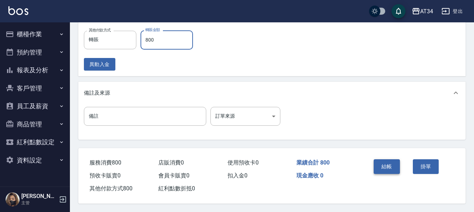
type input "800"
click at [392, 163] on button "結帳" at bounding box center [387, 167] width 26 height 15
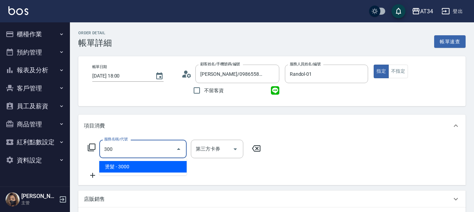
type input "300"
type input "燙髮(300)"
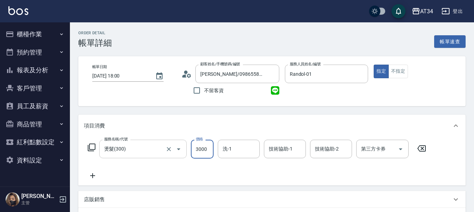
type input "0"
type input "28"
type input "20"
type input "280"
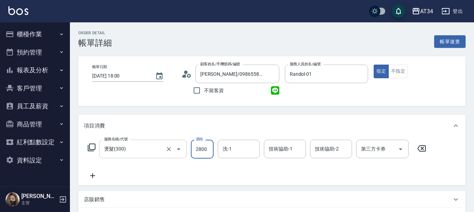
type input "2800"
type input "IVY-33"
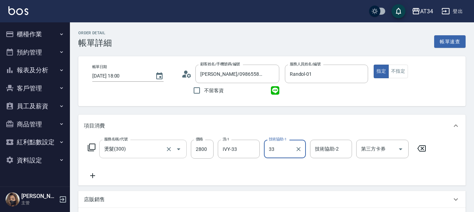
type input "IVY-33"
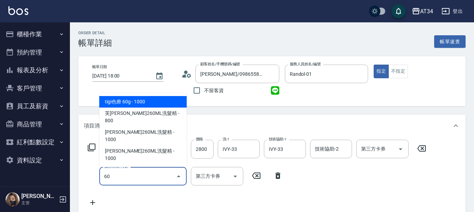
type input "601"
type input "310"
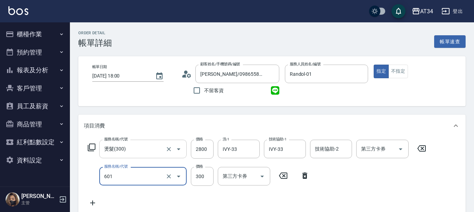
type input "自備護髮(601)"
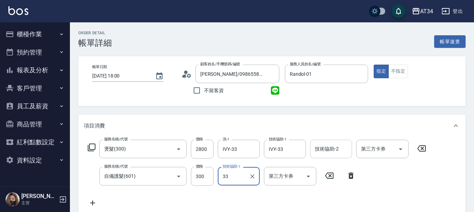
type input "IVY-33"
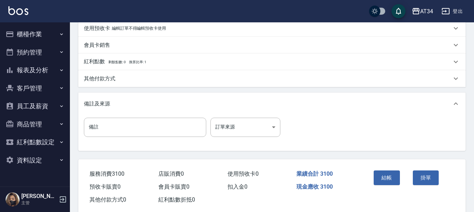
scroll to position [247, 0]
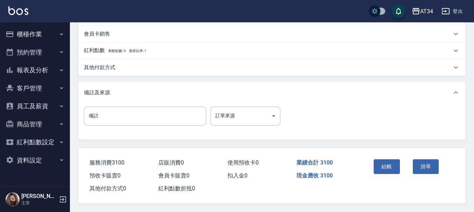
click at [394, 166] on button "結帳" at bounding box center [387, 167] width 26 height 15
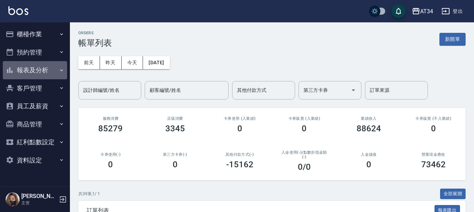
click at [37, 70] on button "報表及分析" at bounding box center [35, 70] width 64 height 18
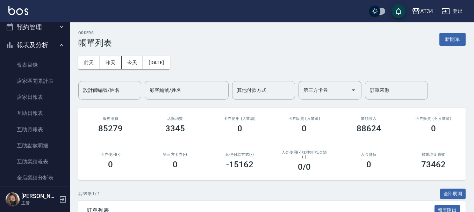
scroll to position [35, 0]
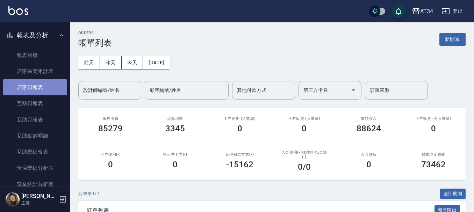
click at [43, 82] on link "店家日報表" at bounding box center [35, 87] width 64 height 16
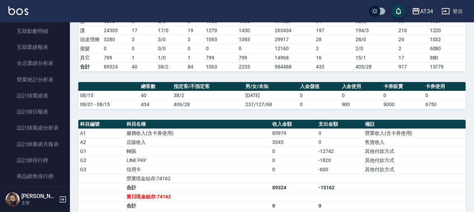
scroll to position [175, 0]
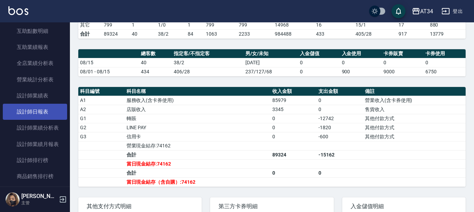
click at [42, 110] on link "設計師日報表" at bounding box center [35, 112] width 64 height 16
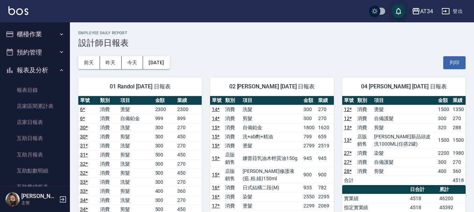
click at [43, 35] on button "櫃檯作業" at bounding box center [35, 34] width 64 height 18
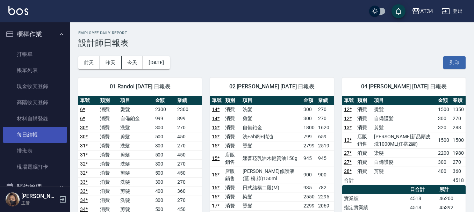
click at [43, 131] on link "每日結帳" at bounding box center [35, 135] width 64 height 16
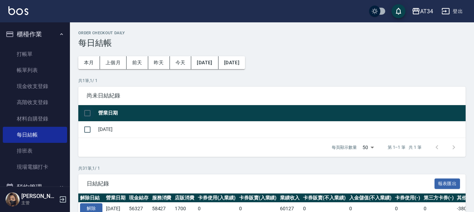
click at [90, 111] on input "checkbox" at bounding box center [87, 113] width 15 height 15
checkbox input "true"
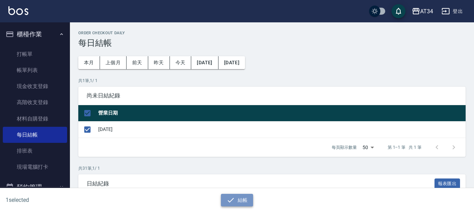
click at [237, 203] on button "結帳" at bounding box center [237, 200] width 33 height 13
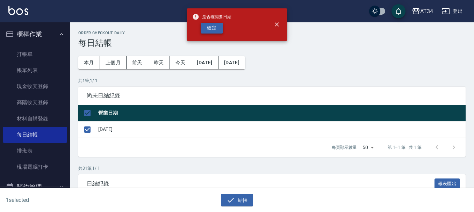
click at [211, 28] on button "確定" at bounding box center [212, 28] width 22 height 11
checkbox input "false"
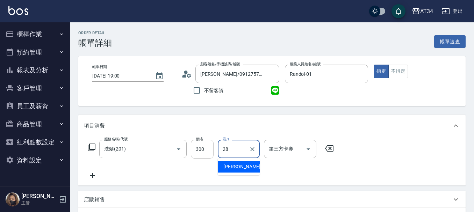
type input "劉城鈺-28"
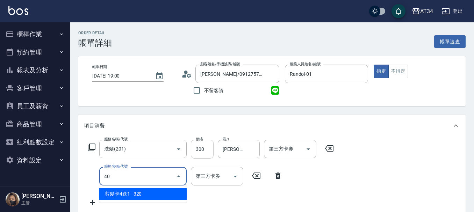
type input "401"
type input "50"
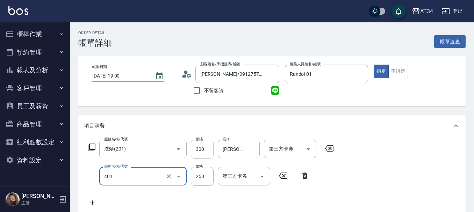
type input "剪髮(401)"
type input "30"
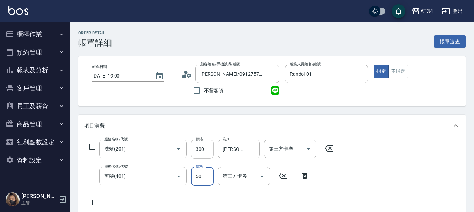
type input "500"
type input "80"
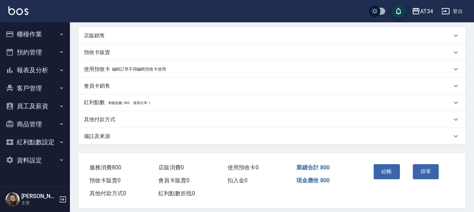
scroll to position [199, 0]
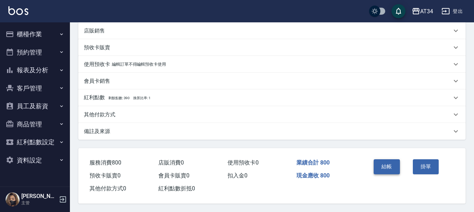
type input "500"
click at [383, 165] on button "結帳" at bounding box center [387, 167] width 26 height 15
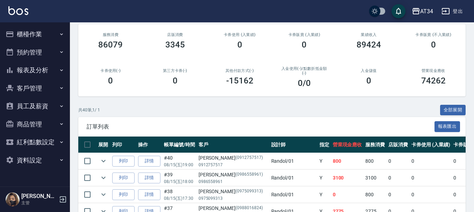
scroll to position [70, 0]
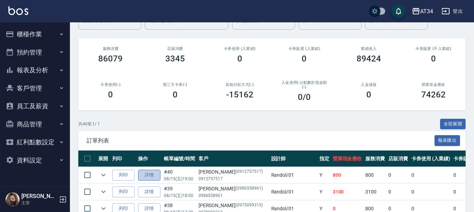
click at [151, 176] on link "詳情" at bounding box center [149, 175] width 22 height 11
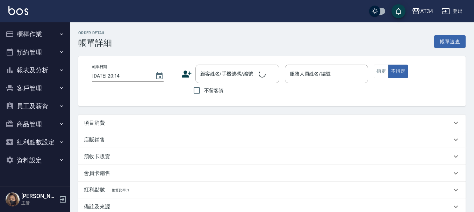
type input "2025/08/15 19:00"
type input "Randol-01"
type input "80"
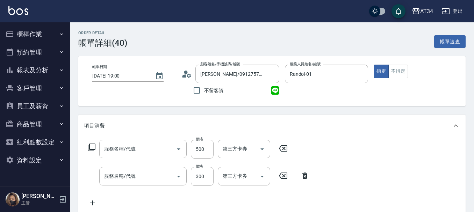
scroll to position [105, 0]
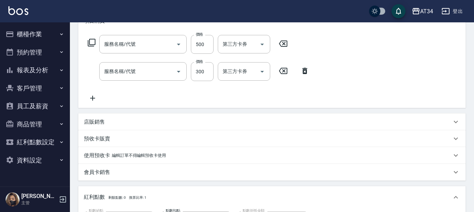
type input "吳承恩/0912757517/0912757517"
type input "剪髮(401)"
type input "洗髮(201)"
click at [204, 50] on input "500" at bounding box center [202, 44] width 23 height 19
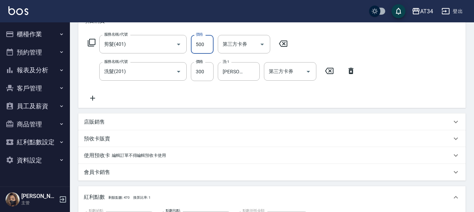
type input "30"
type input "400"
type input "70"
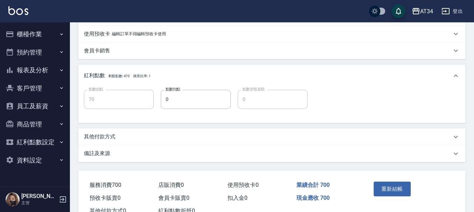
scroll to position [252, 0]
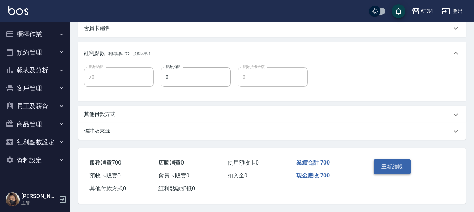
type input "400"
click at [392, 169] on button "重新結帳" at bounding box center [392, 167] width 37 height 15
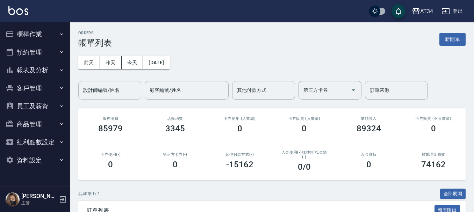
click at [126, 88] on input "設計師編號/姓名" at bounding box center [110, 90] width 57 height 12
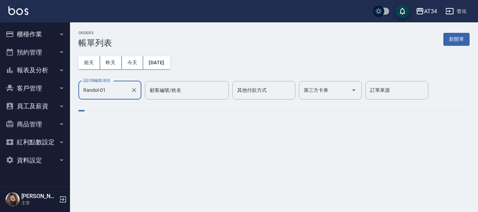
type input "Randol-01"
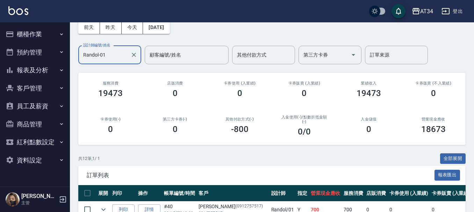
scroll to position [35, 0]
